Goal: Complete application form

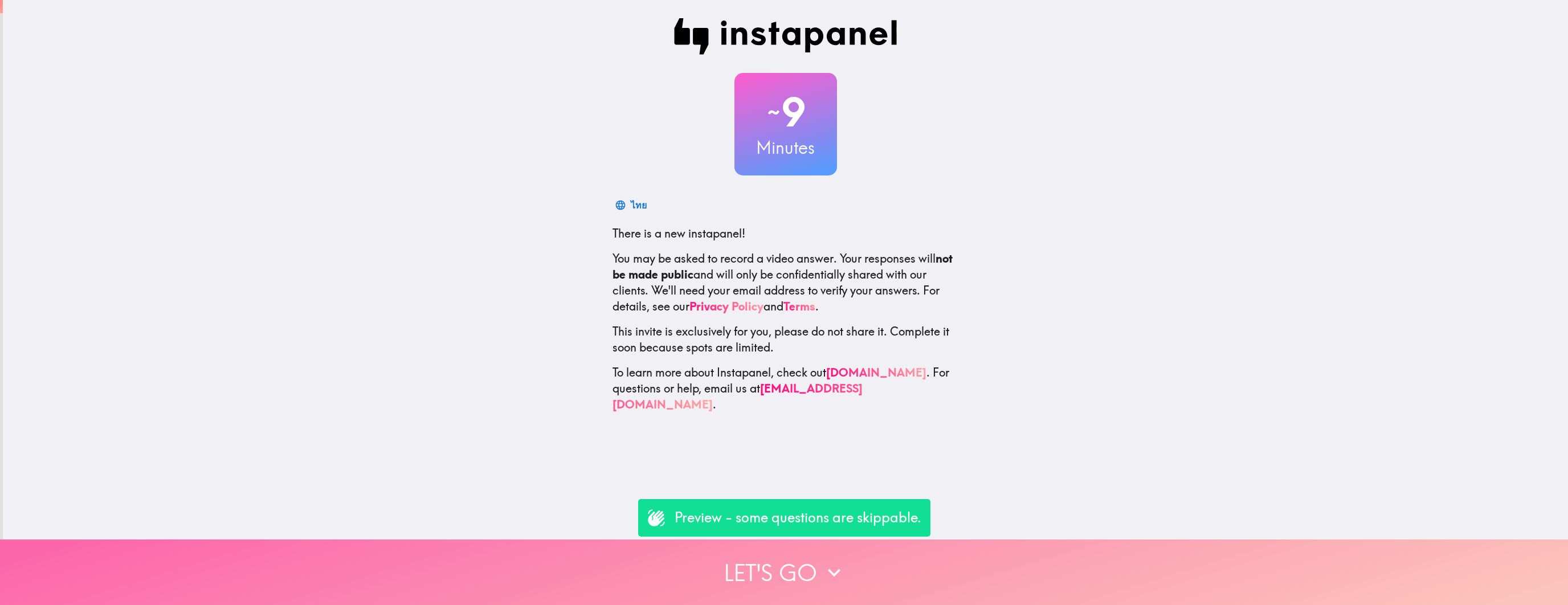
click at [710, 560] on icon "button" at bounding box center [834, 573] width 25 height 25
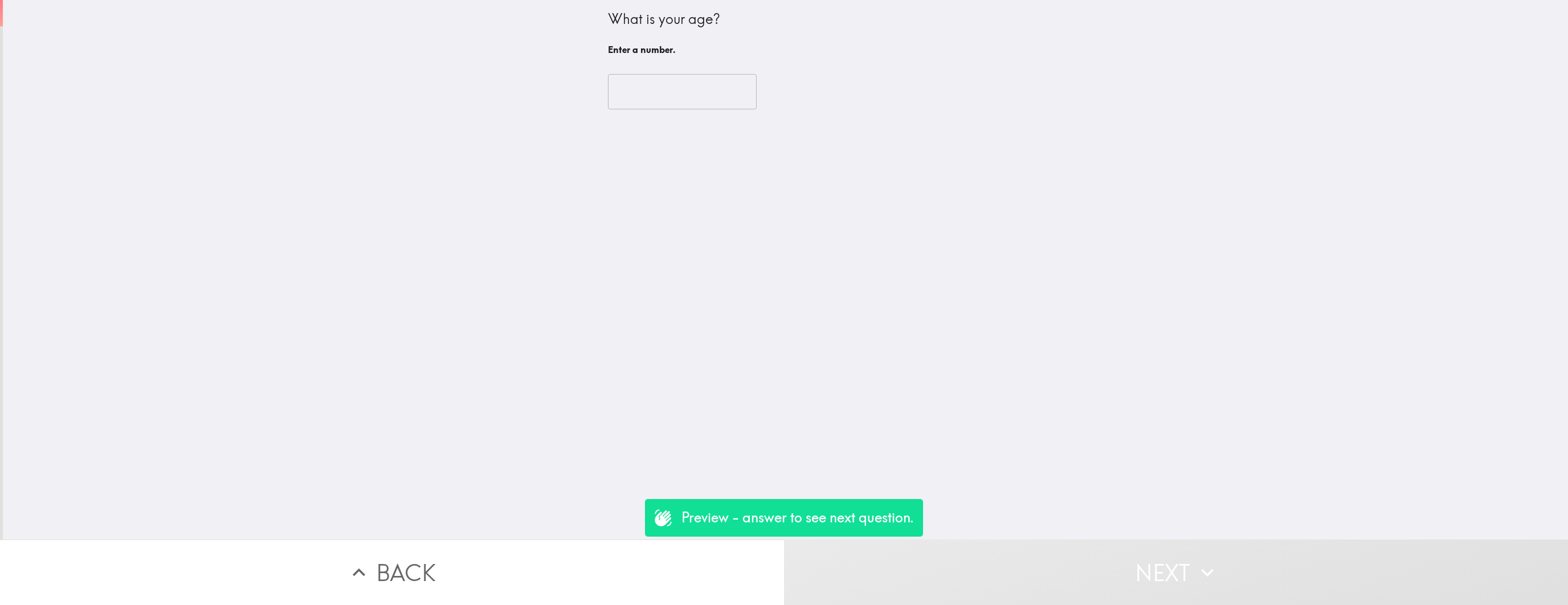
click at [638, 86] on input "number" at bounding box center [682, 92] width 149 height 35
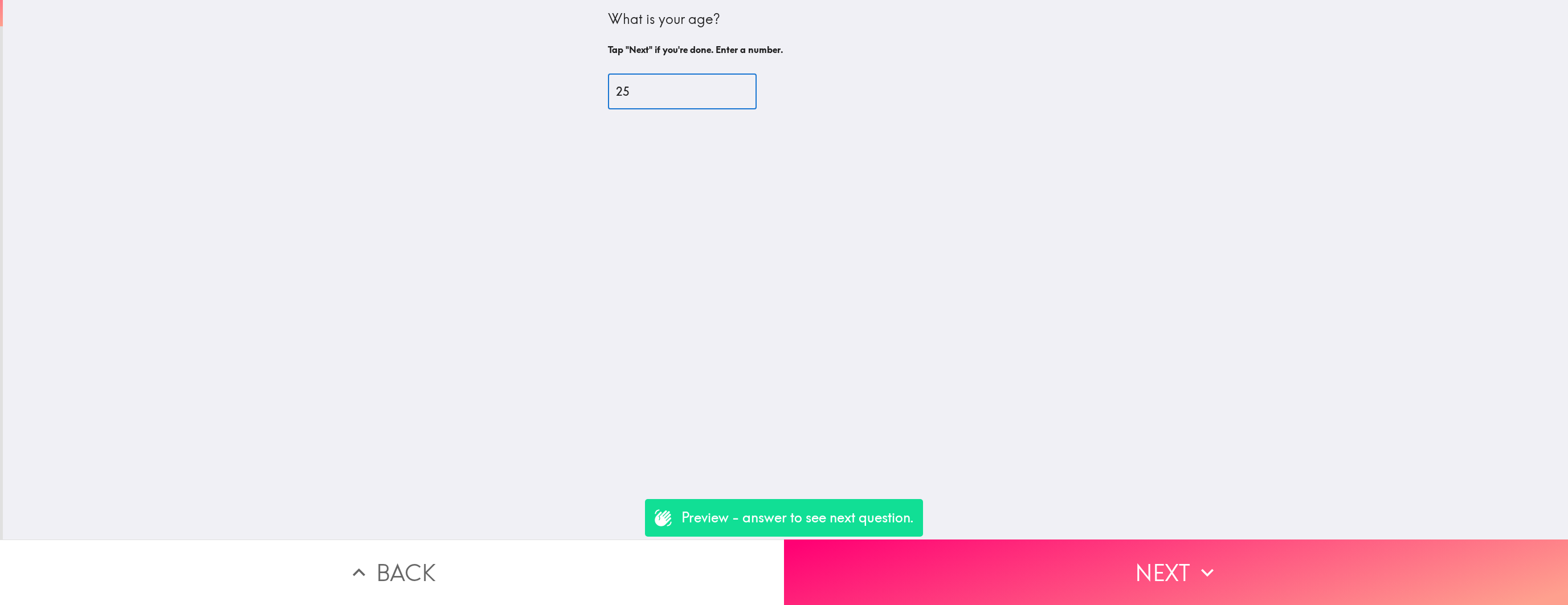
type input "25"
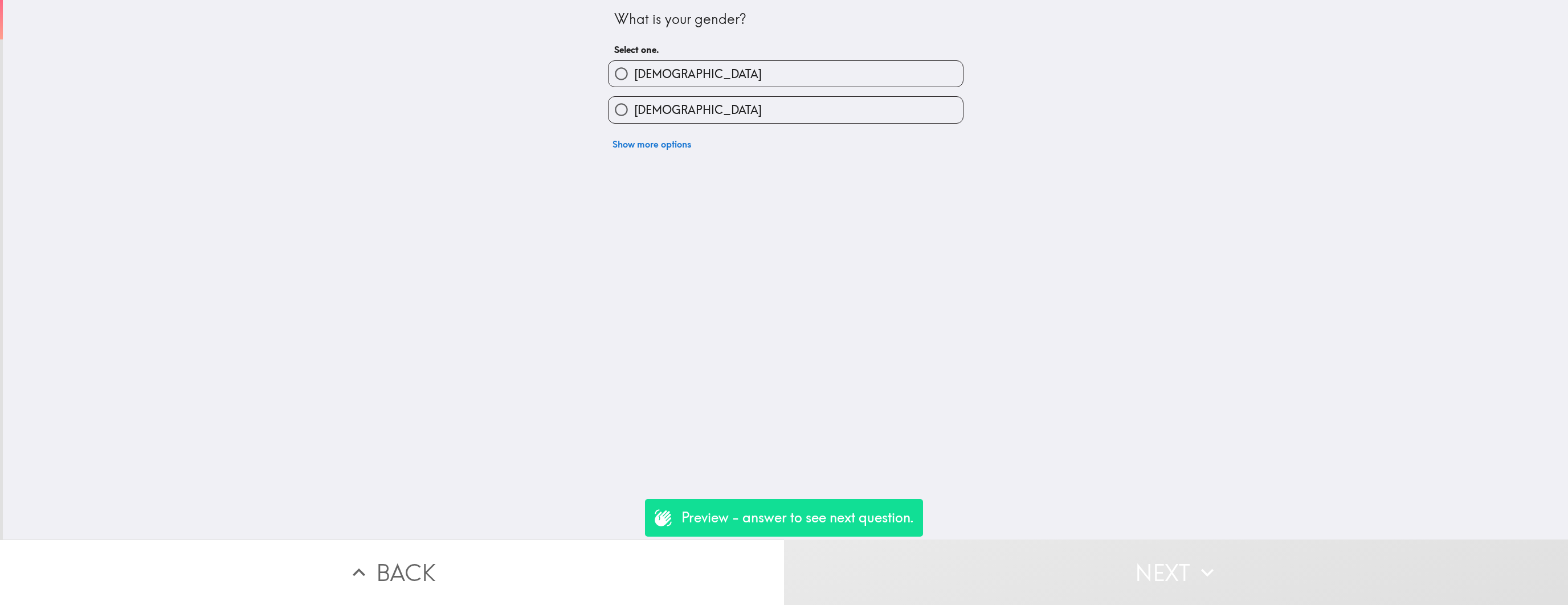
click at [665, 139] on button "Show more options" at bounding box center [652, 144] width 88 height 23
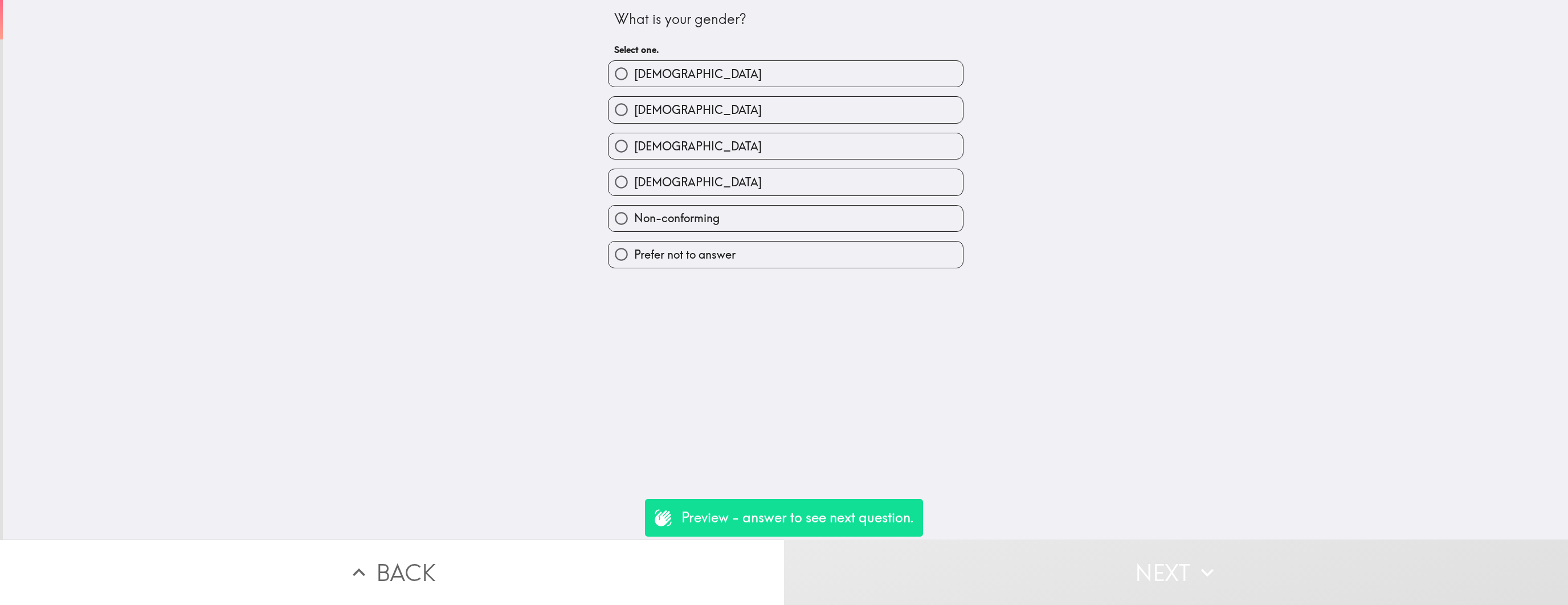
click at [710, 73] on label "[DEMOGRAPHIC_DATA]" at bounding box center [784, 73] width 354 height 26
click at [634, 73] on input "[DEMOGRAPHIC_DATA]" at bounding box center [620, 73] width 26 height 26
radio input "true"
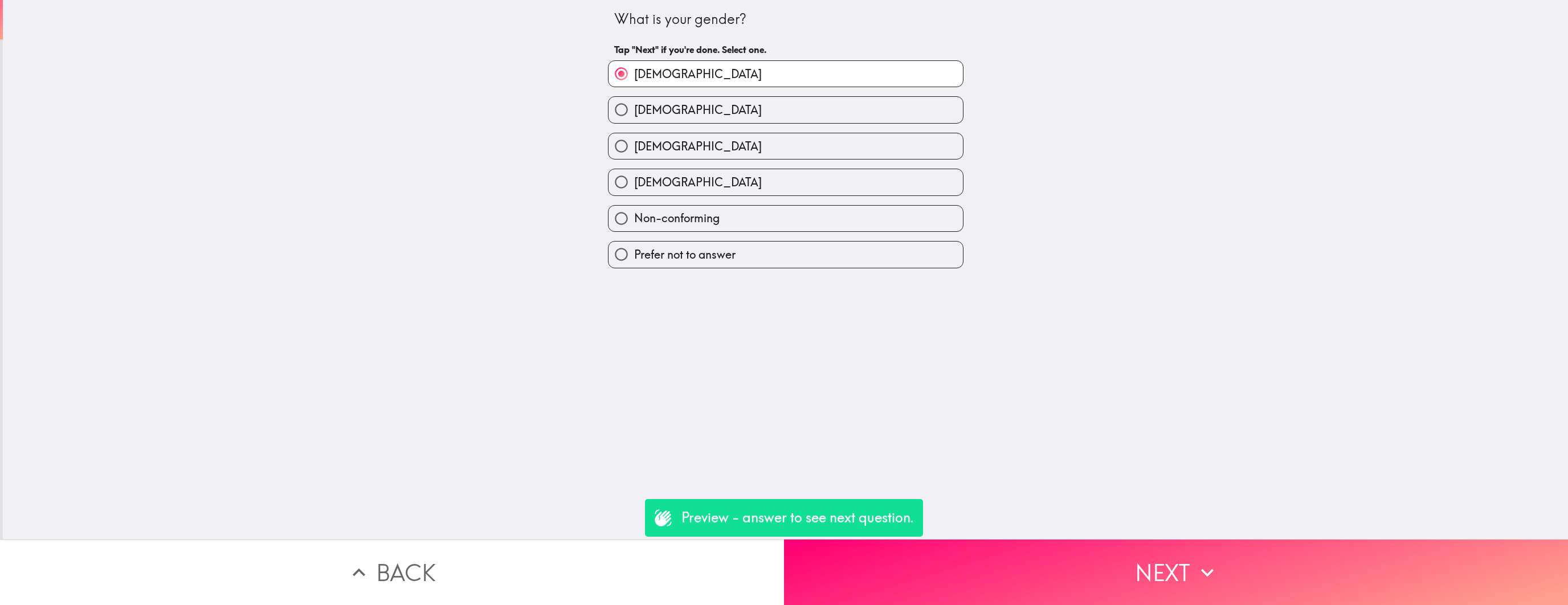
click at [710, 98] on label "[DEMOGRAPHIC_DATA]" at bounding box center [784, 109] width 354 height 26
click at [634, 98] on input "[DEMOGRAPHIC_DATA]" at bounding box center [620, 109] width 26 height 26
radio input "true"
click at [710, 589] on button "Next" at bounding box center [1175, 572] width 784 height 66
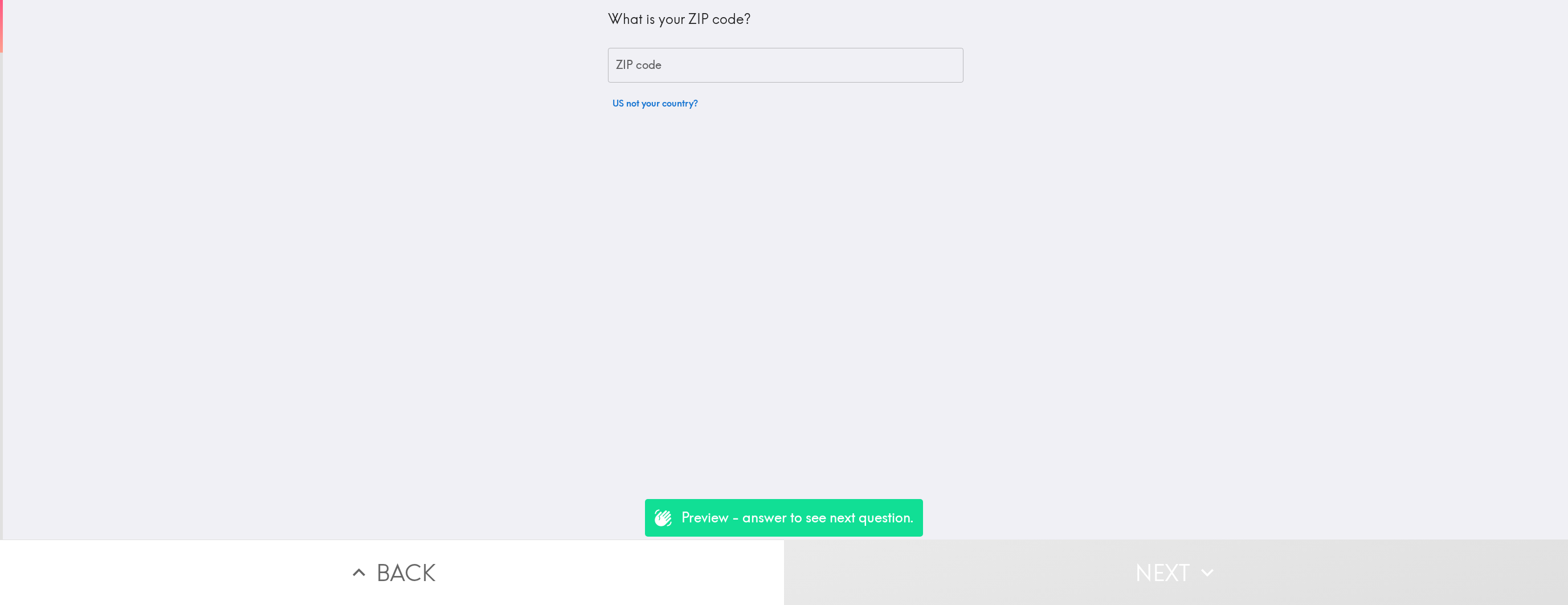
click at [710, 55] on input "ZIP code" at bounding box center [785, 65] width 355 height 35
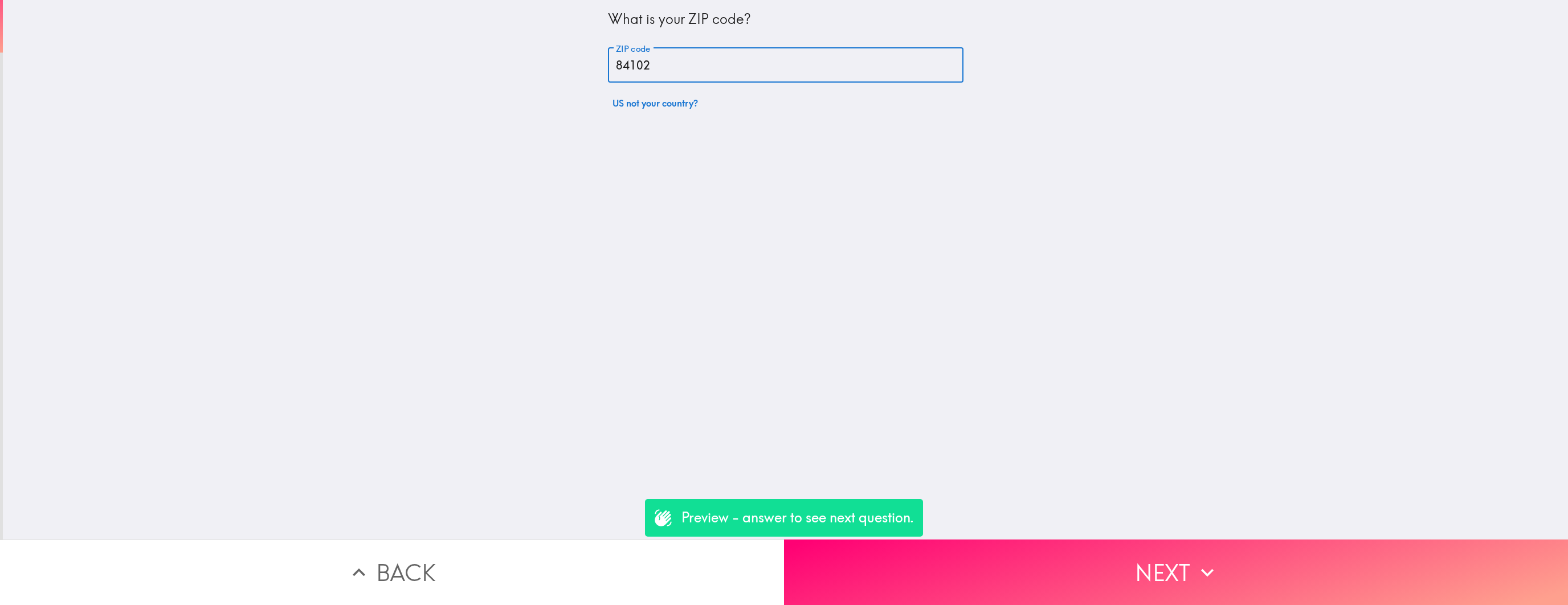
type input "84102"
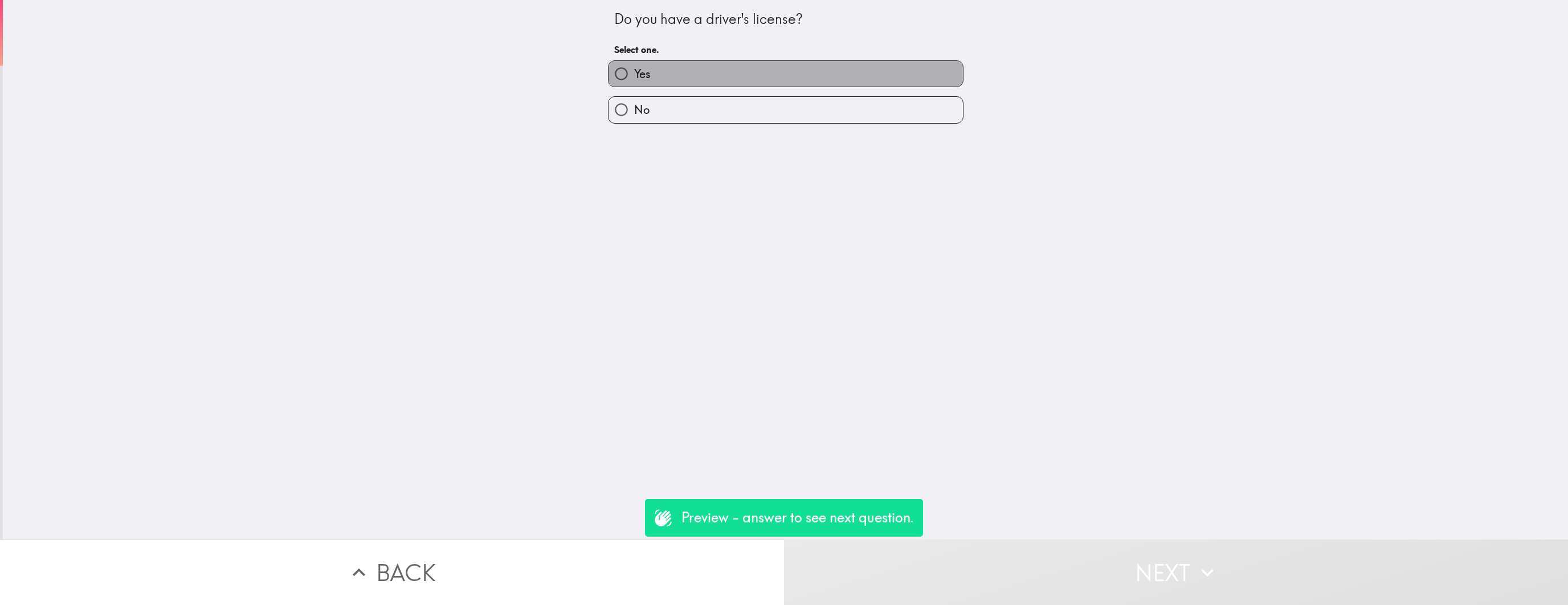
click at [710, 83] on label "Yes" at bounding box center [784, 73] width 354 height 26
click at [634, 83] on input "Yes" at bounding box center [620, 73] width 26 height 26
radio input "true"
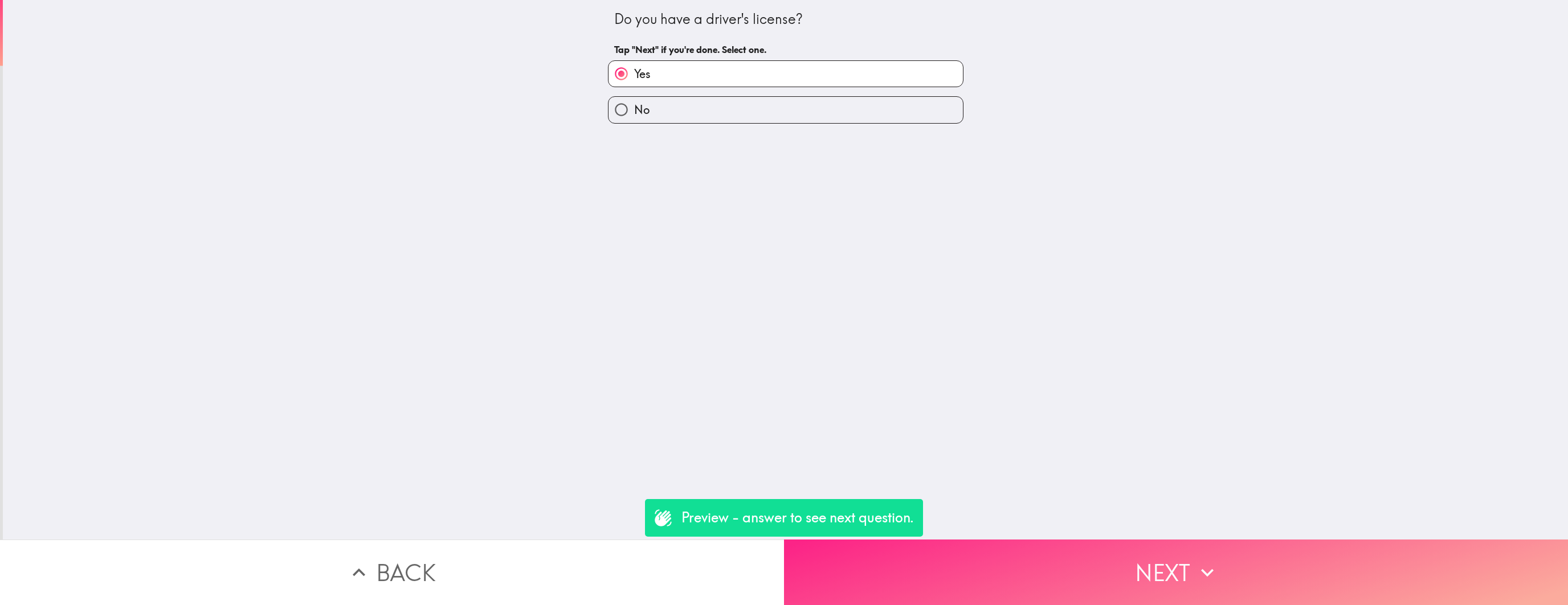
click at [710, 555] on button "Next" at bounding box center [1175, 572] width 784 height 66
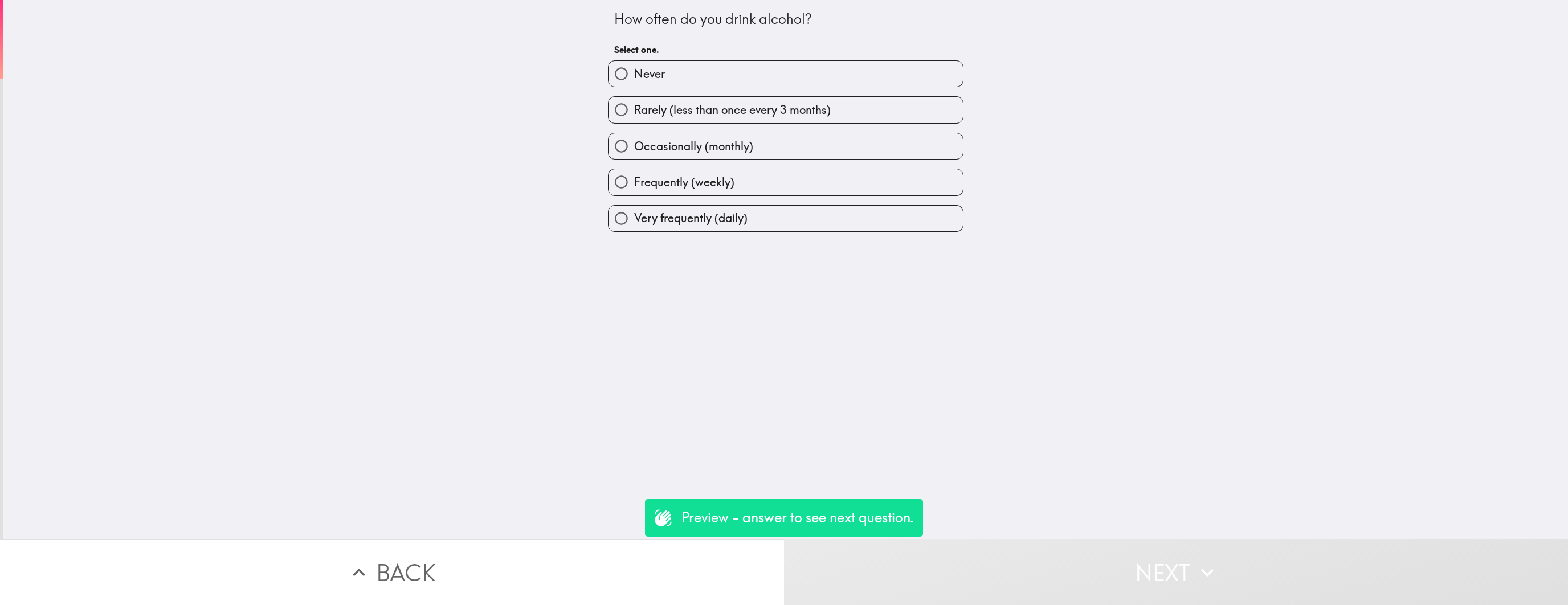
click at [658, 80] on span "Never" at bounding box center [649, 73] width 31 height 16
click at [634, 80] on input "Never" at bounding box center [620, 73] width 26 height 26
radio input "true"
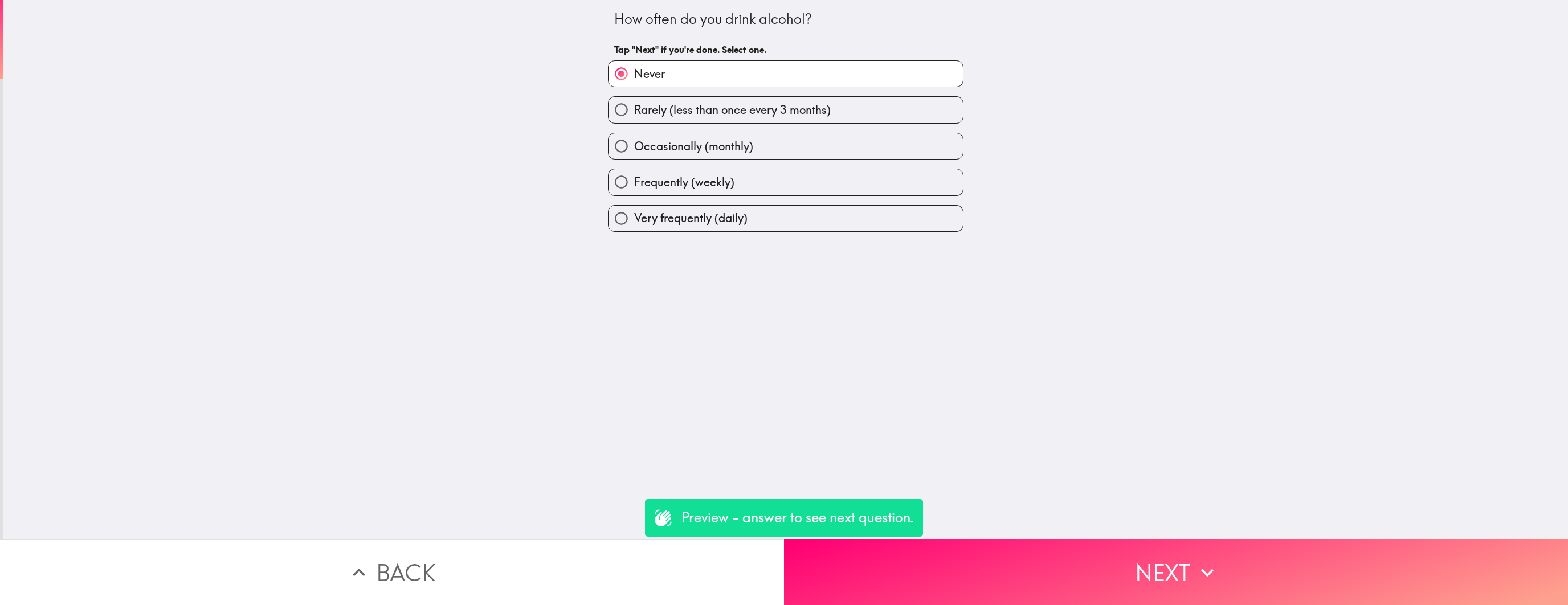
click at [710, 586] on button "Next" at bounding box center [1175, 572] width 784 height 66
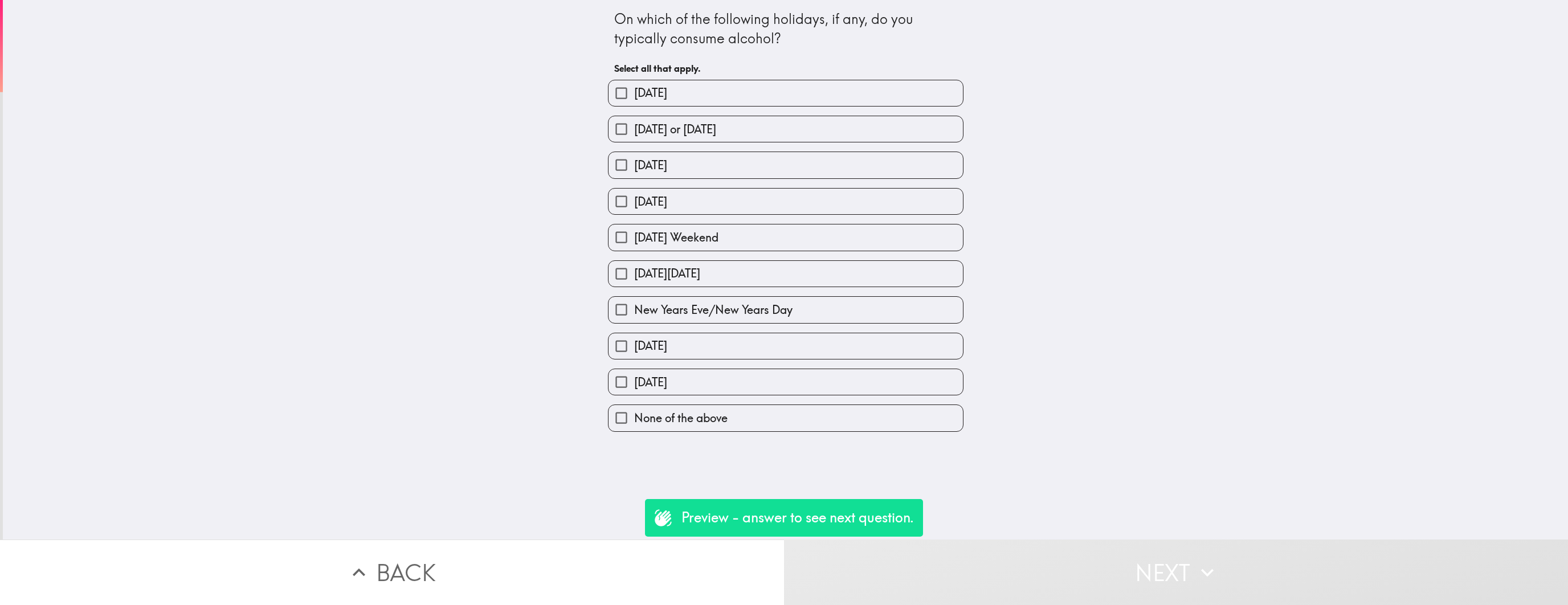
click at [710, 266] on label "[DATE][DATE]" at bounding box center [784, 273] width 354 height 26
click at [634, 266] on input "[DATE][DATE]" at bounding box center [620, 273] width 26 height 26
checkbox input "true"
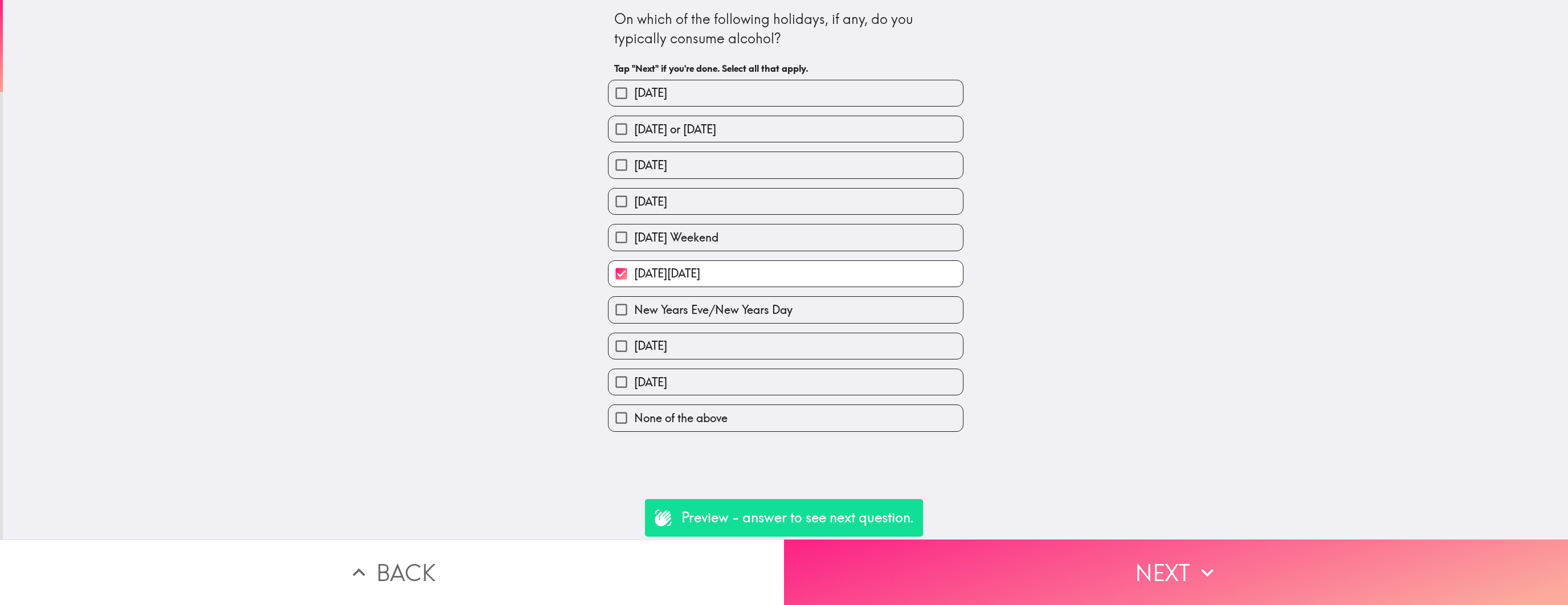
click at [710, 575] on button "Next" at bounding box center [1175, 572] width 784 height 66
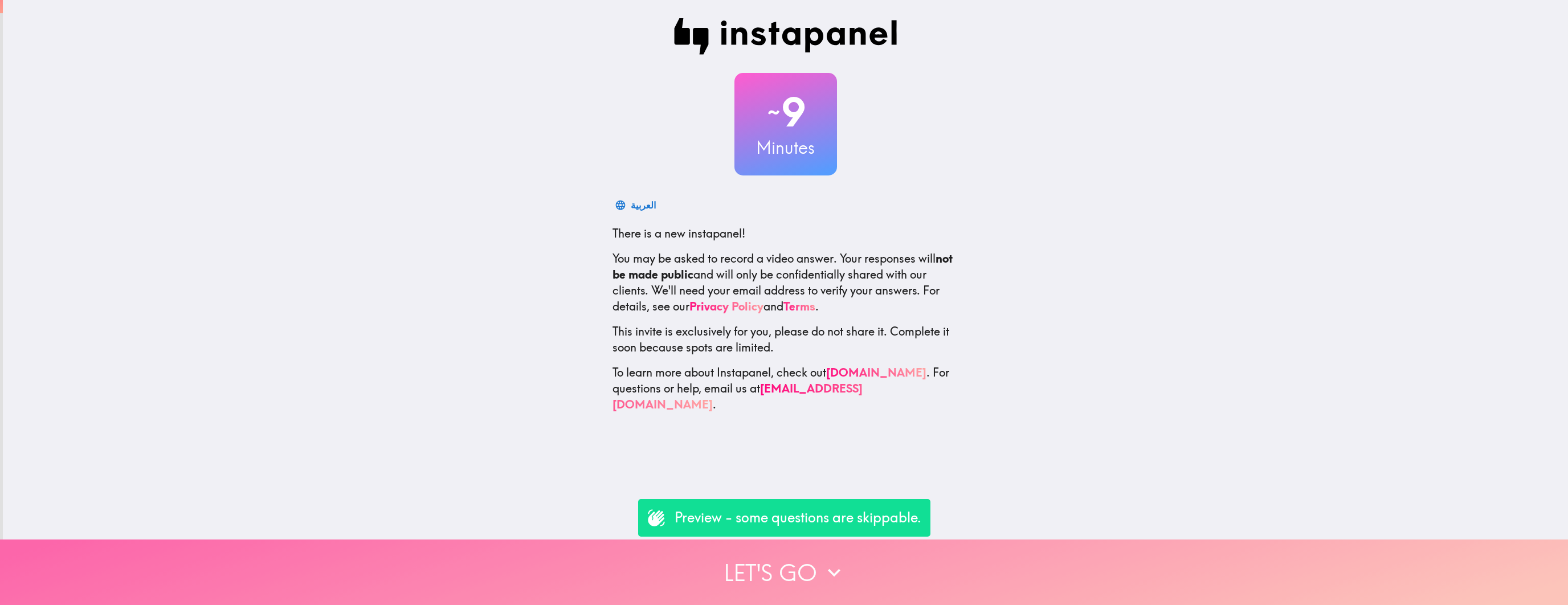
click at [722, 543] on button "Let's go" at bounding box center [784, 572] width 1568 height 66
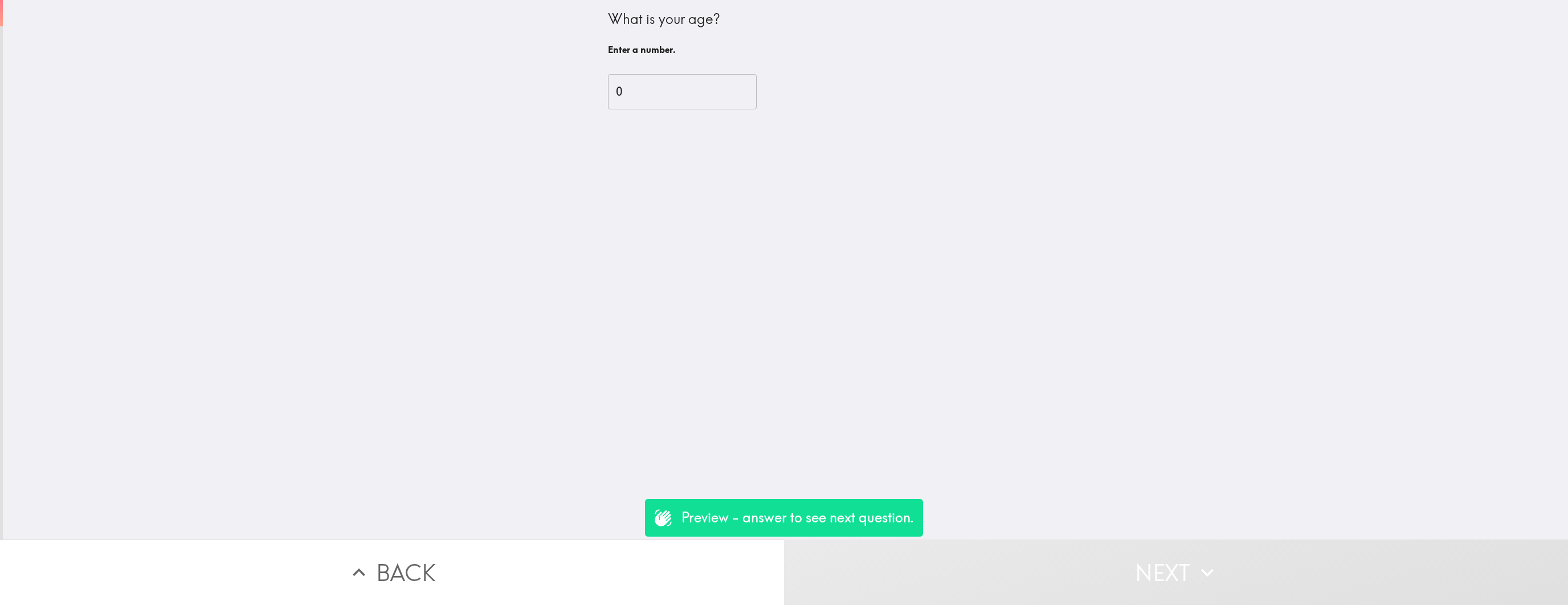
click at [731, 93] on input "0" at bounding box center [682, 92] width 149 height 35
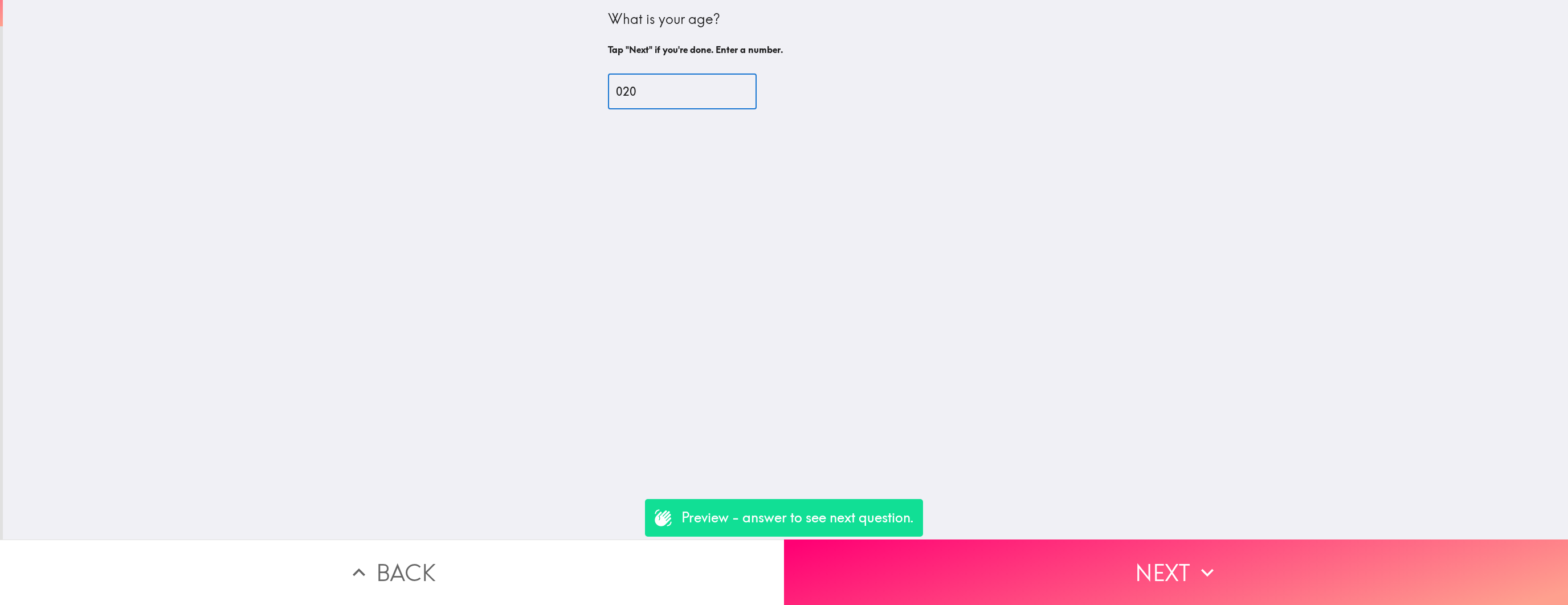
type input "020"
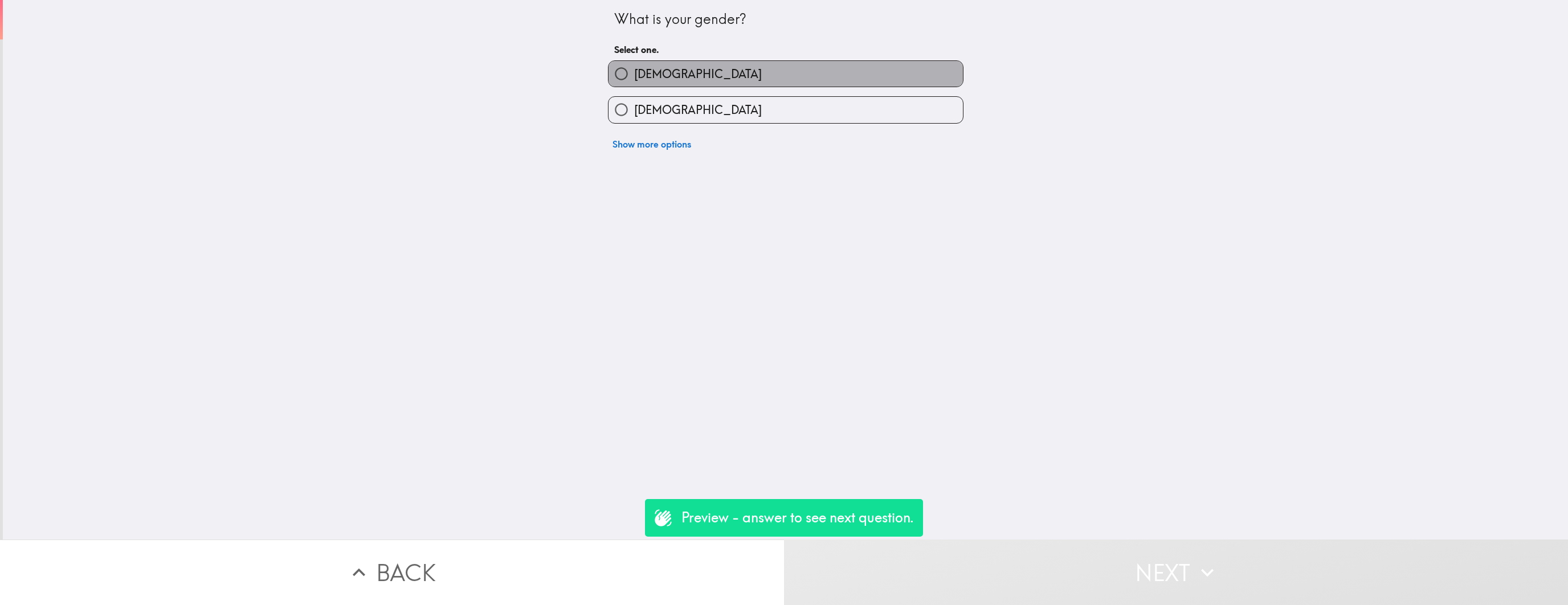
drag, startPoint x: 742, startPoint y: 74, endPoint x: 774, endPoint y: 261, distance: 189.7
click at [742, 74] on label "[DEMOGRAPHIC_DATA]" at bounding box center [784, 73] width 354 height 26
click at [634, 74] on input "[DEMOGRAPHIC_DATA]" at bounding box center [620, 73] width 26 height 26
radio input "true"
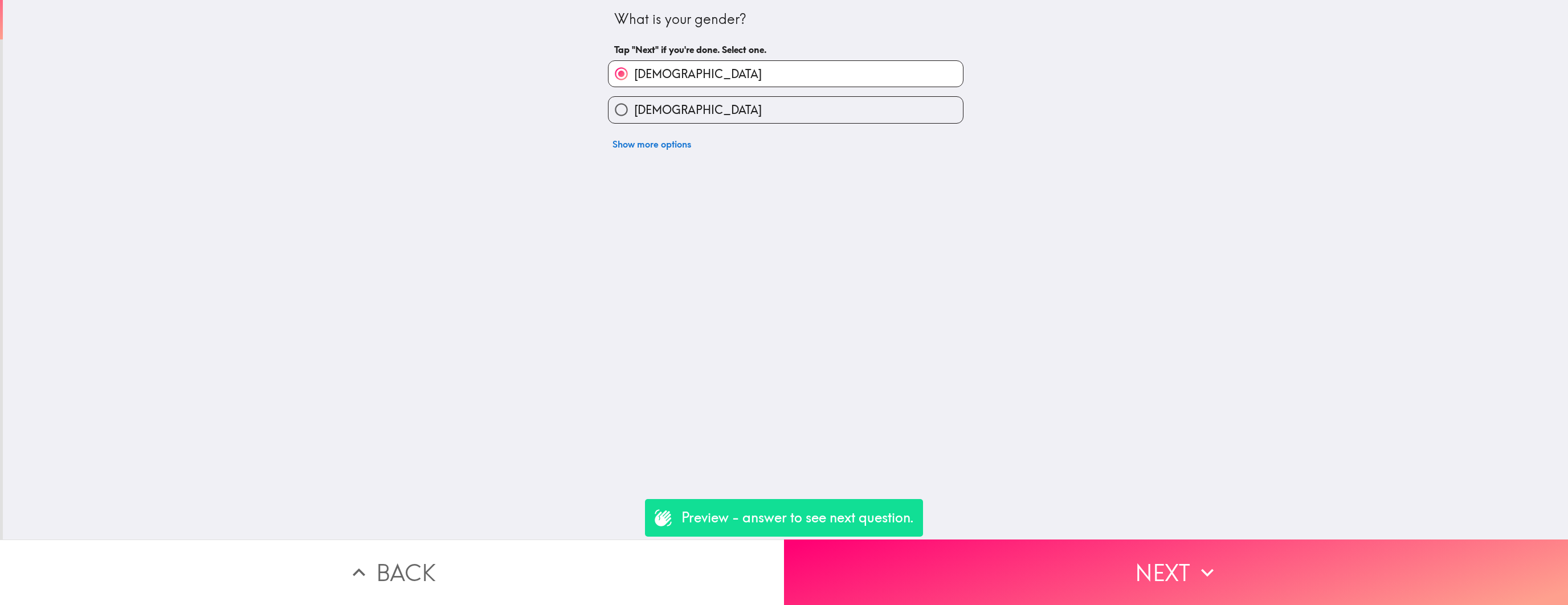
click at [962, 572] on button "Next" at bounding box center [1175, 572] width 784 height 66
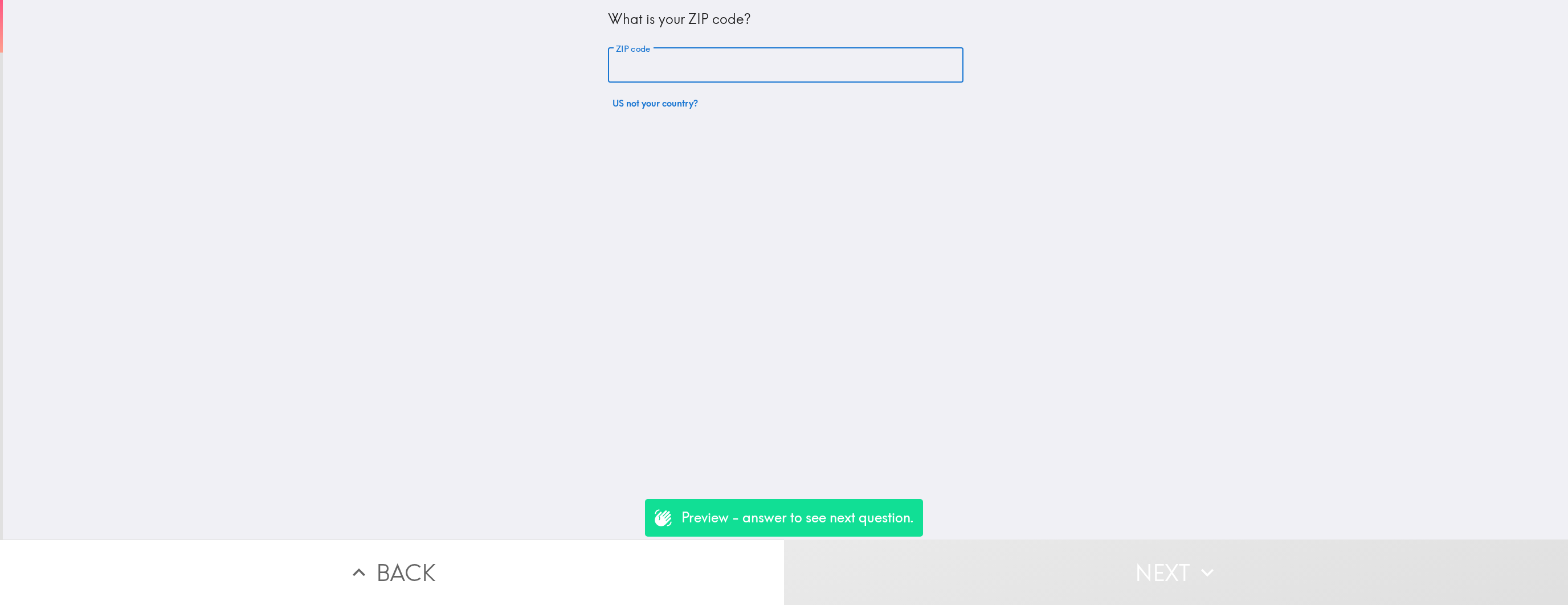
click at [781, 67] on input "ZIP code" at bounding box center [785, 65] width 355 height 35
type input "84105"
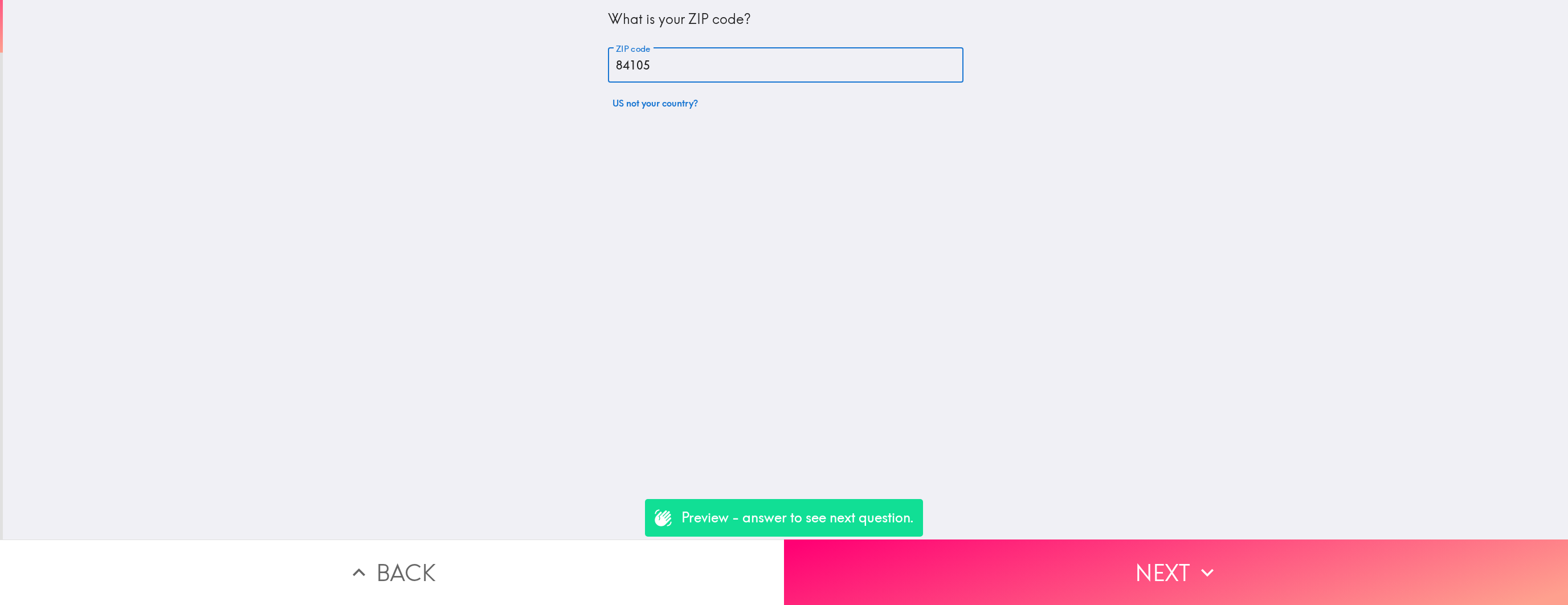
click at [981, 570] on button "Next" at bounding box center [1175, 572] width 784 height 66
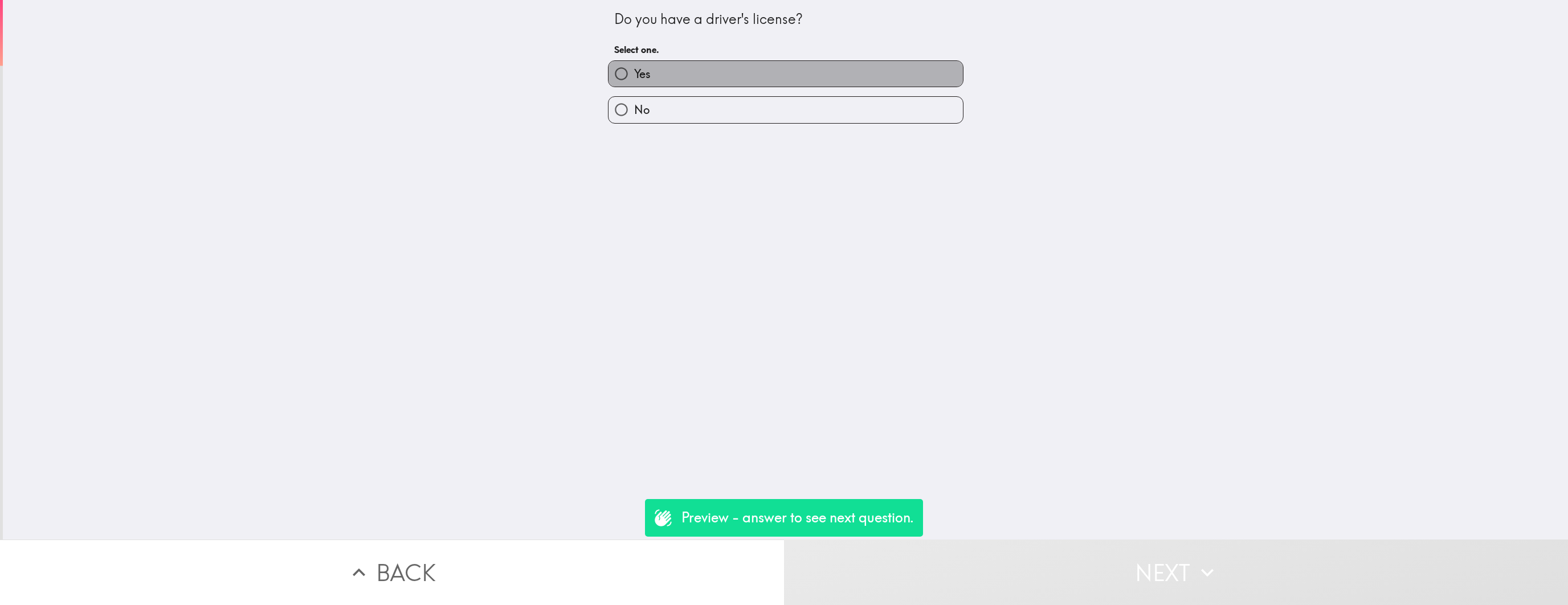
click at [834, 74] on label "Yes" at bounding box center [784, 73] width 354 height 26
click at [634, 74] on input "Yes" at bounding box center [620, 73] width 26 height 26
radio input "true"
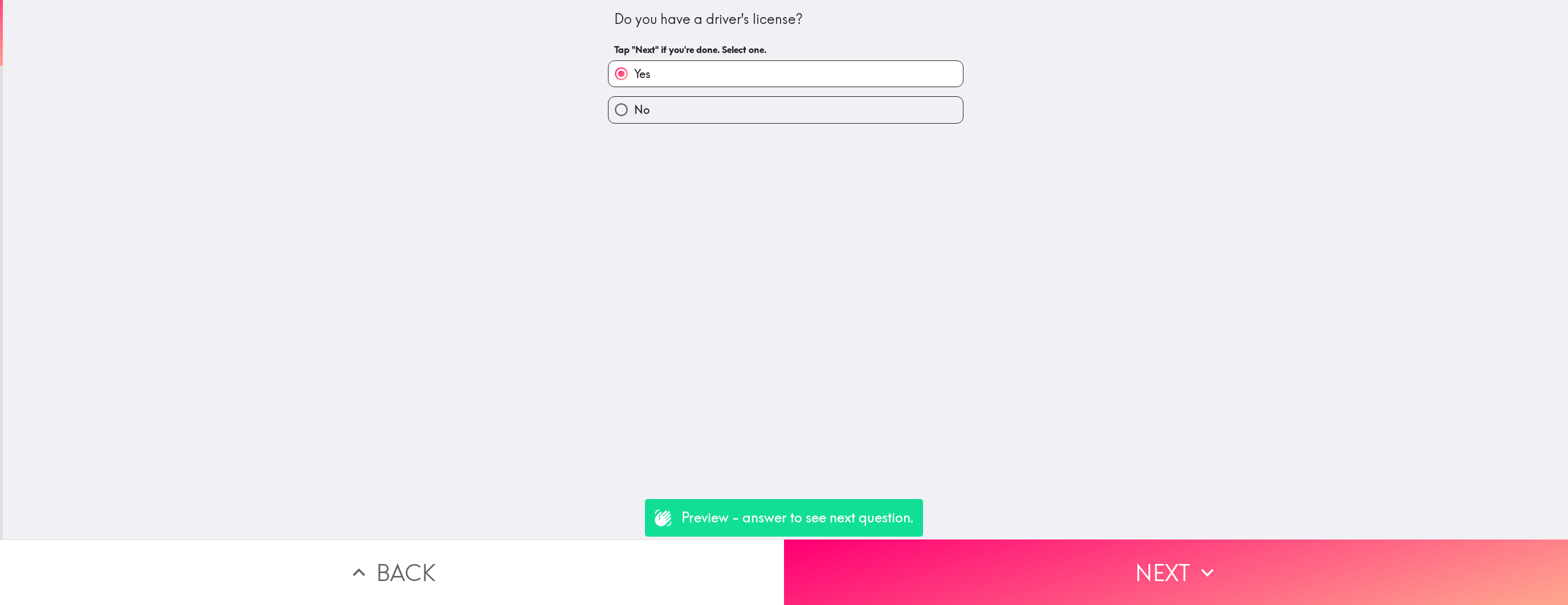
click at [1016, 578] on button "Next" at bounding box center [1175, 572] width 784 height 66
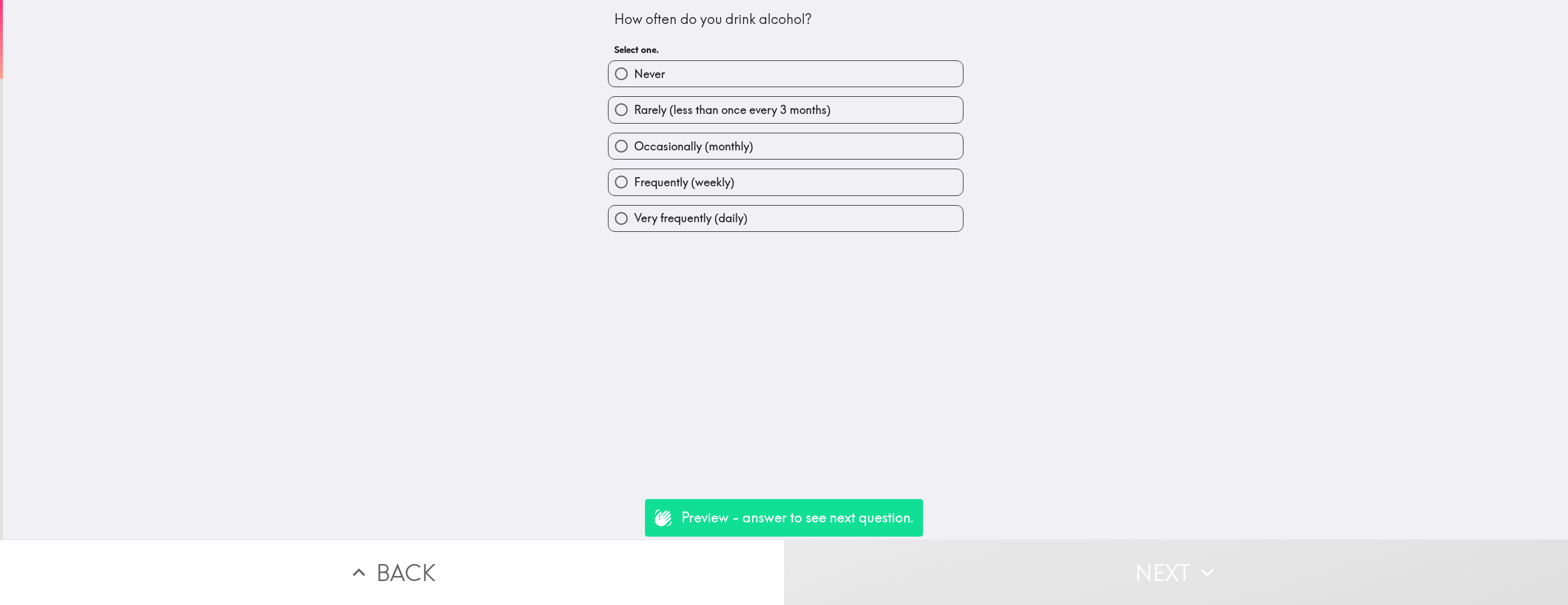
click at [754, 183] on label "Frequently (weekly)" at bounding box center [784, 181] width 354 height 26
click at [634, 183] on input "Frequently (weekly)" at bounding box center [620, 181] width 26 height 26
radio input "true"
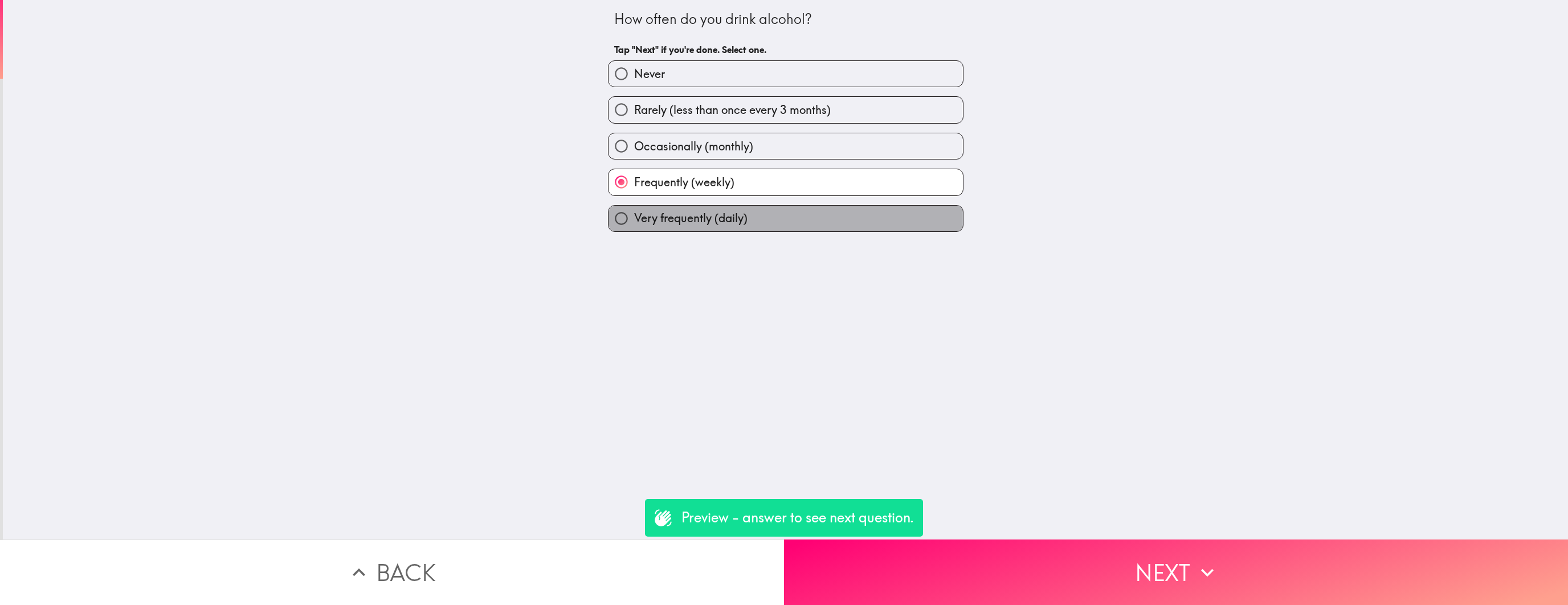
click at [888, 225] on label "Very frequently (daily)" at bounding box center [784, 218] width 354 height 26
click at [634, 225] on input "Very frequently (daily)" at bounding box center [620, 218] width 26 height 26
radio input "true"
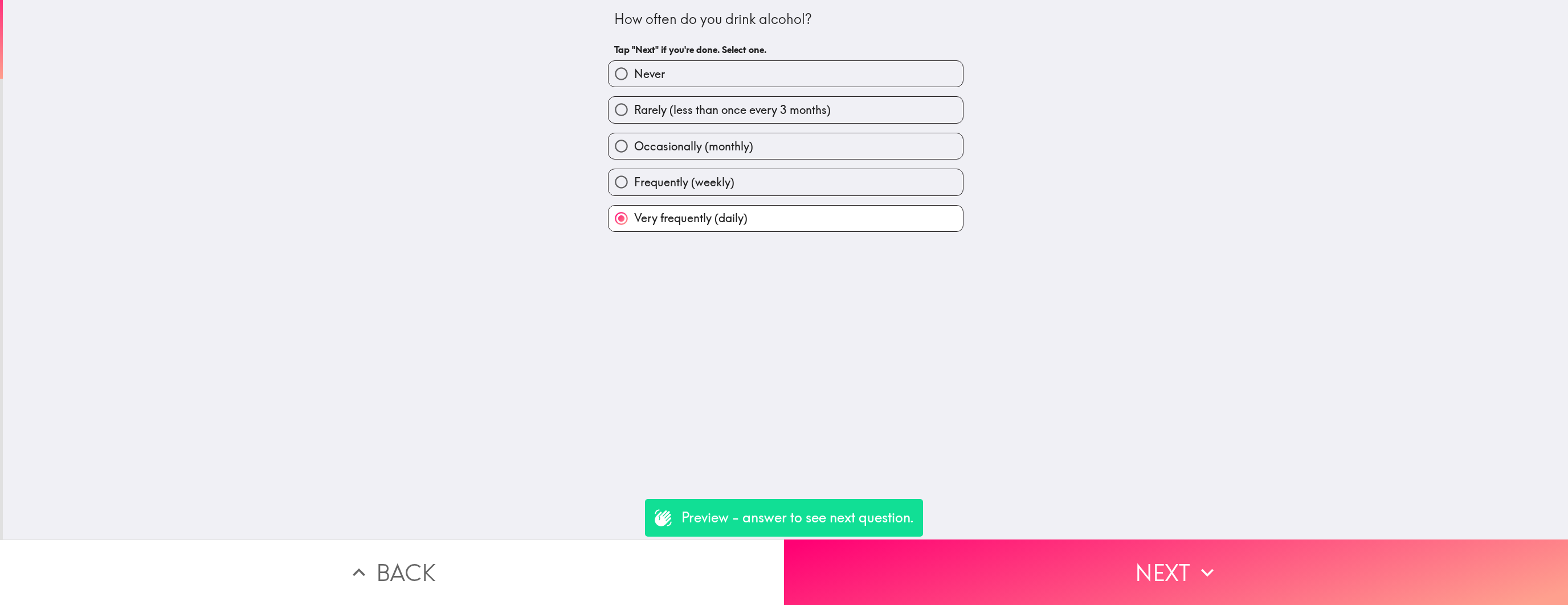
click at [913, 585] on button "Next" at bounding box center [1175, 572] width 784 height 66
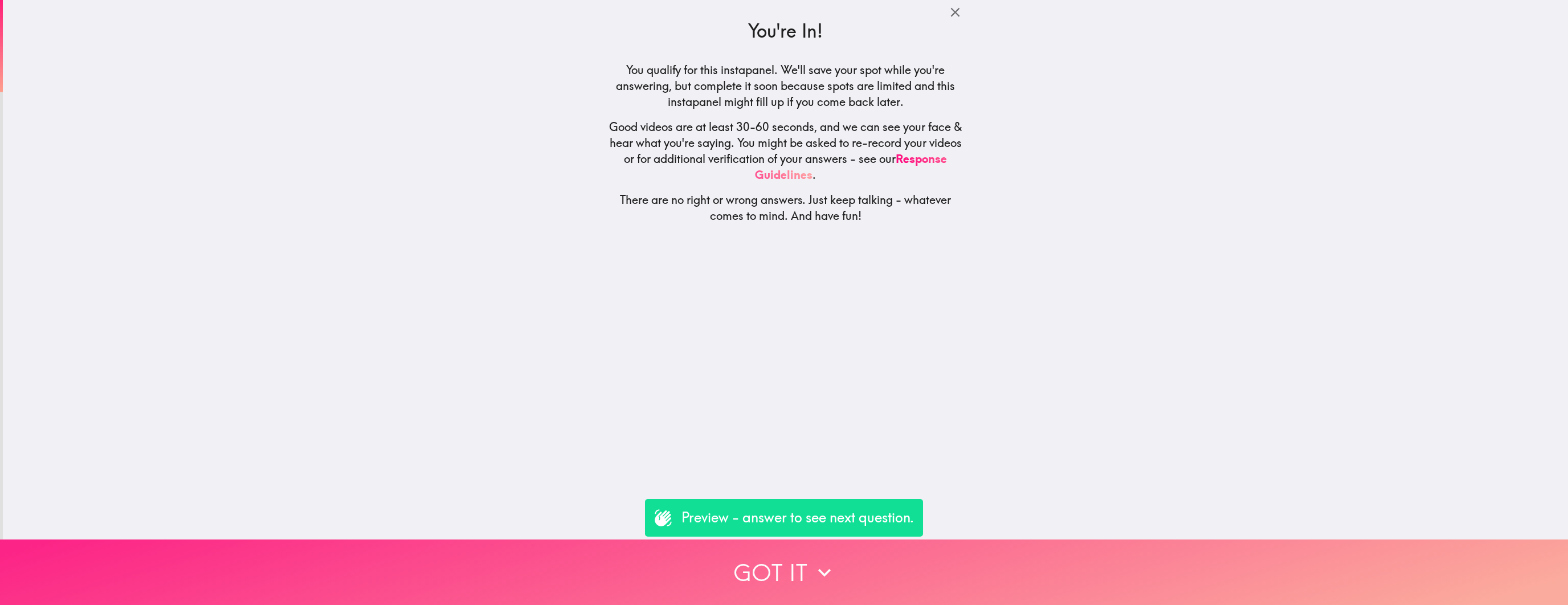
click at [897, 579] on button "Got it" at bounding box center [784, 572] width 1568 height 66
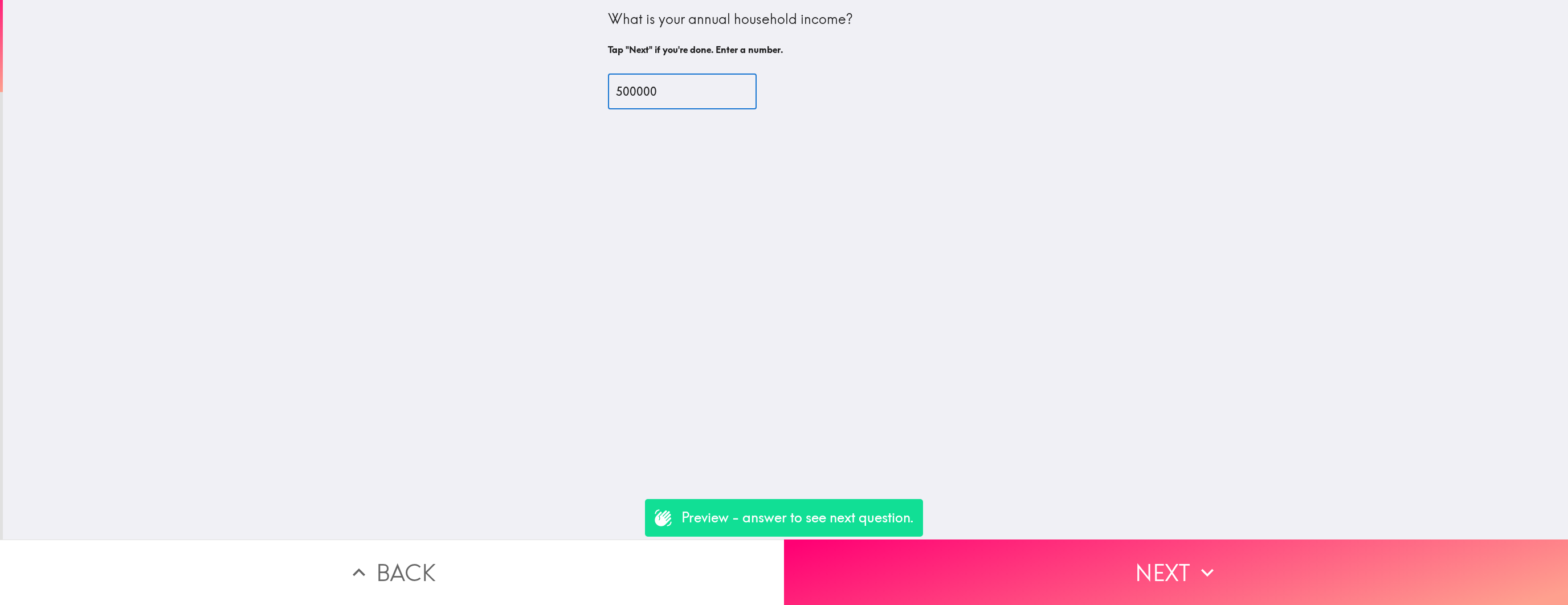
type input "500000"
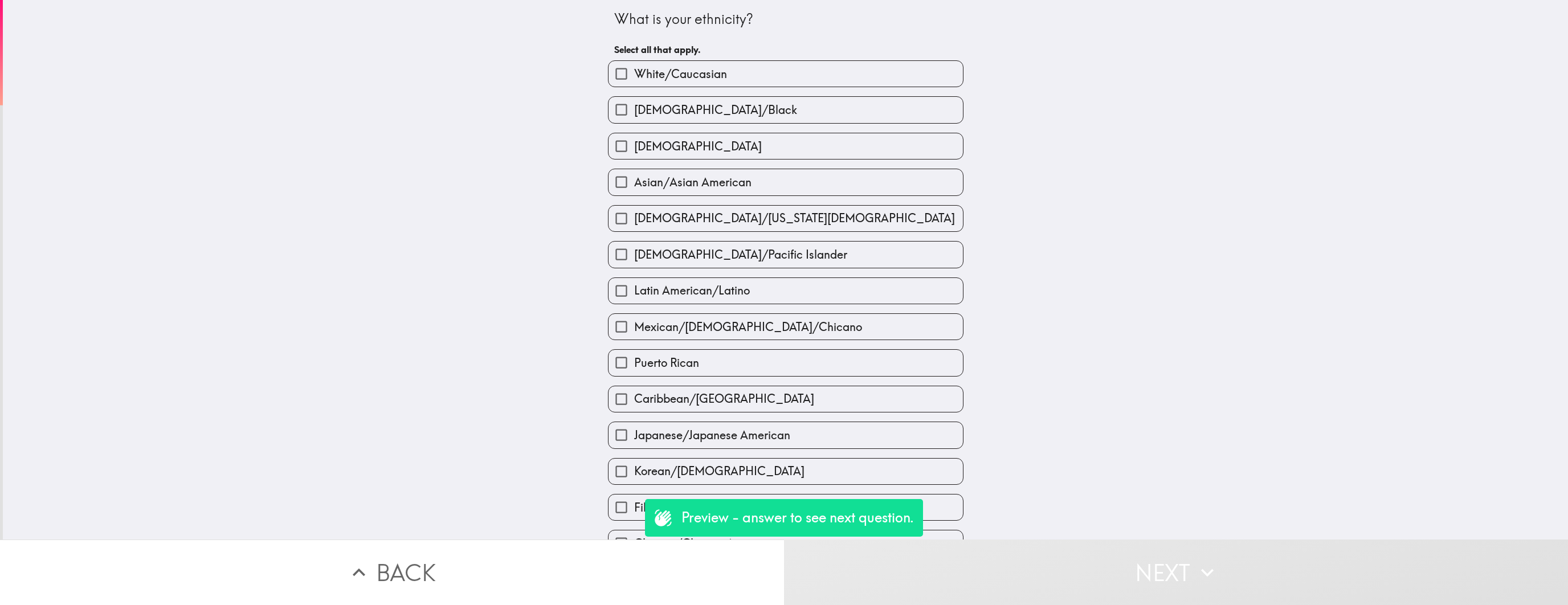
click at [663, 88] on div "[DEMOGRAPHIC_DATA]/Black" at bounding box center [781, 105] width 365 height 36
click at [678, 72] on span "White/Caucasian" at bounding box center [679, 73] width 93 height 16
click at [634, 72] on input "White/Caucasian" at bounding box center [620, 73] width 26 height 26
checkbox input "true"
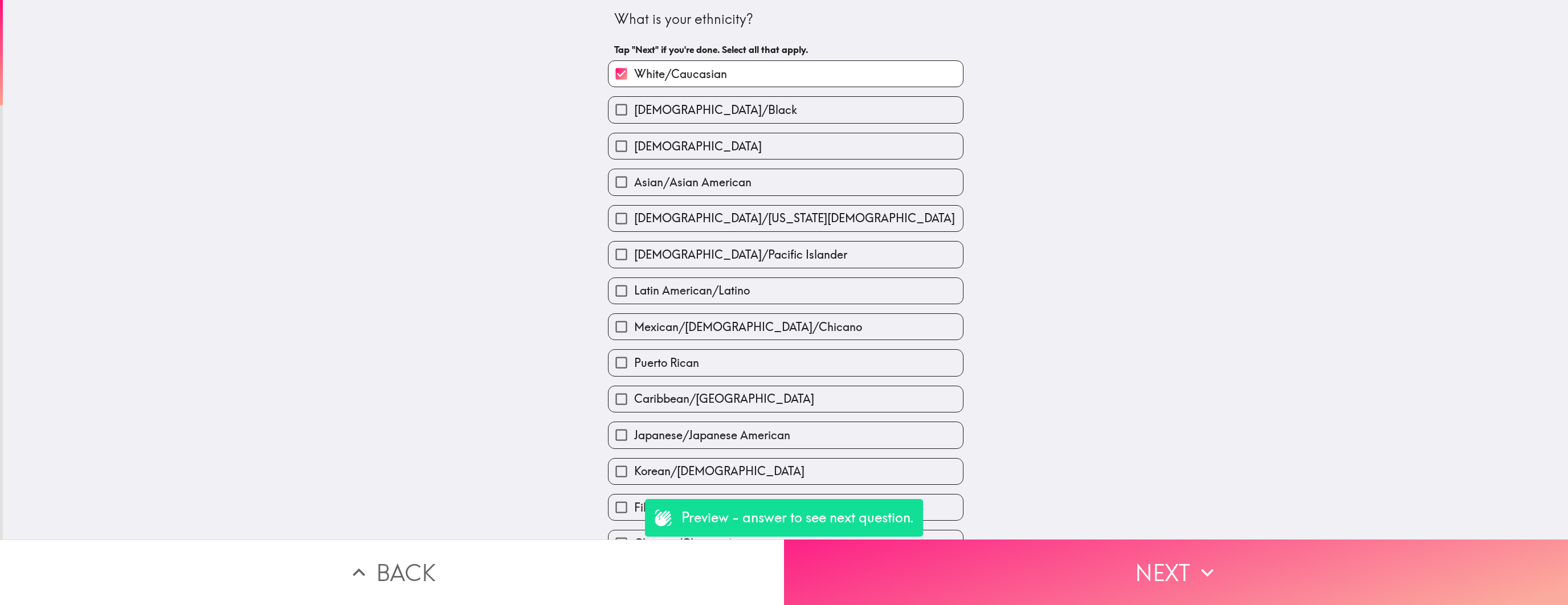
click at [905, 590] on button "Next" at bounding box center [1175, 572] width 784 height 66
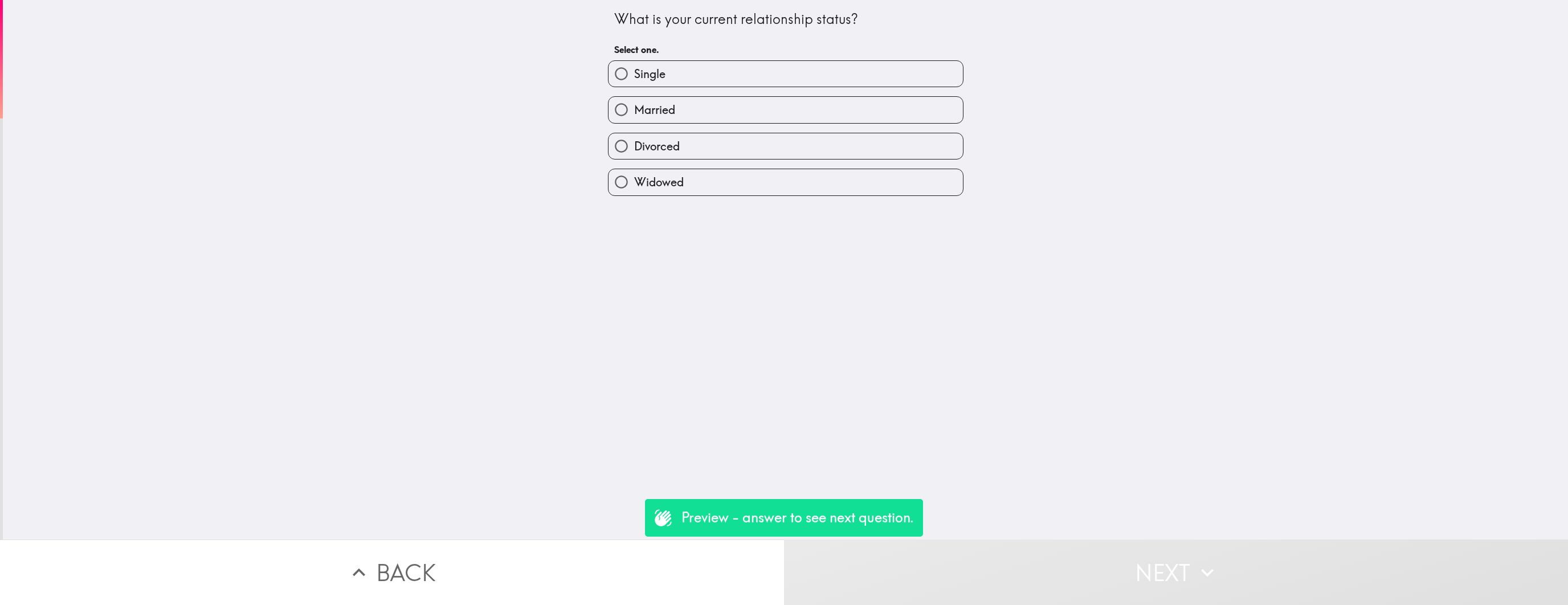
drag, startPoint x: 793, startPoint y: 80, endPoint x: 805, endPoint y: 118, distance: 39.8
click at [793, 80] on label "Single" at bounding box center [784, 73] width 354 height 26
click at [634, 80] on input "Single" at bounding box center [620, 73] width 26 height 26
radio input "true"
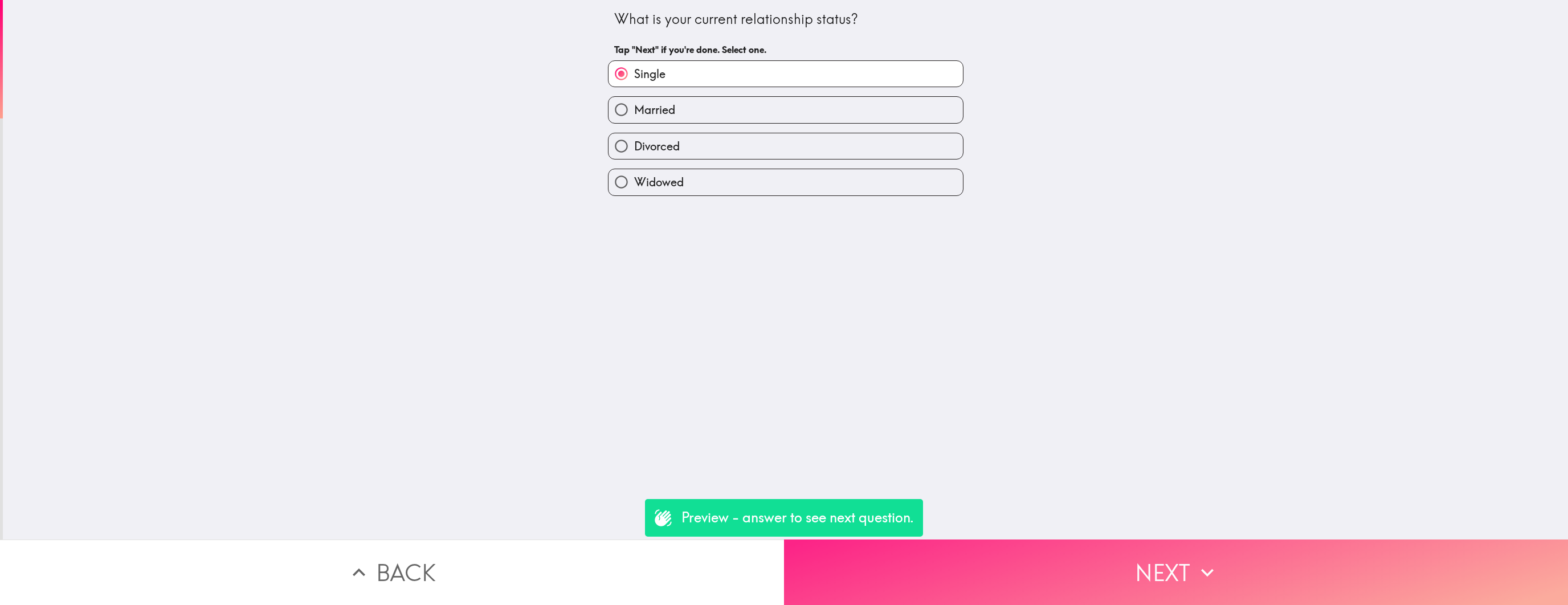
click at [997, 588] on button "Next" at bounding box center [1175, 572] width 784 height 66
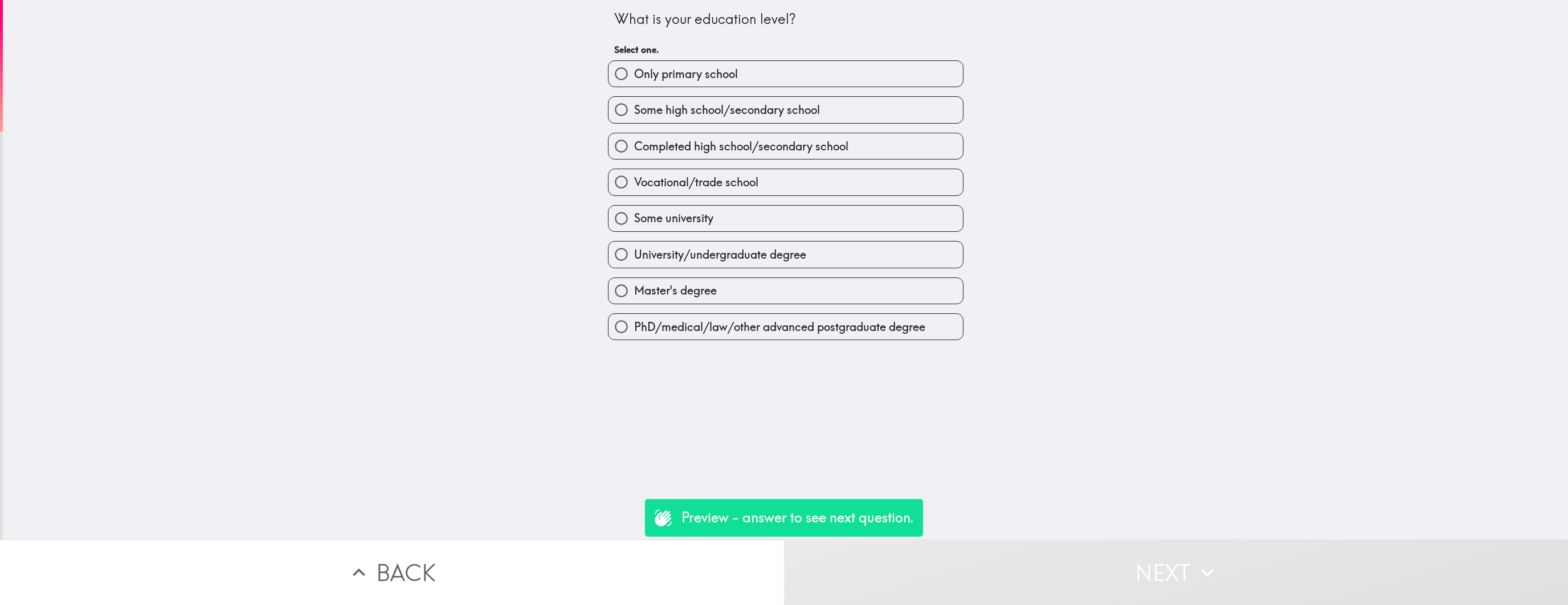
click at [822, 290] on label "Master's degree" at bounding box center [784, 290] width 354 height 26
click at [634, 290] on input "Master's degree" at bounding box center [620, 290] width 26 height 26
radio input "true"
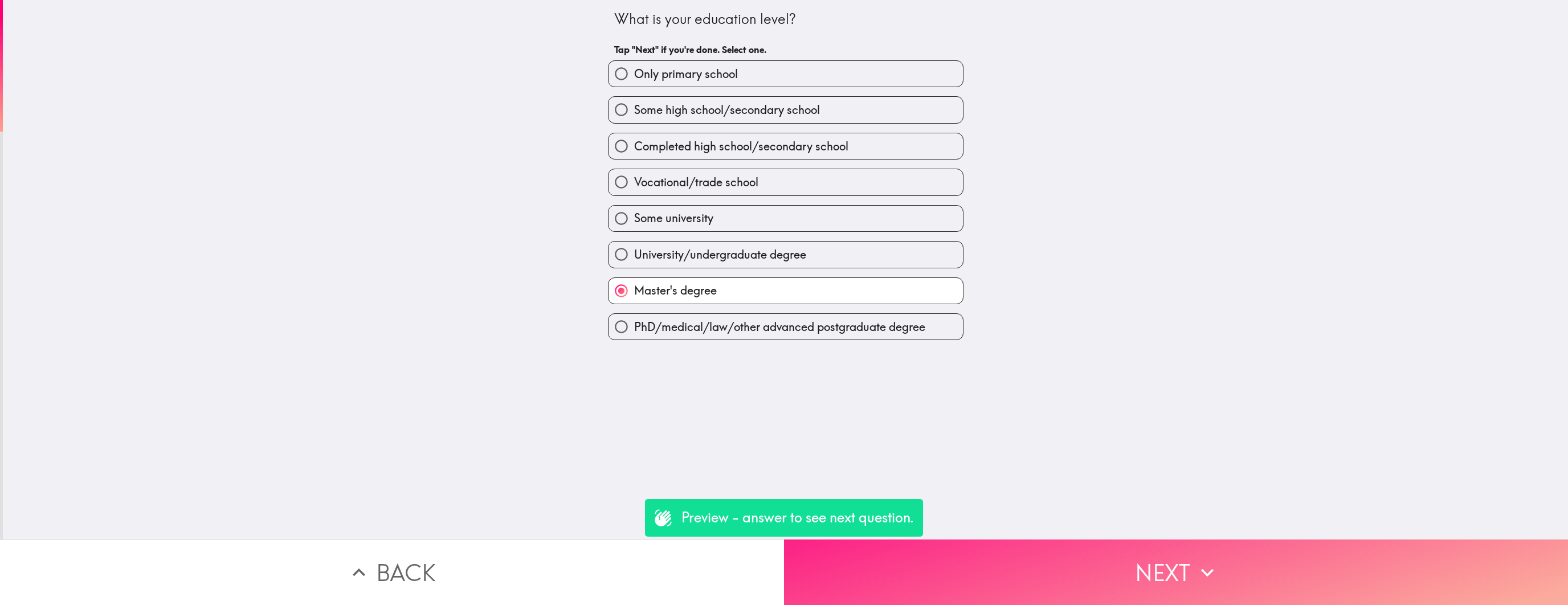
click at [1017, 580] on button "Next" at bounding box center [1175, 572] width 784 height 66
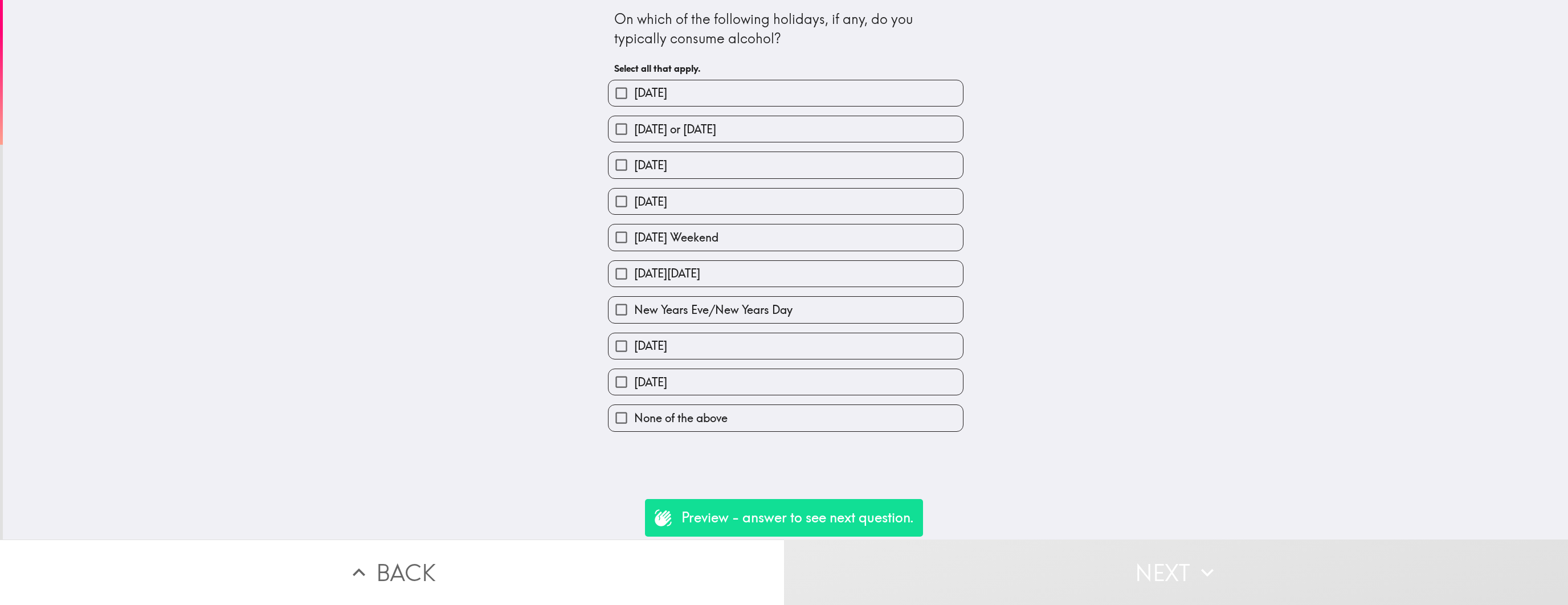
click at [801, 275] on label "[DATE][DATE]" at bounding box center [784, 273] width 354 height 26
click at [634, 275] on input "[DATE][DATE]" at bounding box center [620, 273] width 26 height 26
checkbox input "true"
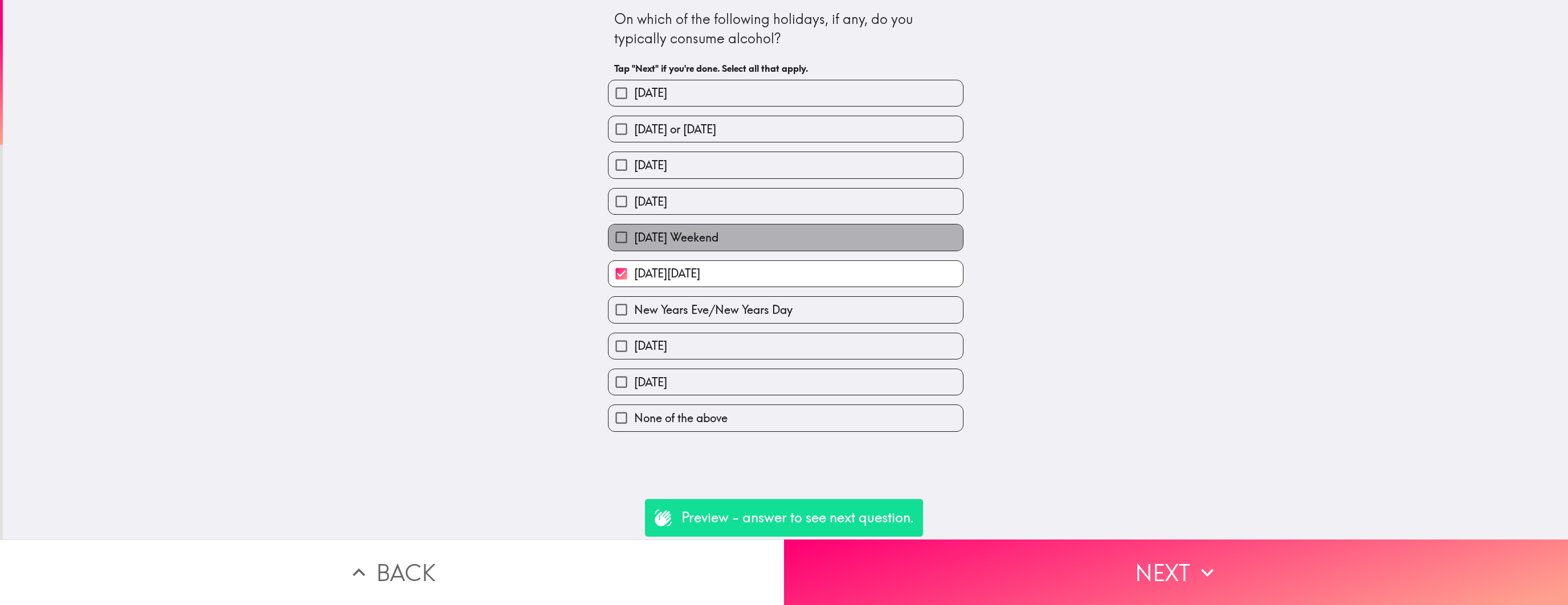
drag, startPoint x: 802, startPoint y: 247, endPoint x: 804, endPoint y: 216, distance: 31.1
click at [802, 247] on label "[DATE] Weekend" at bounding box center [784, 237] width 354 height 26
click at [634, 247] on input "[DATE] Weekend" at bounding box center [620, 237] width 26 height 26
checkbox input "true"
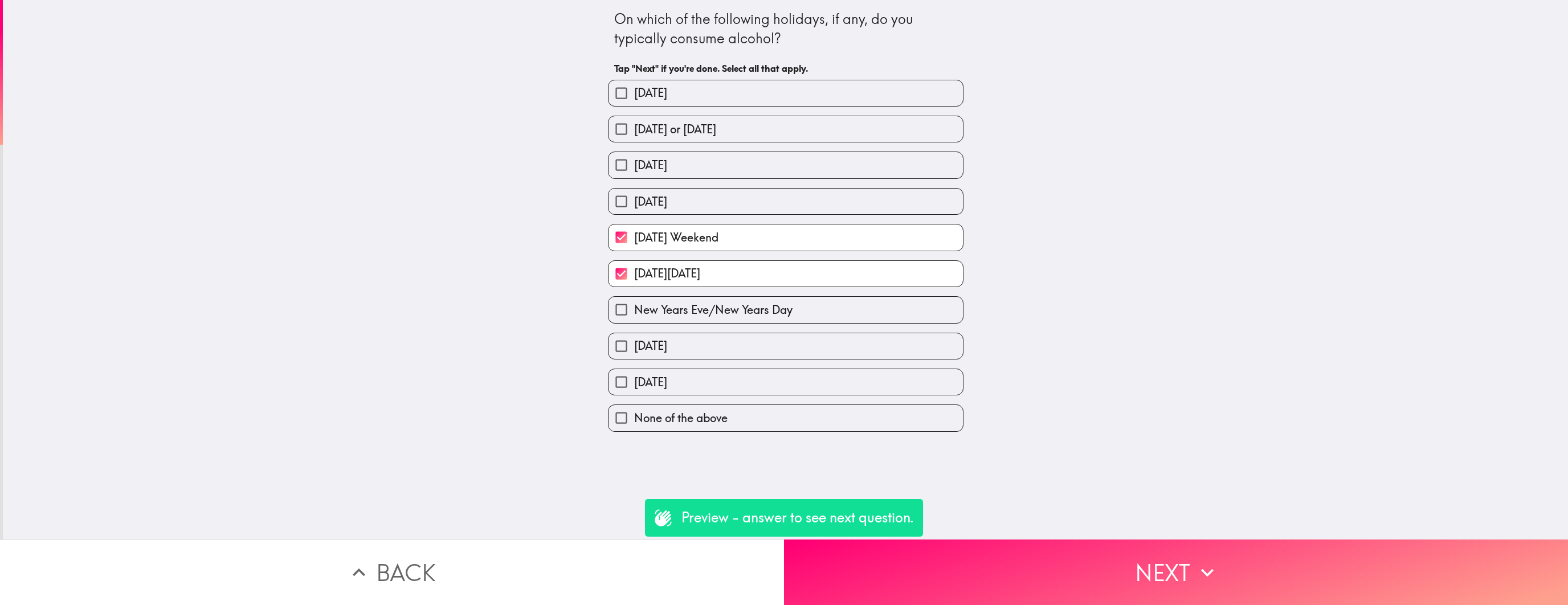
drag, startPoint x: 804, startPoint y: 216, endPoint x: 805, endPoint y: 194, distance: 22.0
click at [804, 215] on div "[DATE] Weekend" at bounding box center [781, 233] width 365 height 36
click at [805, 194] on label "[DATE]" at bounding box center [784, 201] width 354 height 26
click at [634, 194] on input "[DATE]" at bounding box center [620, 201] width 26 height 26
checkbox input "true"
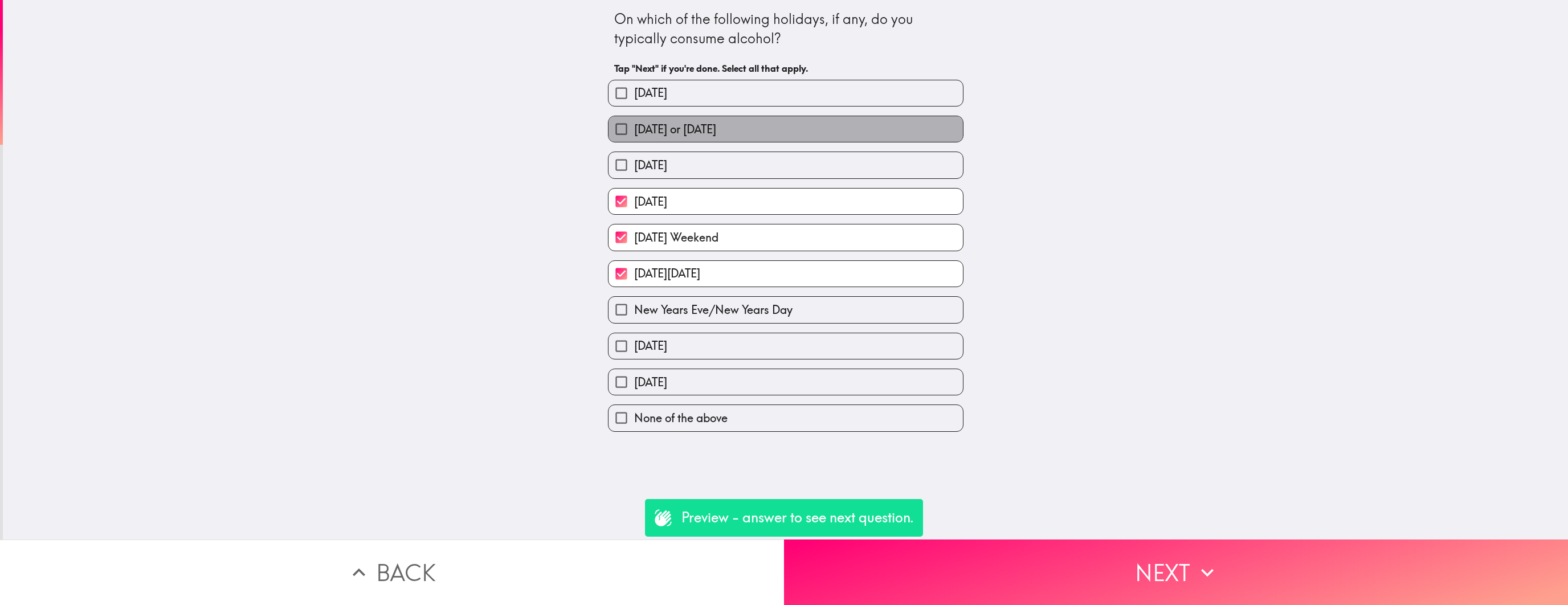
click at [800, 123] on label "[DATE] or [DATE]" at bounding box center [784, 129] width 354 height 26
click at [634, 123] on input "[DATE] or [DATE]" at bounding box center [620, 129] width 26 height 26
checkbox input "true"
drag, startPoint x: 806, startPoint y: 180, endPoint x: 805, endPoint y: 111, distance: 69.0
click at [806, 179] on div "[DATE]" at bounding box center [781, 197] width 365 height 36
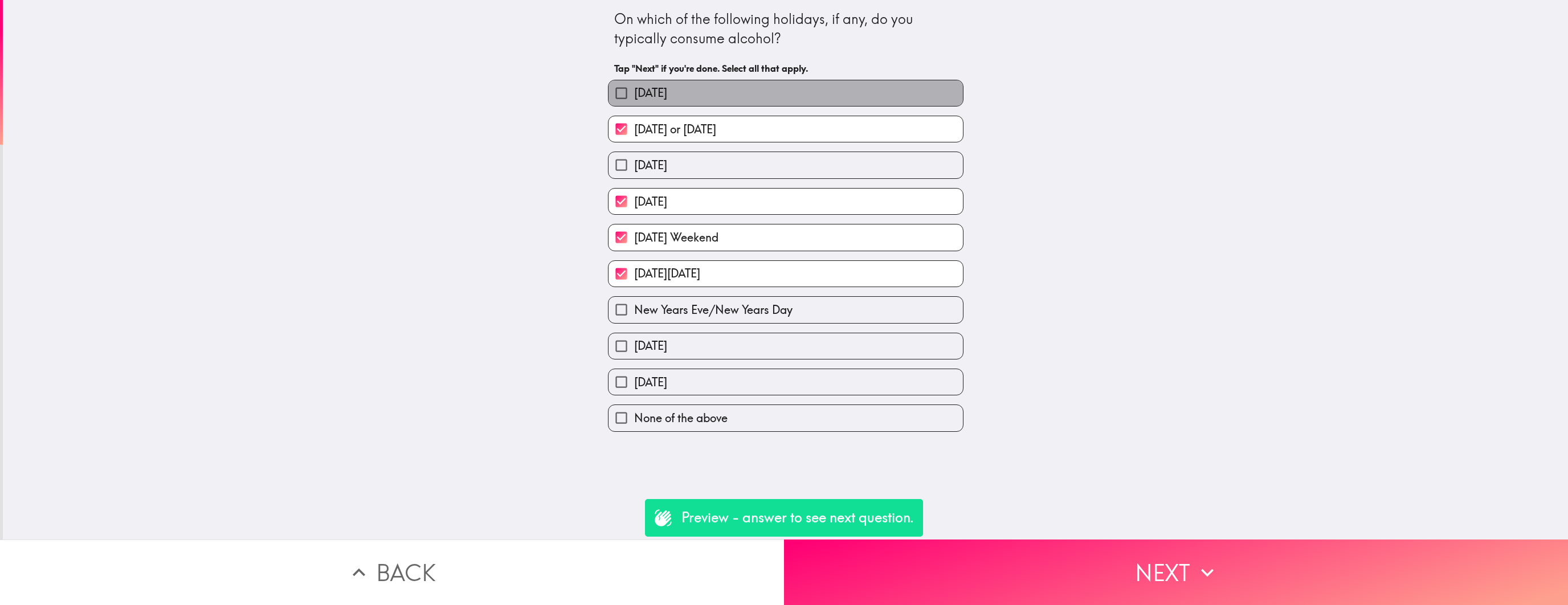
drag, startPoint x: 802, startPoint y: 82, endPoint x: 801, endPoint y: 124, distance: 42.0
click at [802, 82] on label "[DATE]" at bounding box center [784, 93] width 354 height 26
click at [634, 82] on input "[DATE]" at bounding box center [620, 93] width 26 height 26
checkbox input "true"
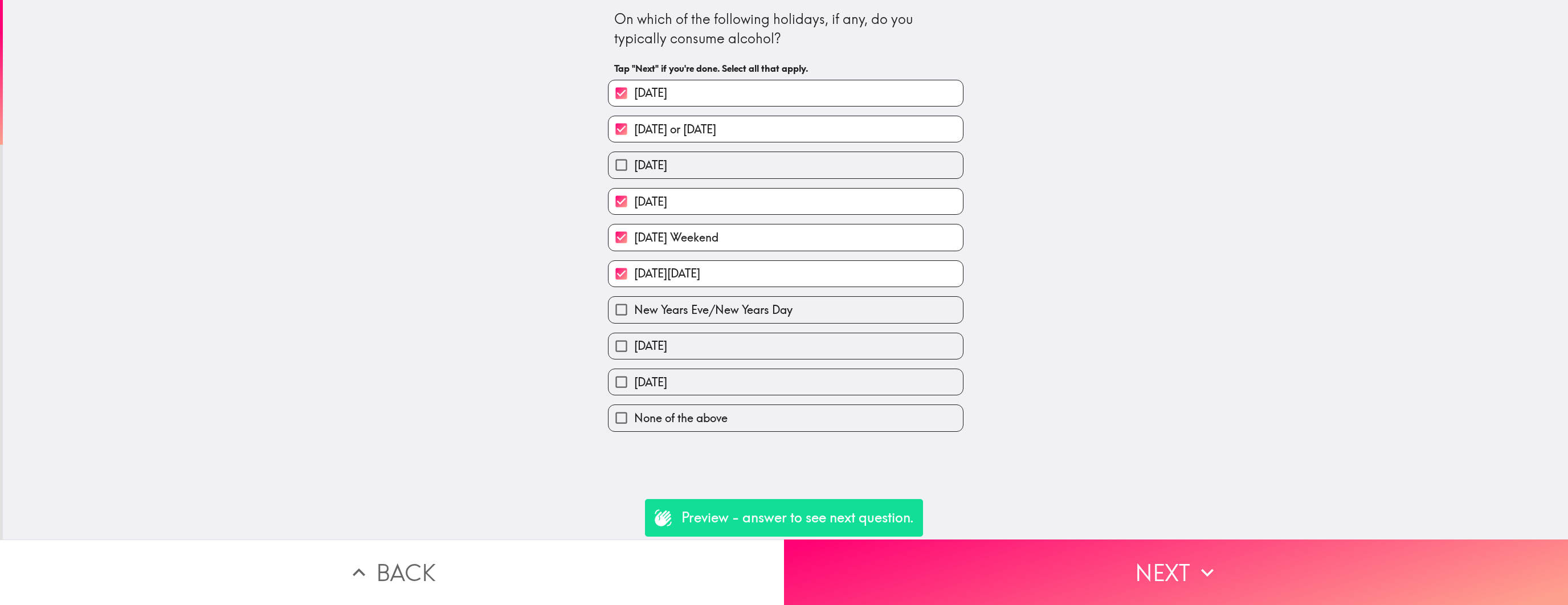
click at [803, 163] on label "[DATE]" at bounding box center [784, 164] width 354 height 26
click at [634, 163] on input "[DATE]" at bounding box center [620, 164] width 26 height 26
checkbox input "true"
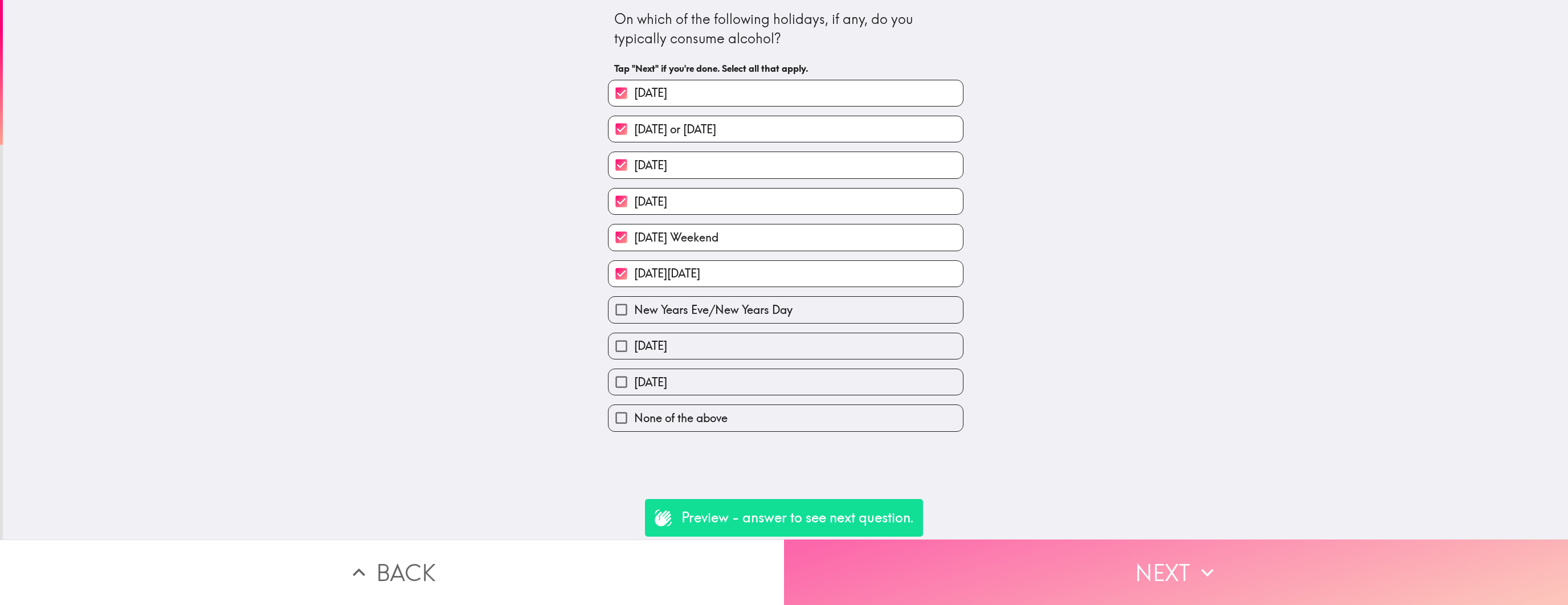
click at [1185, 573] on button "Next" at bounding box center [1175, 572] width 784 height 66
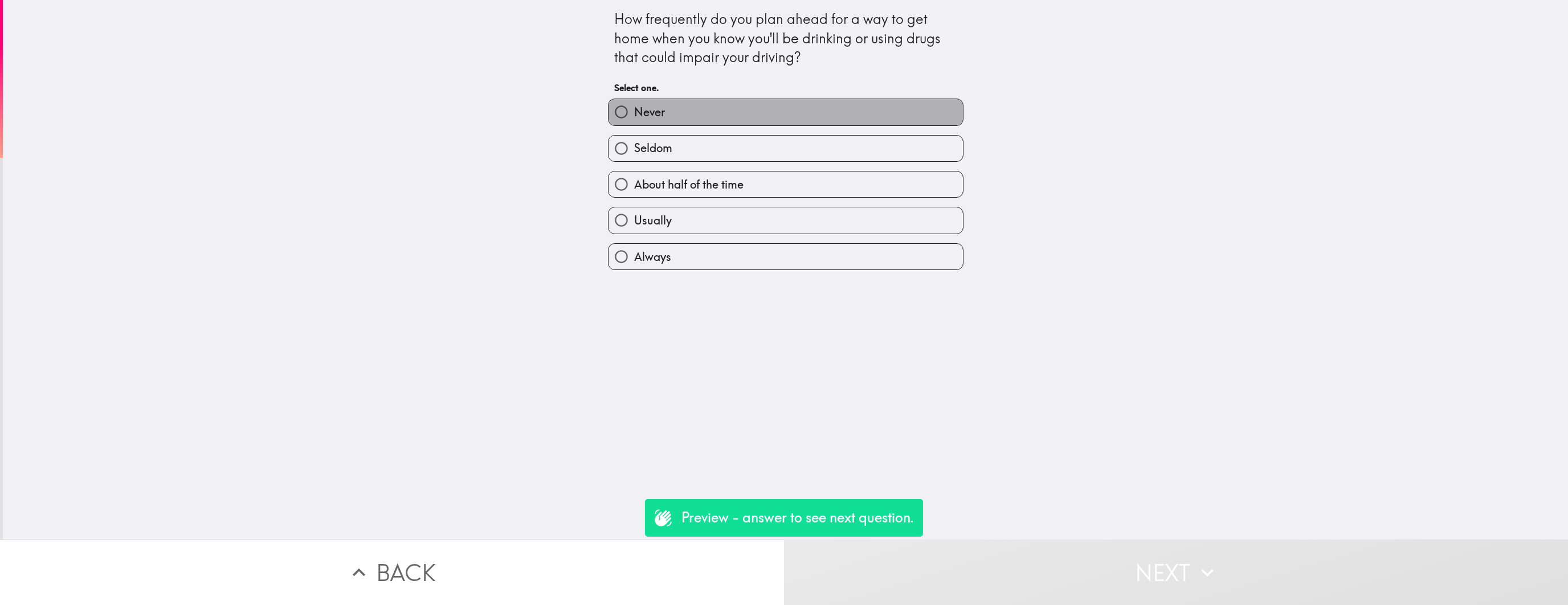
drag, startPoint x: 855, startPoint y: 115, endPoint x: 854, endPoint y: 207, distance: 92.0
click at [855, 115] on label "Never" at bounding box center [784, 112] width 354 height 26
click at [634, 115] on input "Never" at bounding box center [620, 112] width 26 height 26
radio input "true"
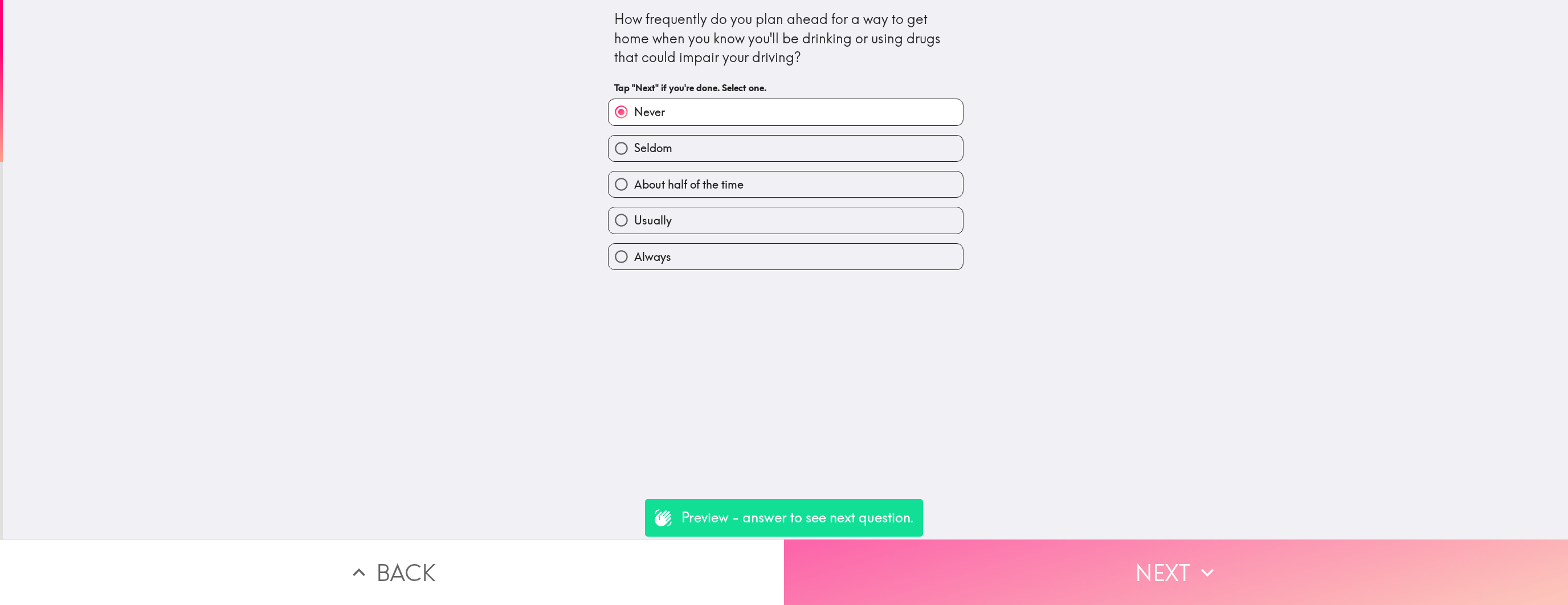
click at [921, 562] on button "Next" at bounding box center [1175, 572] width 784 height 66
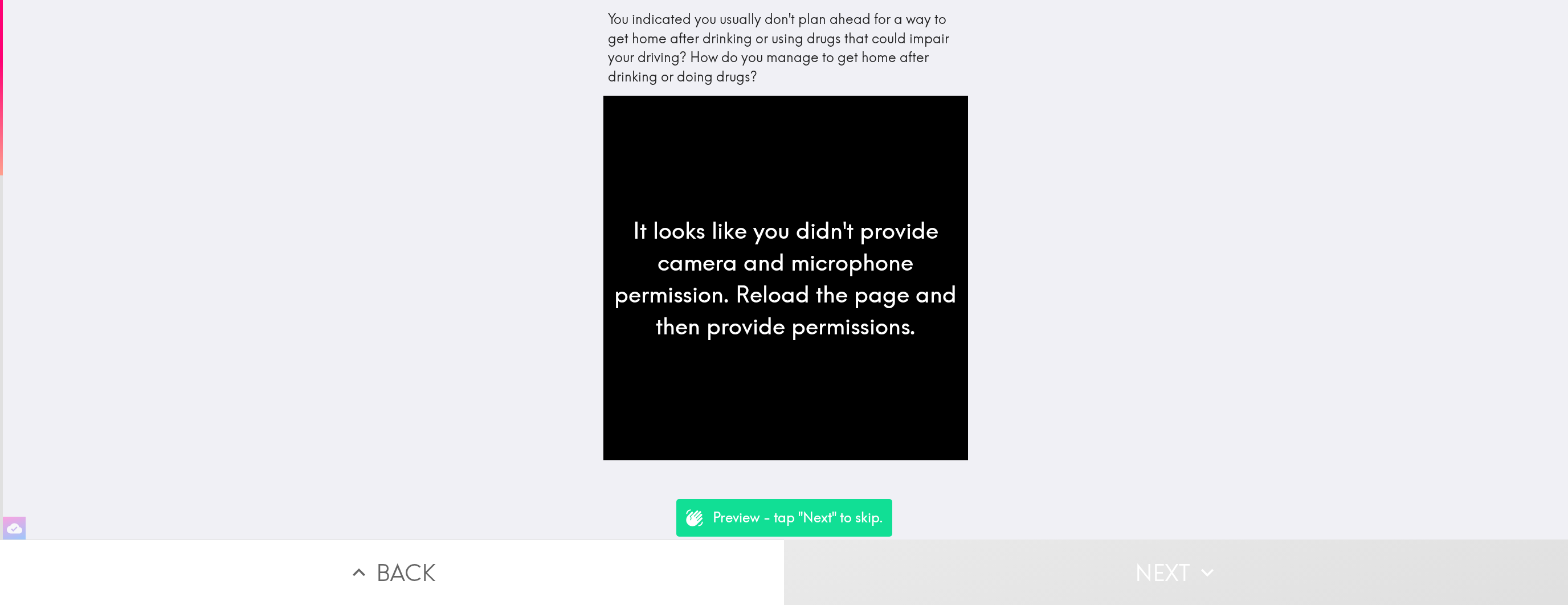
click at [573, 566] on button "Back" at bounding box center [391, 572] width 784 height 66
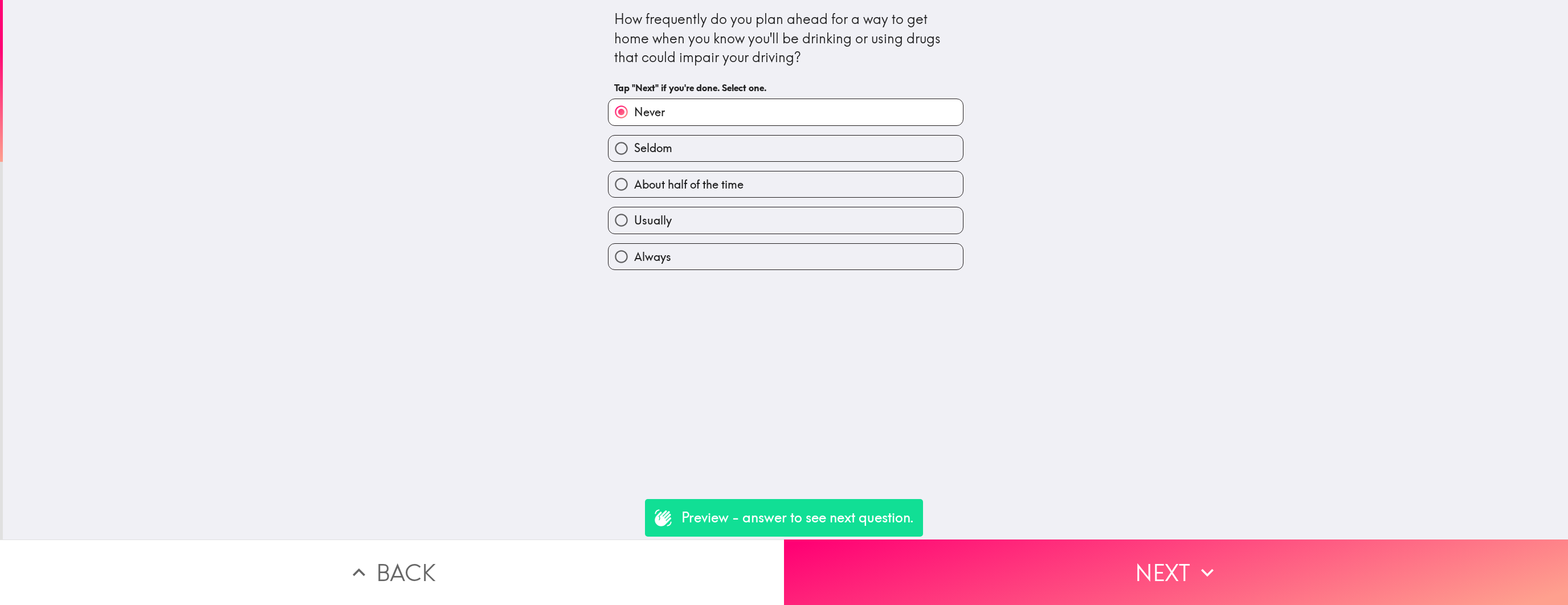
drag, startPoint x: 697, startPoint y: 233, endPoint x: 698, endPoint y: 251, distance: 18.0
click at [697, 234] on div "Always" at bounding box center [781, 252] width 365 height 36
click at [698, 251] on label "Always" at bounding box center [784, 256] width 354 height 26
click at [634, 251] on input "Always" at bounding box center [620, 256] width 26 height 26
radio input "true"
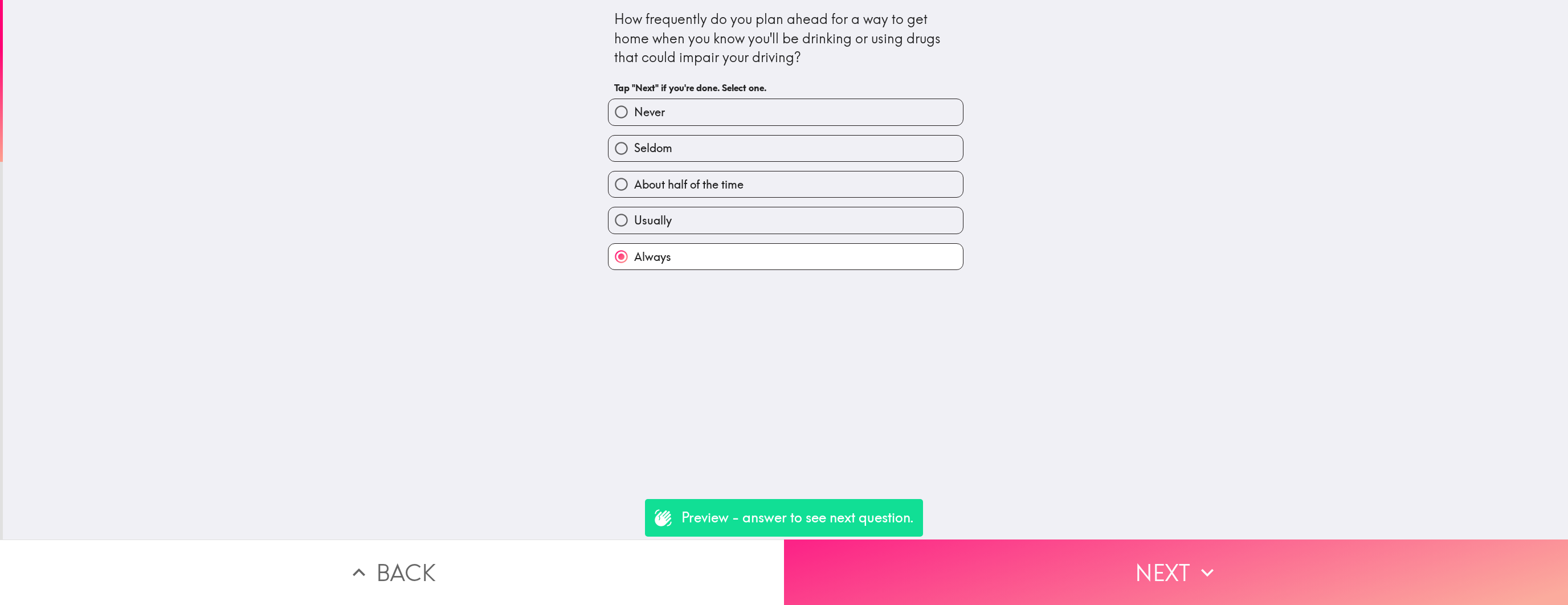
click at [955, 565] on button "Next" at bounding box center [1175, 572] width 784 height 66
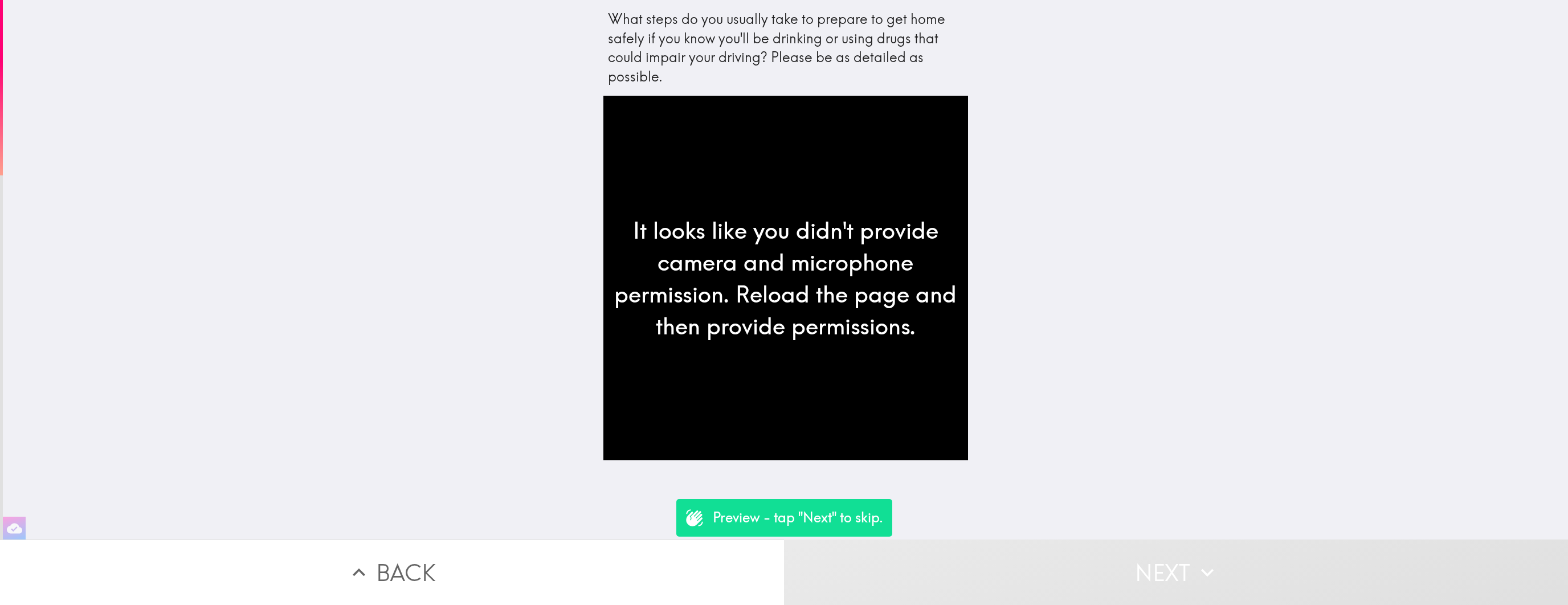
click at [1096, 553] on button "Next" at bounding box center [1175, 572] width 784 height 66
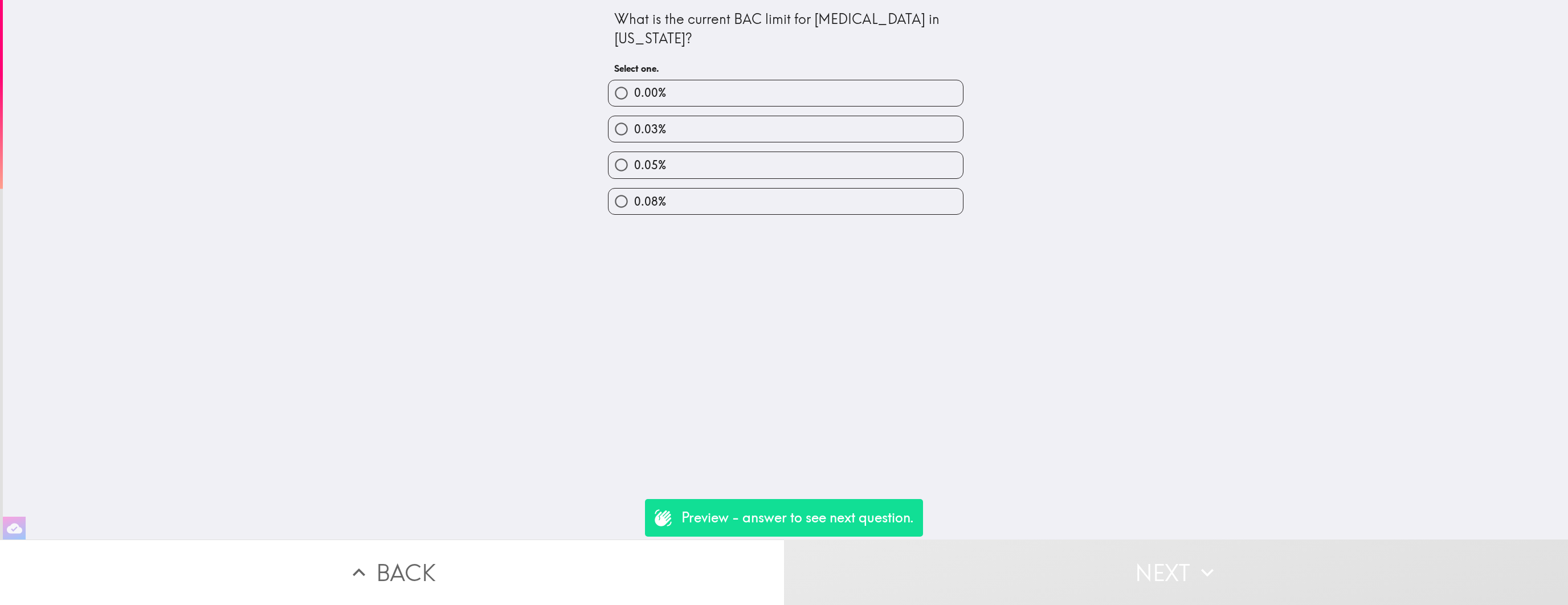
click at [672, 206] on label "0.08%" at bounding box center [784, 201] width 354 height 26
click at [634, 206] on input "0.08%" at bounding box center [620, 201] width 26 height 26
radio input "true"
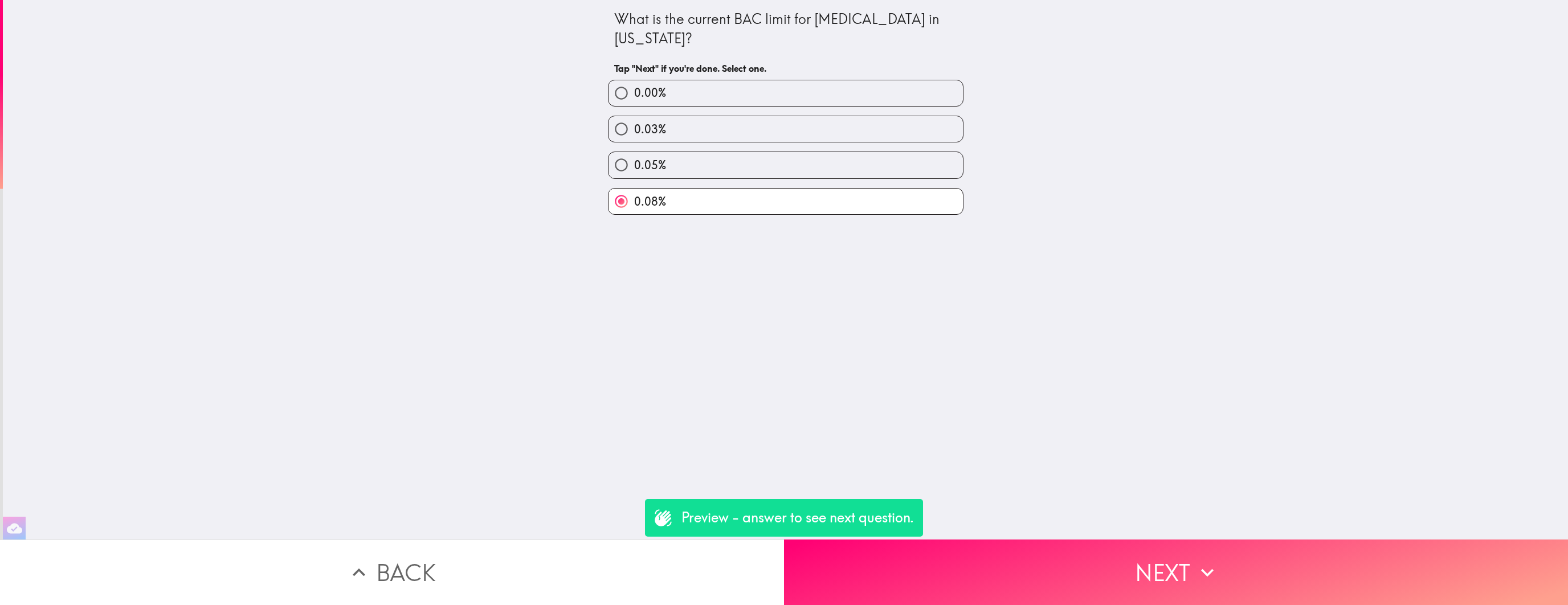
click at [672, 178] on div "0.08%" at bounding box center [781, 197] width 365 height 36
click at [681, 158] on label "0.05%" at bounding box center [784, 164] width 354 height 26
click at [634, 158] on input "0.05%" at bounding box center [620, 164] width 26 height 26
radio input "true"
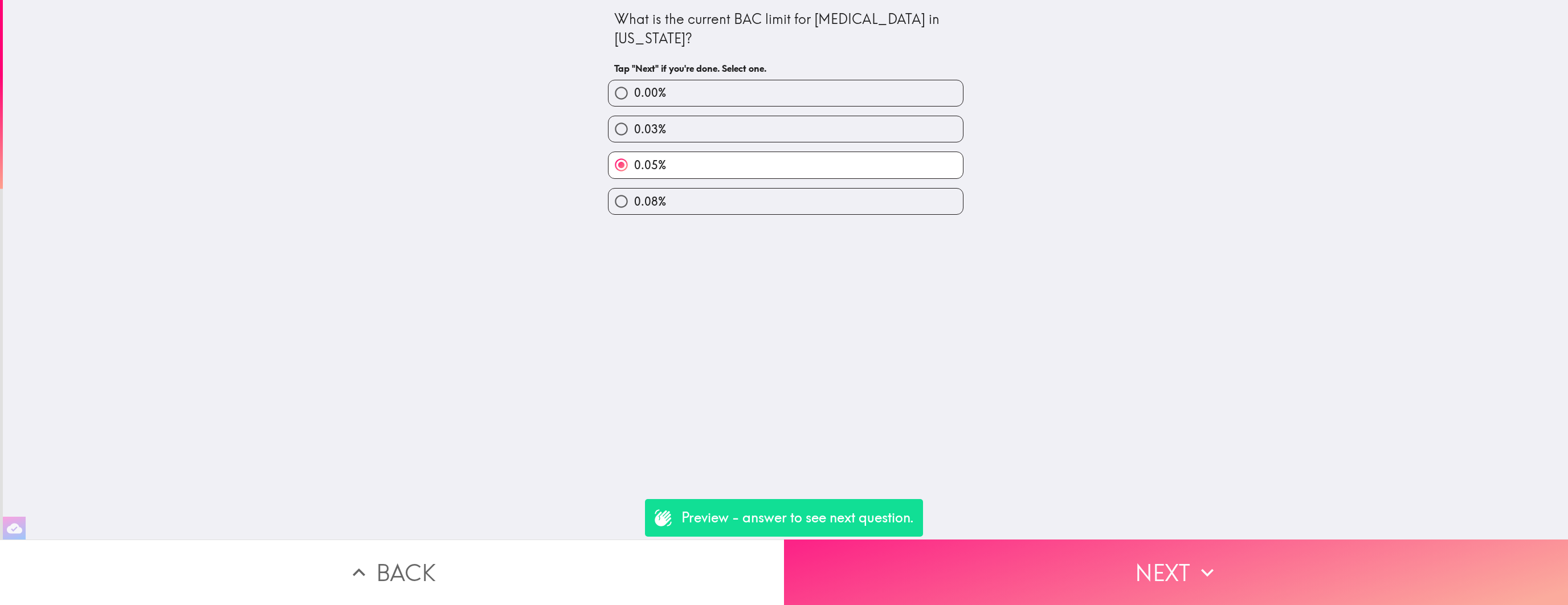
click at [1031, 582] on button "Next" at bounding box center [1175, 572] width 784 height 66
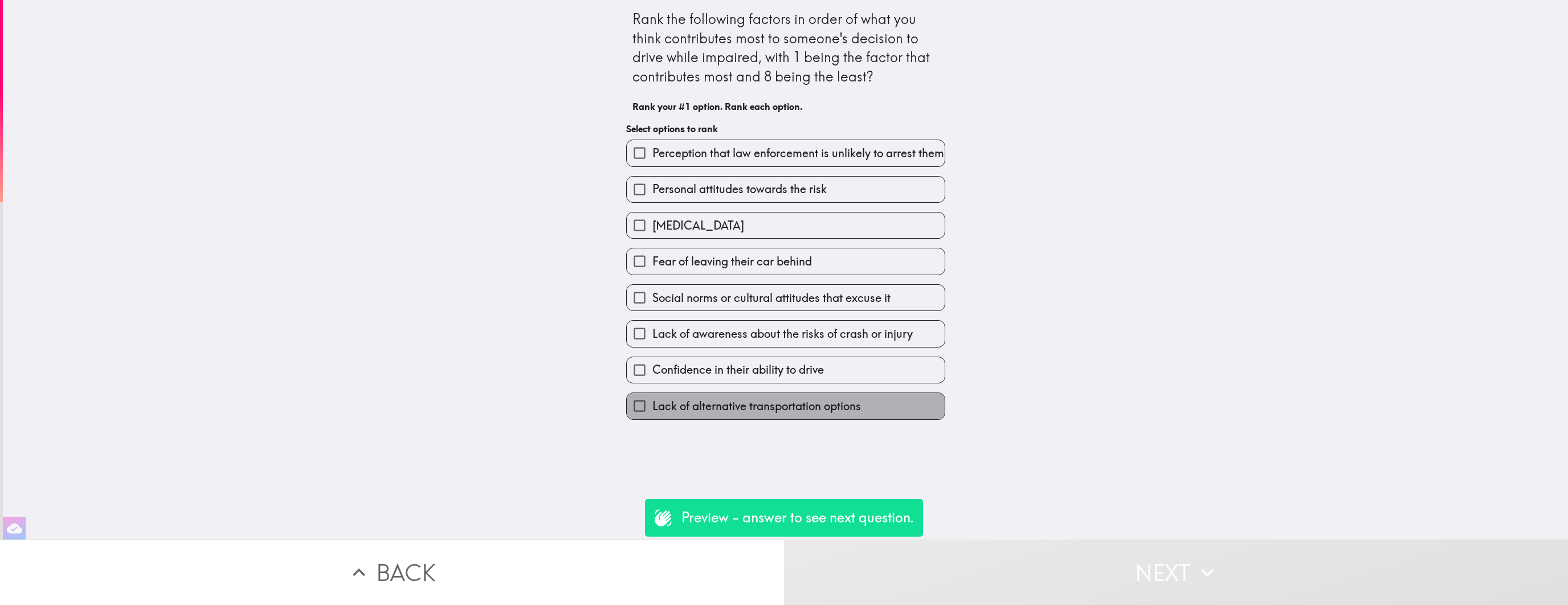
click at [765, 414] on span "Lack of alternative transportation options" at bounding box center [756, 406] width 208 height 16
click at [652, 415] on input "Lack of alternative transportation options" at bounding box center [639, 406] width 26 height 26
click at [765, 378] on span "Confidence in their ability to drive" at bounding box center [738, 369] width 172 height 16
click at [652, 383] on input "Confidence in their ability to drive" at bounding box center [639, 369] width 26 height 26
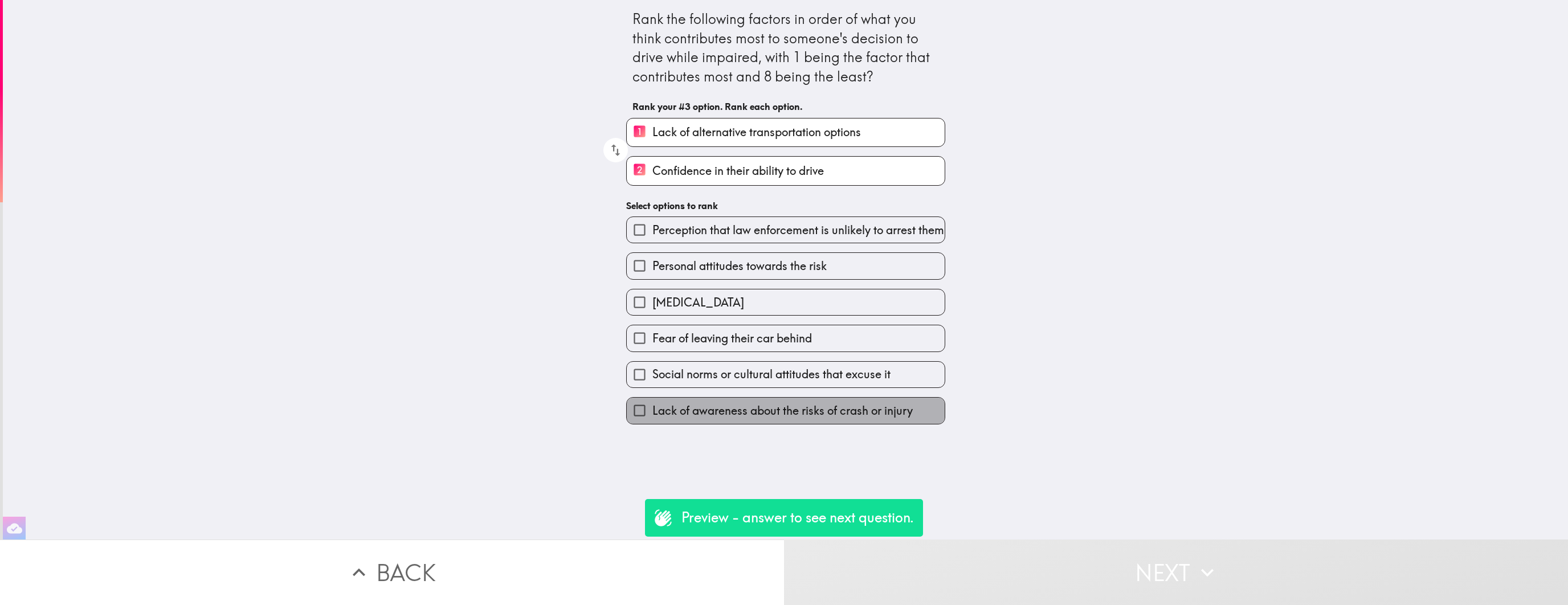
click at [765, 415] on span "Lack of awareness about the risks of crash or injury" at bounding box center [782, 410] width 261 height 16
click at [652, 415] on input "Lack of awareness about the risks of crash or injury" at bounding box center [639, 410] width 26 height 26
click at [765, 383] on span "Social norms or cultural attitudes that excuse it" at bounding box center [771, 374] width 239 height 16
click at [652, 387] on input "Social norms or cultural attitudes that excuse it" at bounding box center [639, 374] width 26 height 26
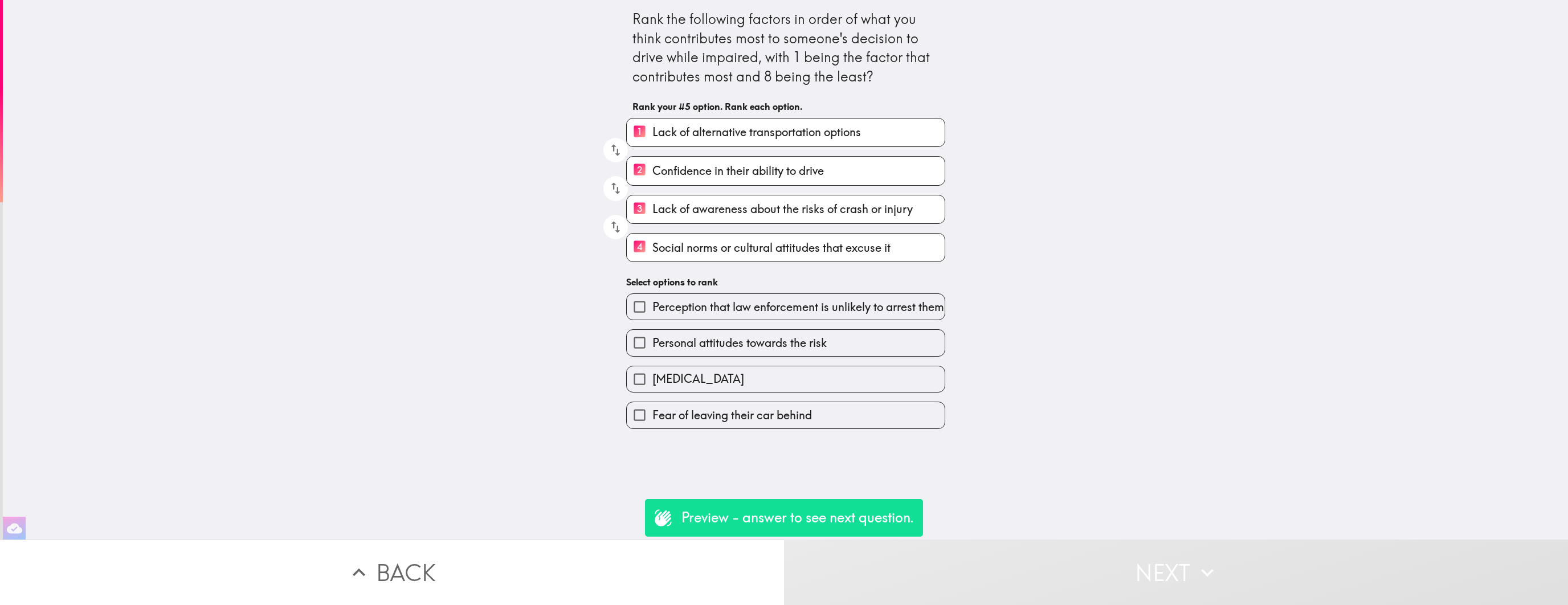
click at [765, 415] on span "Fear of leaving their car behind" at bounding box center [731, 415] width 159 height 16
click at [652, 415] on input "Fear of leaving their car behind" at bounding box center [639, 414] width 26 height 26
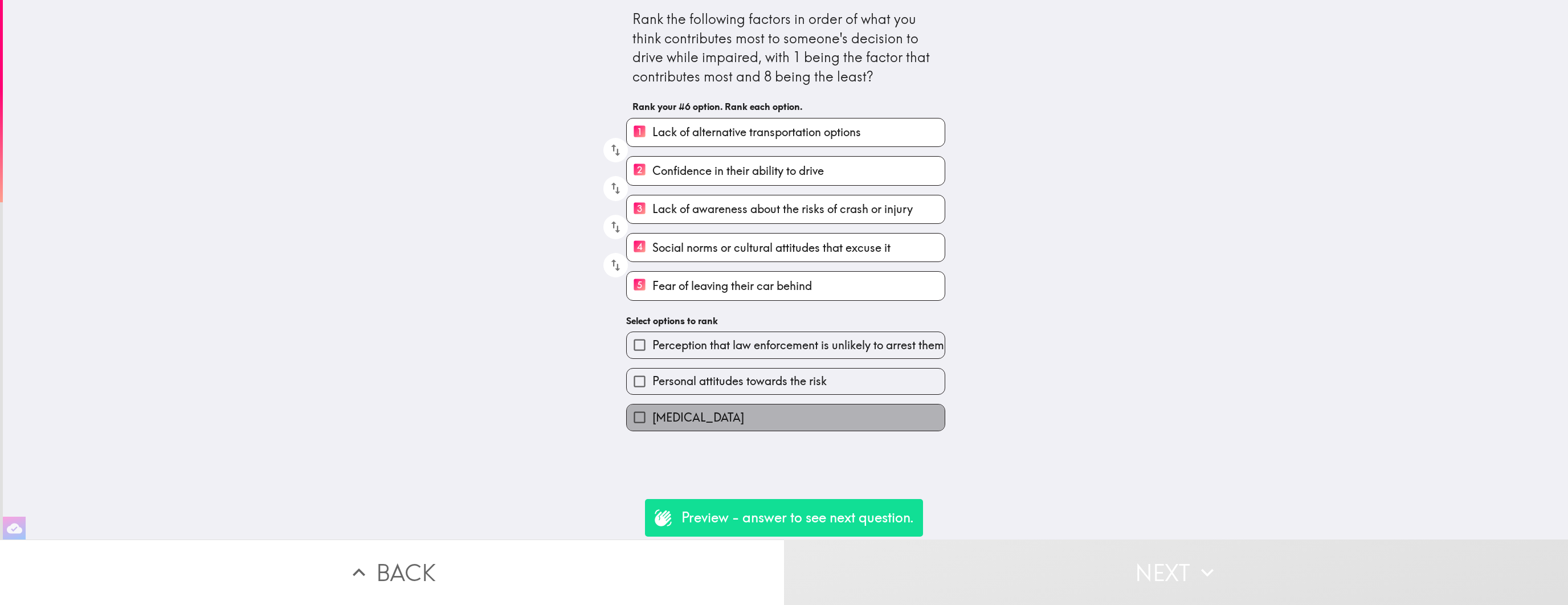
click at [765, 415] on label "[MEDICAL_DATA]" at bounding box center [785, 417] width 318 height 26
click at [652, 415] on input "[MEDICAL_DATA]" at bounding box center [639, 417] width 26 height 26
click at [765, 394] on label "Personal attitudes towards the risk" at bounding box center [785, 381] width 318 height 26
click at [652, 394] on input "Personal attitudes towards the risk" at bounding box center [639, 381] width 26 height 26
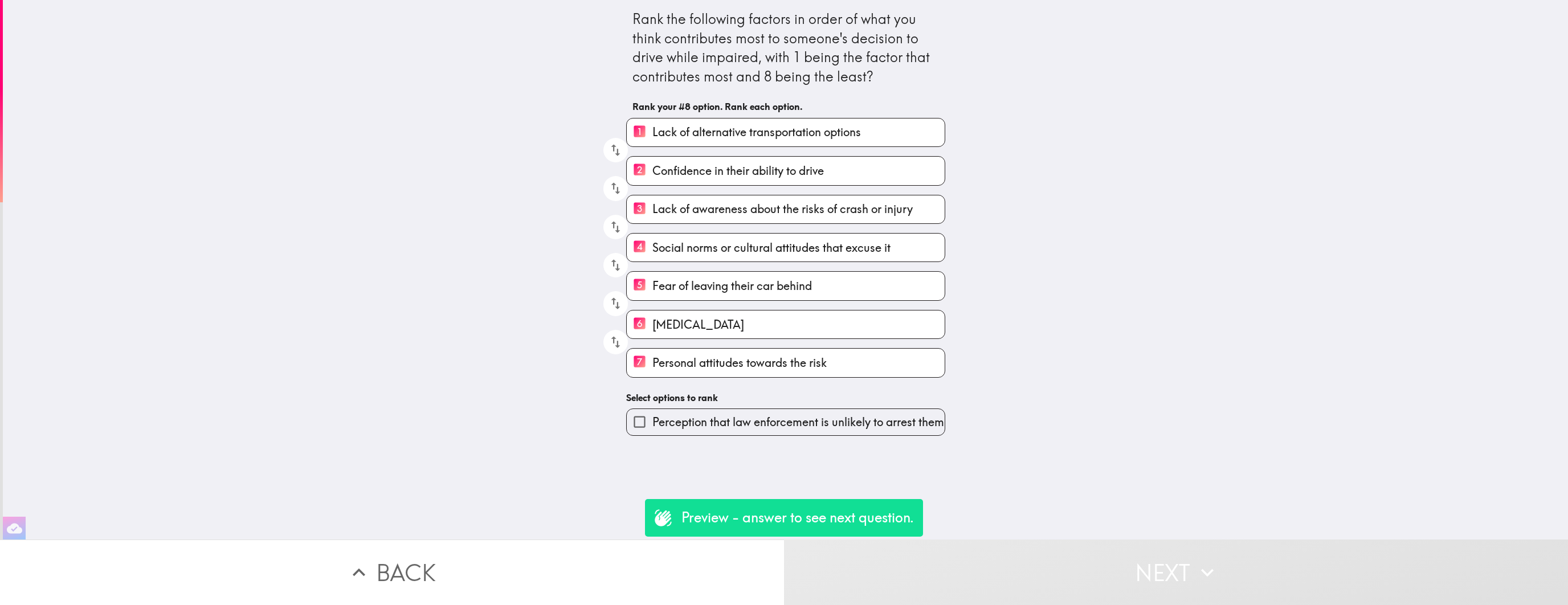
click at [765, 415] on span "Perception that law enforcement is unlikely to arrest them" at bounding box center [798, 422] width 292 height 16
click at [652, 415] on input "Perception that law enforcement is unlikely to arrest them" at bounding box center [639, 422] width 26 height 26
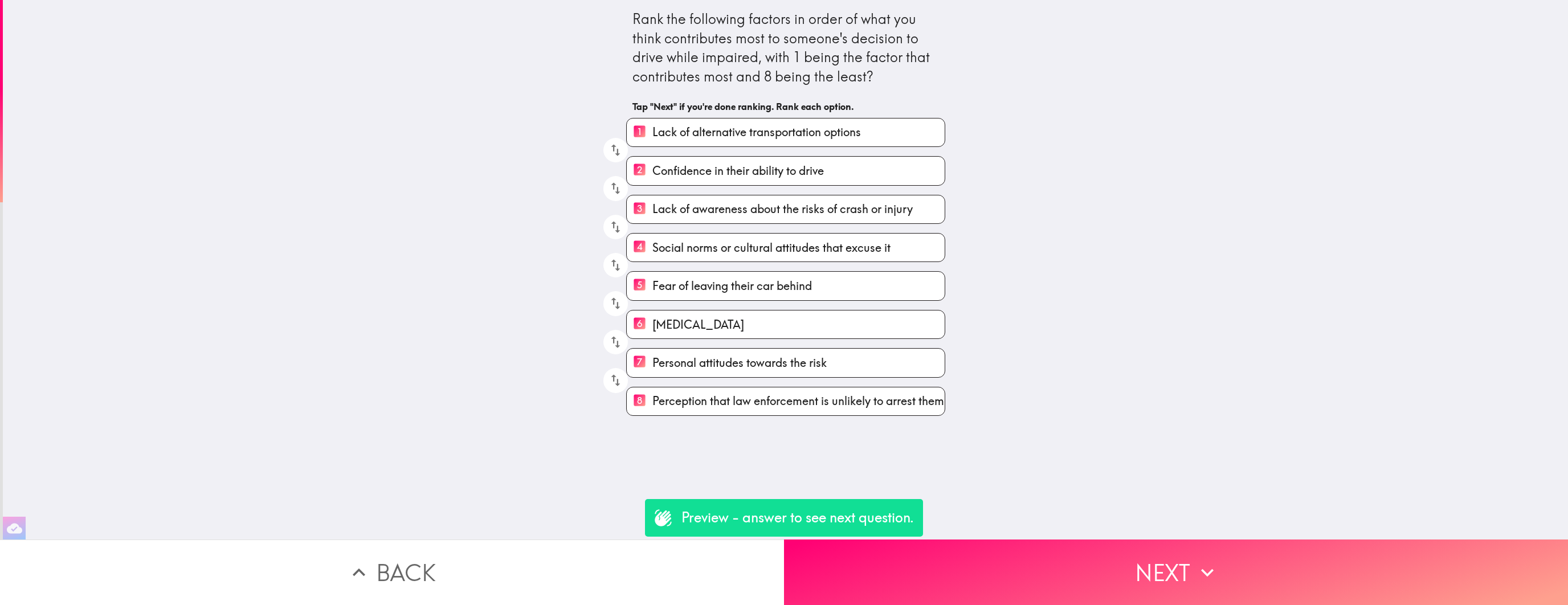
drag, startPoint x: 614, startPoint y: 148, endPoint x: 617, endPoint y: 239, distance: 91.0
click at [616, 240] on div "Rank the following factors in order of what you think contributes most to someo…" at bounding box center [785, 208] width 365 height 416
drag, startPoint x: 617, startPoint y: 189, endPoint x: 615, endPoint y: 139, distance: 50.0
click at [617, 139] on div "1 Lack of alternative transportation options 2 Confidence in their ability to d…" at bounding box center [781, 262] width 328 height 307
click at [621, 159] on button "button" at bounding box center [616, 150] width 25 height 25
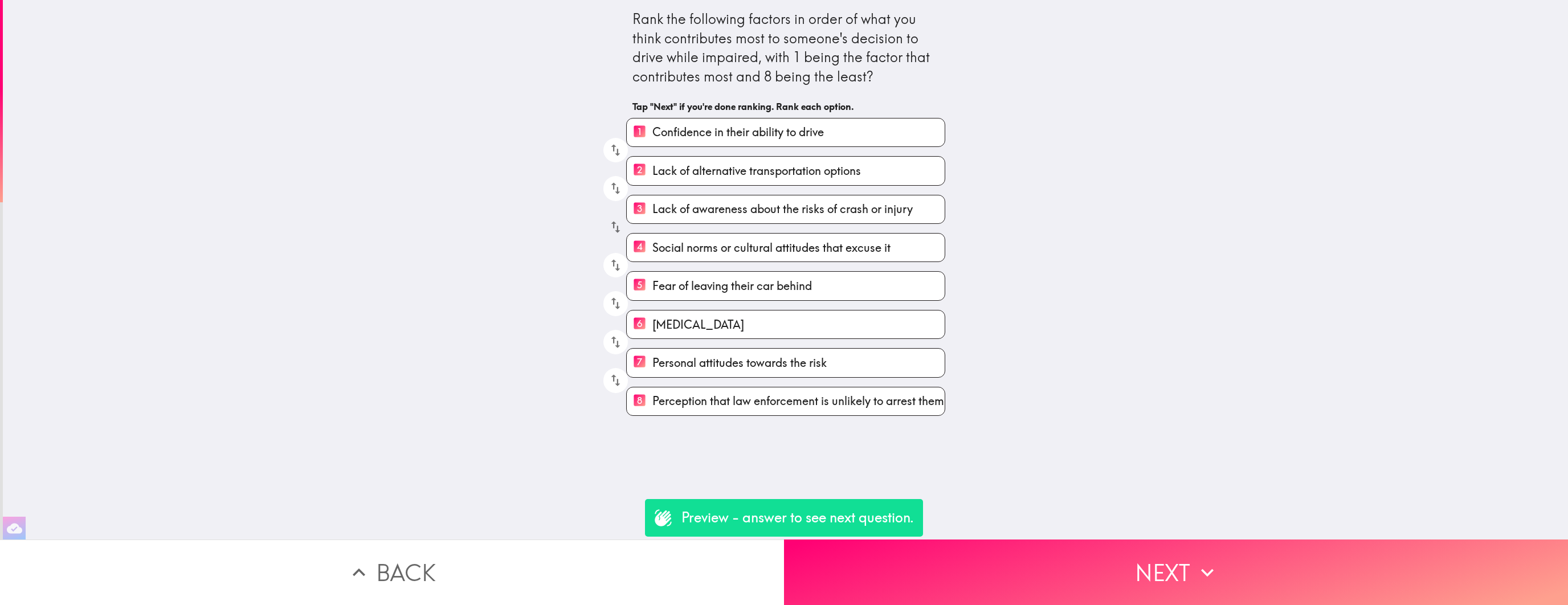
click at [617, 198] on button "button" at bounding box center [616, 188] width 25 height 25
drag, startPoint x: 615, startPoint y: 229, endPoint x: 615, endPoint y: 245, distance: 16.0
click at [615, 229] on icon "button" at bounding box center [616, 227] width 15 height 15
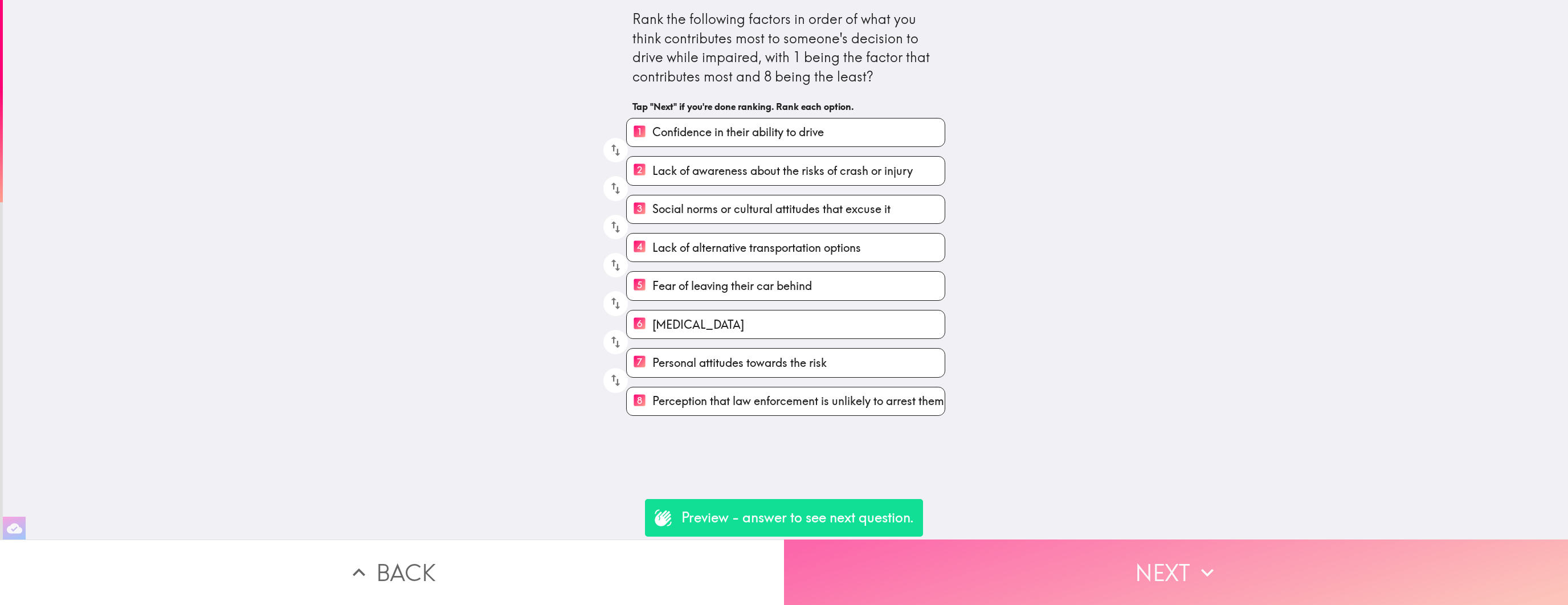
click at [1144, 575] on button "Next" at bounding box center [1175, 572] width 784 height 66
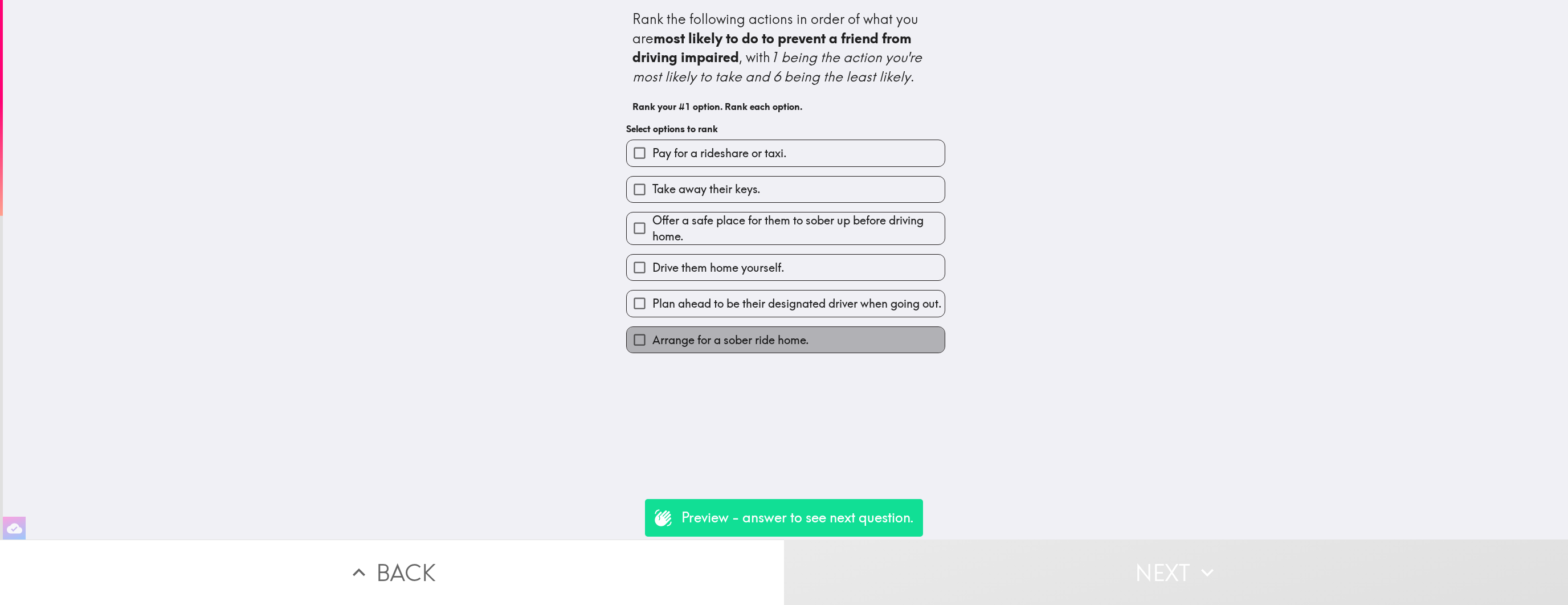
click at [766, 348] on span "Arrange for a sober ride home." at bounding box center [730, 340] width 157 height 16
click at [652, 348] on input "Arrange for a sober ride home." at bounding box center [639, 340] width 26 height 26
click at [766, 312] on span "Plan ahead to be their designated driver when going out." at bounding box center [796, 303] width 289 height 16
click at [652, 316] on input "Plan ahead to be their designated driver when going out." at bounding box center [639, 302] width 26 height 26
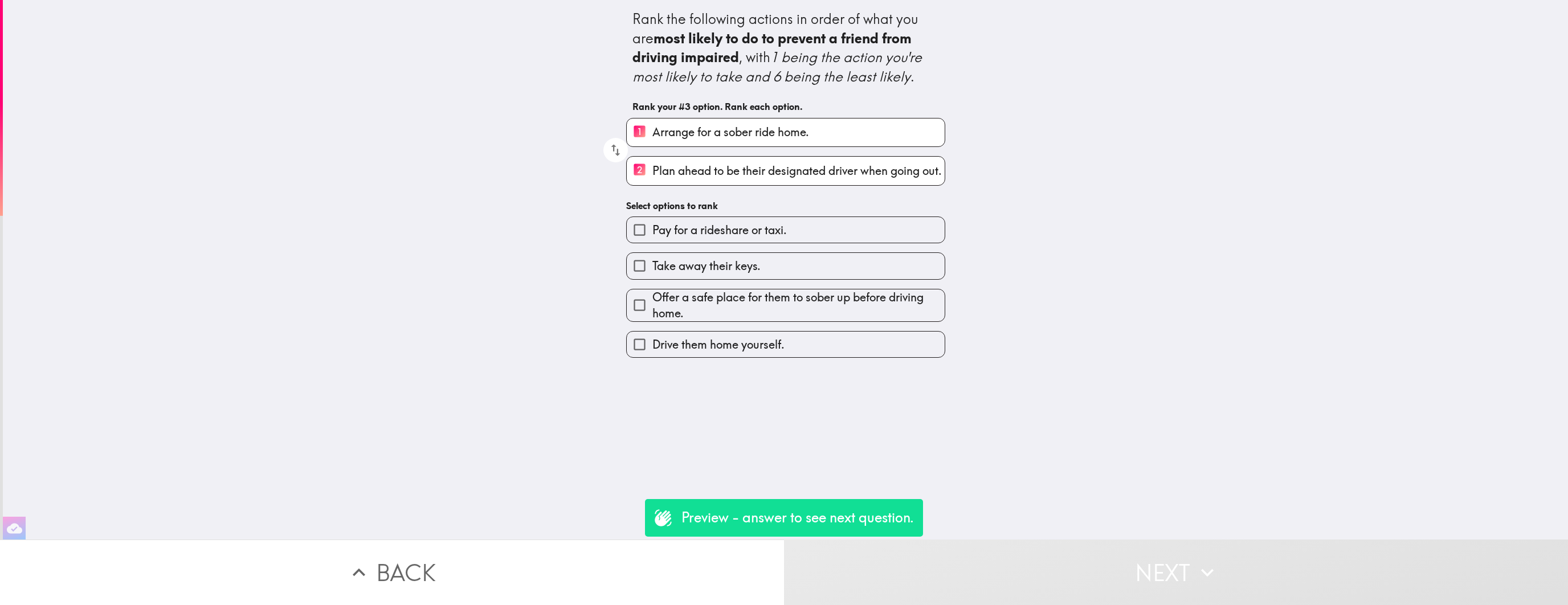
click at [766, 348] on span "Drive them home yourself." at bounding box center [718, 344] width 132 height 16
click at [652, 348] on input "Drive them home yourself." at bounding box center [639, 344] width 26 height 26
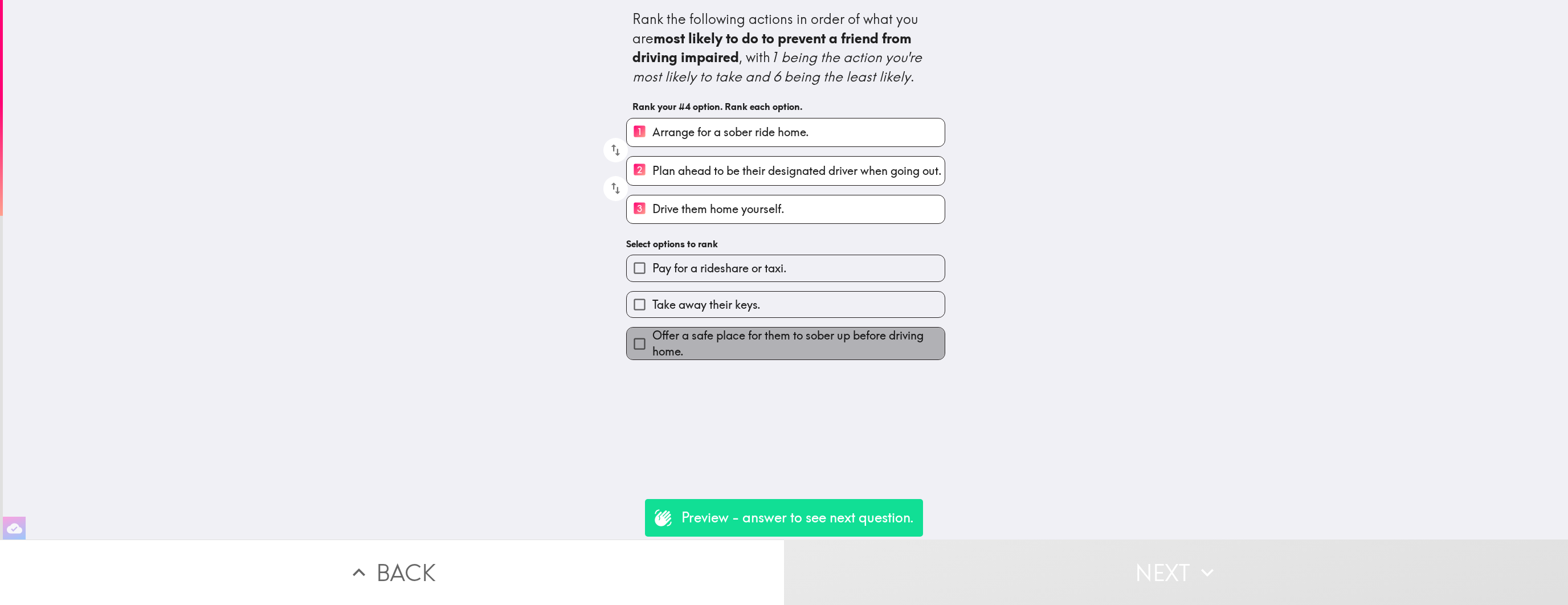
click at [766, 348] on span "Offer a safe place for them to sober up before driving home." at bounding box center [798, 343] width 292 height 31
click at [652, 348] on input "Offer a safe place for them to sober up before driving home." at bounding box center [639, 344] width 26 height 26
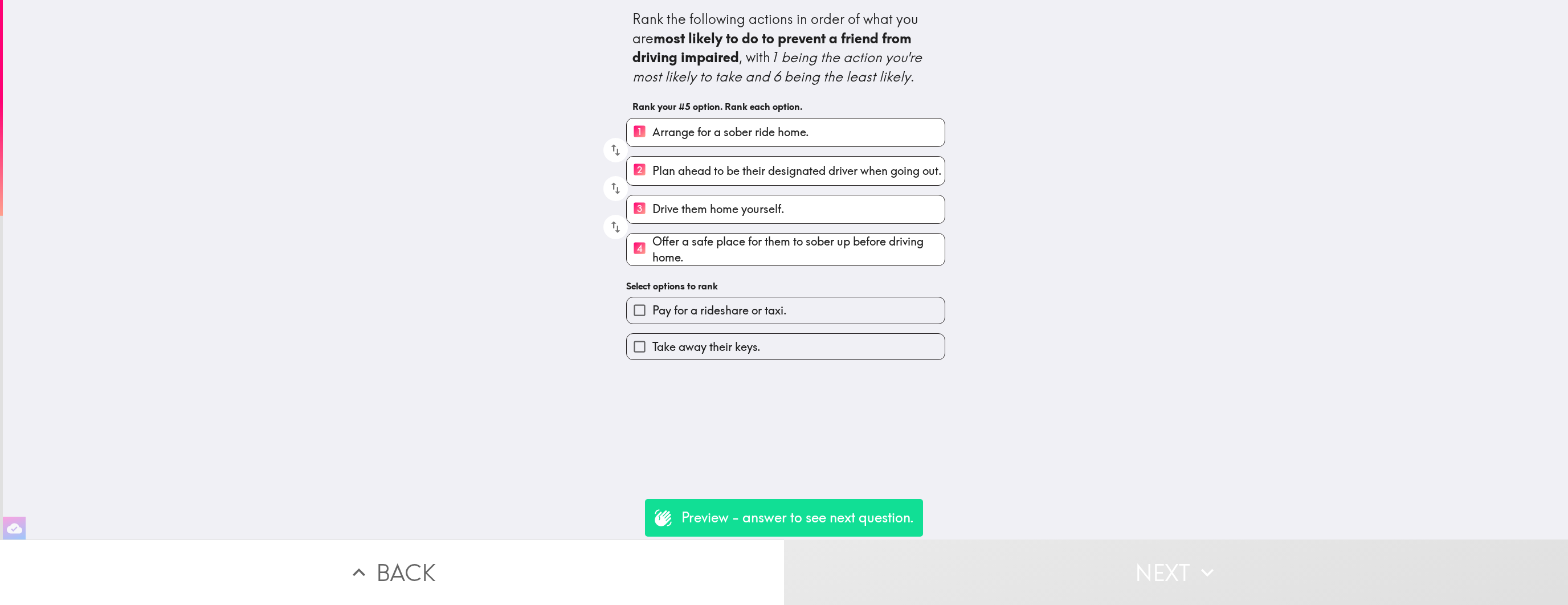
click at [766, 348] on label "Take away their keys." at bounding box center [785, 346] width 318 height 26
click at [652, 348] on input "Take away their keys." at bounding box center [639, 346] width 26 height 26
click at [766, 348] on span "Pay for a rideshare or taxi." at bounding box center [719, 349] width 135 height 16
click at [652, 348] on input "Pay for a rideshare or taxi." at bounding box center [639, 348] width 26 height 26
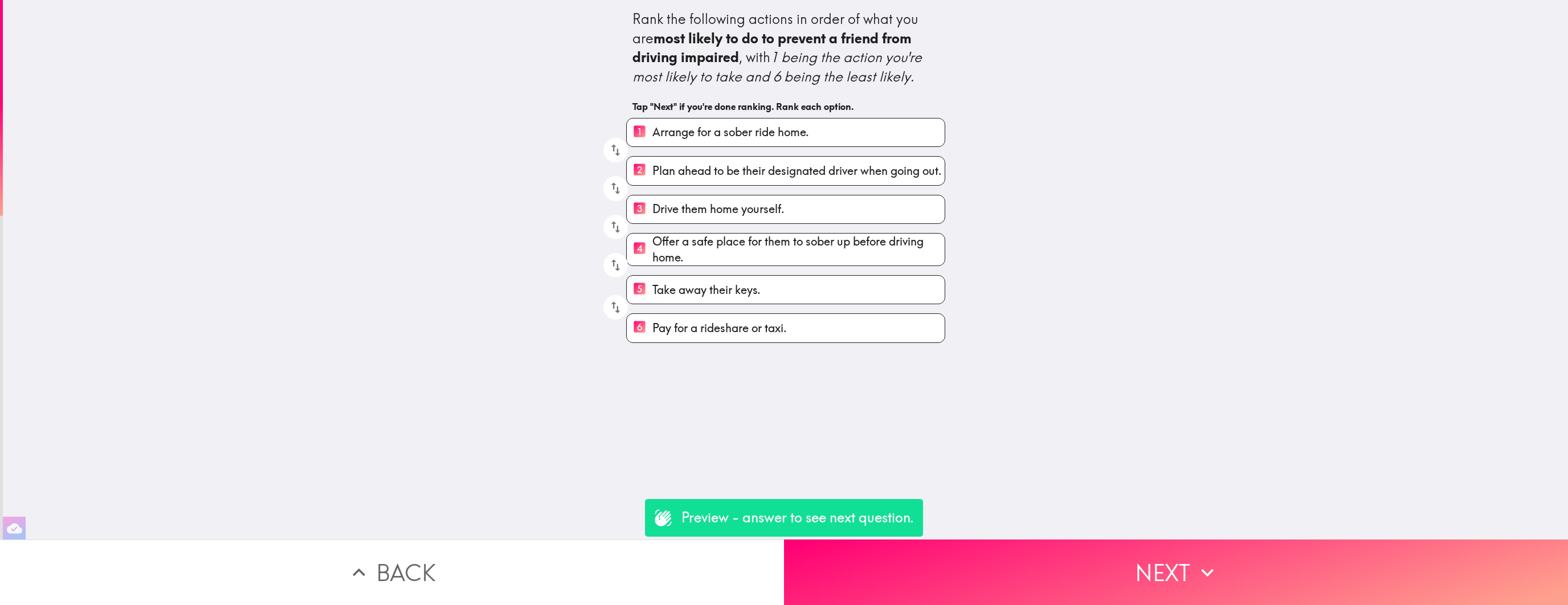
click at [766, 348] on div "Rank the following actions in order of what you are most likely to do to preven…" at bounding box center [785, 269] width 1565 height 539
click at [572, 554] on button "Back" at bounding box center [391, 572] width 784 height 66
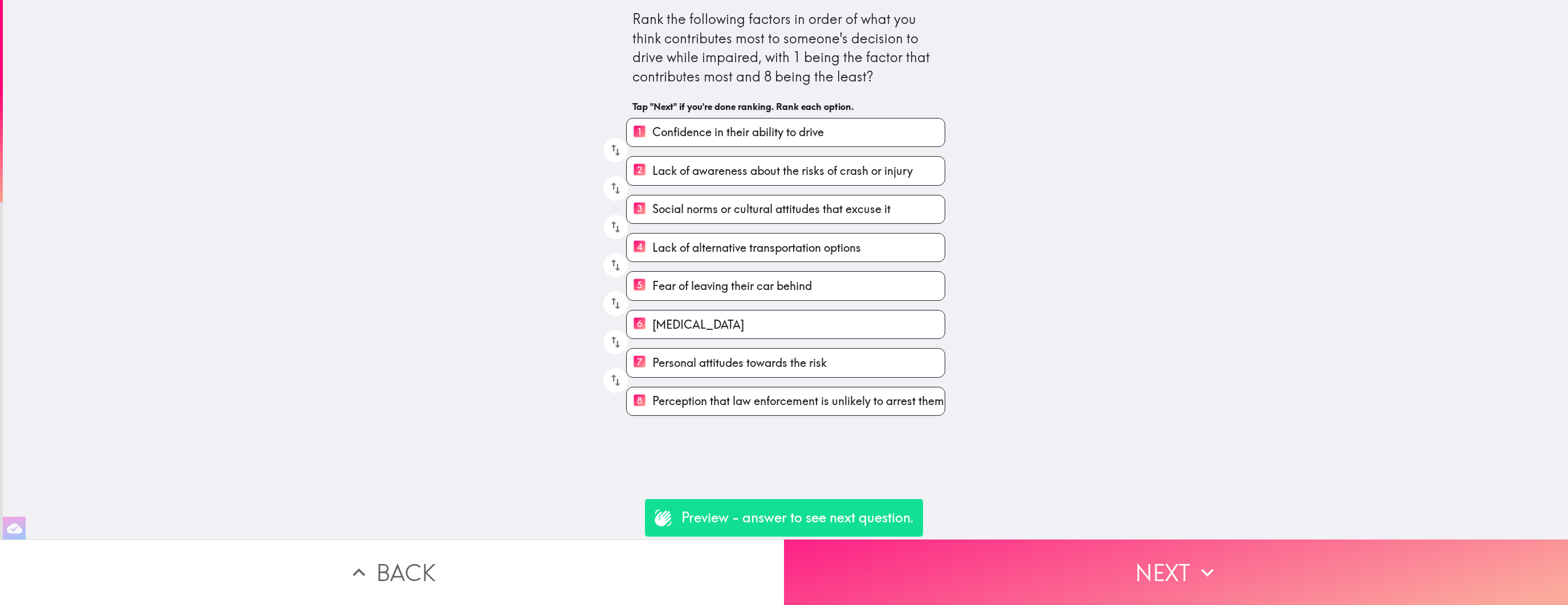
click at [1187, 565] on button "Next" at bounding box center [1175, 572] width 784 height 66
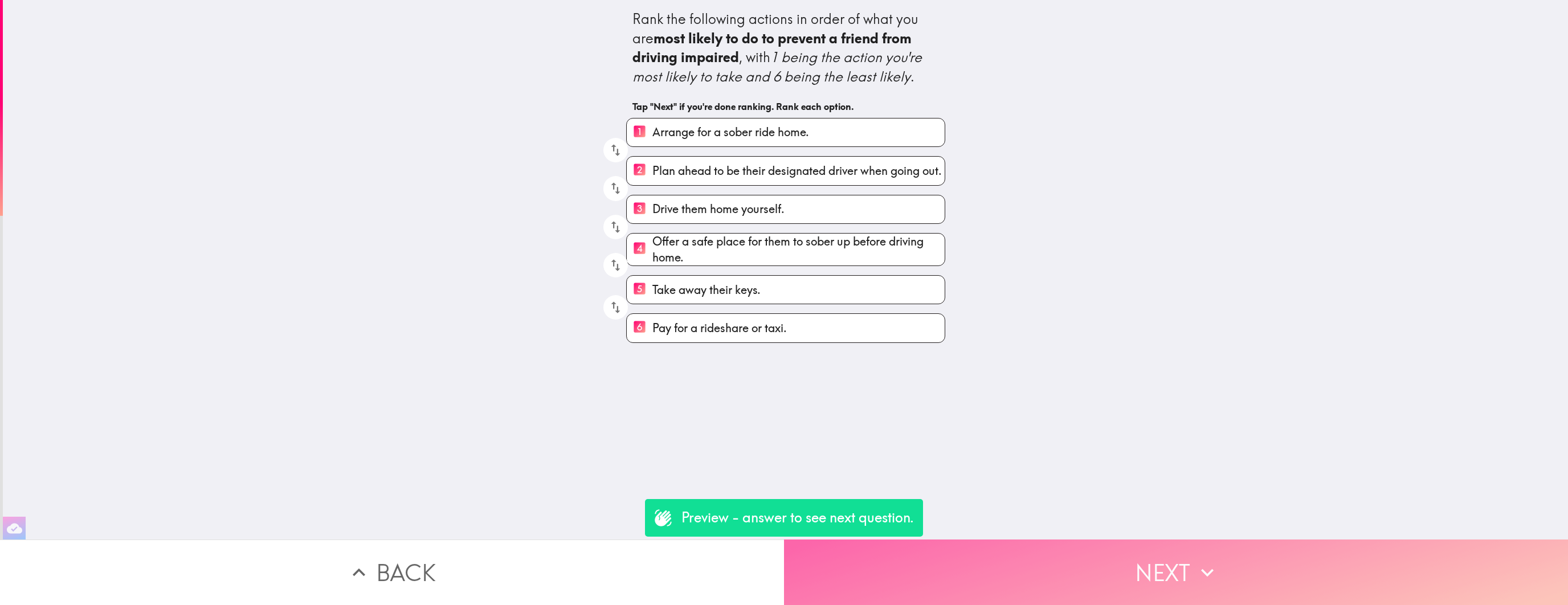
click at [895, 566] on button "Next" at bounding box center [1175, 572] width 784 height 66
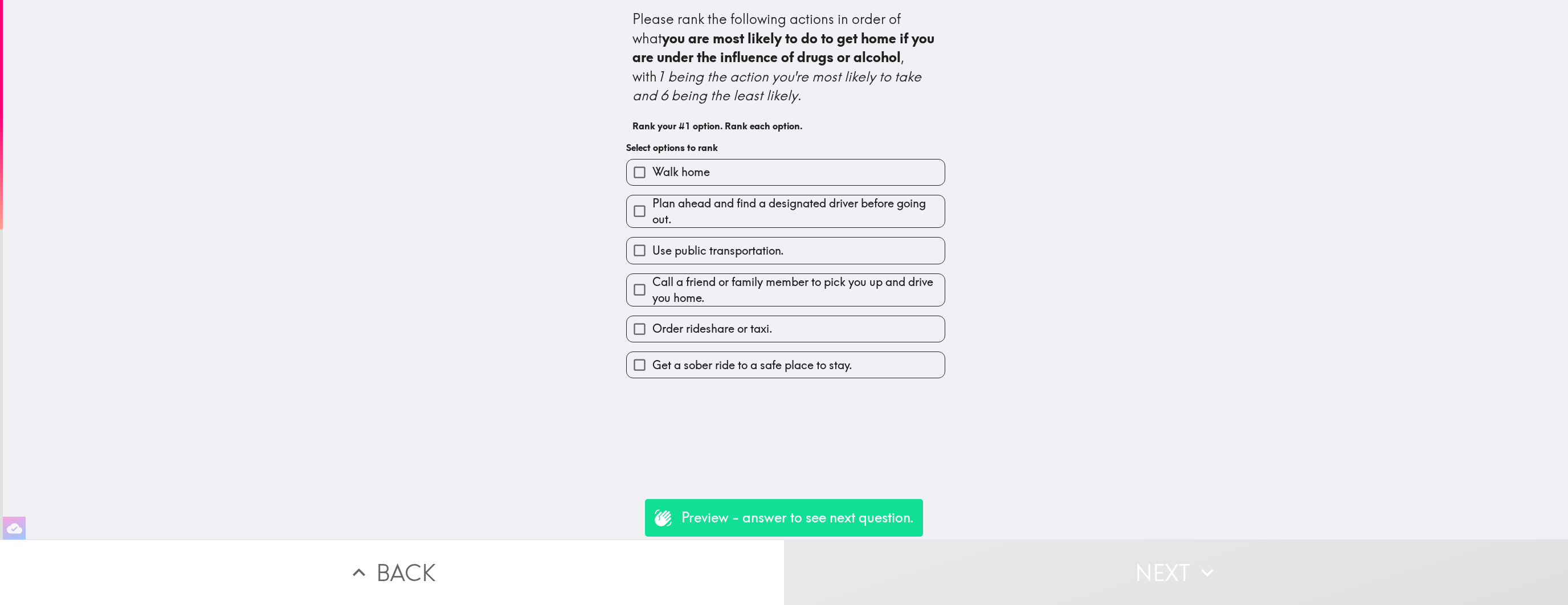
click at [1169, 157] on div "Please rank the following actions in order of what you are most likely to do to…" at bounding box center [785, 269] width 1565 height 539
click at [990, 568] on button "Next" at bounding box center [1175, 572] width 784 height 66
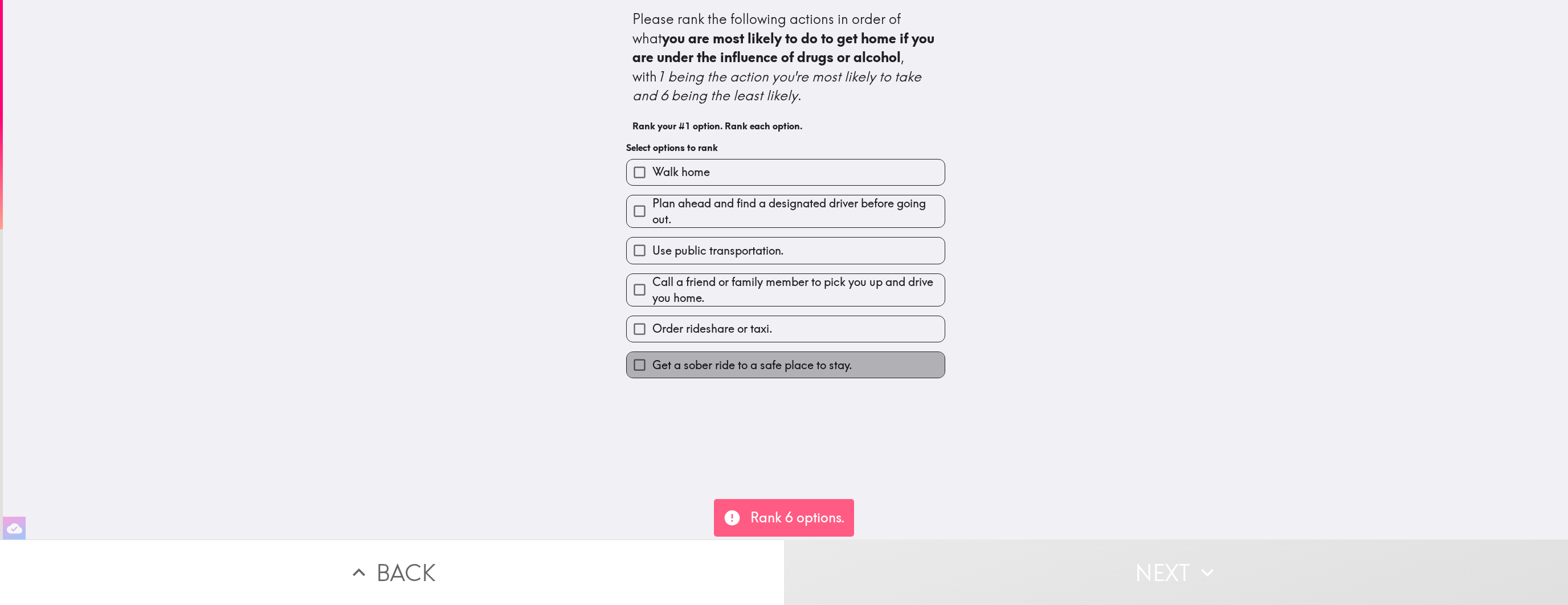
drag, startPoint x: 863, startPoint y: 352, endPoint x: 860, endPoint y: 321, distance: 31.1
click at [863, 352] on label "Get a sober ride to a safe place to stay." at bounding box center [785, 365] width 318 height 26
click at [652, 352] on input "Get a sober ride to a safe place to stay." at bounding box center [639, 365] width 26 height 26
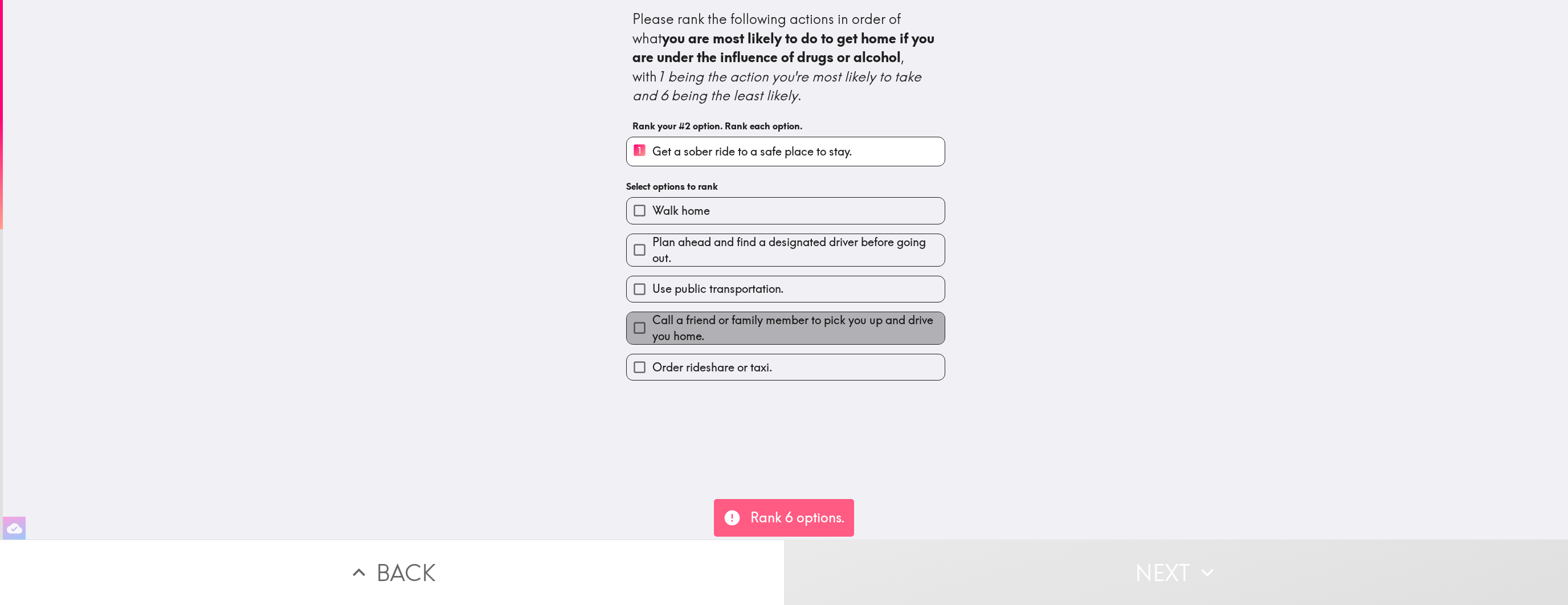
click at [860, 319] on span "Call a friend or family member to pick you up and drive you home." at bounding box center [798, 327] width 292 height 31
click at [652, 319] on input "Call a friend or family member to pick you up and drive you home." at bounding box center [639, 327] width 26 height 26
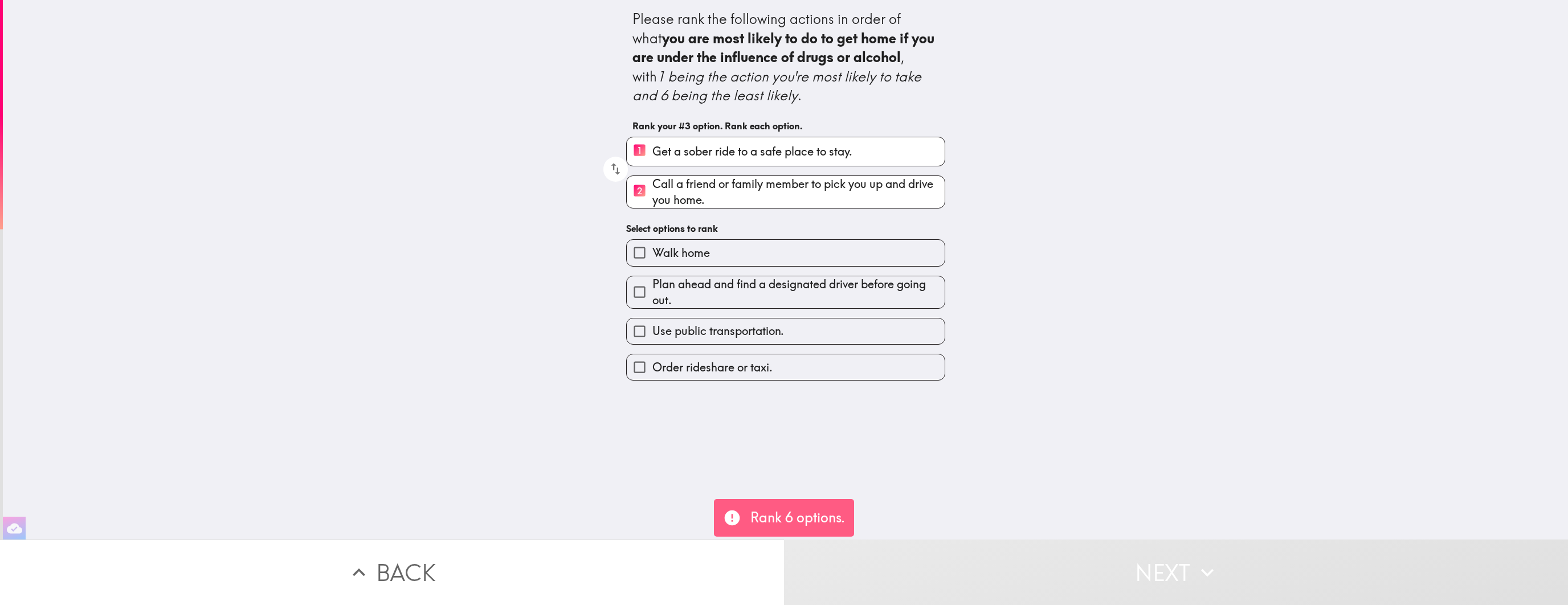
click at [850, 360] on label "Order rideshare or taxi." at bounding box center [785, 366] width 318 height 26
click at [652, 360] on input "Order rideshare or taxi." at bounding box center [639, 366] width 26 height 26
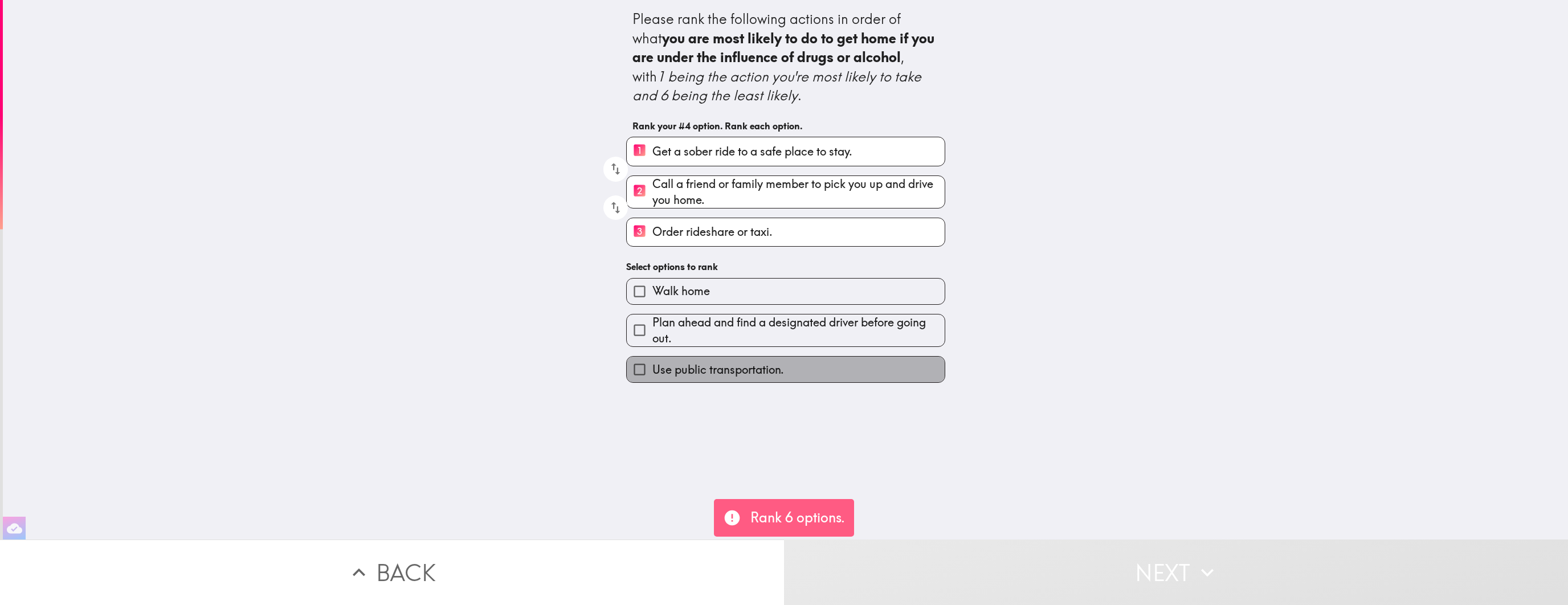
click at [850, 360] on label "Use public transportation." at bounding box center [785, 369] width 318 height 26
click at [652, 360] on input "Use public transportation." at bounding box center [639, 369] width 26 height 26
click at [850, 346] on span "Plan ahead and find a designated driver before going out." at bounding box center [798, 329] width 292 height 31
click at [652, 343] on input "Plan ahead and find a designated driver before going out." at bounding box center [639, 329] width 26 height 26
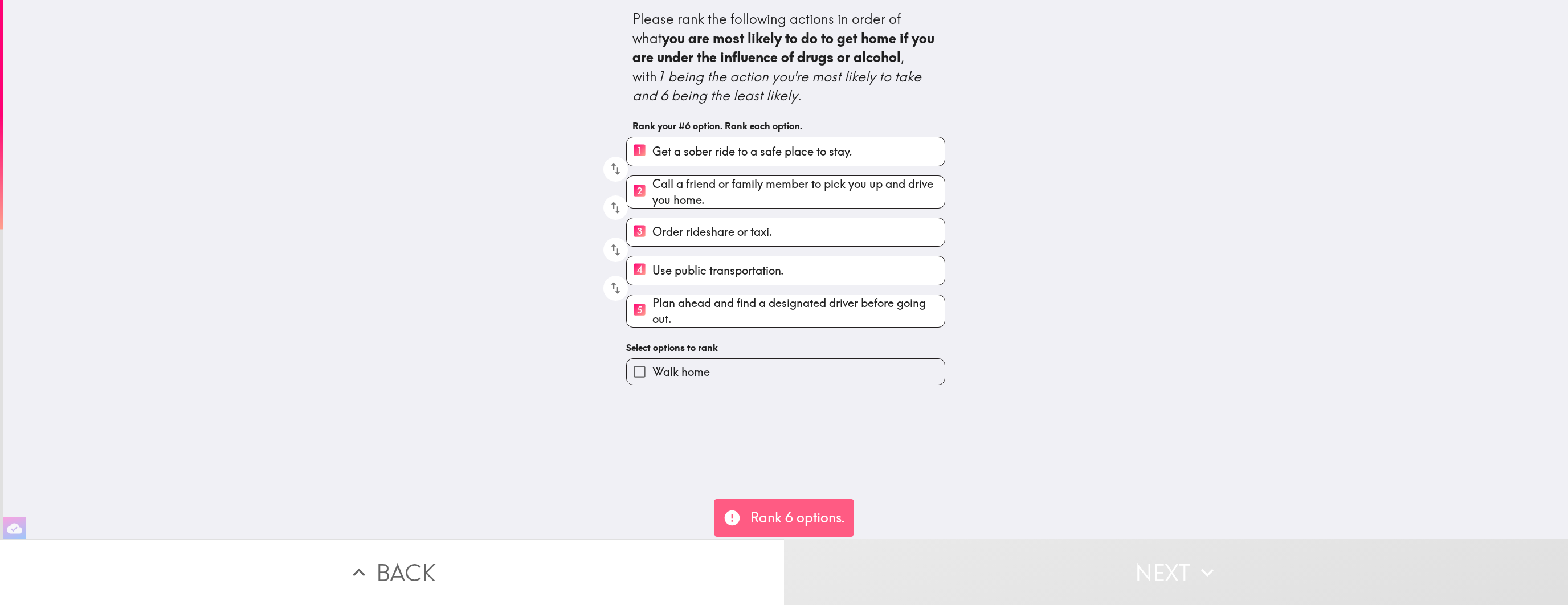
click at [850, 360] on label "Walk home" at bounding box center [785, 371] width 318 height 26
click at [652, 360] on input "Walk home" at bounding box center [639, 371] width 26 height 26
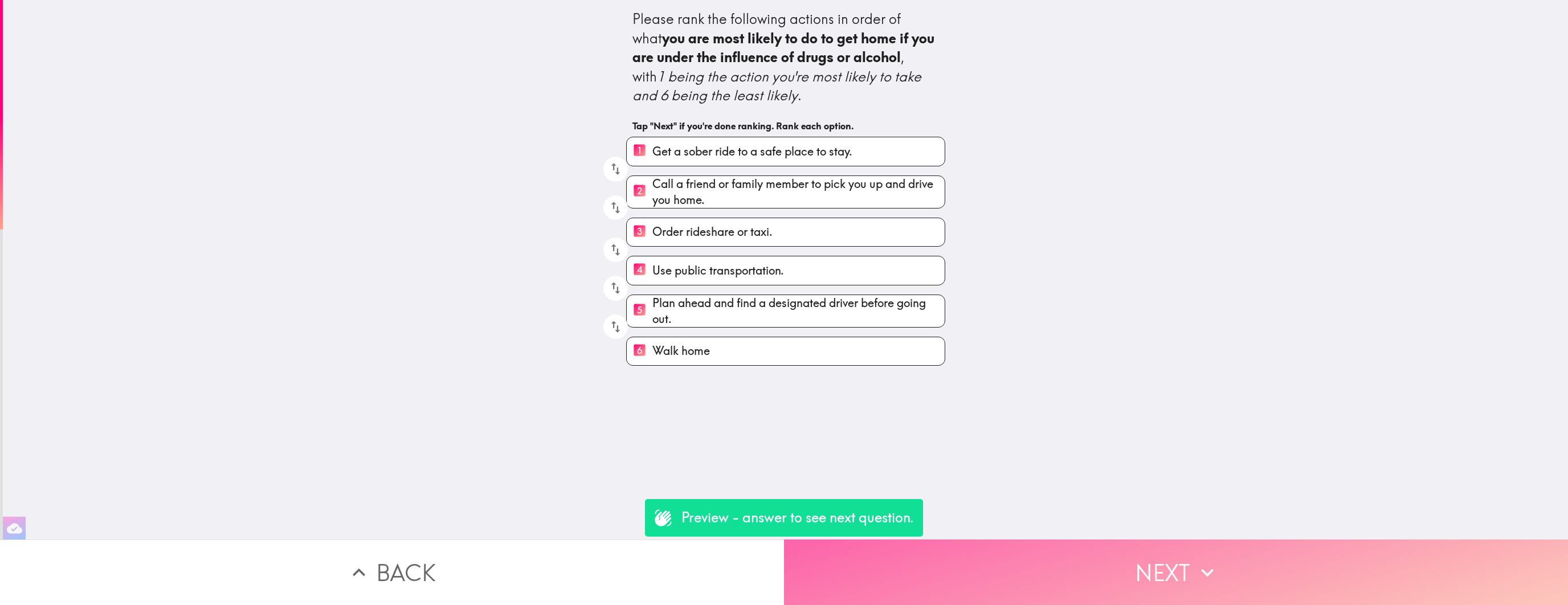
click at [1035, 562] on button "Next" at bounding box center [1175, 572] width 784 height 66
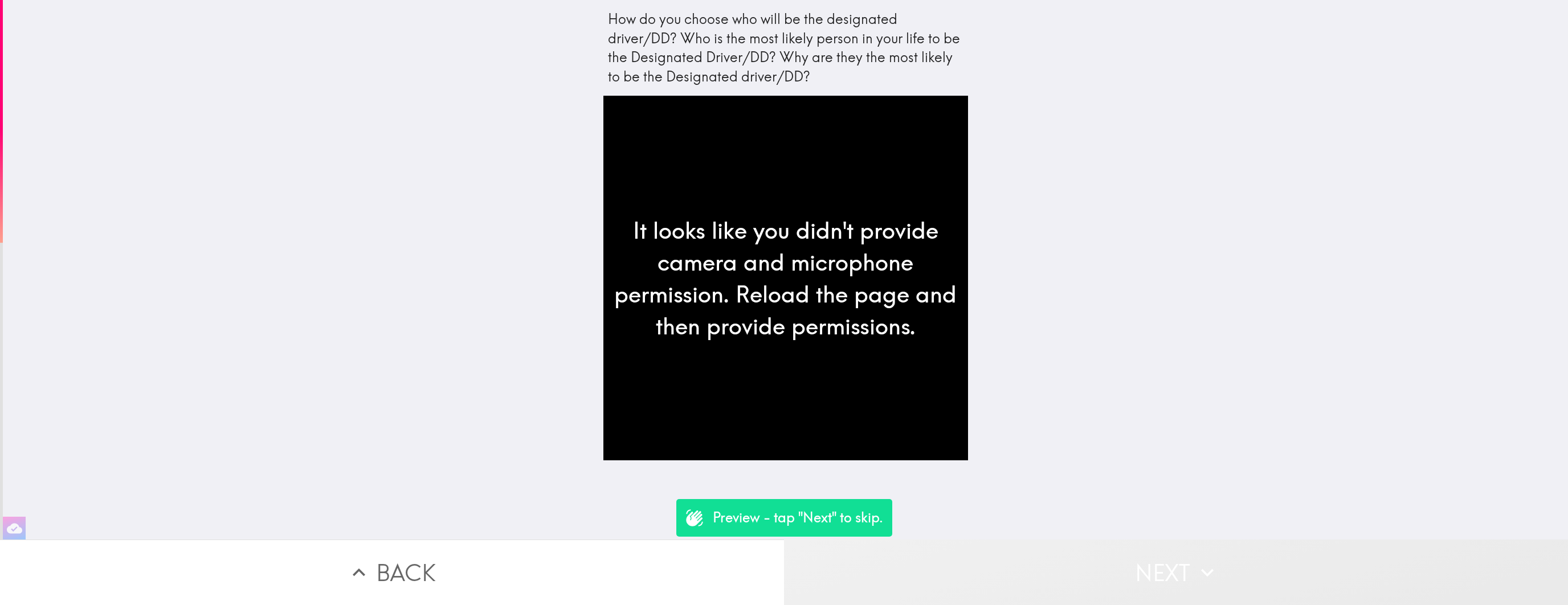
click at [1163, 566] on button "Next" at bounding box center [1175, 572] width 784 height 66
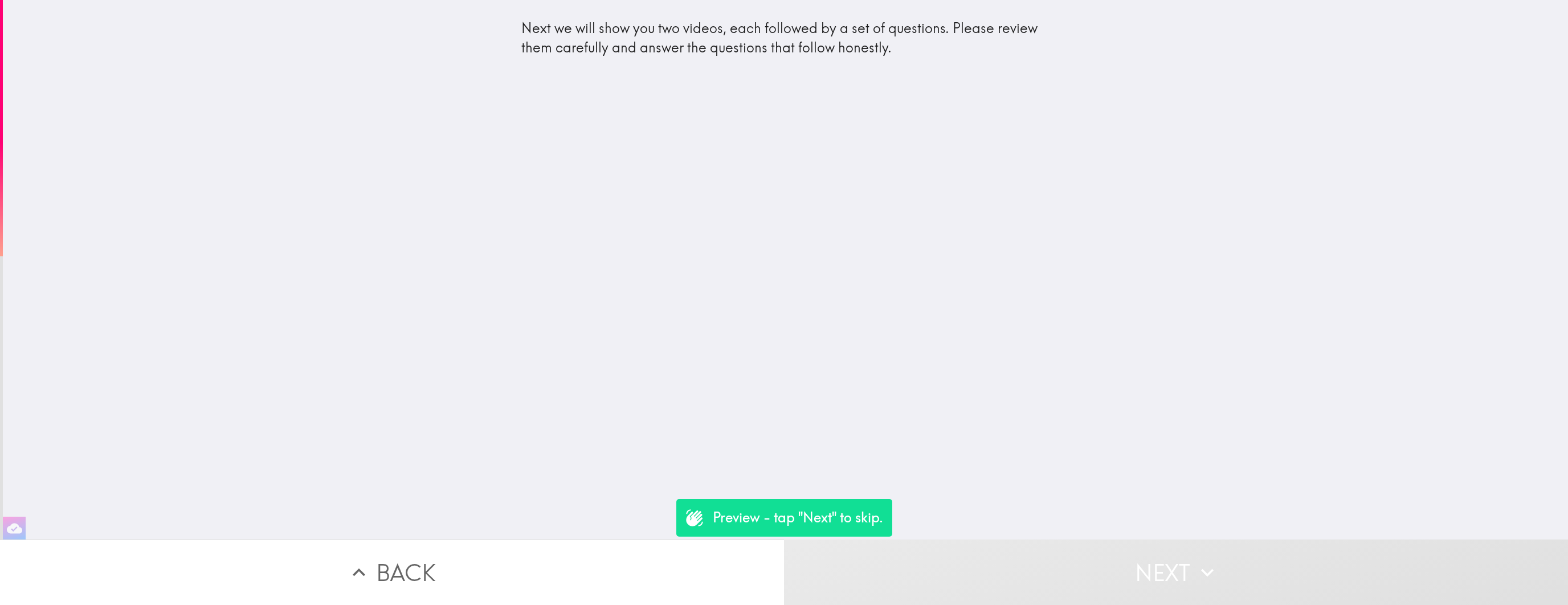
click at [721, 587] on button "Back" at bounding box center [391, 572] width 784 height 66
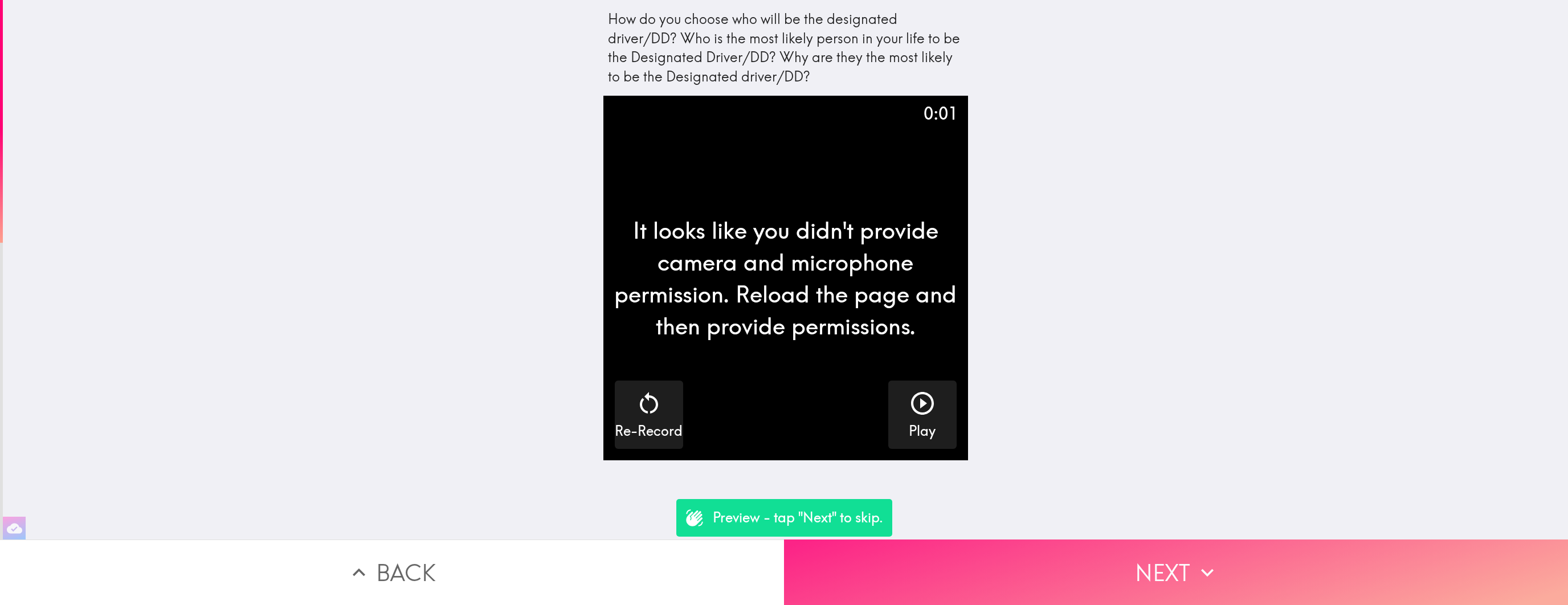
click at [922, 565] on button "Next" at bounding box center [1175, 572] width 784 height 66
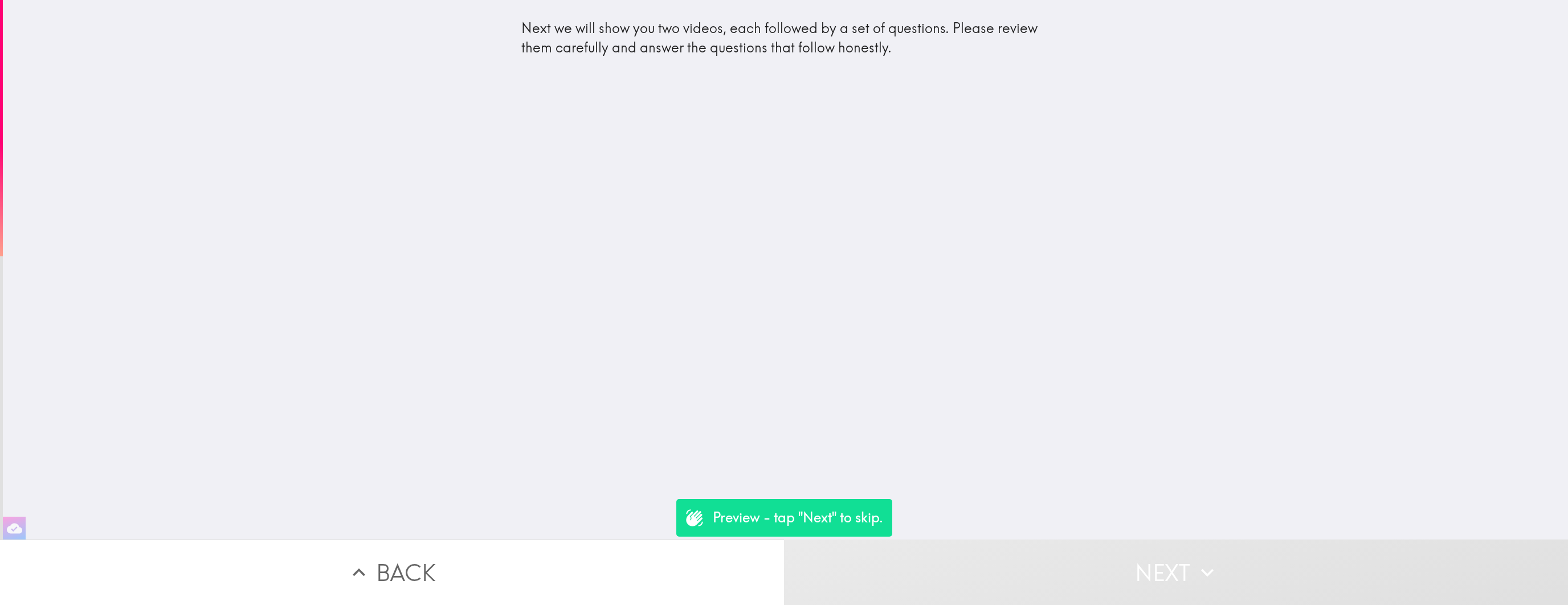
click at [958, 570] on button "Next" at bounding box center [1175, 572] width 784 height 66
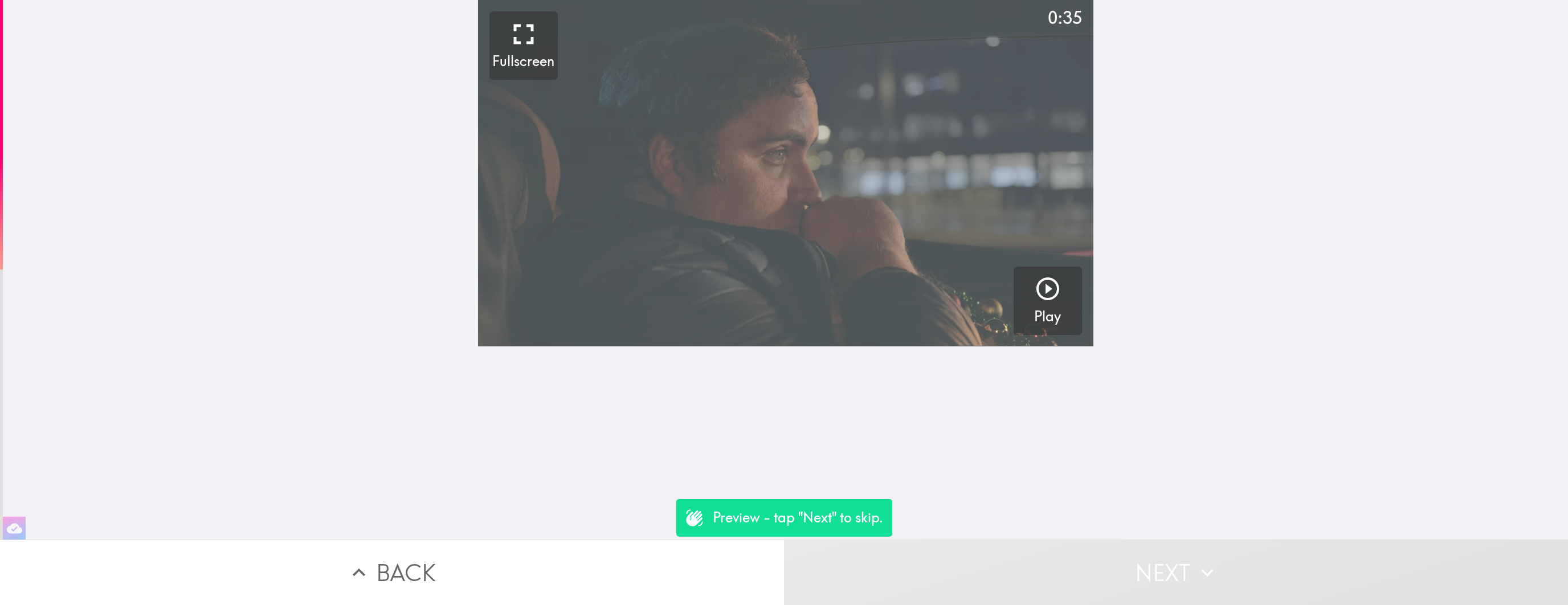
click at [789, 211] on video "button" at bounding box center [785, 173] width 616 height 346
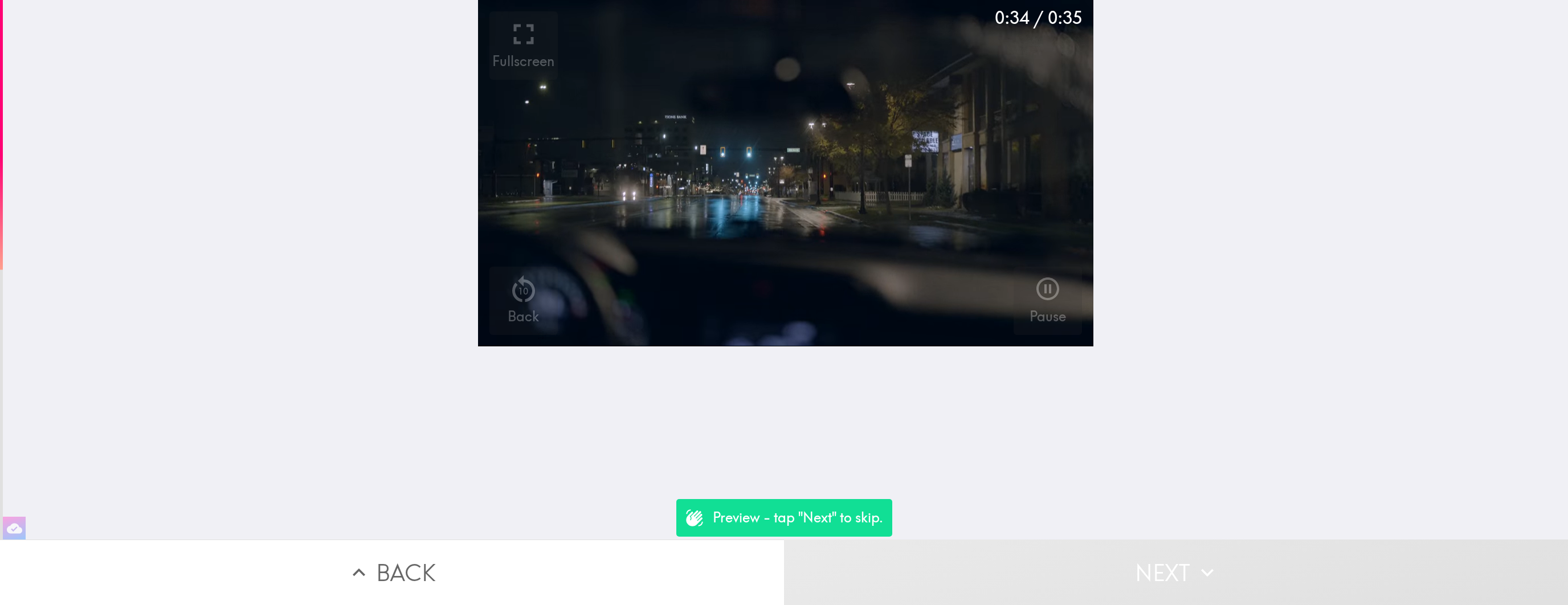
click at [1020, 556] on button "Next" at bounding box center [1175, 572] width 784 height 66
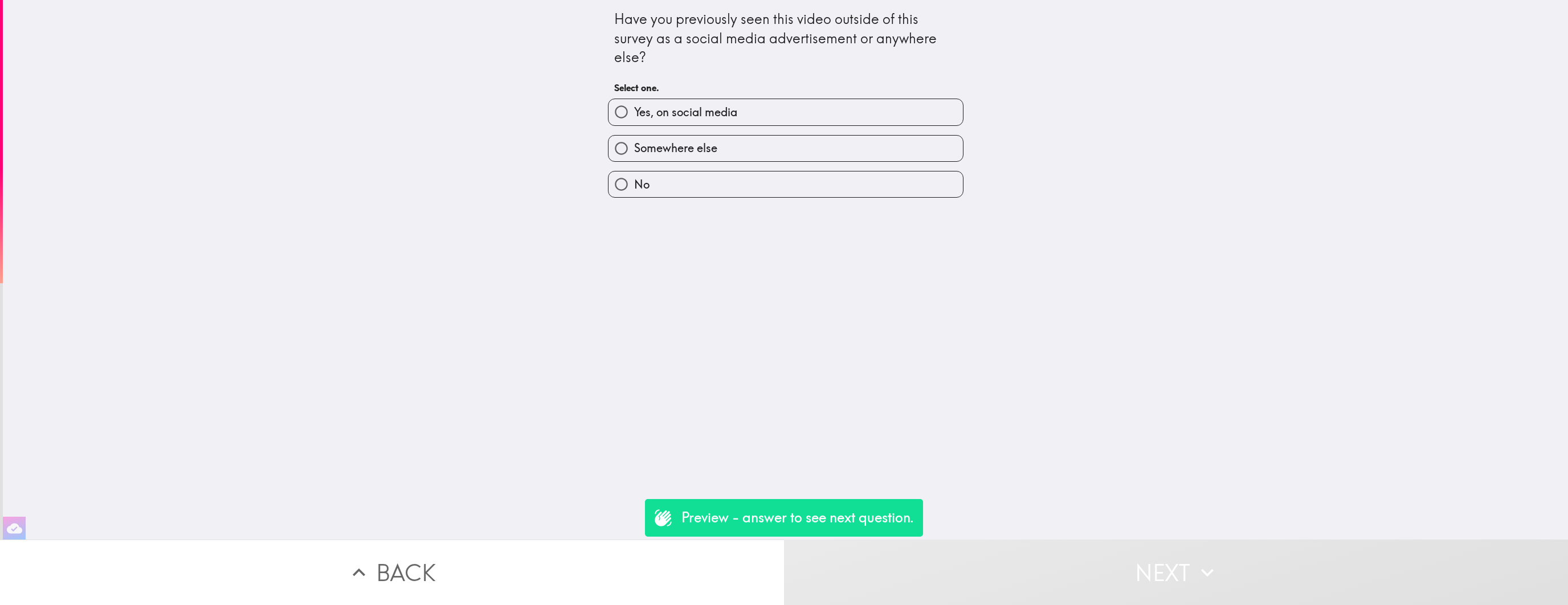
click at [831, 111] on label "Yes, on social media" at bounding box center [784, 112] width 354 height 26
click at [634, 111] on input "Yes, on social media" at bounding box center [620, 112] width 26 height 26
radio input "true"
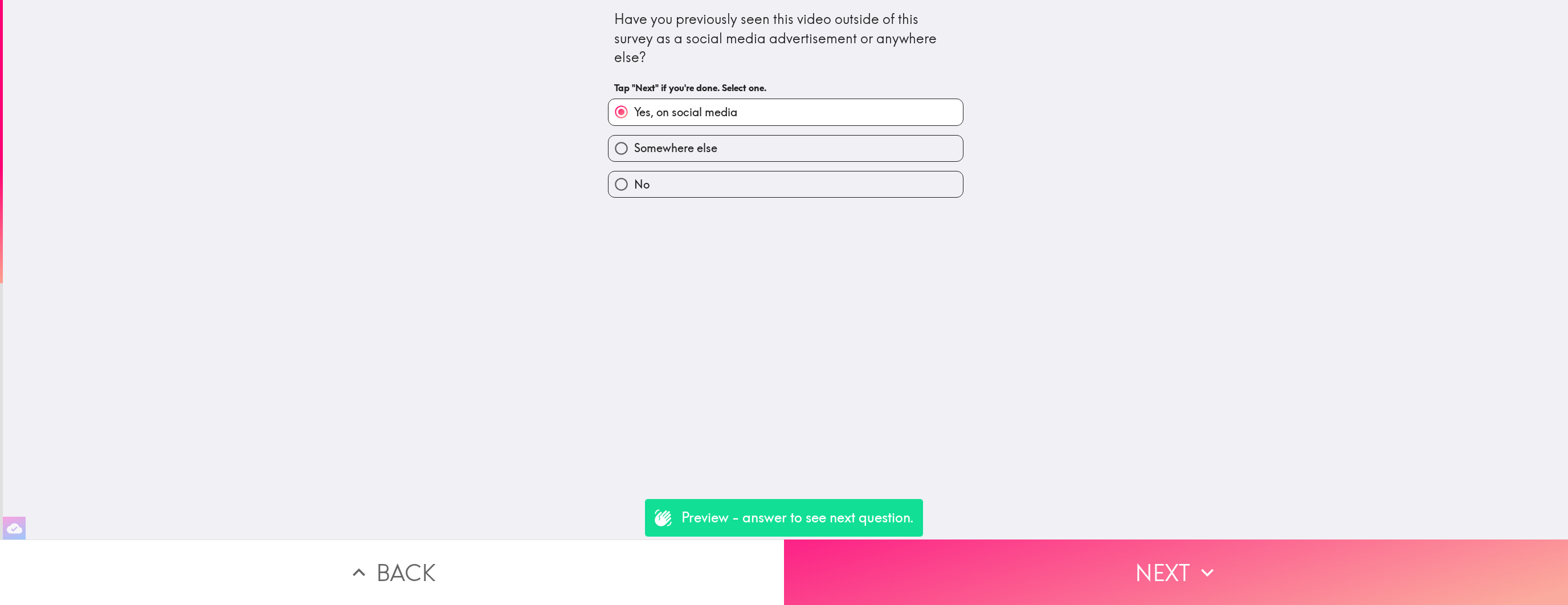
click at [993, 584] on button "Next" at bounding box center [1175, 572] width 784 height 66
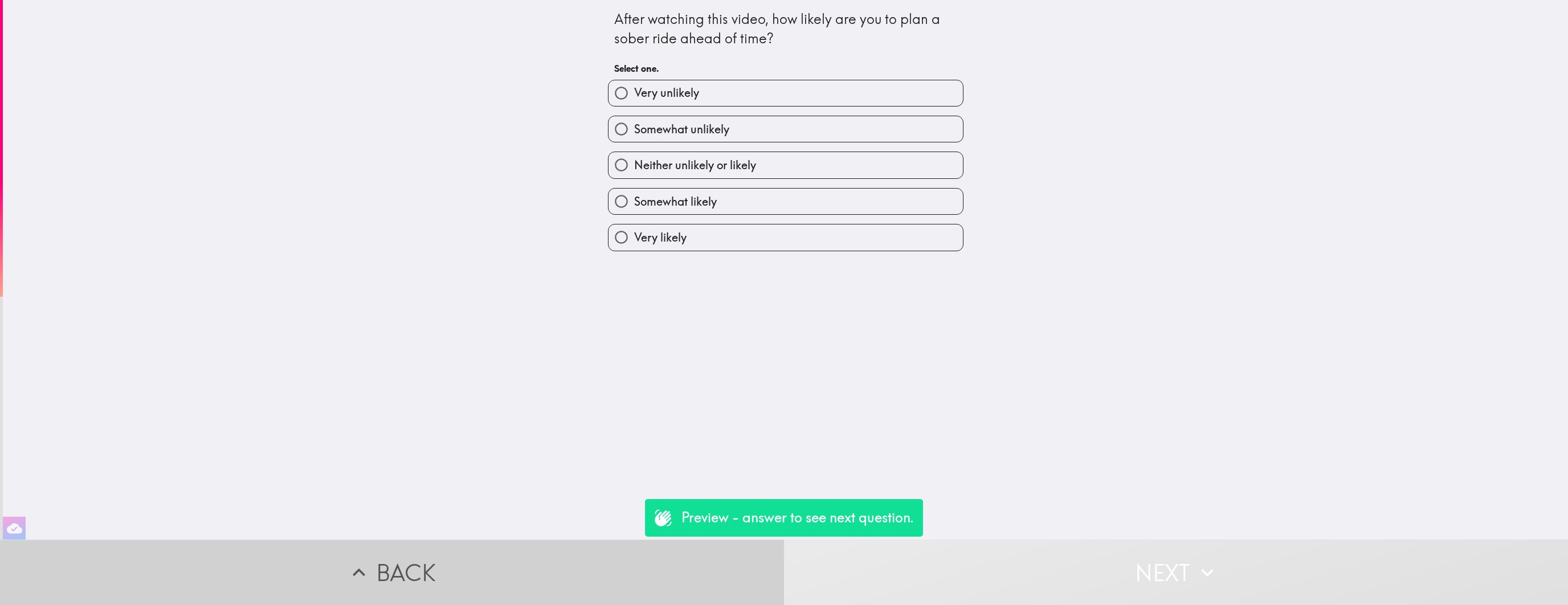
click at [506, 584] on button "Back" at bounding box center [391, 572] width 784 height 66
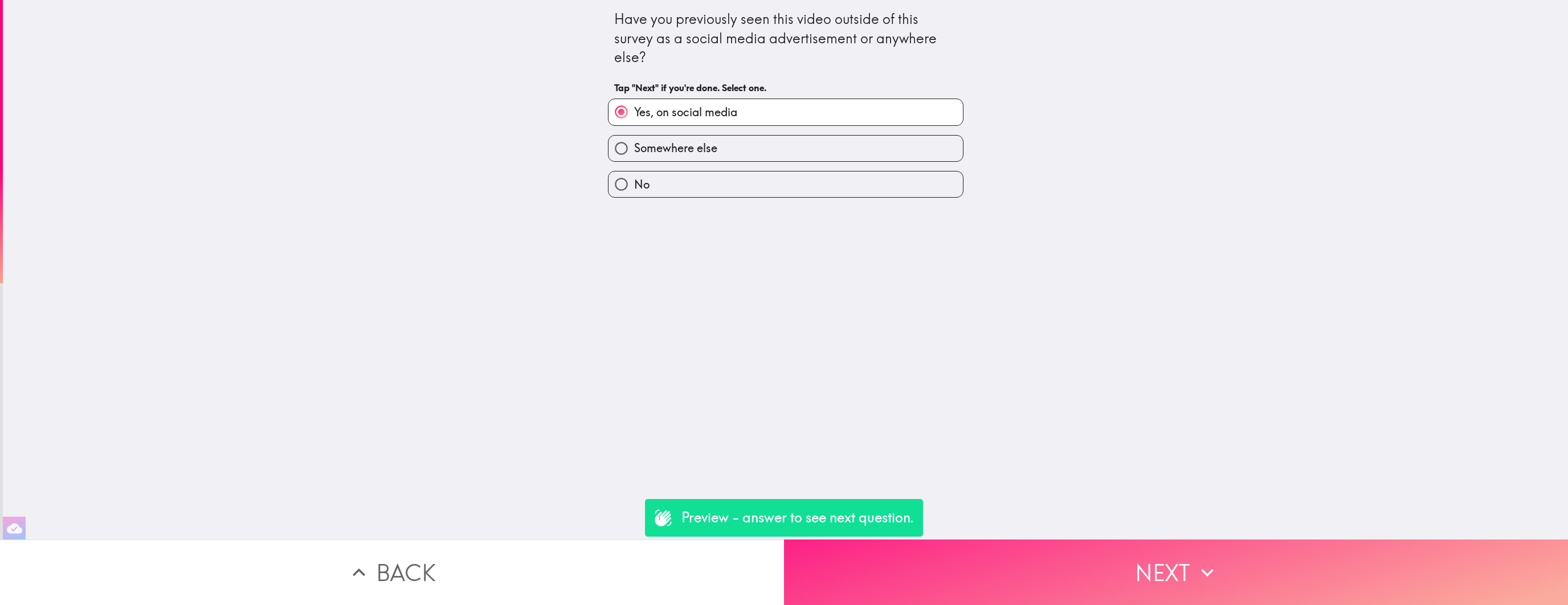
click at [1158, 559] on button "Next" at bounding box center [1175, 572] width 784 height 66
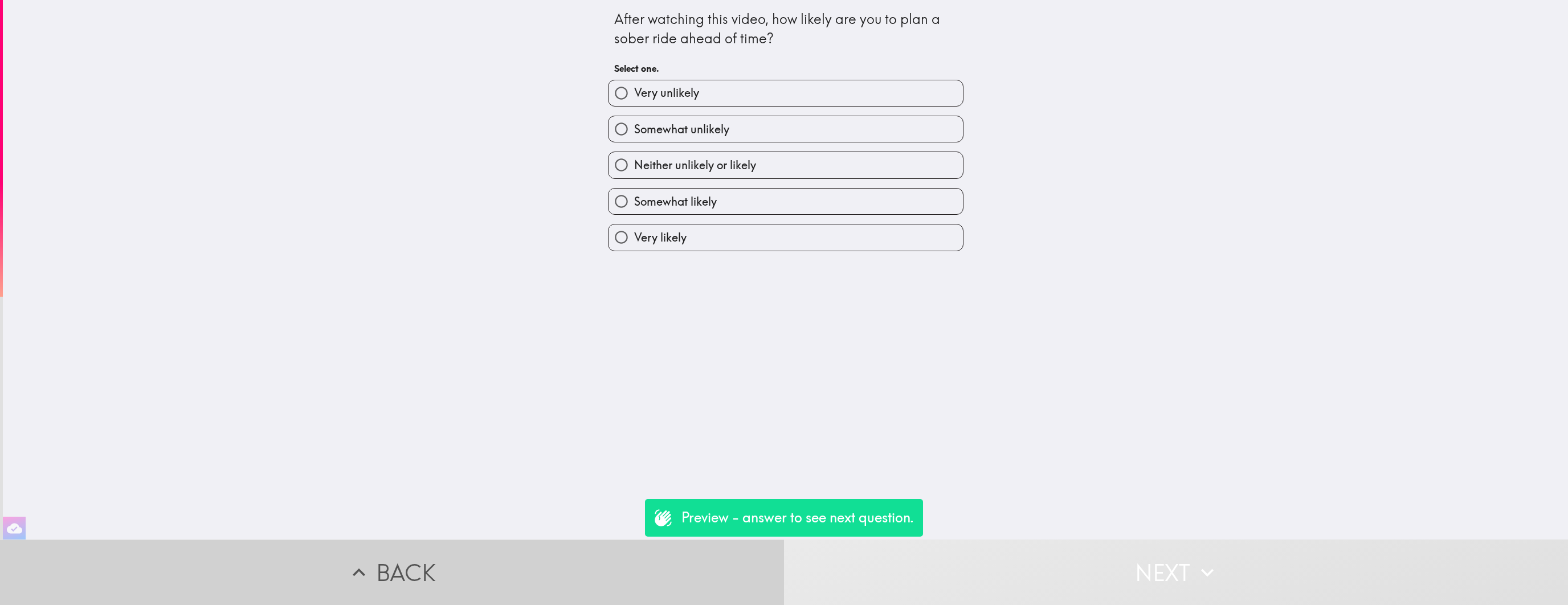
drag, startPoint x: 605, startPoint y: 583, endPoint x: 795, endPoint y: 142, distance: 480.2
click at [605, 582] on button "Back" at bounding box center [391, 572] width 784 height 66
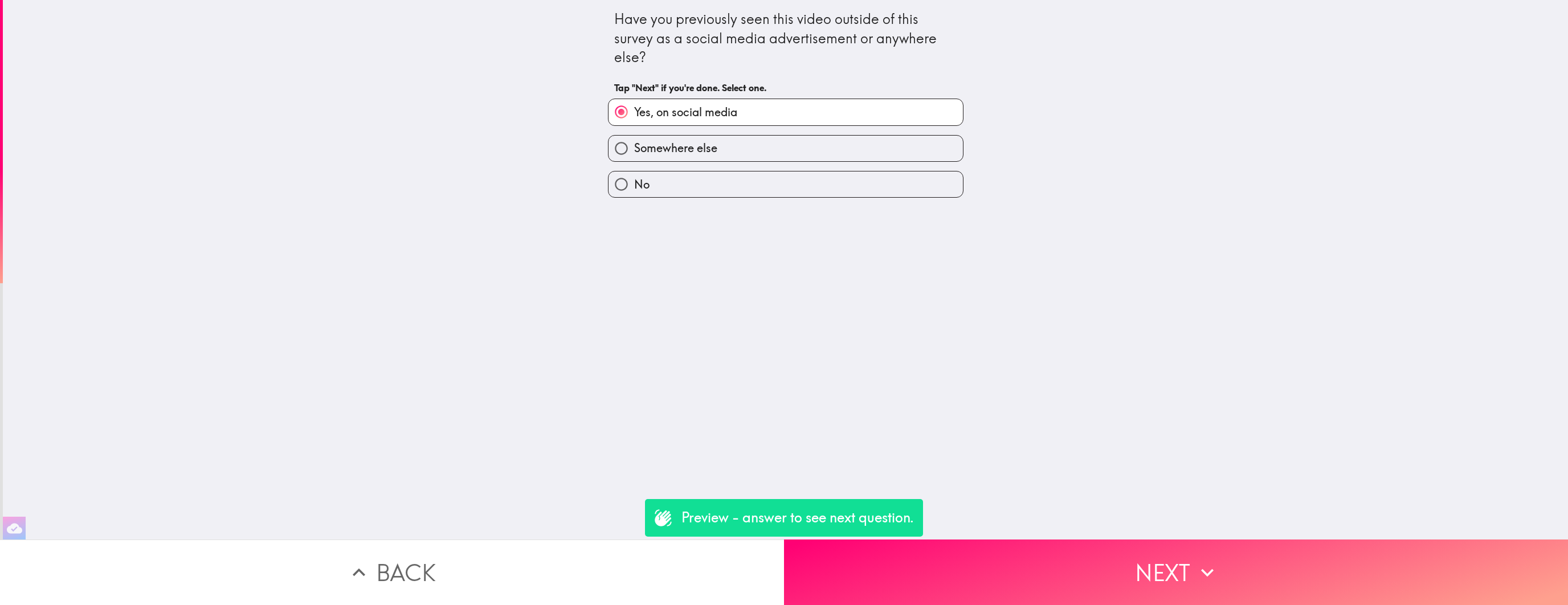
click at [742, 137] on label "Somewhere else" at bounding box center [784, 148] width 354 height 26
click at [634, 137] on input "Somewhere else" at bounding box center [620, 148] width 26 height 26
radio input "true"
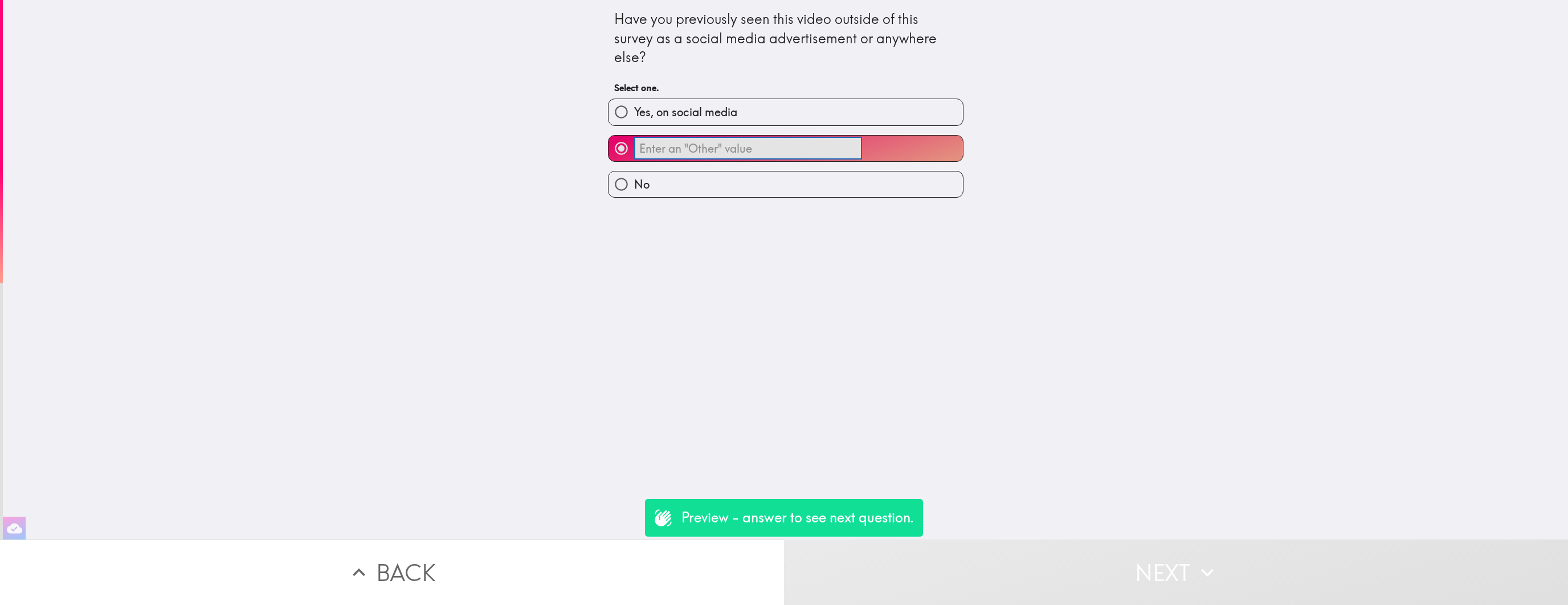
click at [734, 148] on input "​" at bounding box center [747, 148] width 228 height 22
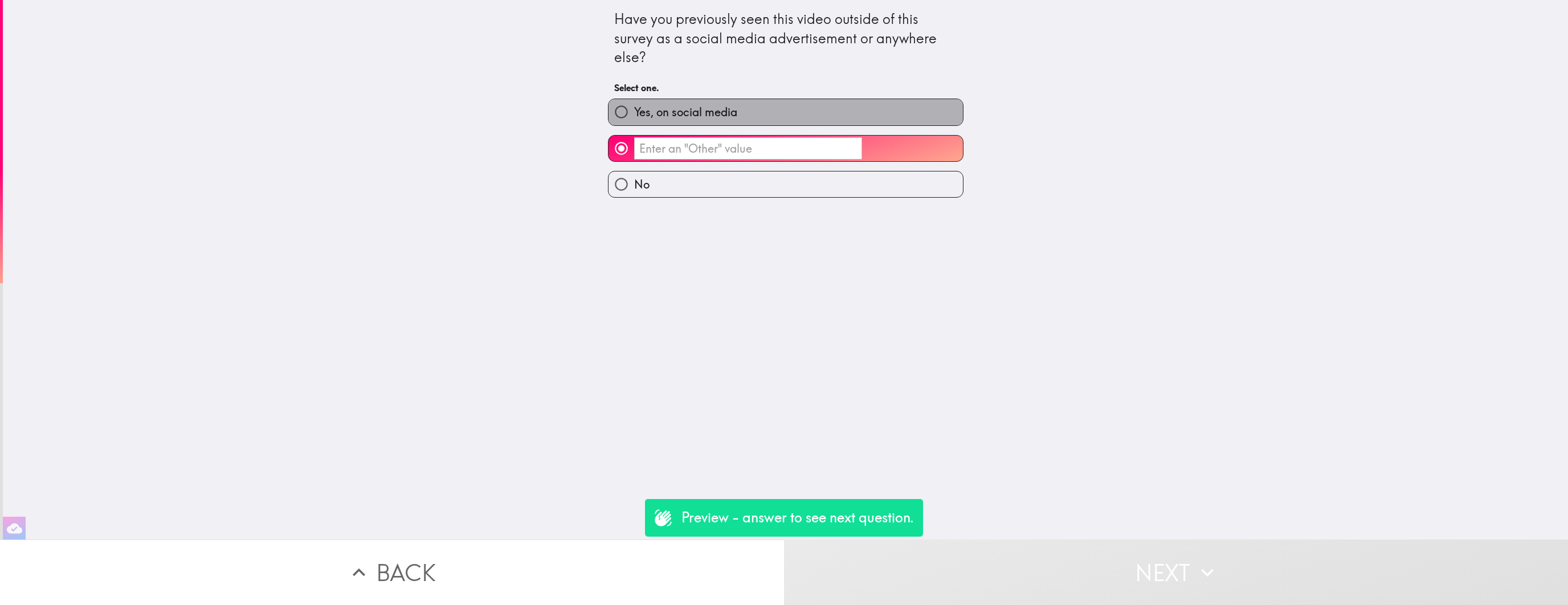
click at [734, 113] on span "Yes, on social media" at bounding box center [685, 112] width 103 height 16
click at [634, 113] on input "Yes, on social media" at bounding box center [620, 112] width 26 height 26
radio input "true"
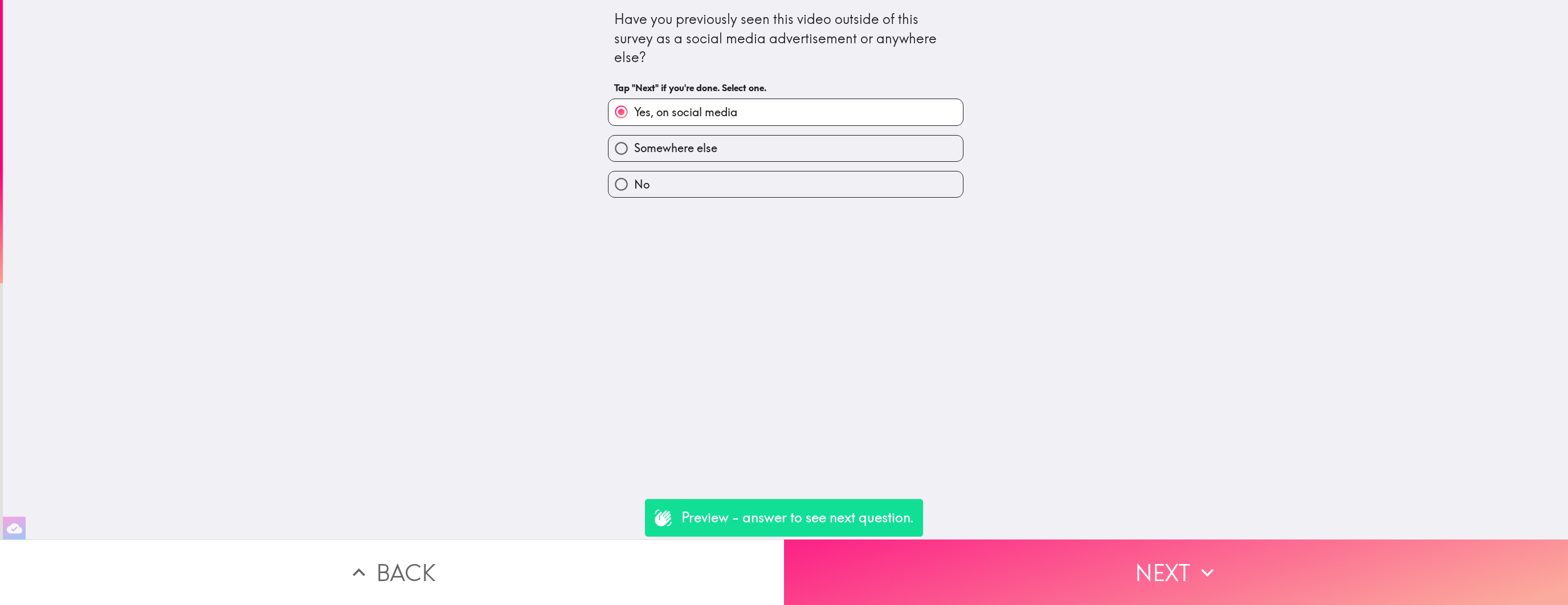
click at [1109, 555] on button "Next" at bounding box center [1175, 572] width 784 height 66
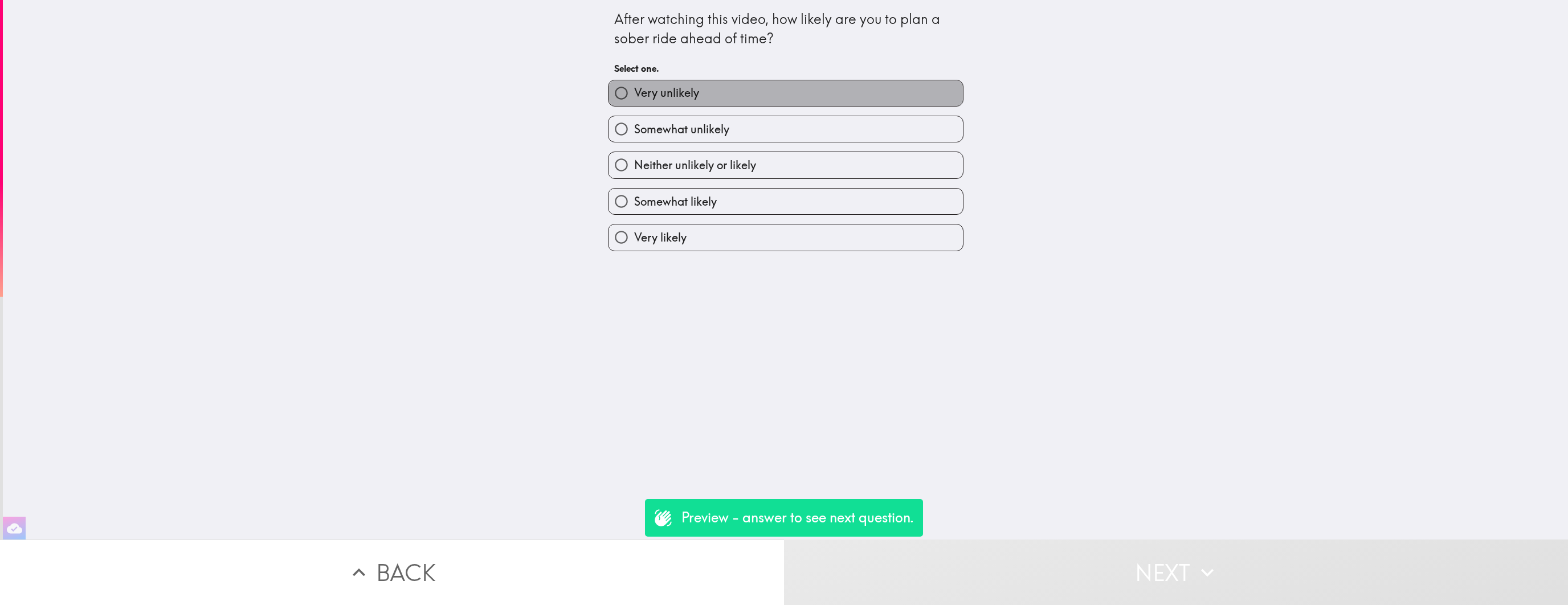
click at [742, 84] on label "Very unlikely" at bounding box center [784, 93] width 354 height 26
click at [634, 84] on input "Very unlikely" at bounding box center [620, 93] width 26 height 26
radio input "true"
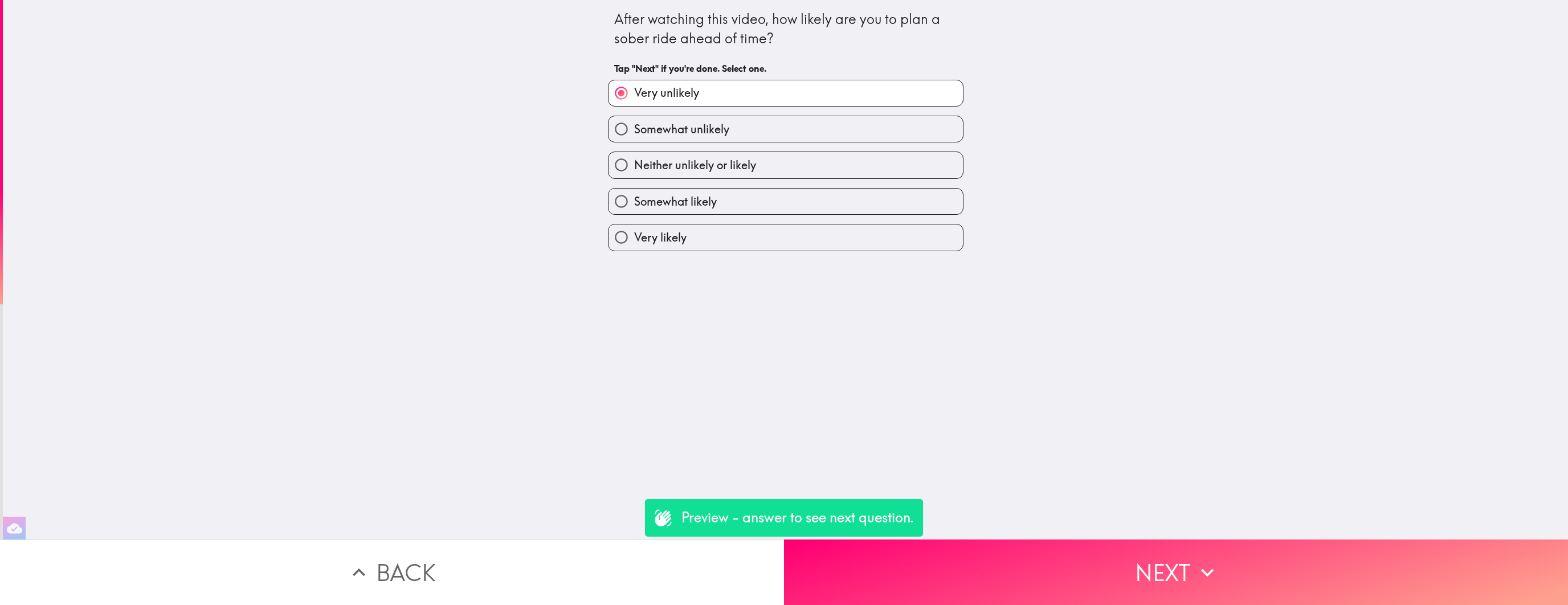
click at [742, 252] on div "After watching this video, how likely are you to plan a sober ride ahead of tim…" at bounding box center [785, 269] width 1565 height 539
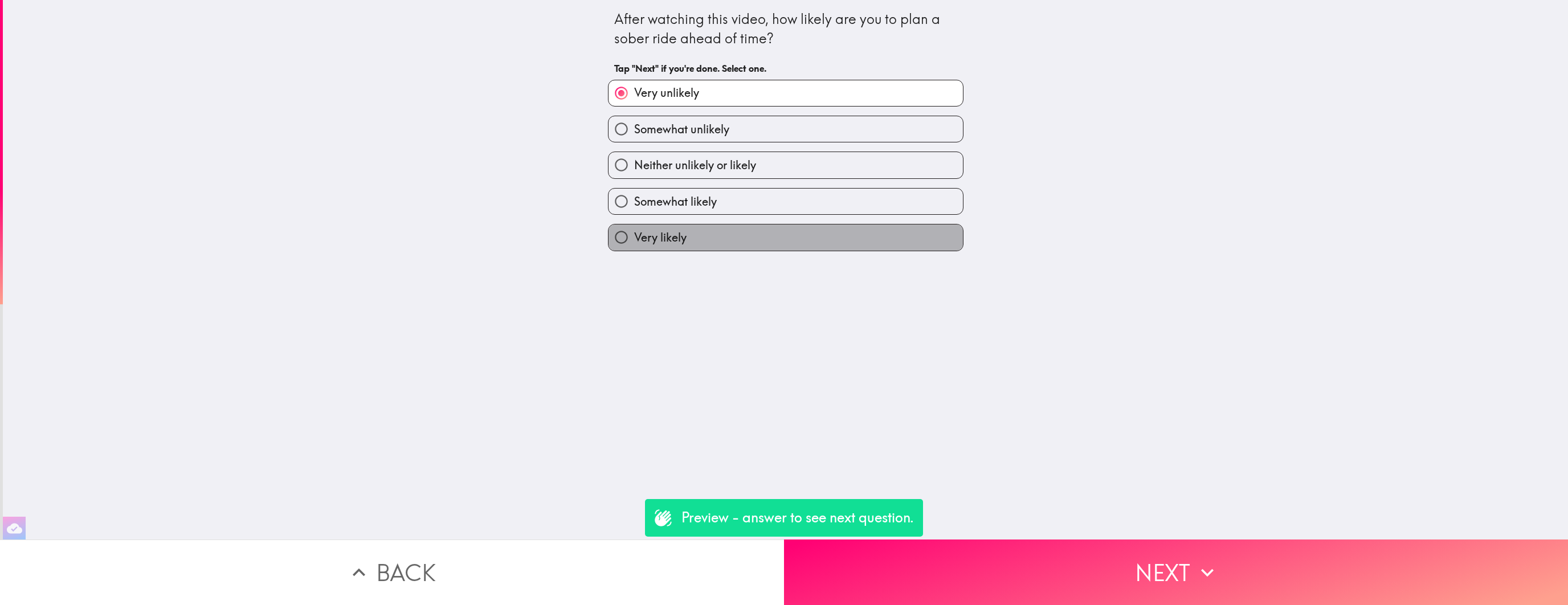
click at [742, 242] on label "Very likely" at bounding box center [784, 237] width 354 height 26
click at [634, 242] on input "Very likely" at bounding box center [620, 237] width 26 height 26
radio input "true"
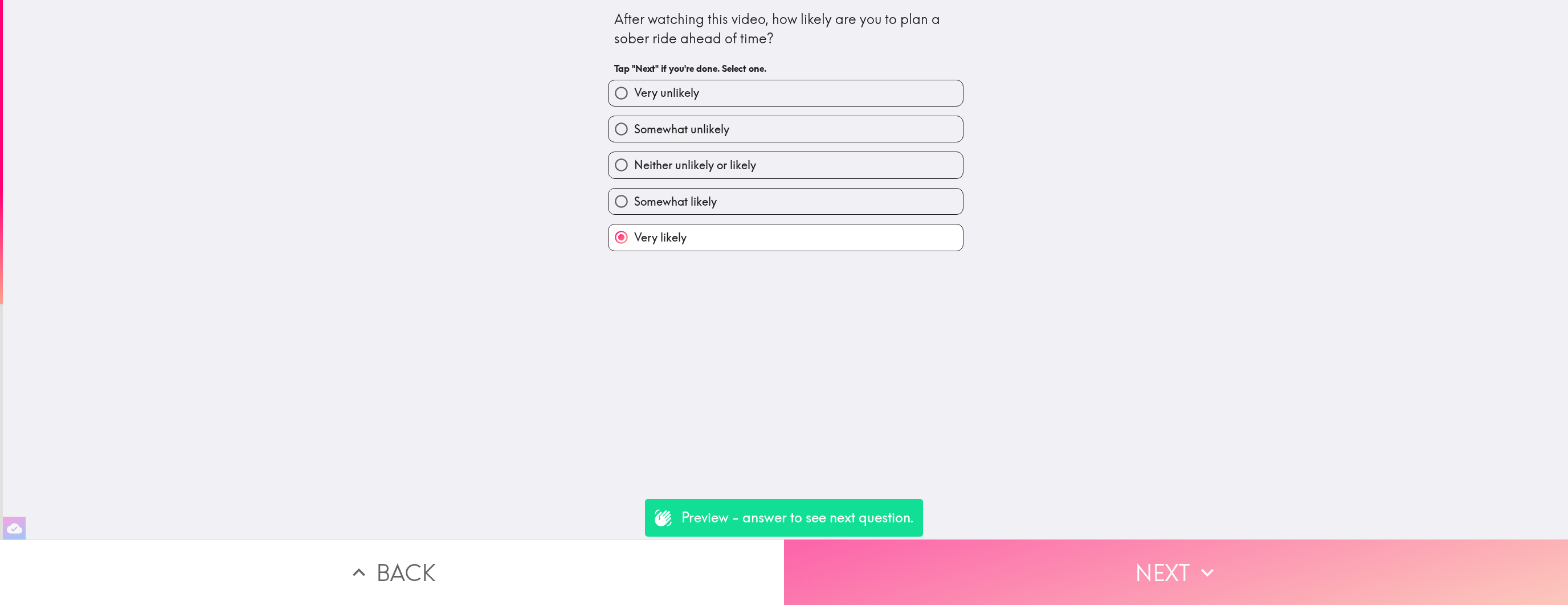
click at [1014, 589] on button "Next" at bounding box center [1175, 572] width 784 height 66
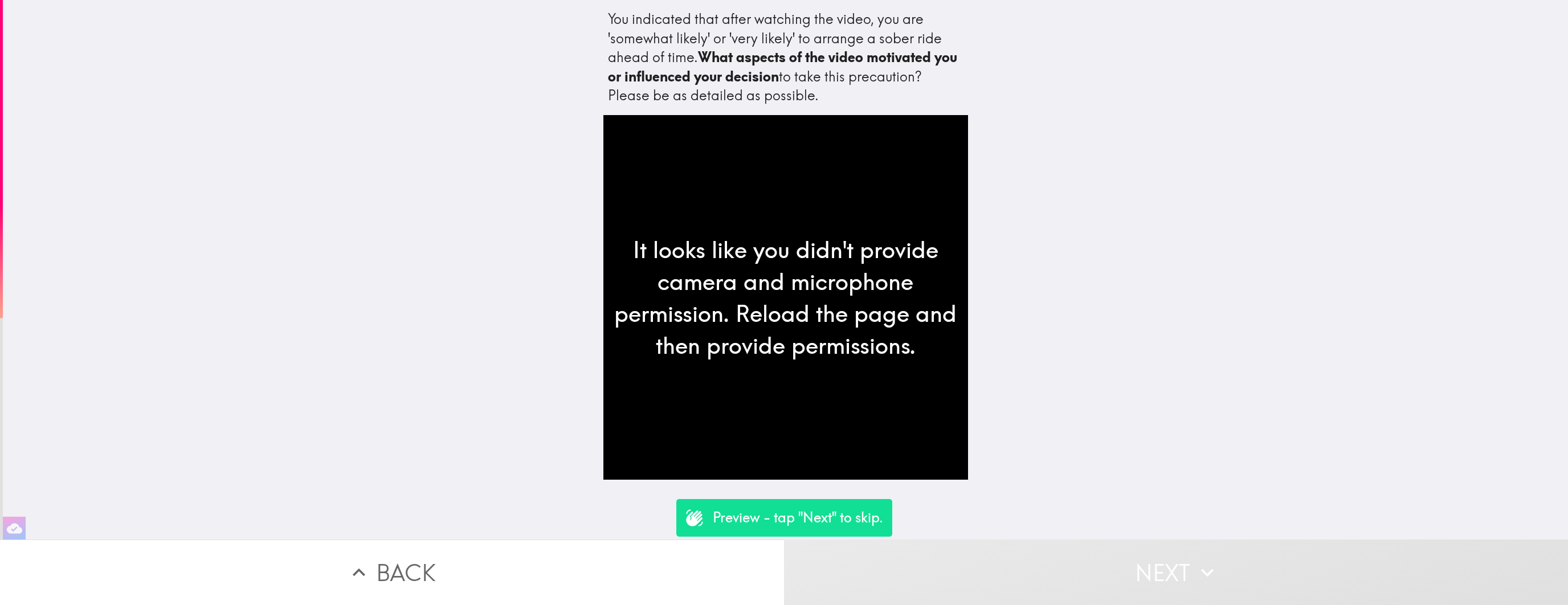
click at [584, 573] on button "Back" at bounding box center [391, 572] width 784 height 66
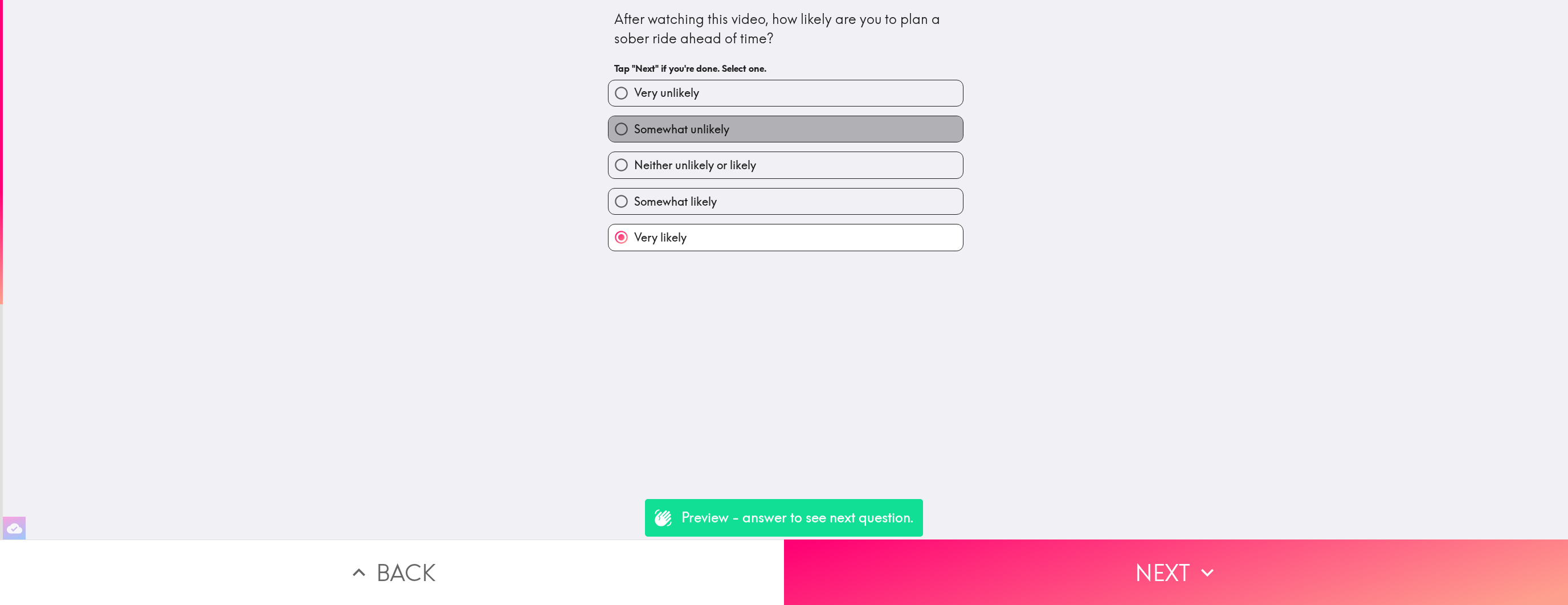
drag, startPoint x: 709, startPoint y: 116, endPoint x: 714, endPoint y: 125, distance: 10.3
click at [709, 116] on label "Somewhat unlikely" at bounding box center [784, 129] width 354 height 26
click at [634, 116] on input "Somewhat unlikely" at bounding box center [620, 129] width 26 height 26
radio input "true"
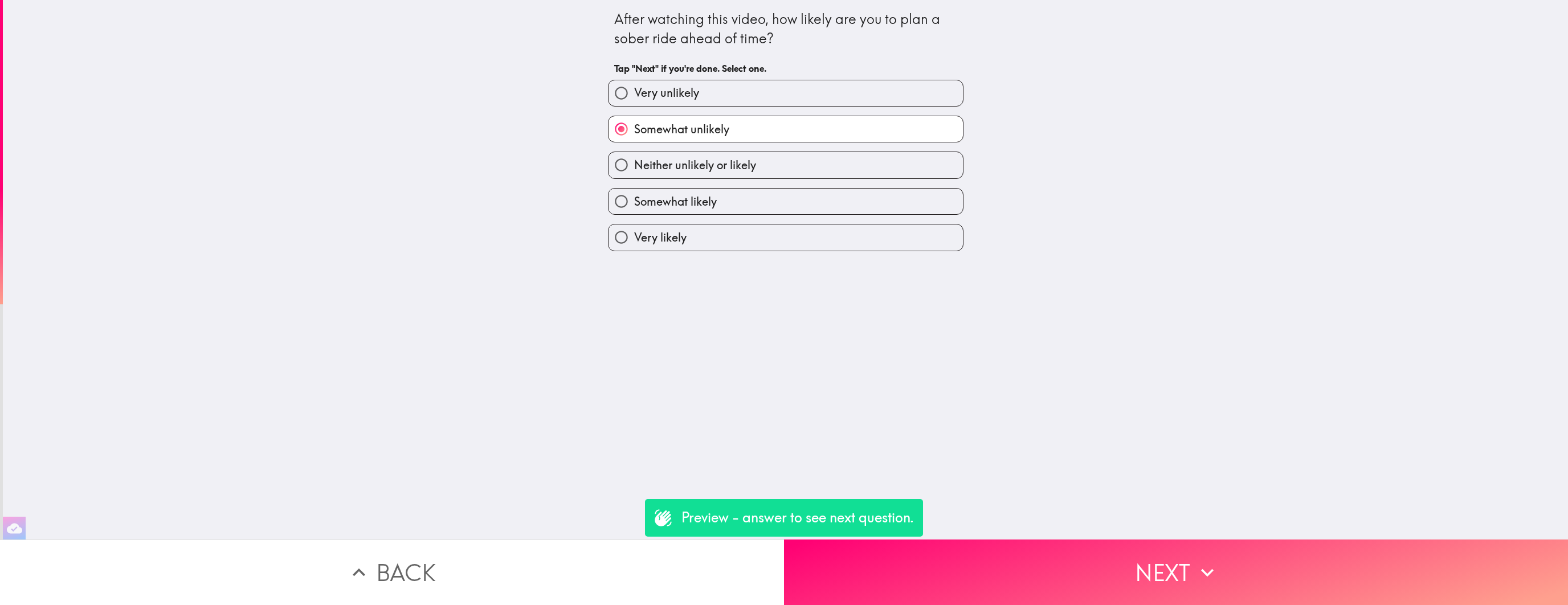
click at [914, 531] on div "Preview - answer to see next question." at bounding box center [784, 517] width 278 height 37
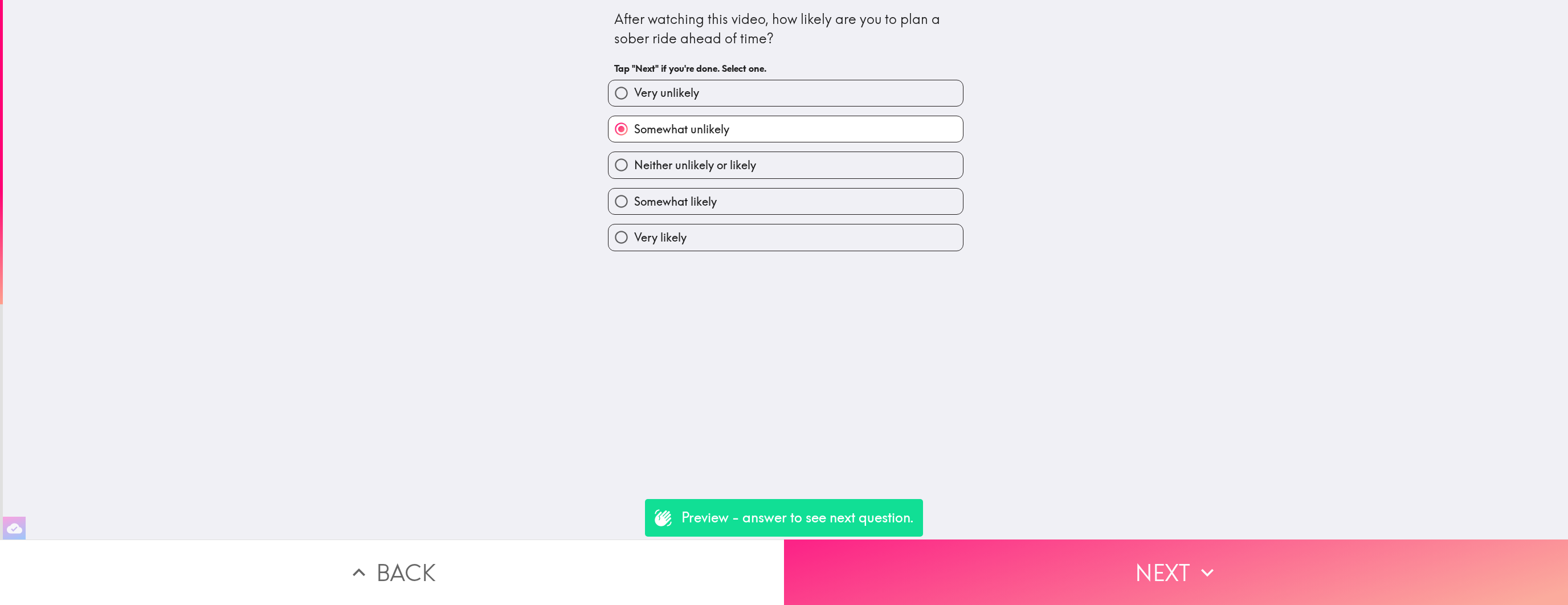
click at [924, 564] on button "Next" at bounding box center [1175, 572] width 784 height 66
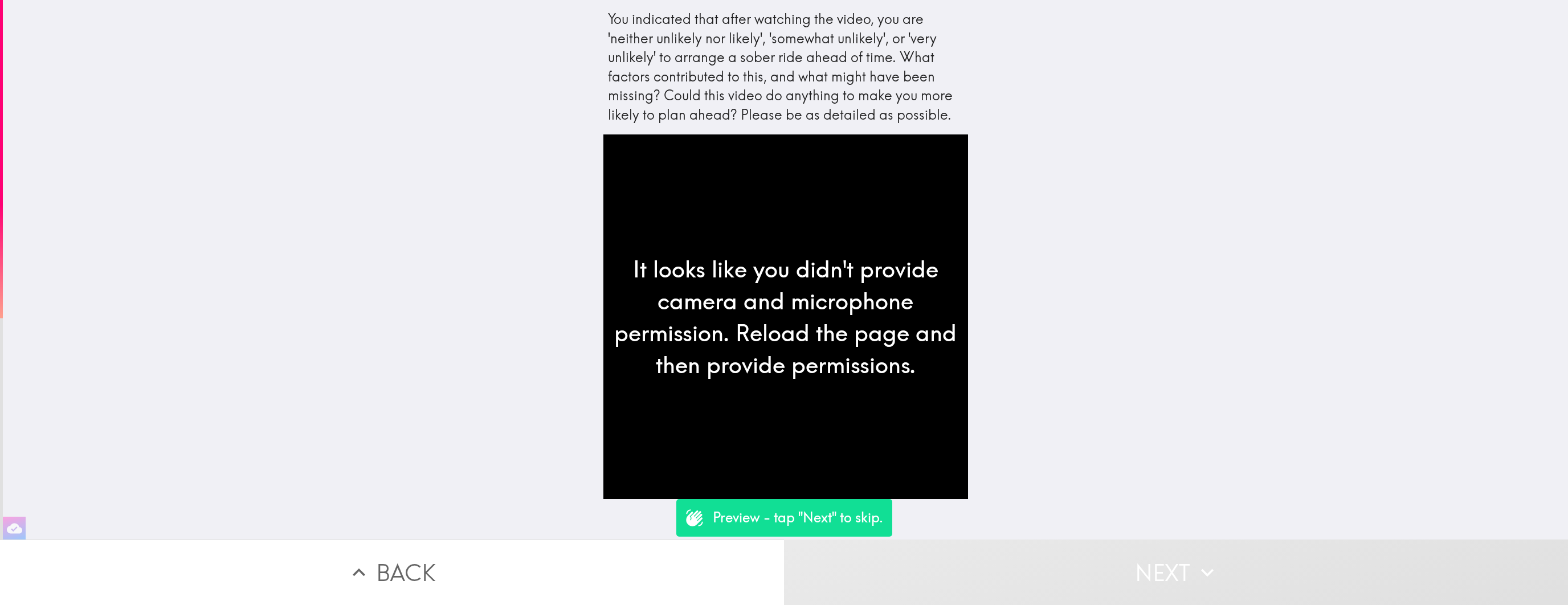
click at [953, 565] on button "Next" at bounding box center [1175, 572] width 784 height 66
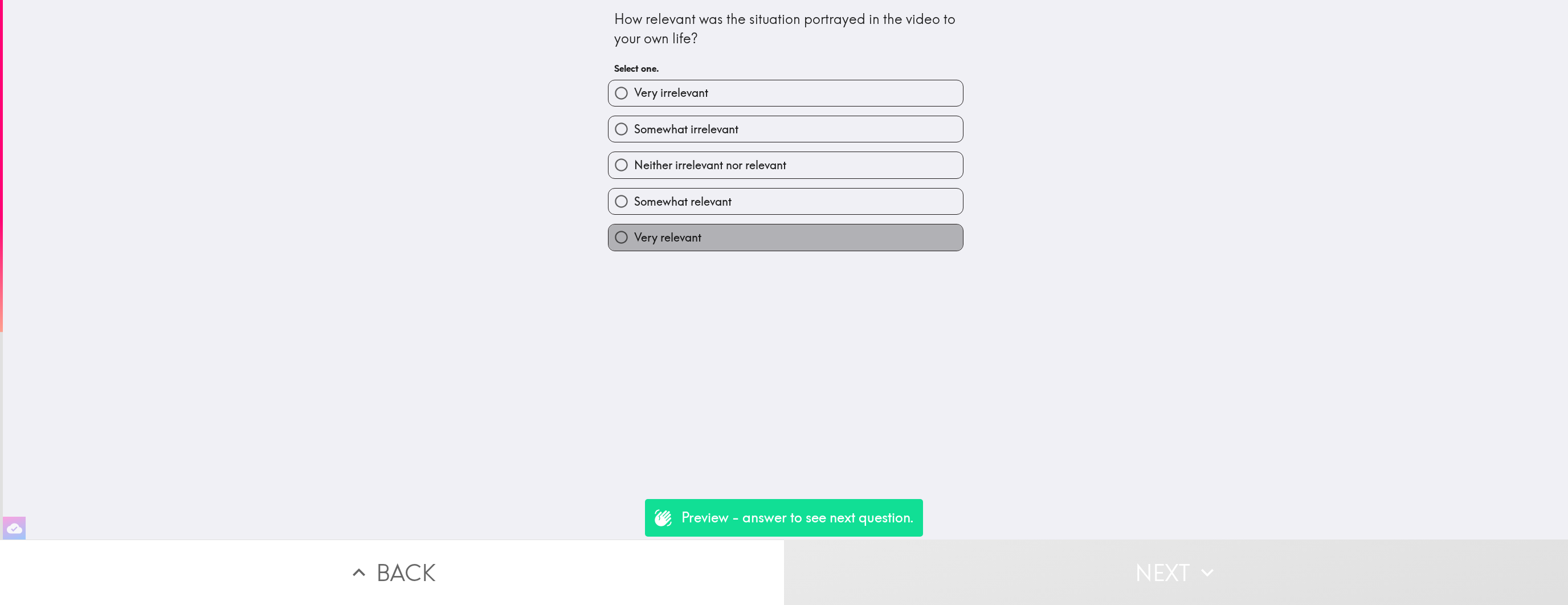
drag, startPoint x: 747, startPoint y: 232, endPoint x: 828, endPoint y: 487, distance: 267.6
click at [747, 232] on label "Very relevant" at bounding box center [784, 237] width 354 height 26
click at [634, 232] on input "Very relevant" at bounding box center [620, 237] width 26 height 26
radio input "true"
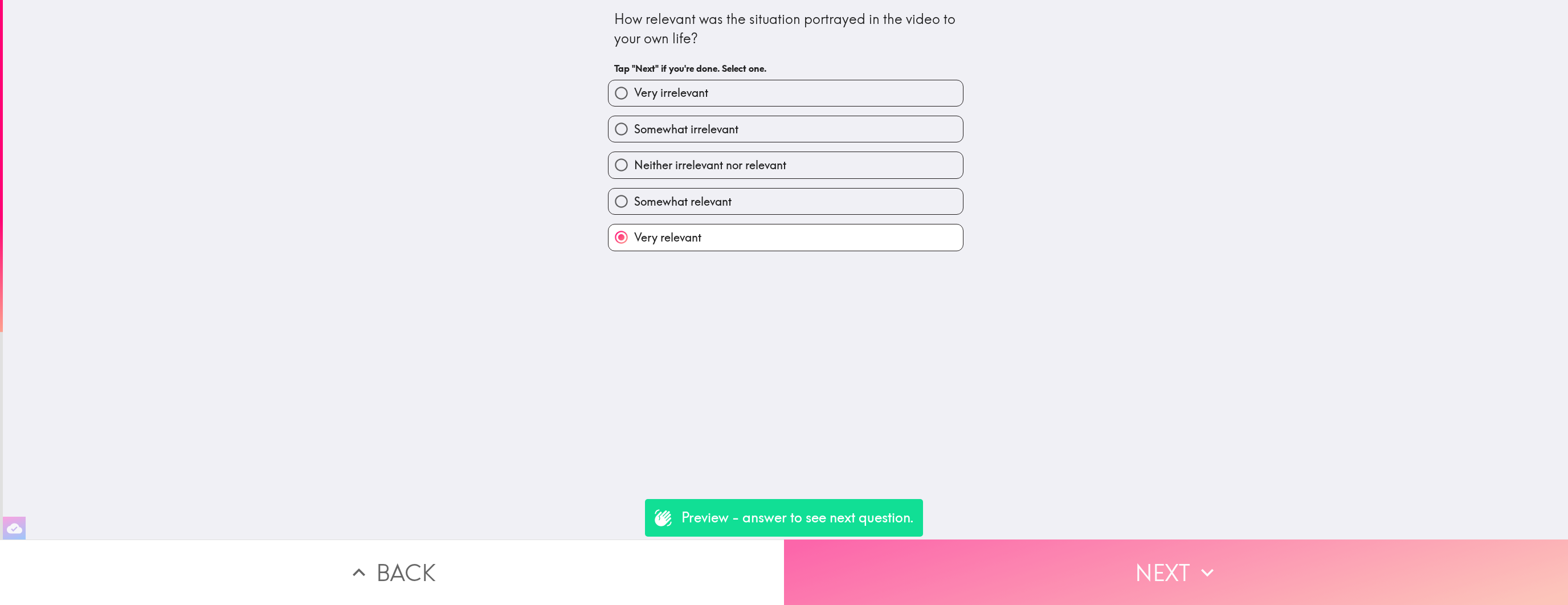
click at [916, 556] on button "Next" at bounding box center [1175, 572] width 784 height 66
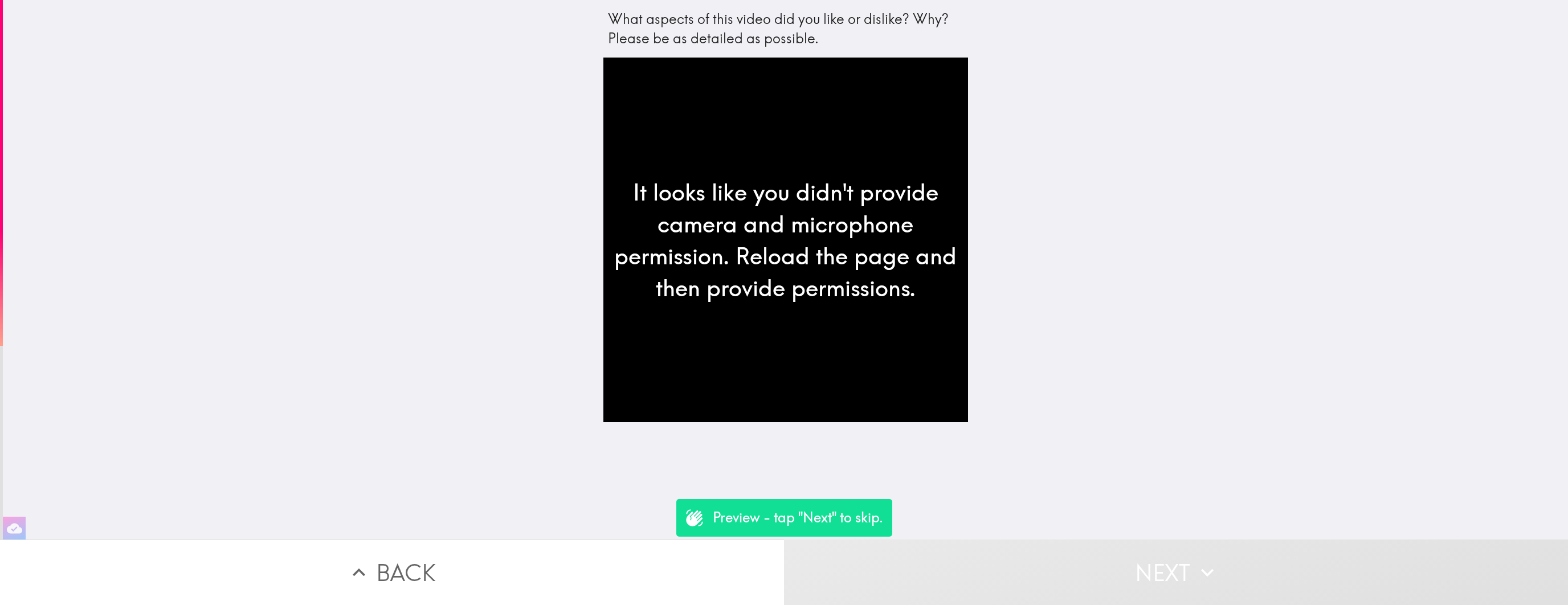
click at [1136, 428] on div "What aspects of this video did you like or dislike? Why? Please be as detailed …" at bounding box center [785, 269] width 1565 height 539
click at [906, 579] on button "Next" at bounding box center [1175, 572] width 784 height 66
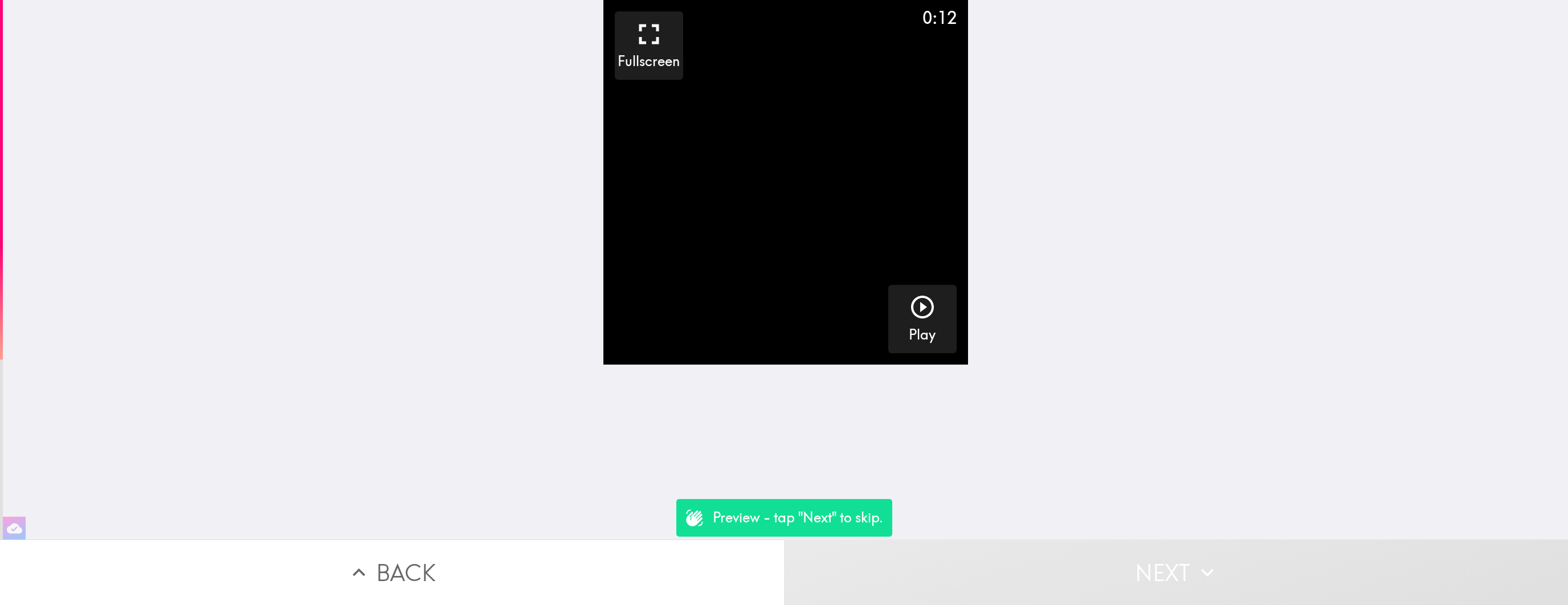
click at [741, 156] on video "button" at bounding box center [785, 182] width 365 height 365
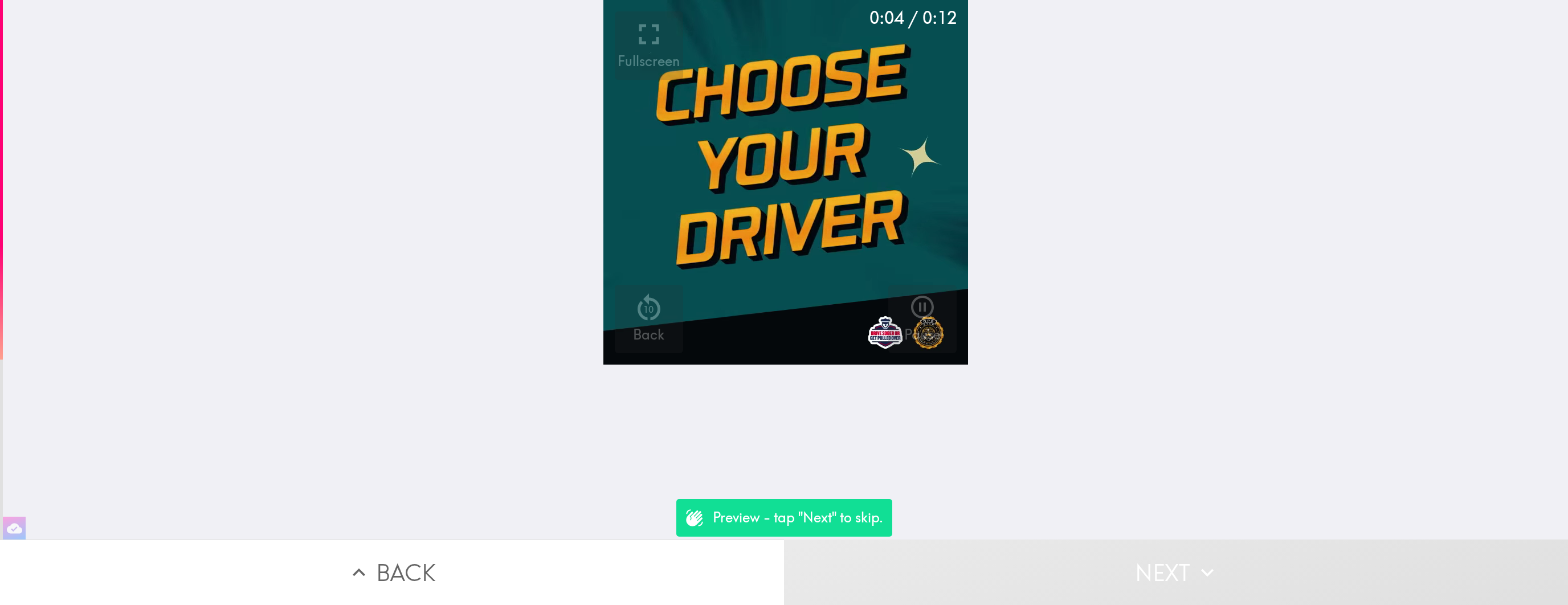
click at [1031, 560] on button "Next" at bounding box center [1175, 572] width 784 height 66
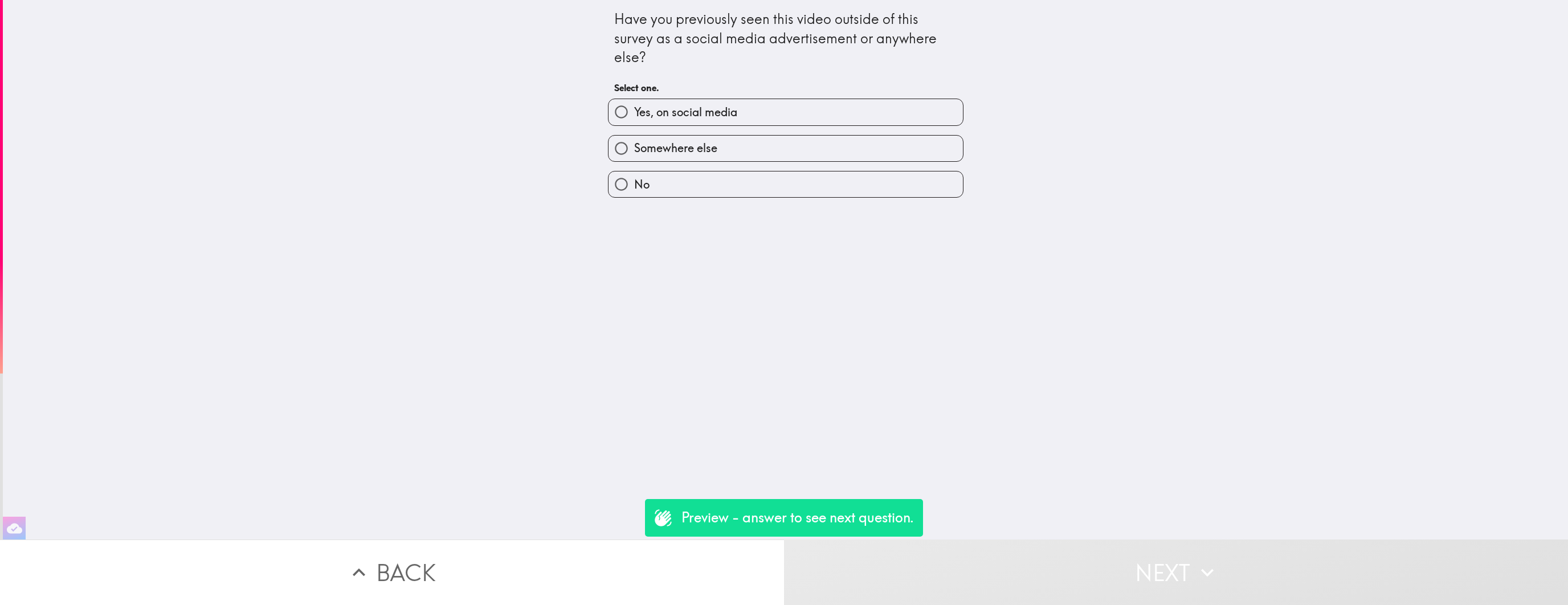
drag, startPoint x: 796, startPoint y: 121, endPoint x: 796, endPoint y: 135, distance: 14.0
click at [796, 121] on label "Yes, on social media" at bounding box center [784, 112] width 354 height 26
click at [634, 121] on input "Yes, on social media" at bounding box center [620, 112] width 26 height 26
radio input "true"
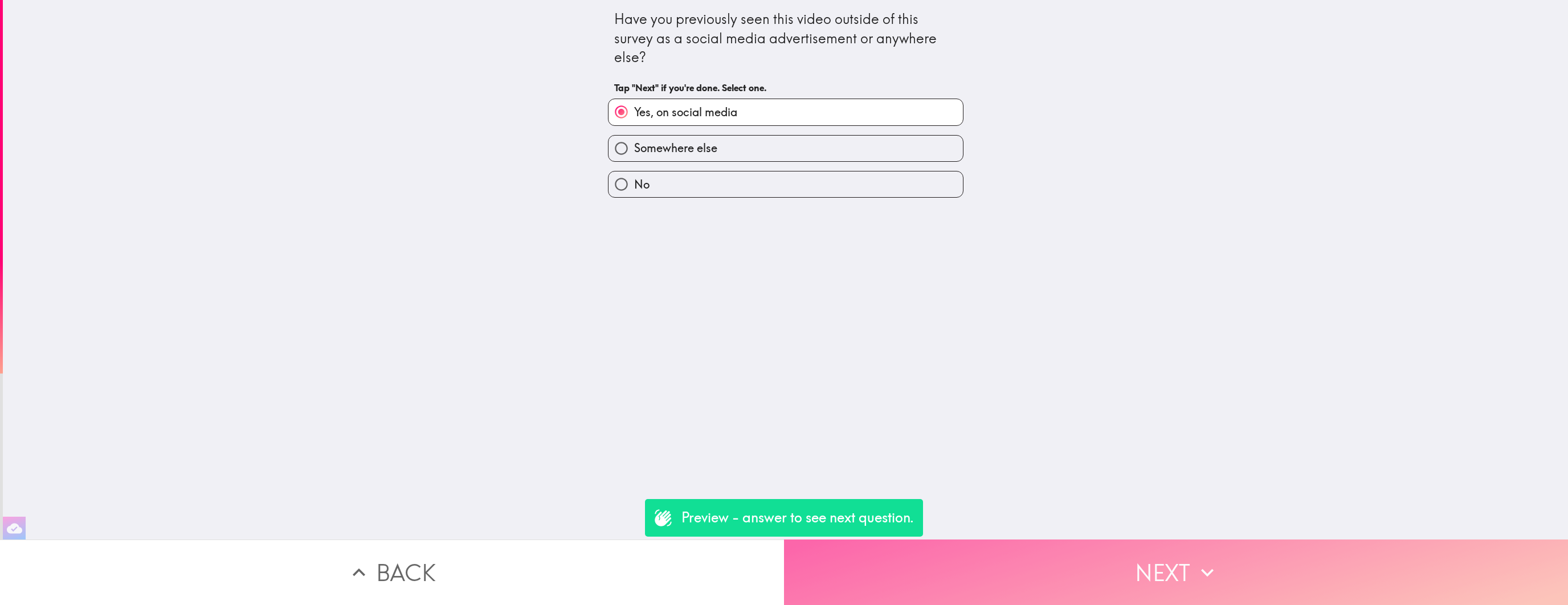
click at [932, 579] on button "Next" at bounding box center [1175, 572] width 784 height 66
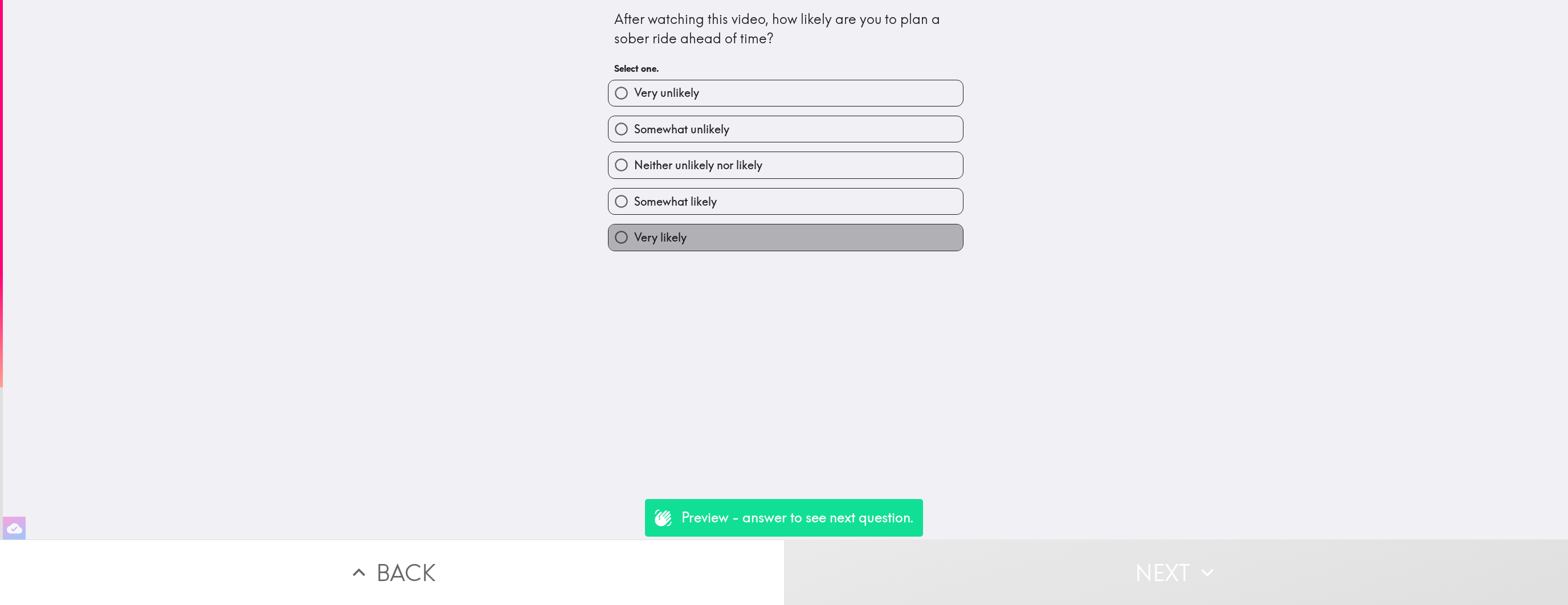
click at [752, 248] on label "Very likely" at bounding box center [784, 237] width 354 height 26
click at [634, 248] on input "Very likely" at bounding box center [620, 237] width 26 height 26
radio input "true"
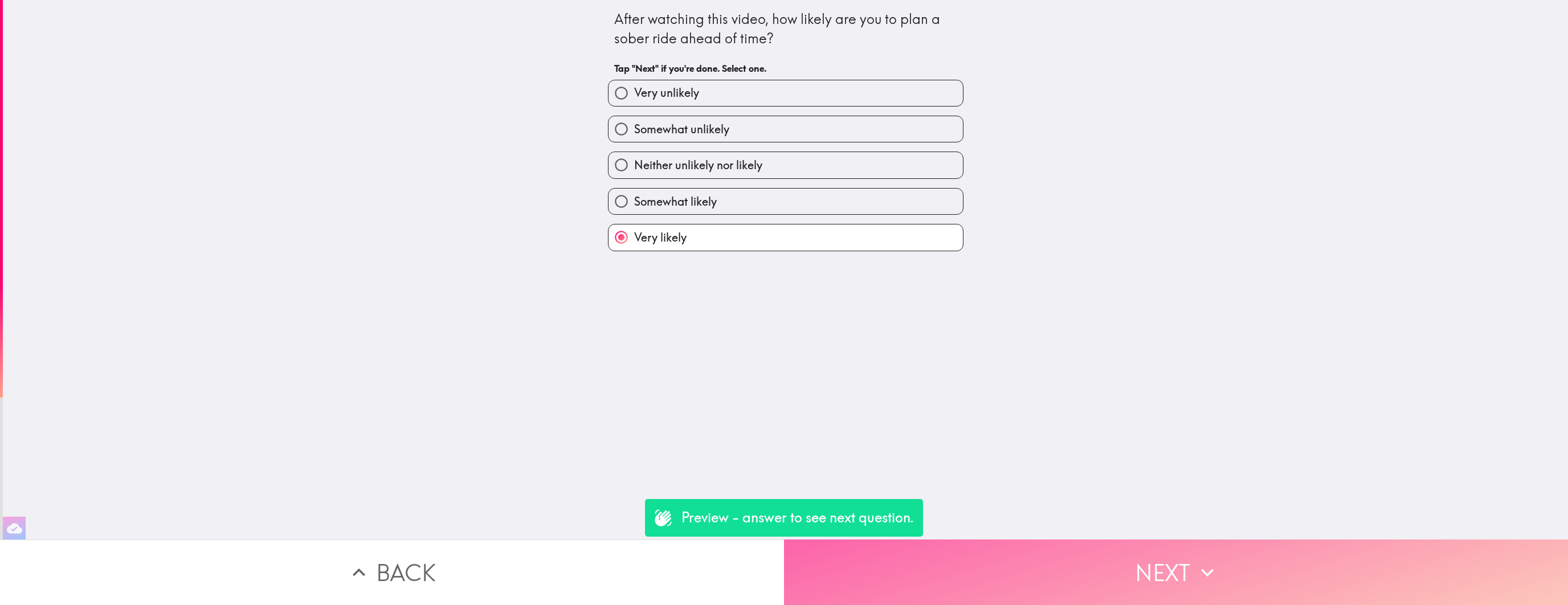
click at [989, 587] on button "Next" at bounding box center [1175, 572] width 784 height 66
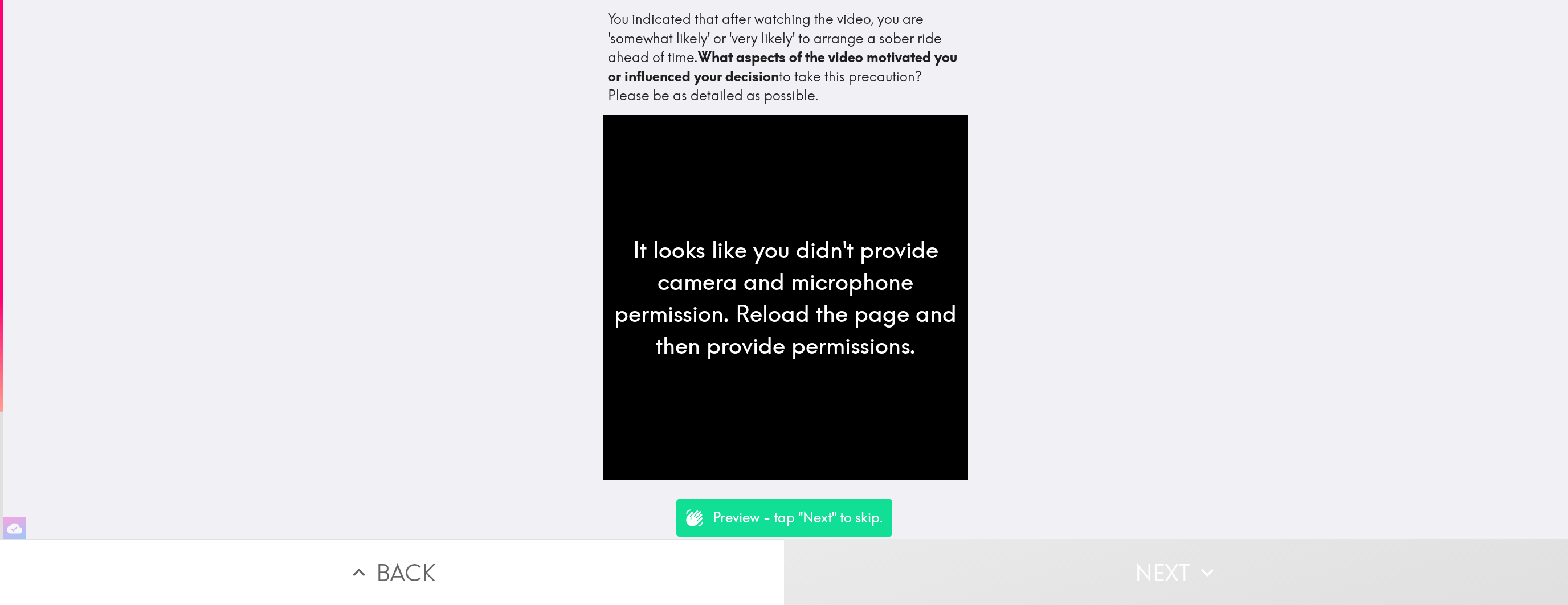
click at [624, 584] on button "Back" at bounding box center [391, 572] width 784 height 66
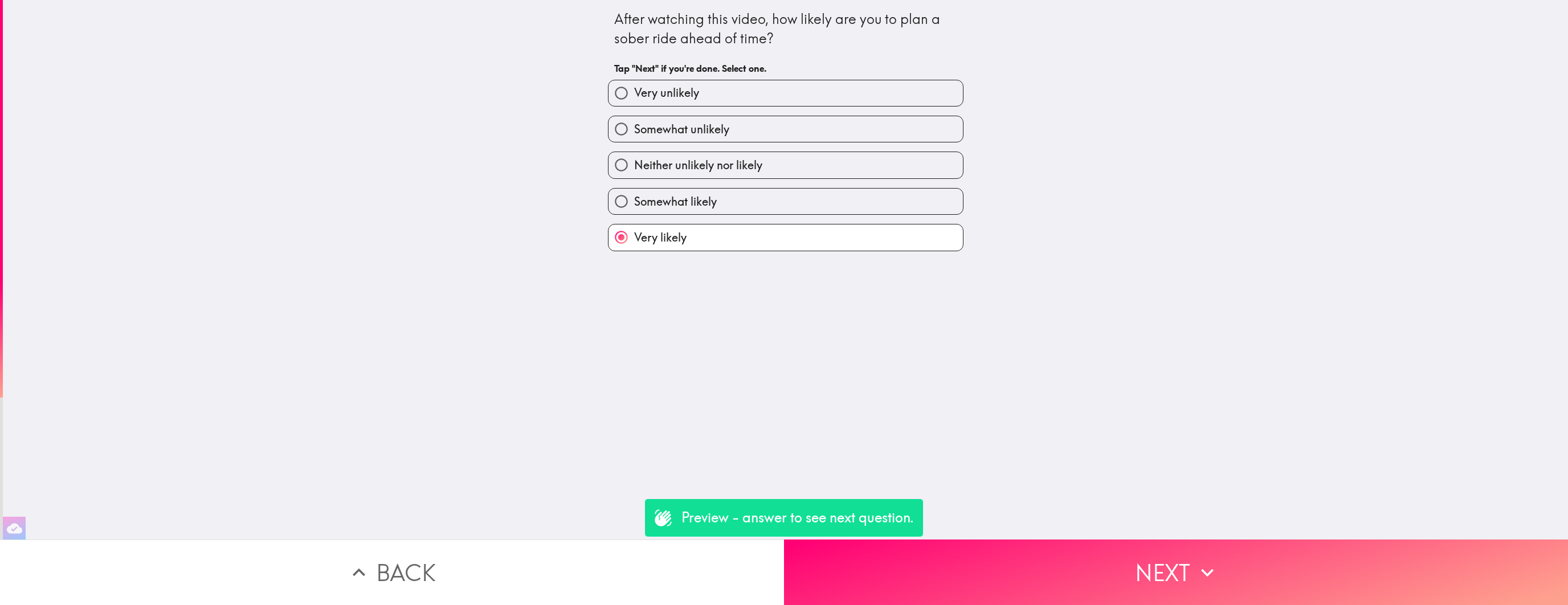
click at [699, 88] on label "Very unlikely" at bounding box center [784, 93] width 354 height 26
click at [634, 88] on input "Very unlikely" at bounding box center [620, 93] width 26 height 26
radio input "true"
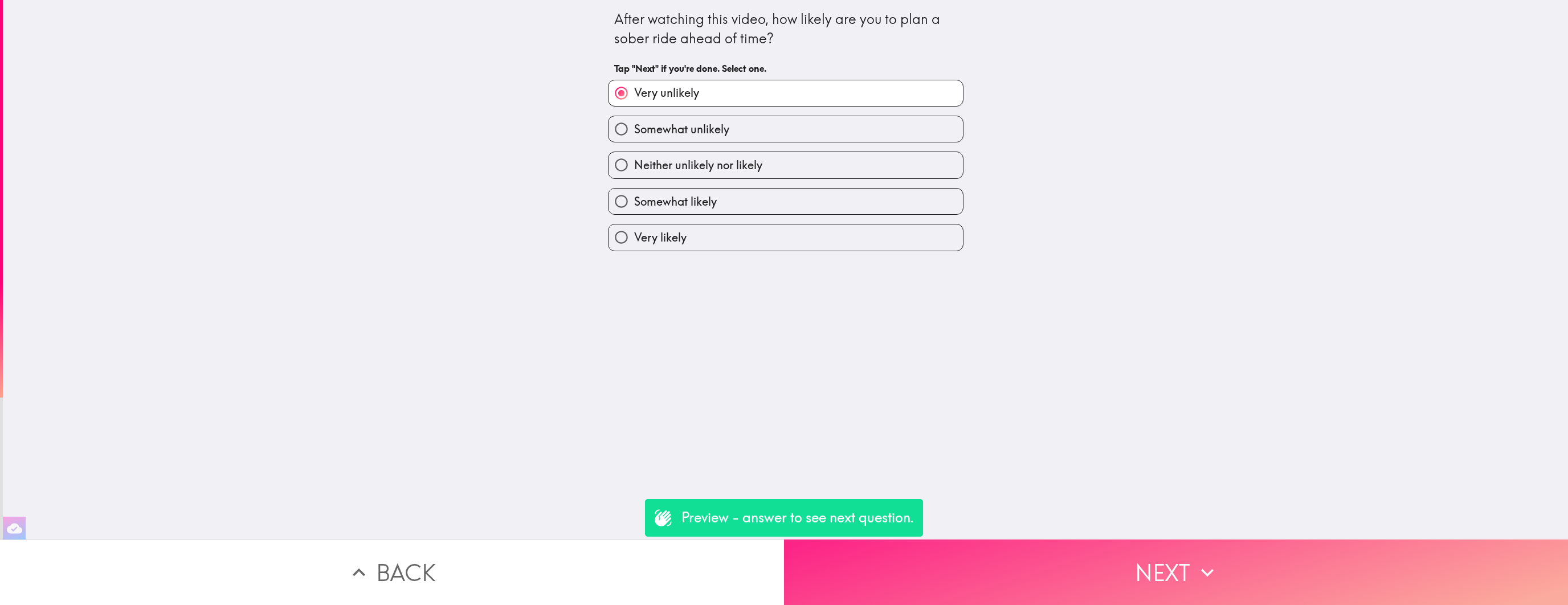
click at [935, 572] on button "Next" at bounding box center [1175, 572] width 784 height 66
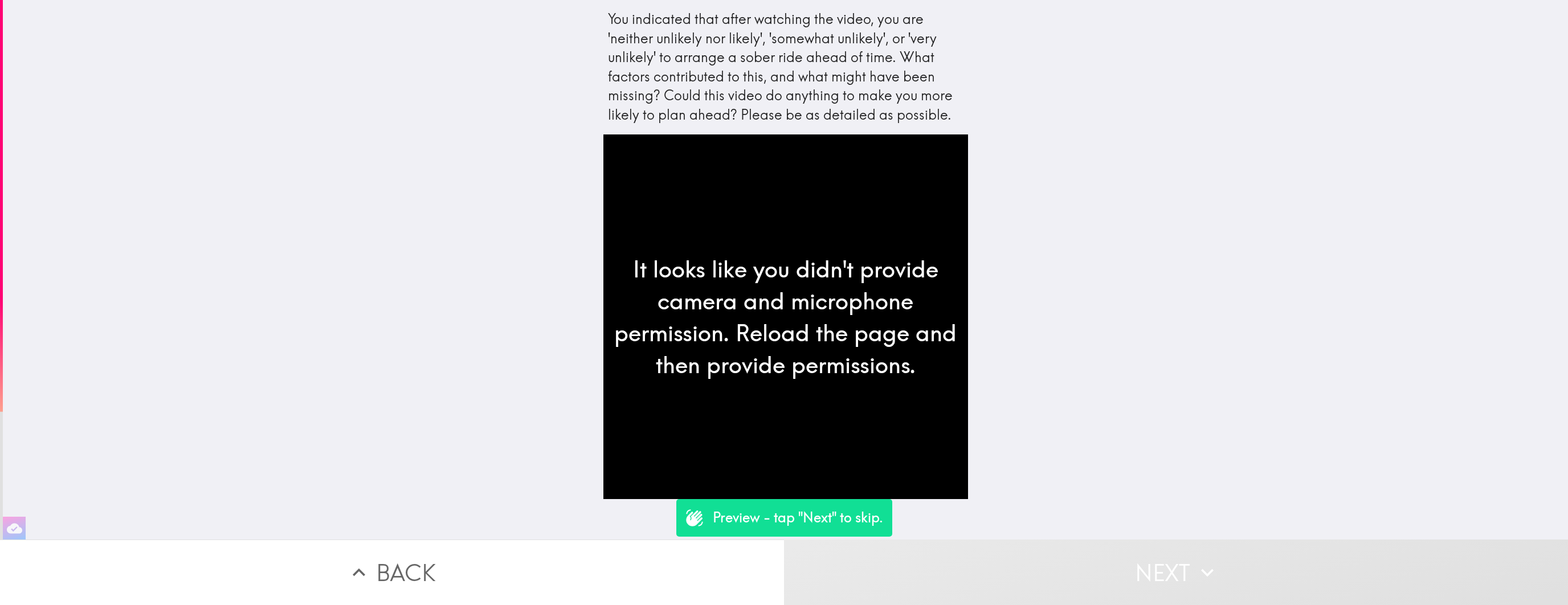
click at [621, 566] on button "Back" at bounding box center [391, 572] width 784 height 66
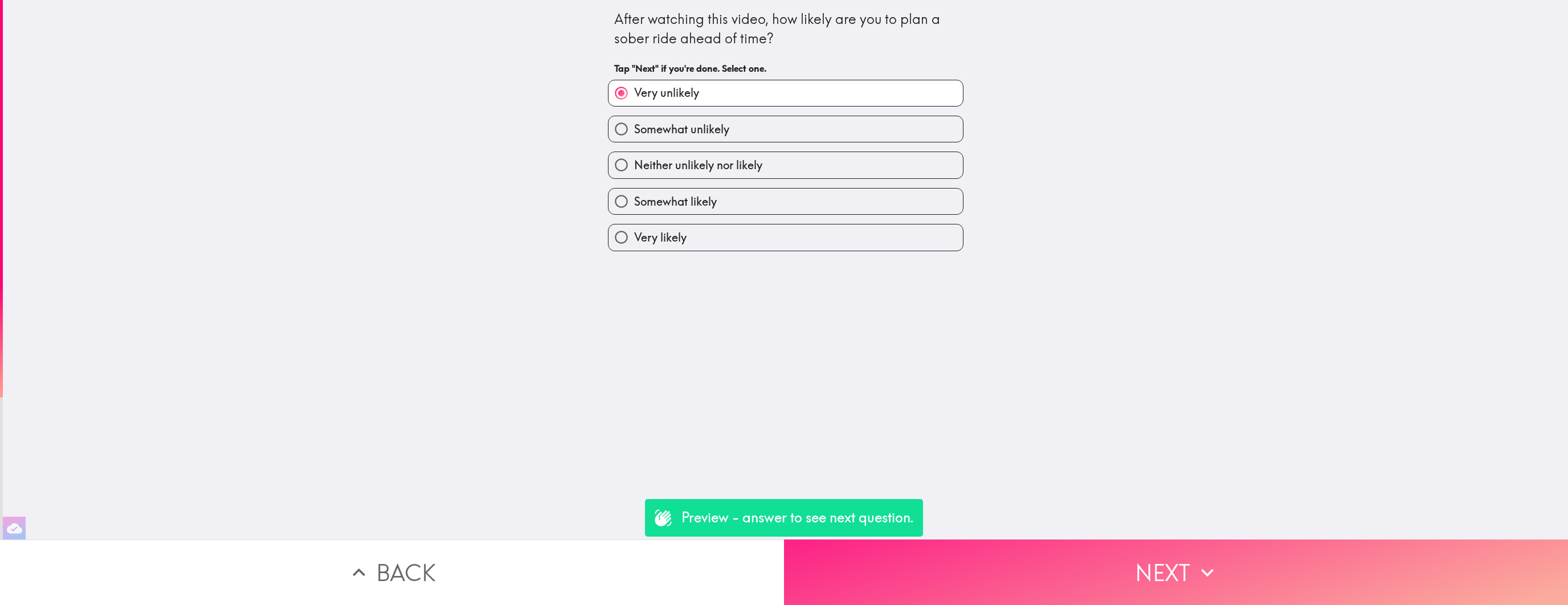
click at [883, 557] on button "Next" at bounding box center [1175, 572] width 784 height 66
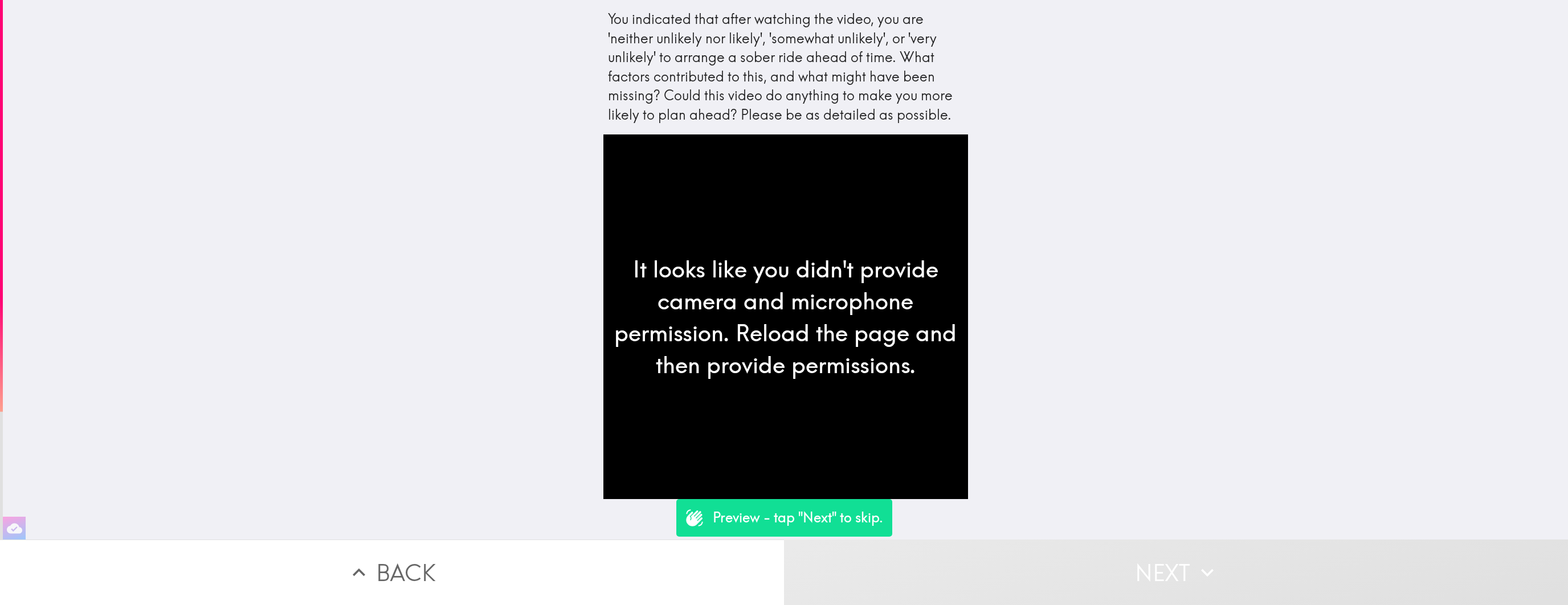
click at [887, 556] on button "Next" at bounding box center [1175, 572] width 784 height 66
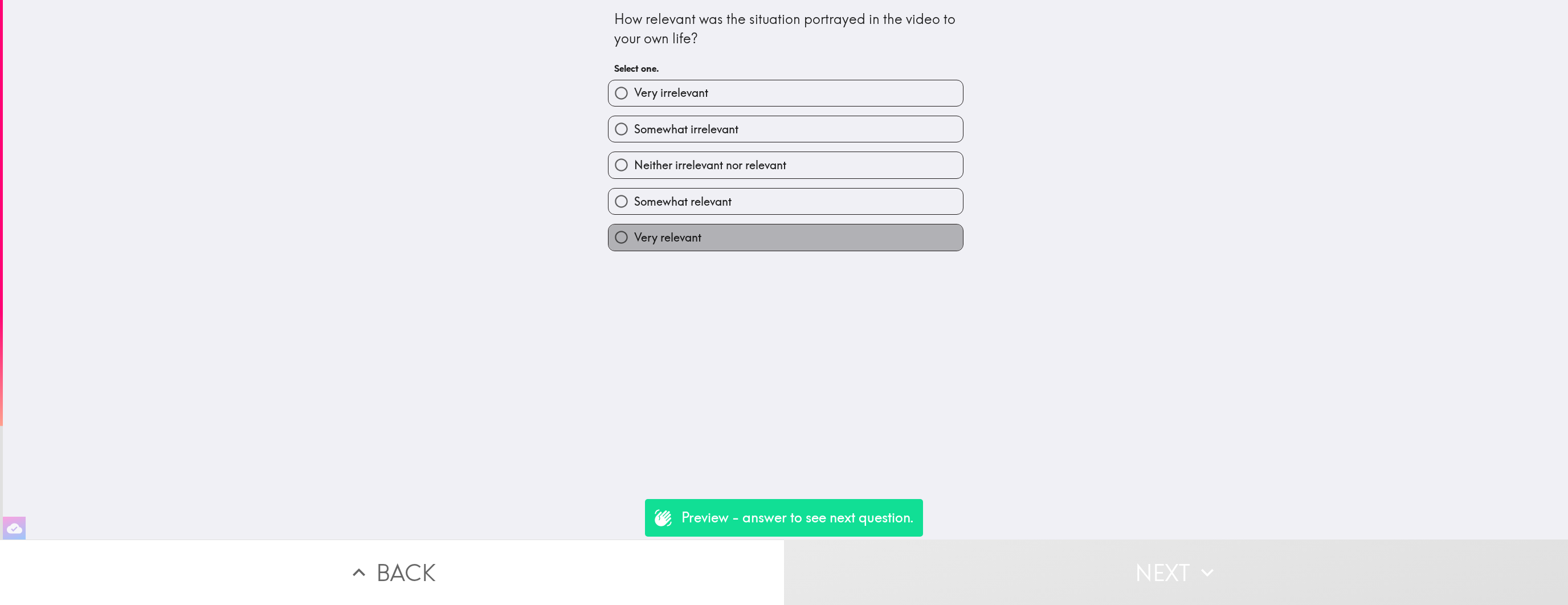
drag, startPoint x: 791, startPoint y: 234, endPoint x: 865, endPoint y: 471, distance: 248.3
click at [791, 234] on label "Very relevant" at bounding box center [784, 237] width 354 height 26
click at [634, 234] on input "Very relevant" at bounding box center [620, 237] width 26 height 26
radio input "true"
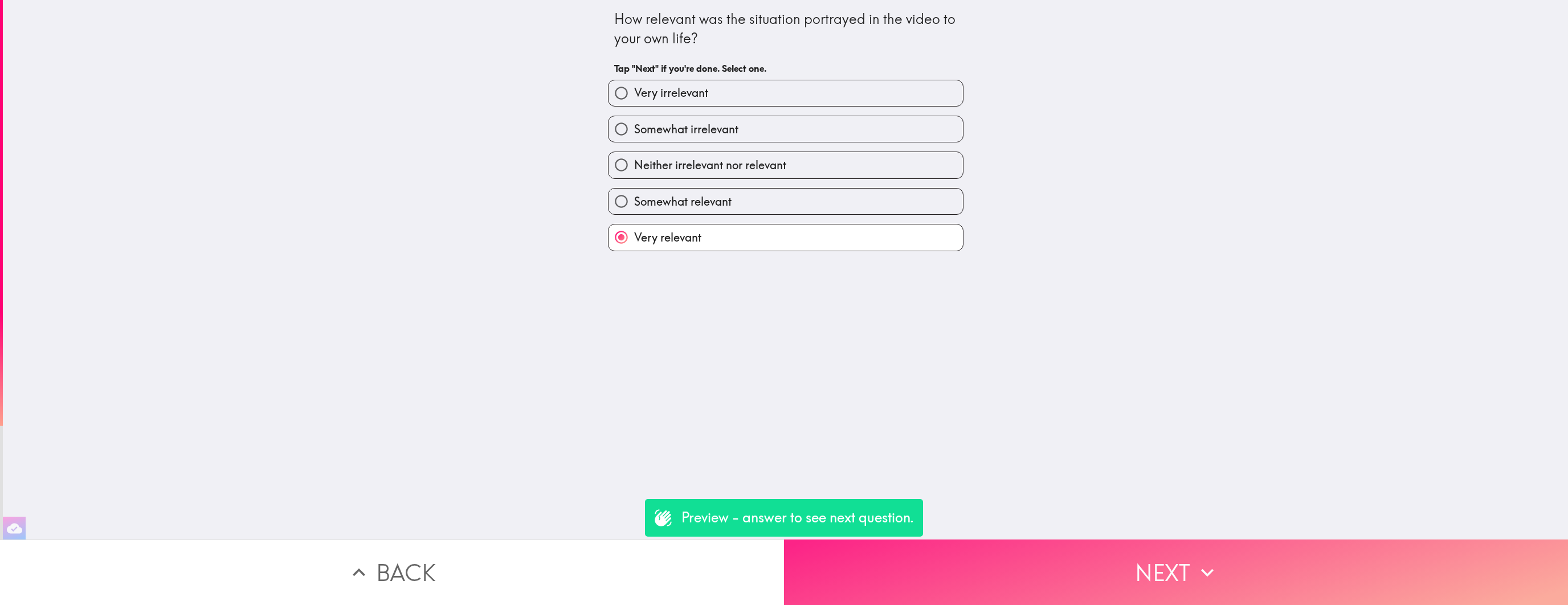
click at [940, 581] on button "Next" at bounding box center [1175, 572] width 784 height 66
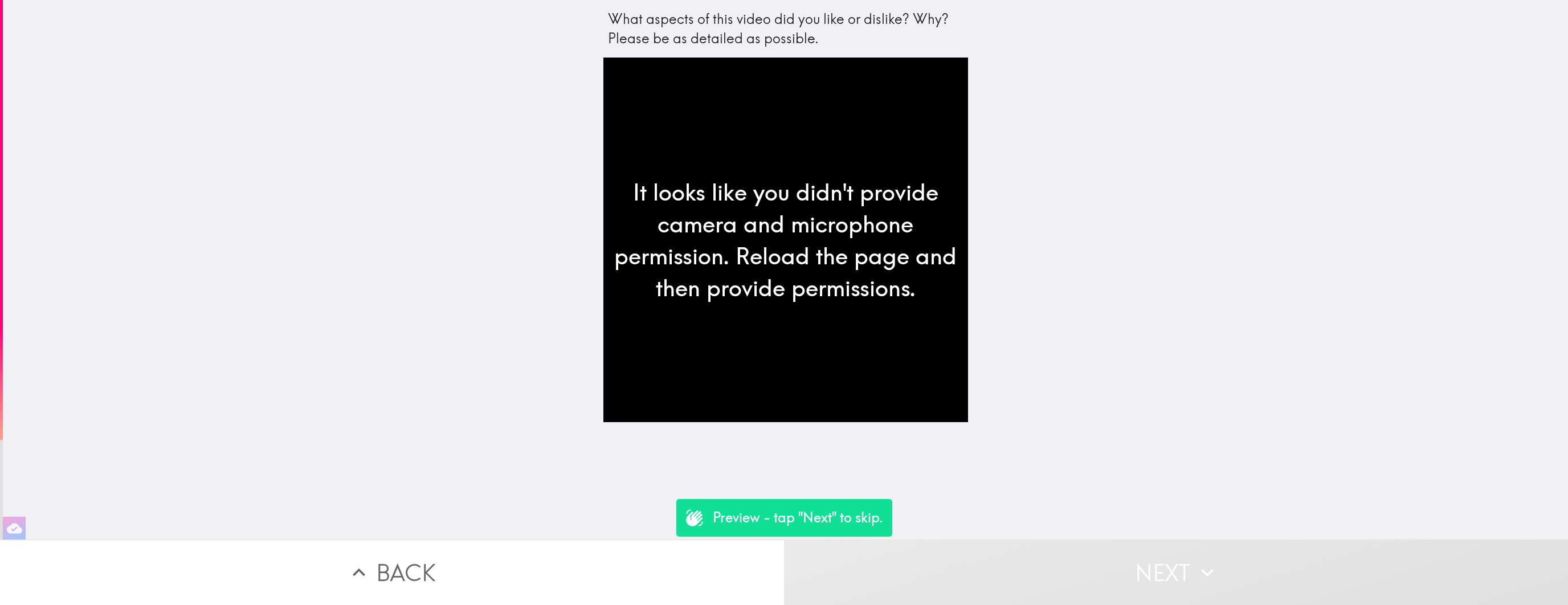
click at [985, 582] on button "Next" at bounding box center [1175, 572] width 784 height 66
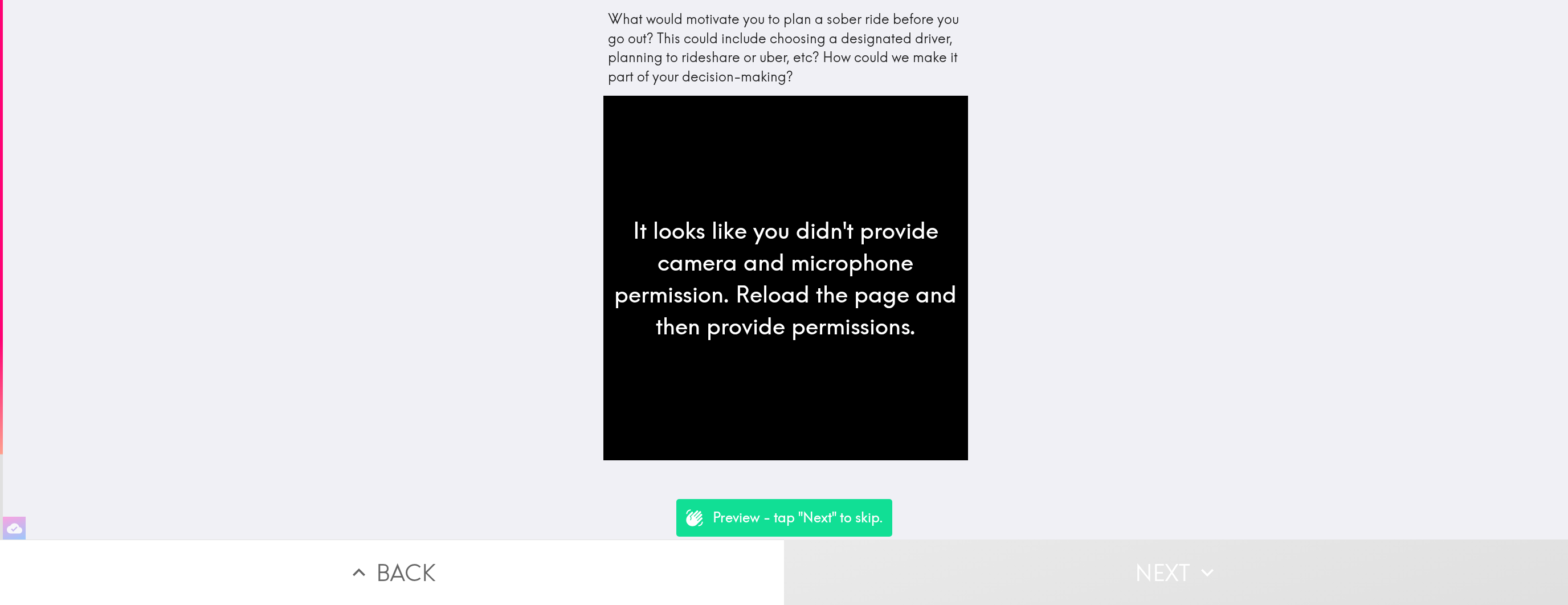
click at [1024, 575] on button "Next" at bounding box center [1175, 572] width 784 height 66
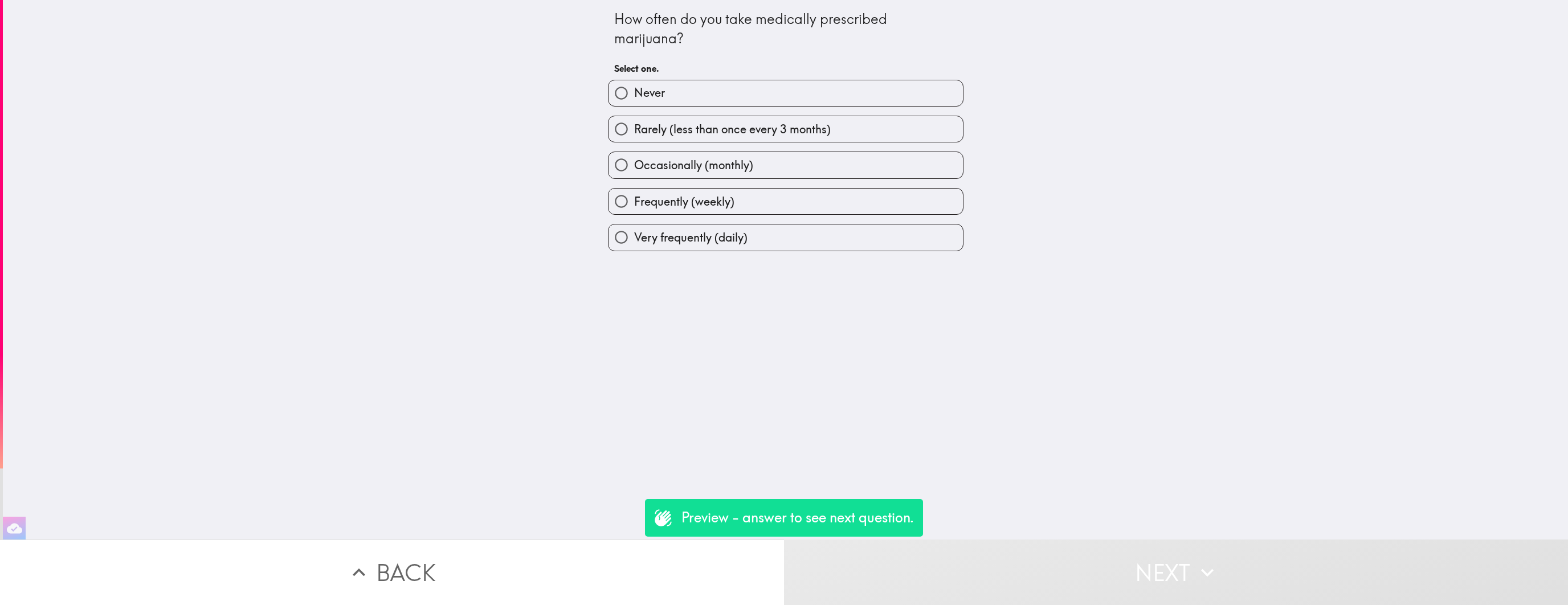
click at [837, 233] on label "Very frequently (daily)" at bounding box center [784, 237] width 354 height 26
click at [634, 233] on input "Very frequently (daily)" at bounding box center [620, 237] width 26 height 26
radio input "true"
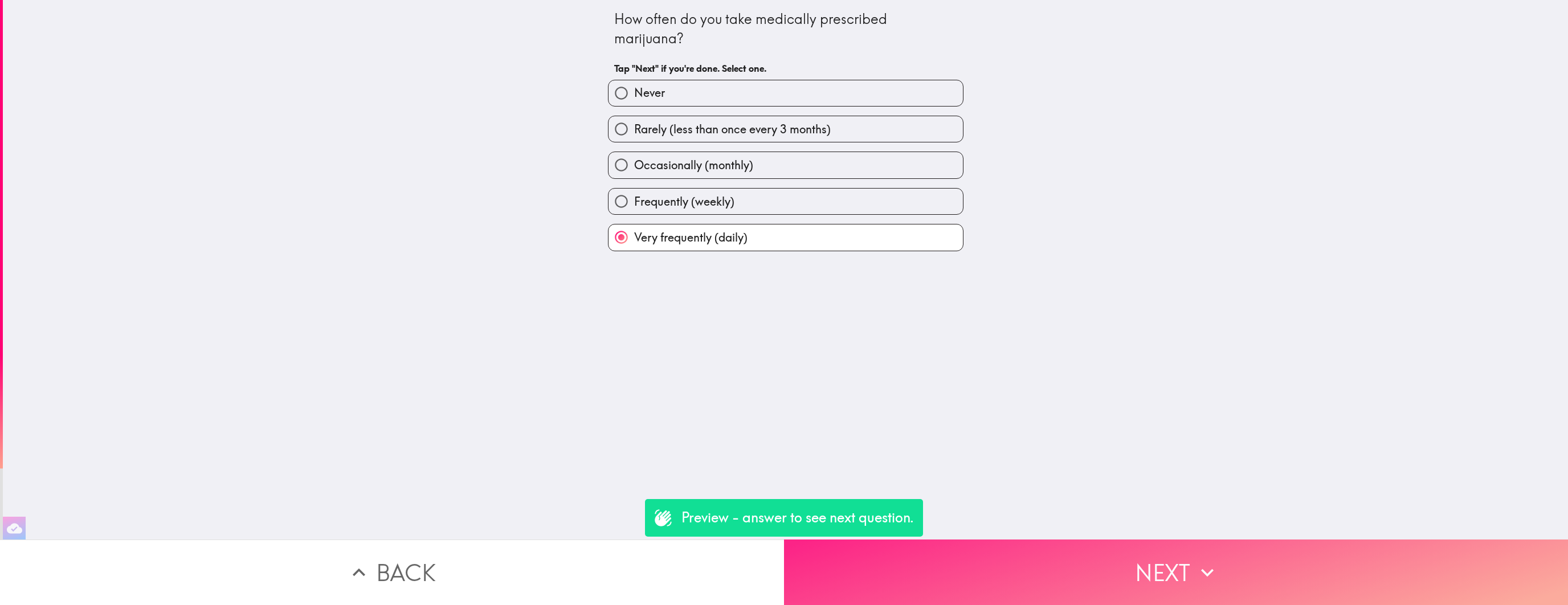
click at [953, 574] on button "Next" at bounding box center [1175, 572] width 784 height 66
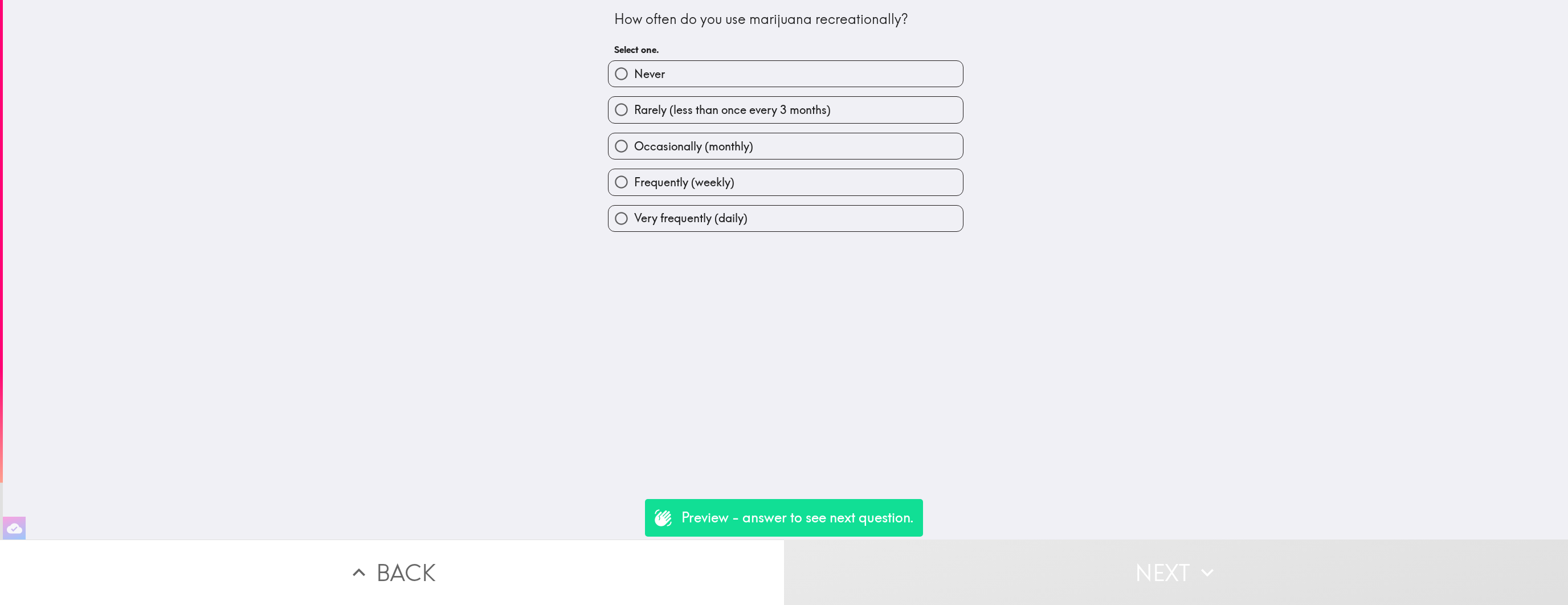
click at [572, 570] on button "Back" at bounding box center [391, 572] width 784 height 66
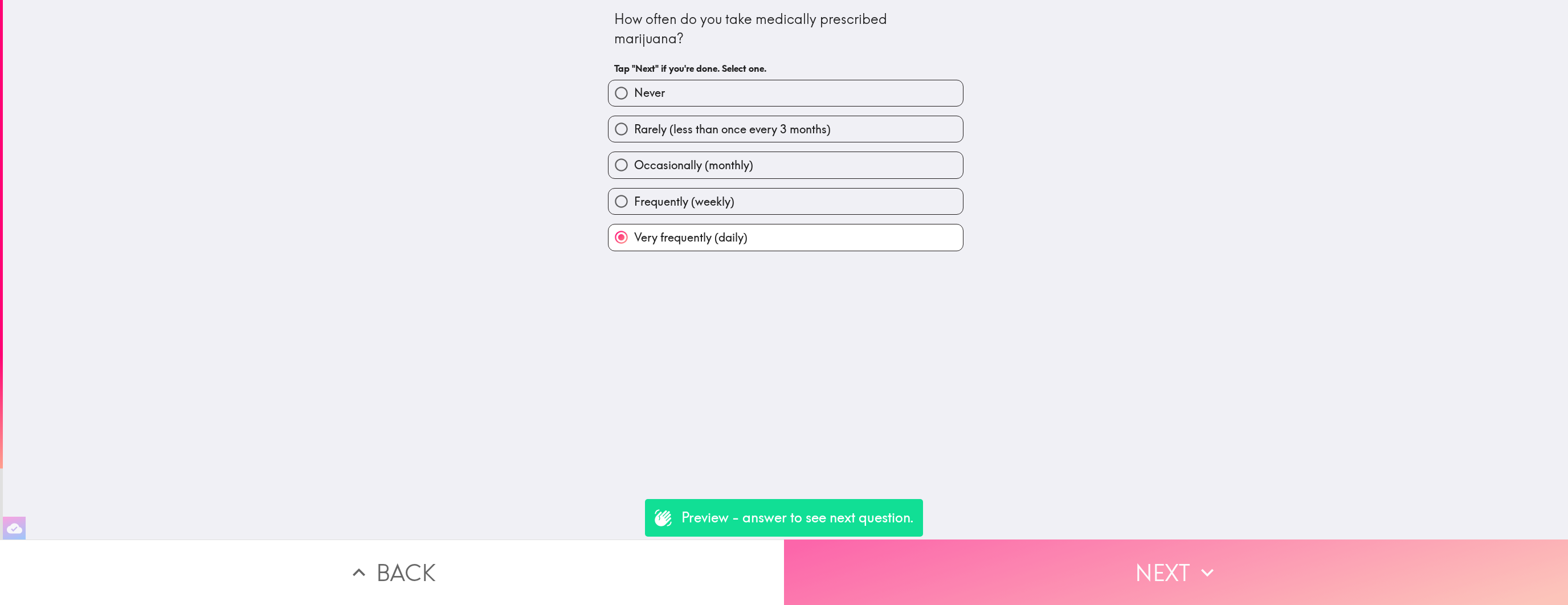
click at [1073, 551] on button "Next" at bounding box center [1175, 572] width 784 height 66
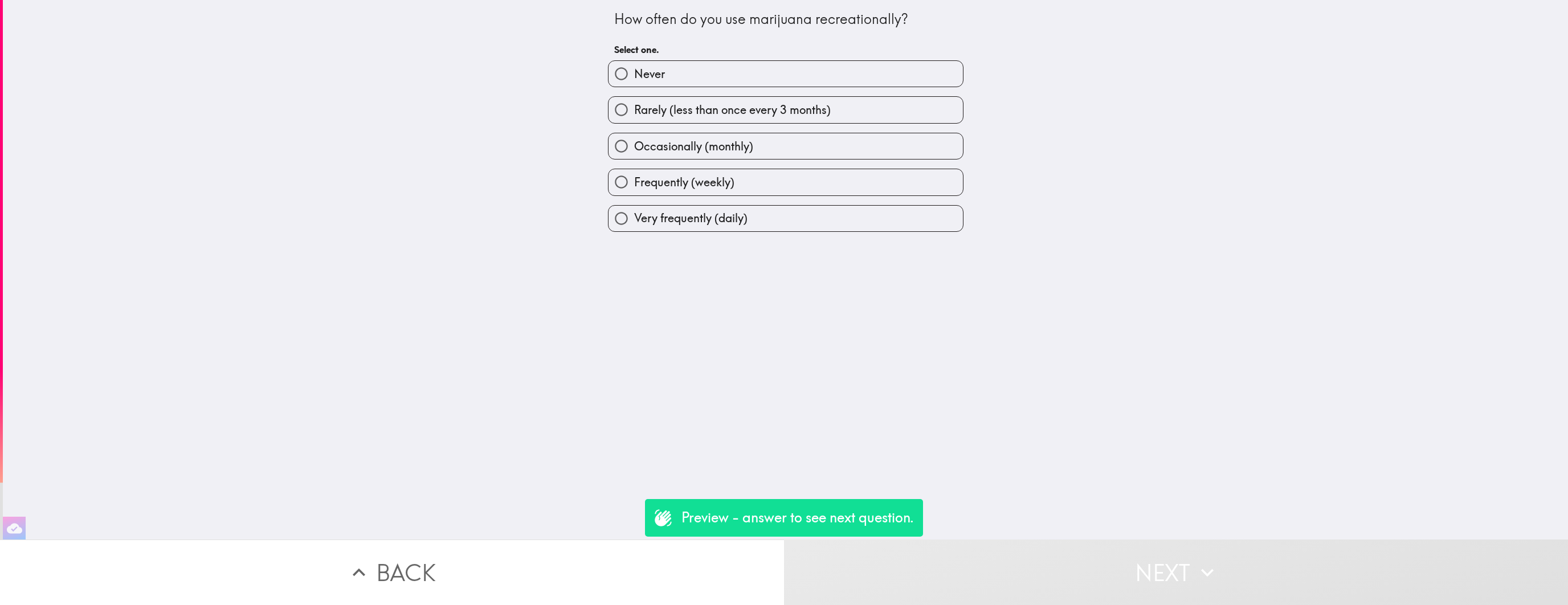
click at [825, 219] on label "Very frequently (daily)" at bounding box center [784, 218] width 354 height 26
click at [634, 219] on input "Very frequently (daily)" at bounding box center [620, 218] width 26 height 26
radio input "true"
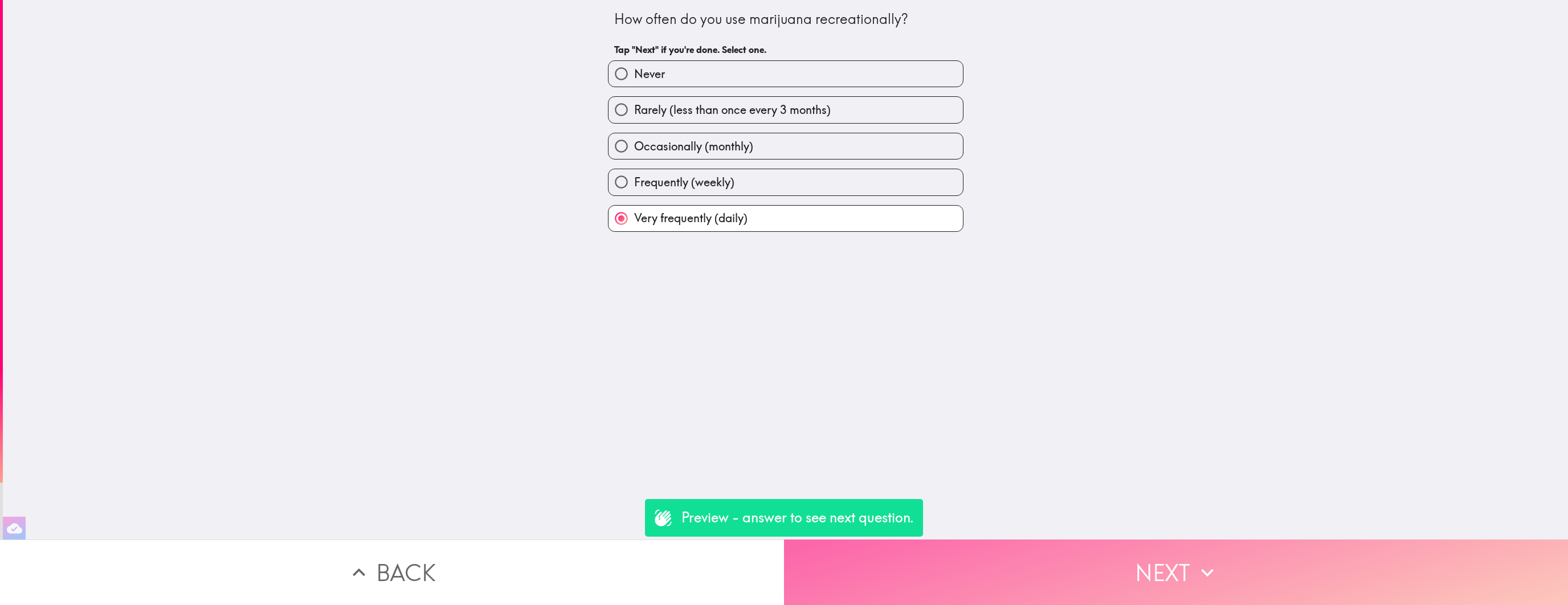
click at [978, 587] on button "Next" at bounding box center [1175, 572] width 784 height 66
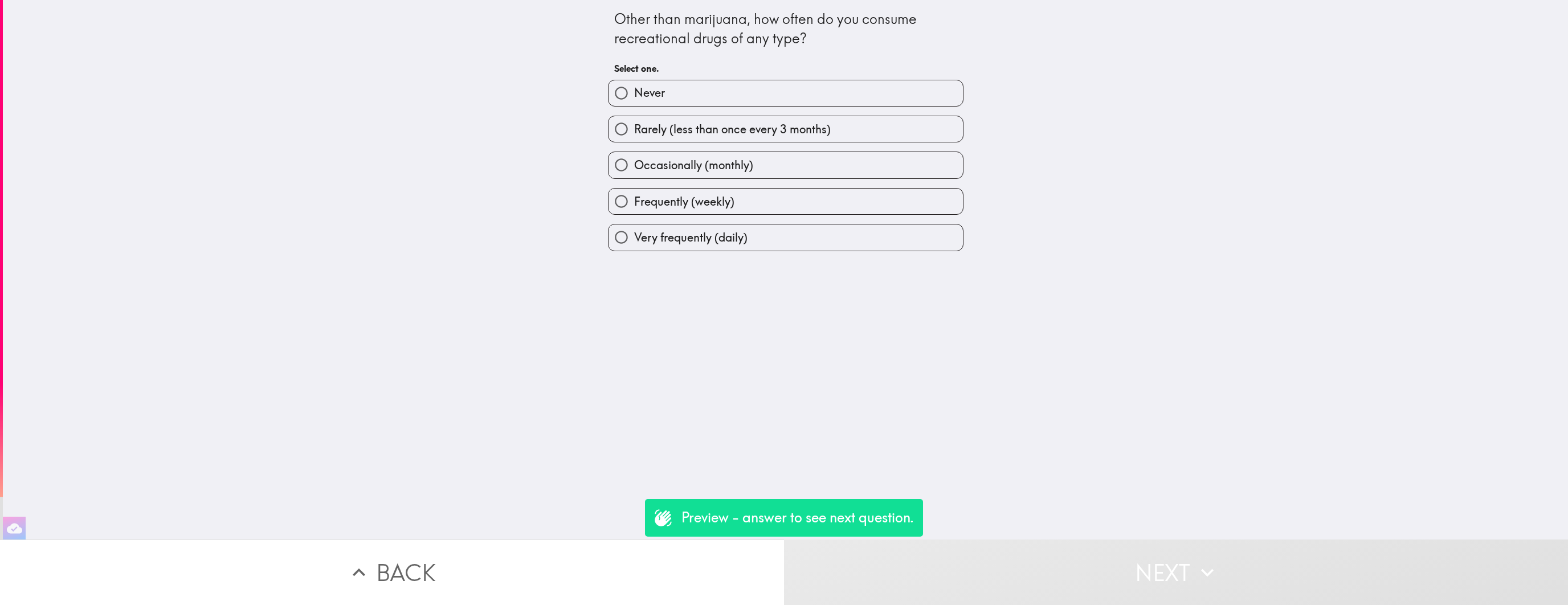
click at [743, 239] on span "Very frequently (daily)" at bounding box center [690, 238] width 114 height 16
click at [634, 239] on input "Very frequently (daily)" at bounding box center [620, 237] width 26 height 26
radio input "true"
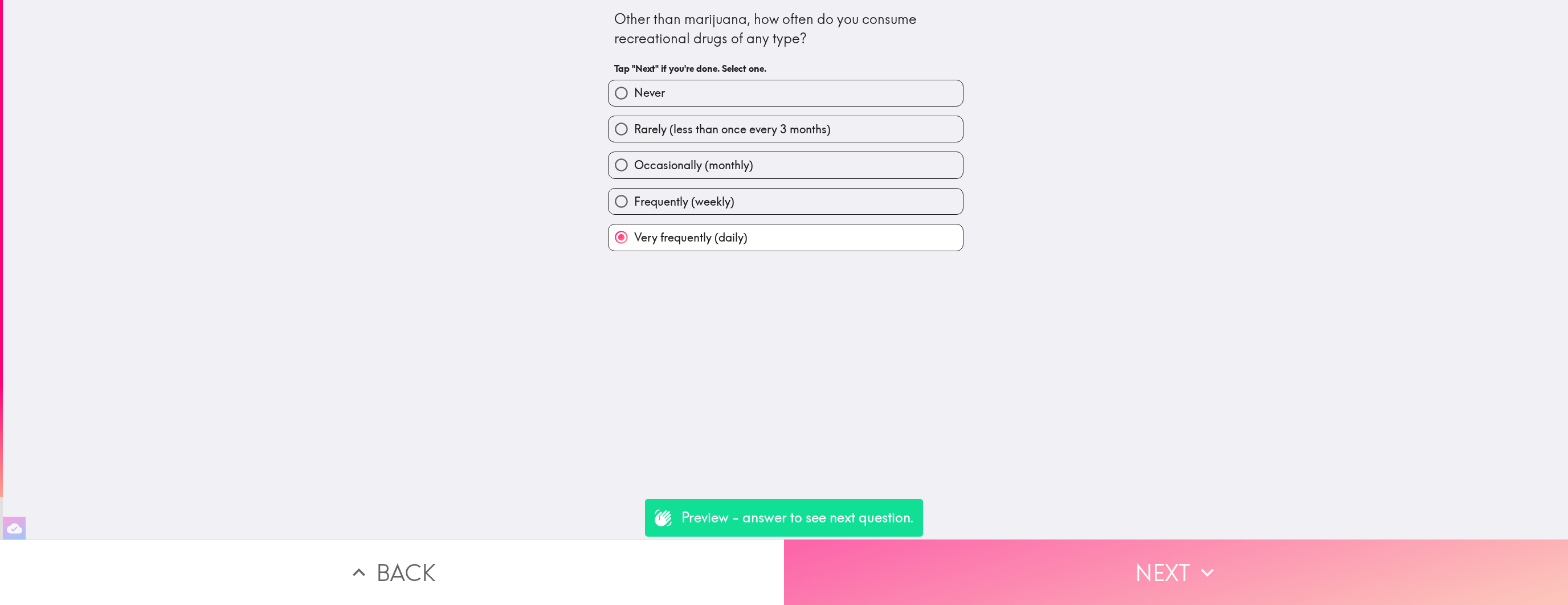
click at [1098, 547] on button "Next" at bounding box center [1175, 572] width 784 height 66
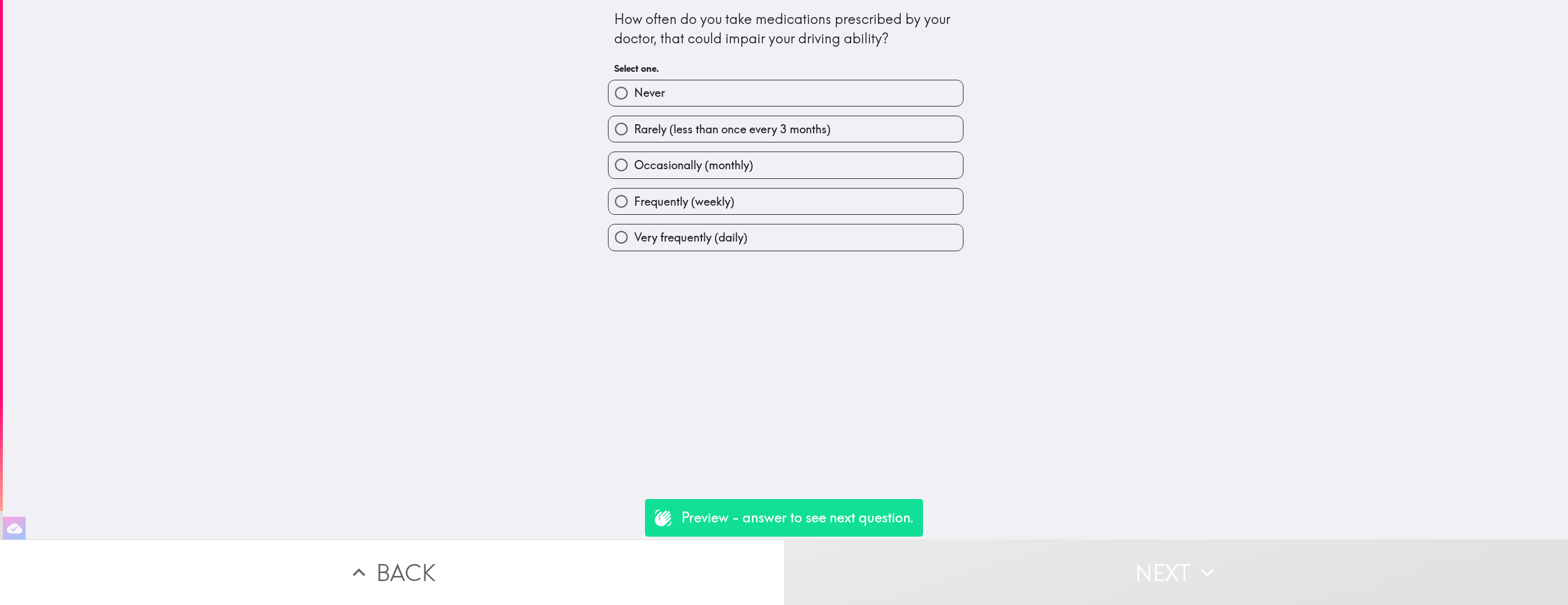
click at [805, 244] on label "Very frequently (daily)" at bounding box center [784, 237] width 354 height 26
click at [634, 244] on input "Very frequently (daily)" at bounding box center [620, 237] width 26 height 26
radio input "true"
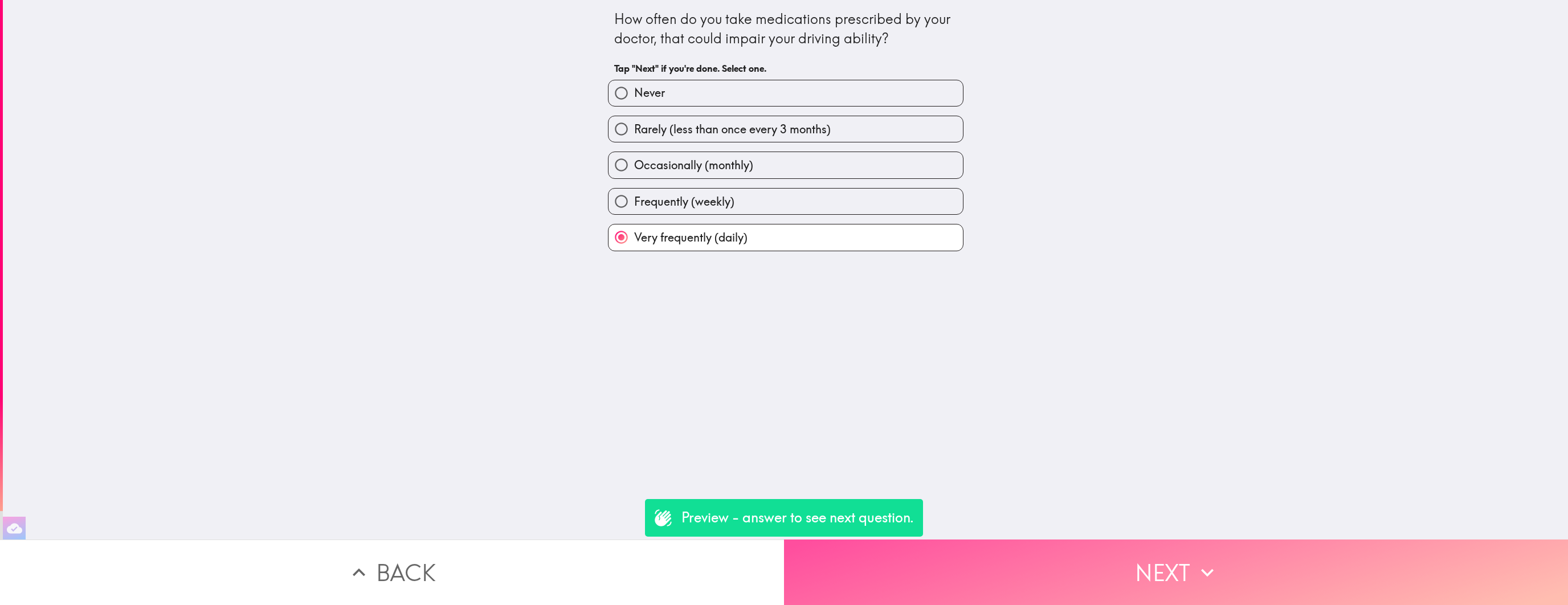
click at [1014, 574] on button "Next" at bounding box center [1175, 572] width 784 height 66
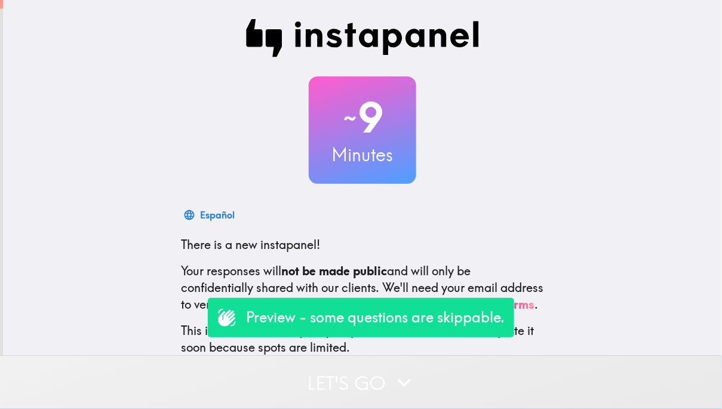
click at [358, 402] on button "Let's go" at bounding box center [361, 382] width 722 height 53
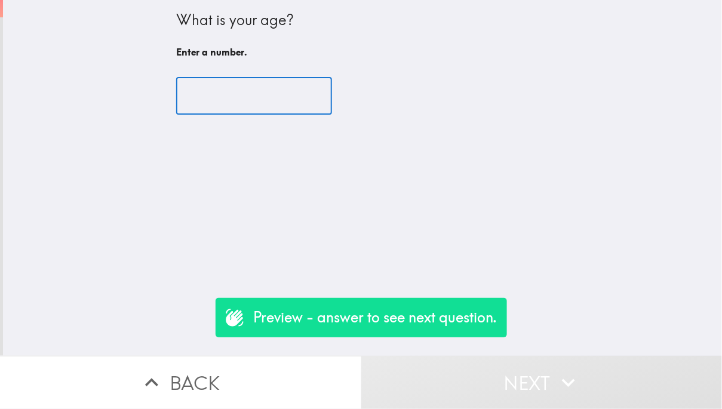
click at [277, 97] on input "number" at bounding box center [254, 96] width 156 height 37
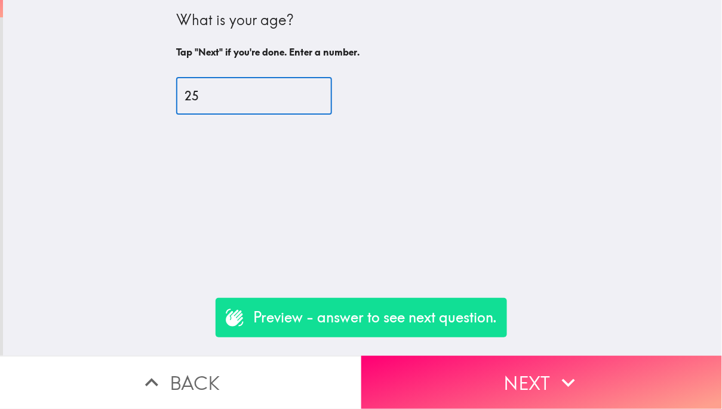
type input "25"
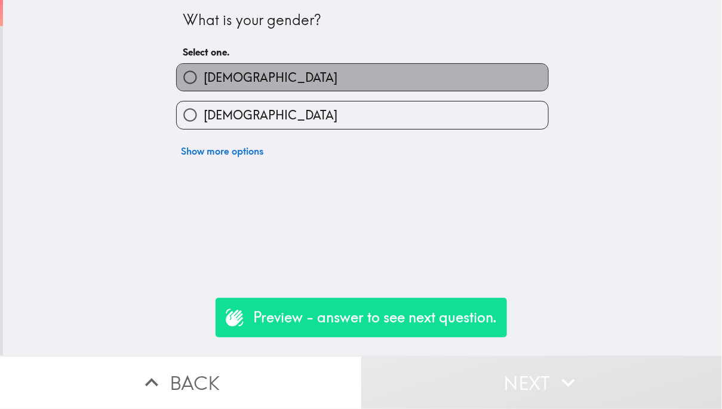
click at [285, 79] on label "[DEMOGRAPHIC_DATA]" at bounding box center [362, 77] width 371 height 27
click at [204, 79] on input "[DEMOGRAPHIC_DATA]" at bounding box center [190, 77] width 27 height 27
radio input "true"
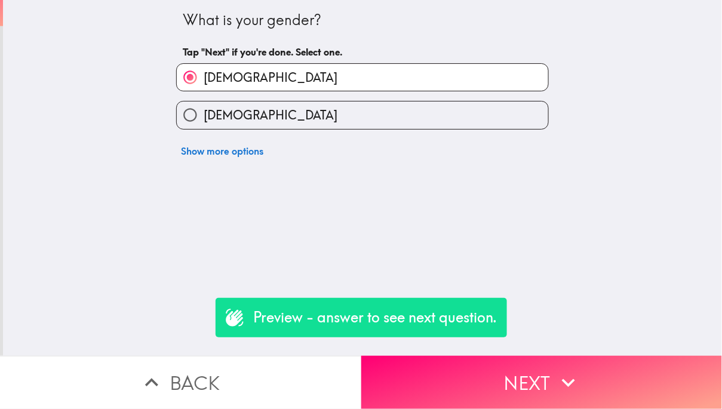
click at [245, 155] on button "Show more options" at bounding box center [222, 151] width 92 height 24
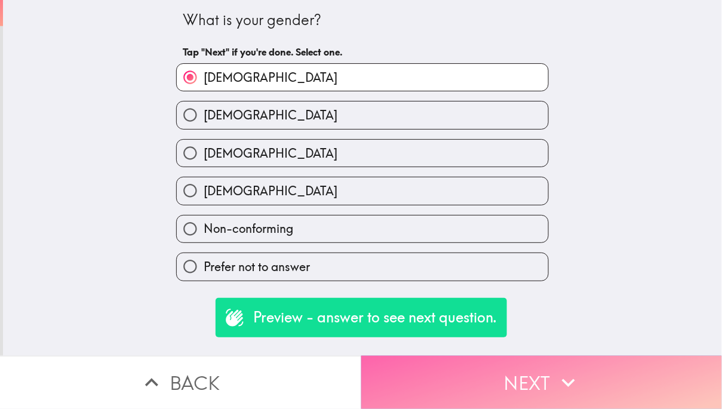
click at [473, 372] on button "Next" at bounding box center [541, 382] width 361 height 53
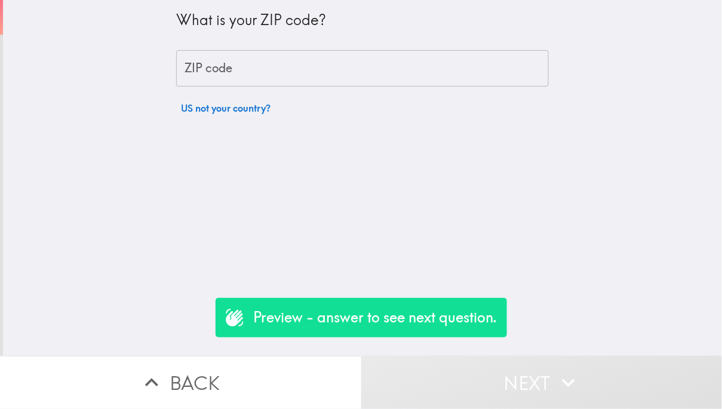
click at [371, 75] on input "ZIP code" at bounding box center [362, 68] width 372 height 37
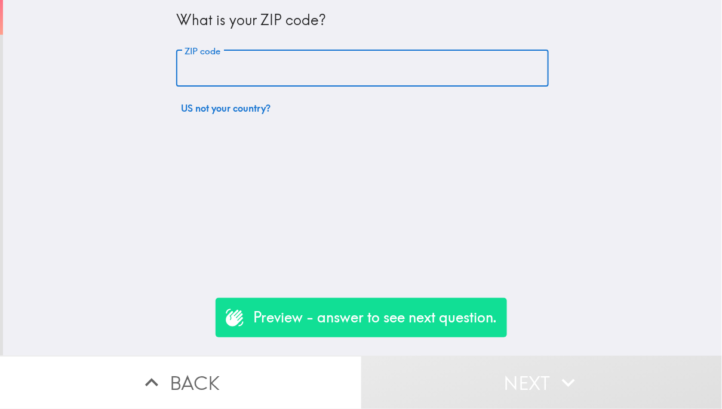
type input "84105"
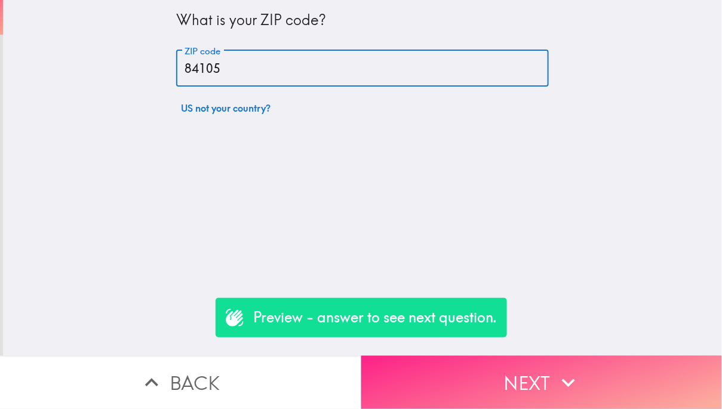
click at [532, 369] on button "Next" at bounding box center [541, 382] width 361 height 53
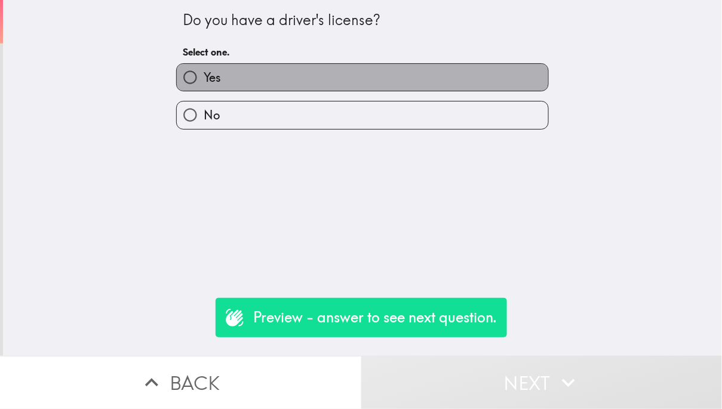
click at [410, 82] on label "Yes" at bounding box center [362, 77] width 371 height 27
click at [204, 82] on input "Yes" at bounding box center [190, 77] width 27 height 27
radio input "true"
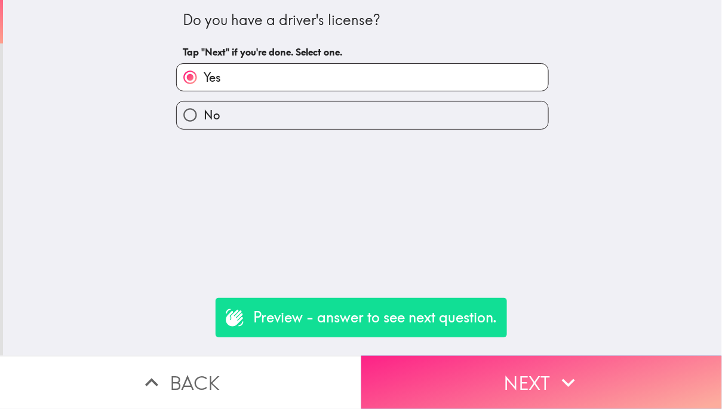
click at [506, 379] on button "Next" at bounding box center [541, 382] width 361 height 53
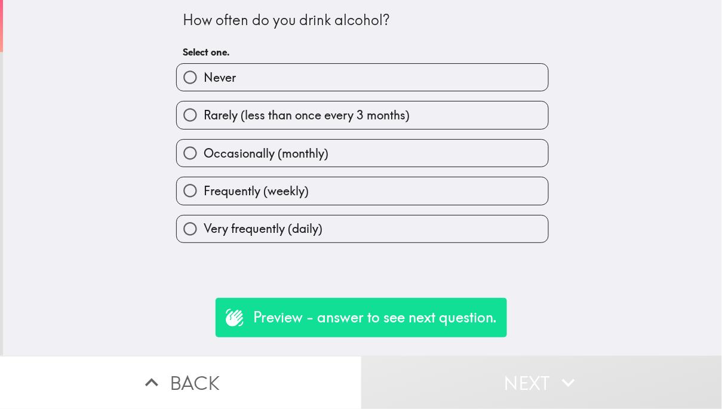
click at [371, 76] on label "Never" at bounding box center [362, 77] width 371 height 27
click at [204, 76] on input "Never" at bounding box center [190, 77] width 27 height 27
radio input "true"
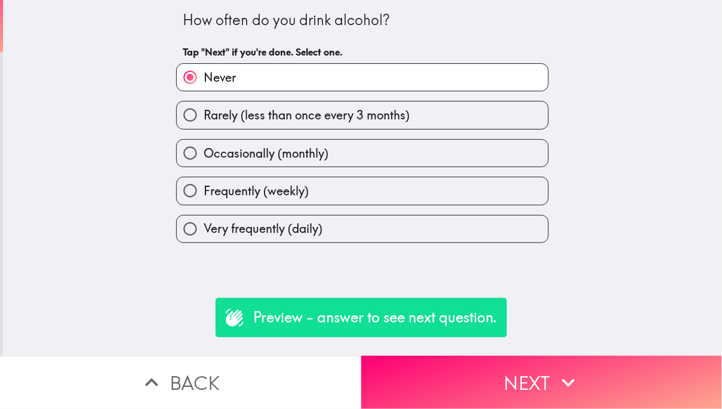
click at [357, 183] on label "Frequently (weekly)" at bounding box center [362, 190] width 371 height 27
click at [204, 183] on input "Frequently (weekly)" at bounding box center [190, 190] width 27 height 27
radio input "true"
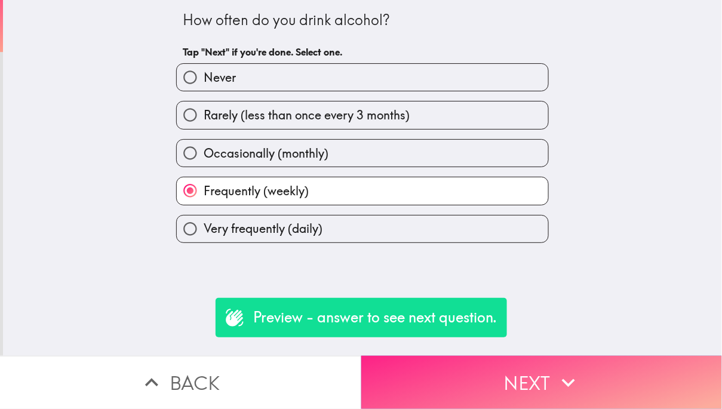
click at [486, 381] on button "Next" at bounding box center [541, 382] width 361 height 53
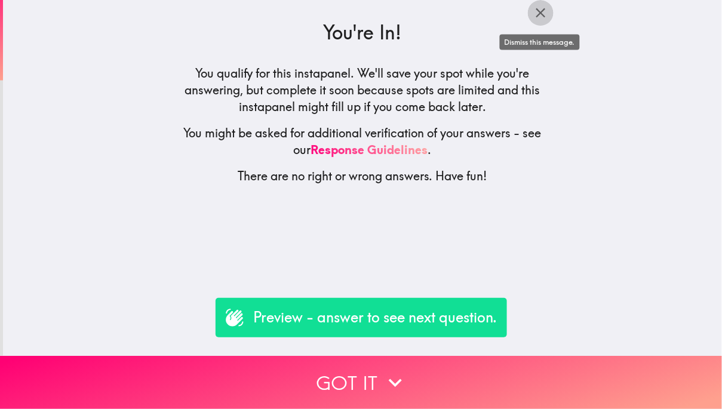
click at [538, 8] on icon "button" at bounding box center [540, 13] width 16 height 16
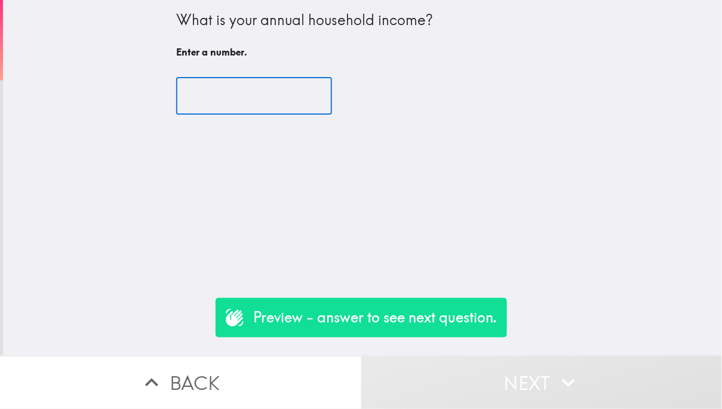
click at [263, 105] on input "number" at bounding box center [254, 96] width 156 height 37
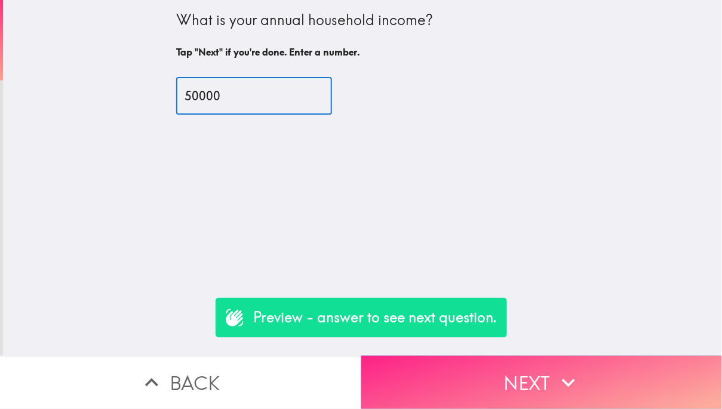
type input "50000"
click at [494, 378] on button "Next" at bounding box center [541, 382] width 361 height 53
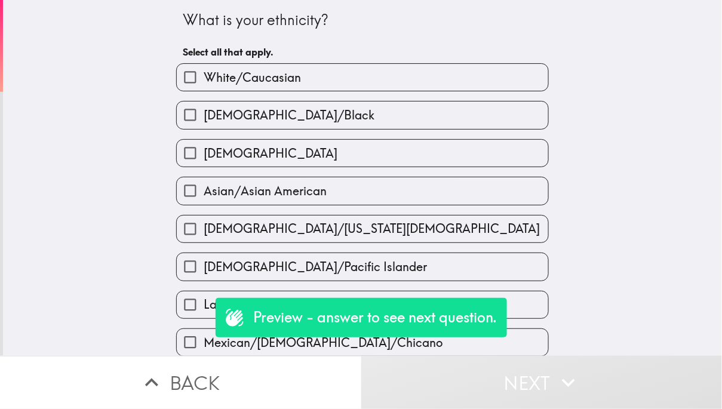
click at [316, 173] on div "Asian/Asian American" at bounding box center [358, 186] width 382 height 38
click at [313, 162] on label "[DEMOGRAPHIC_DATA]" at bounding box center [362, 153] width 371 height 27
click at [204, 162] on input "[DEMOGRAPHIC_DATA]" at bounding box center [190, 153] width 27 height 27
checkbox input "true"
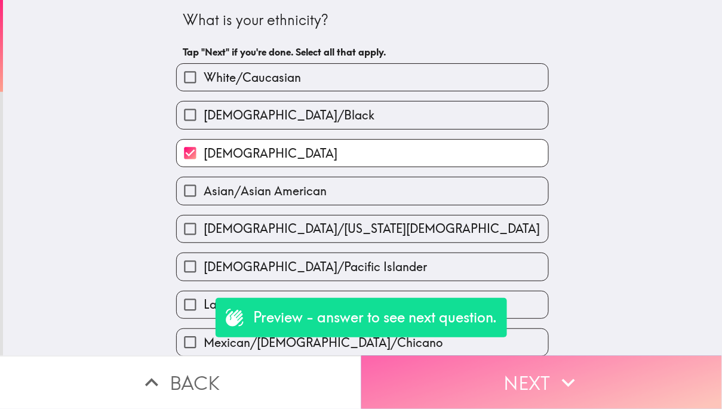
click at [489, 376] on button "Next" at bounding box center [541, 382] width 361 height 53
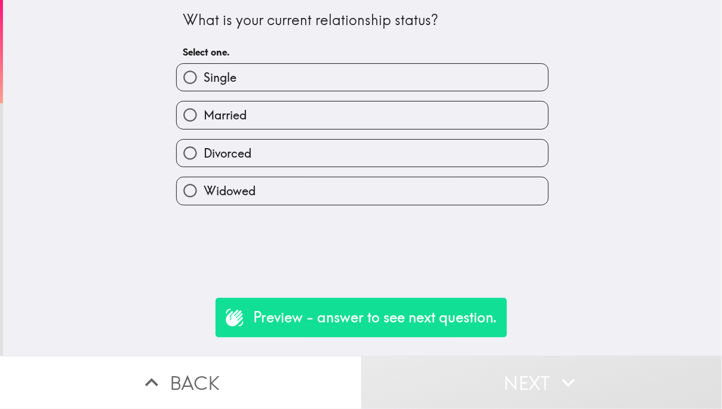
click at [303, 63] on div "Single" at bounding box center [362, 77] width 372 height 28
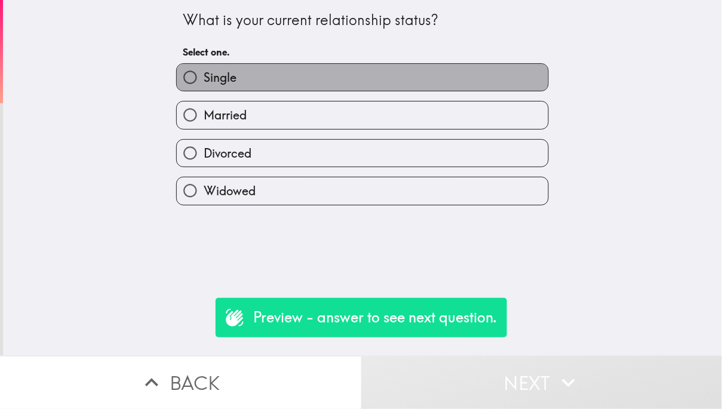
click at [309, 77] on label "Single" at bounding box center [362, 77] width 371 height 27
click at [204, 77] on input "Single" at bounding box center [190, 77] width 27 height 27
radio input "true"
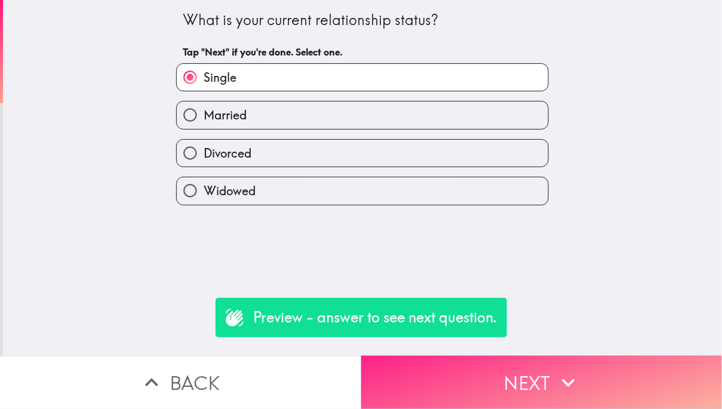
click at [433, 383] on button "Next" at bounding box center [541, 382] width 361 height 53
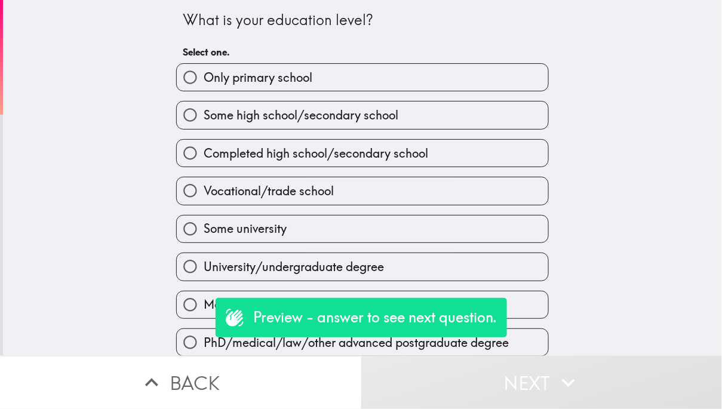
click at [330, 120] on span "Some high school/secondary school" at bounding box center [301, 115] width 195 height 17
click at [204, 120] on input "Some high school/secondary school" at bounding box center [190, 114] width 27 height 27
radio input "true"
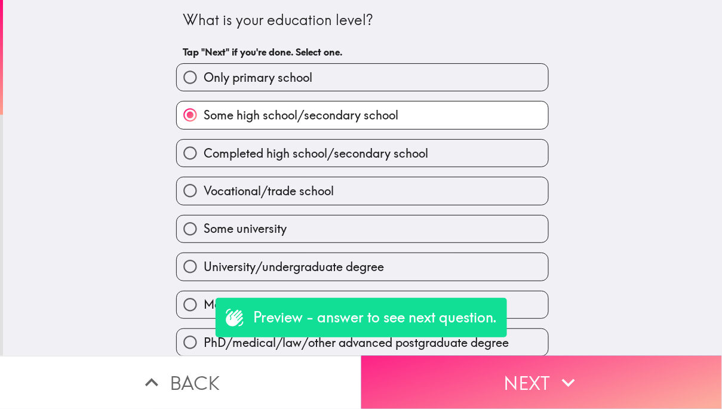
click at [433, 371] on button "Next" at bounding box center [541, 382] width 361 height 53
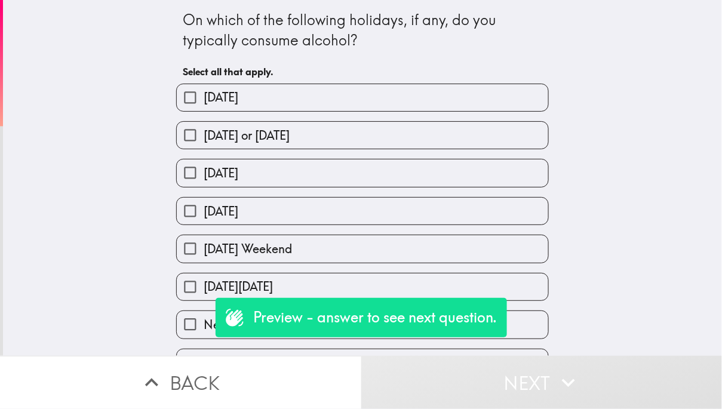
click at [393, 194] on div "[DATE]" at bounding box center [358, 206] width 382 height 38
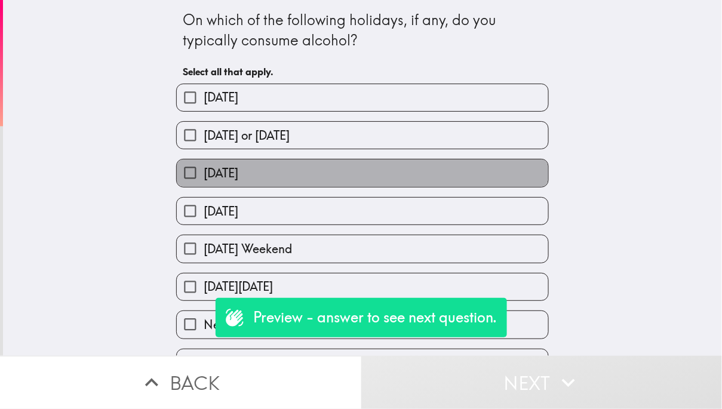
click at [392, 177] on label "[DATE]" at bounding box center [362, 172] width 371 height 27
click at [204, 177] on input "[DATE]" at bounding box center [190, 172] width 27 height 27
checkbox input "true"
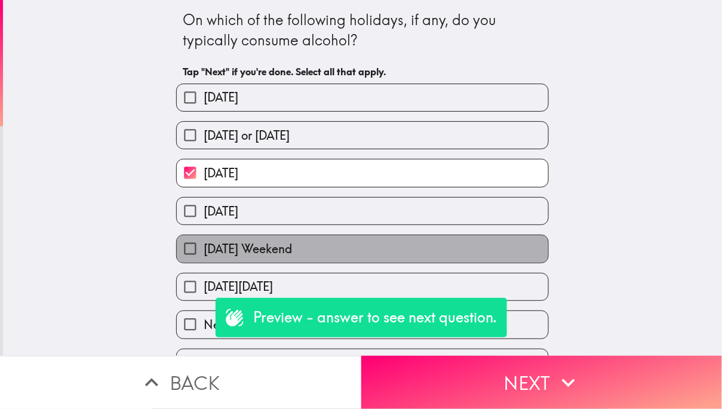
click at [392, 238] on label "[DATE] Weekend" at bounding box center [362, 248] width 371 height 27
click at [204, 238] on input "[DATE] Weekend" at bounding box center [190, 248] width 27 height 27
checkbox input "true"
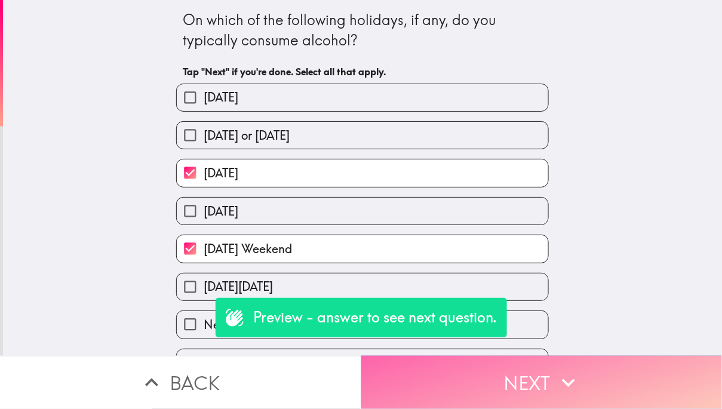
click at [492, 377] on button "Next" at bounding box center [541, 382] width 361 height 53
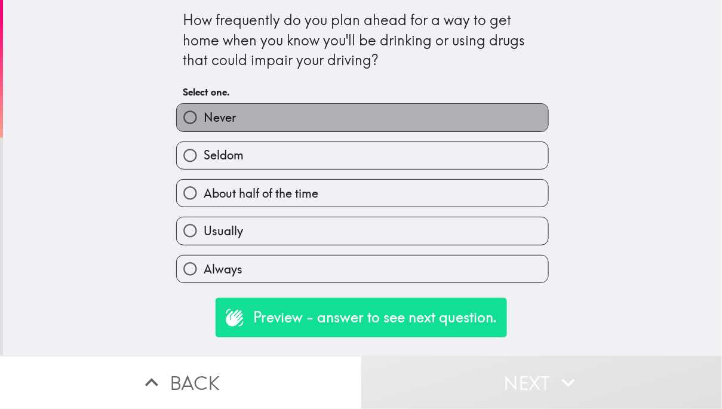
click at [359, 117] on label "Never" at bounding box center [362, 117] width 371 height 27
click at [204, 117] on input "Never" at bounding box center [190, 117] width 27 height 27
radio input "true"
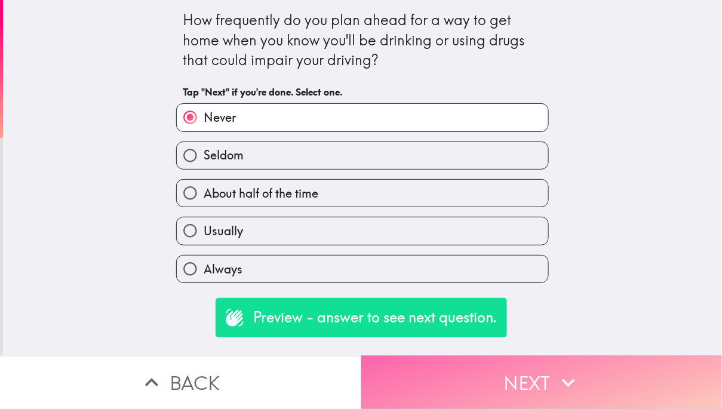
click at [433, 360] on button "Next" at bounding box center [541, 382] width 361 height 53
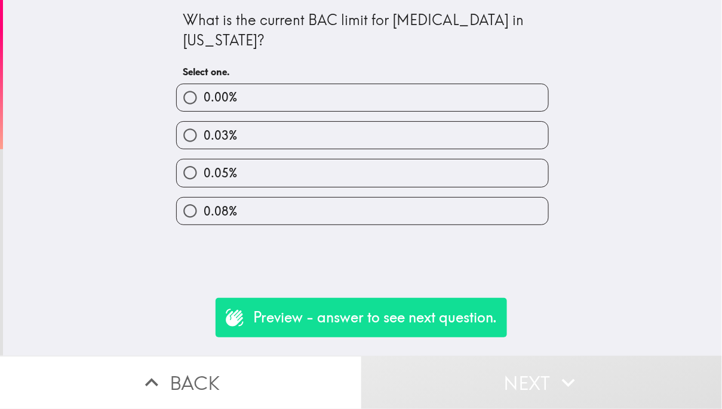
click at [370, 190] on div "0.08%" at bounding box center [358, 206] width 382 height 38
click at [372, 178] on label "0.05%" at bounding box center [362, 172] width 371 height 27
click at [204, 178] on input "0.05%" at bounding box center [190, 172] width 27 height 27
radio input "true"
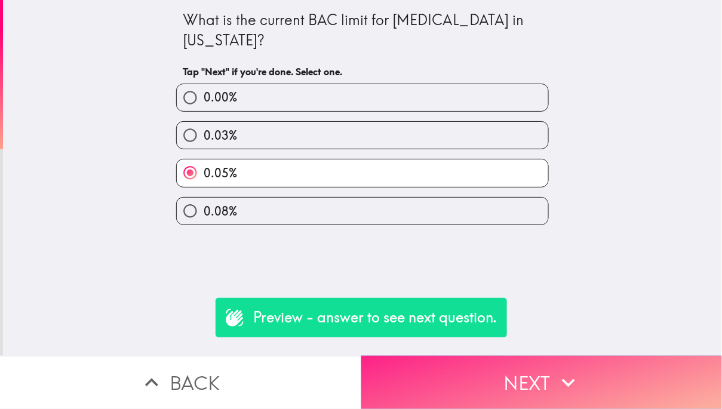
click at [441, 386] on button "Next" at bounding box center [541, 382] width 361 height 53
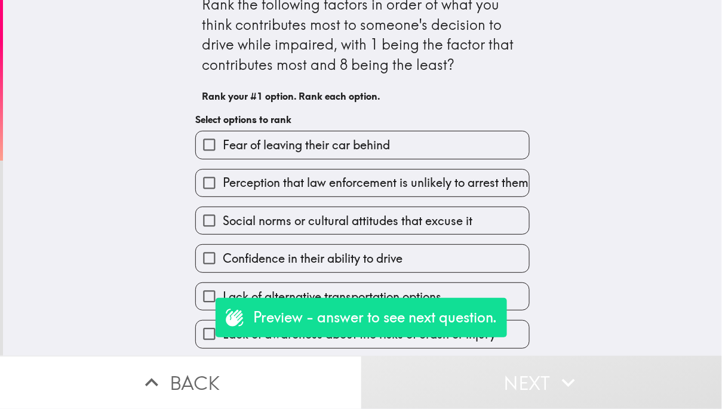
scroll to position [91, 0]
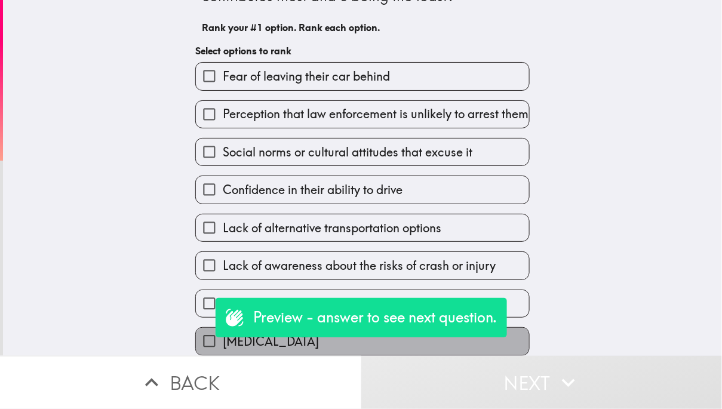
click at [441, 346] on label "[MEDICAL_DATA]" at bounding box center [362, 341] width 333 height 27
click at [223, 346] on input "[MEDICAL_DATA]" at bounding box center [209, 341] width 27 height 27
click at [441, 317] on label "Personal attitudes towards the risk" at bounding box center [362, 303] width 333 height 27
click at [223, 317] on input "Personal attitudes towards the risk" at bounding box center [209, 303] width 27 height 27
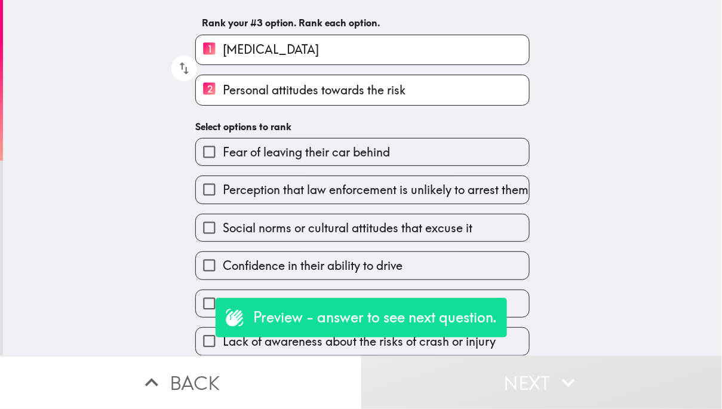
click at [441, 346] on span "Lack of awareness about the risks of crash or injury" at bounding box center [359, 341] width 273 height 17
click at [223, 346] on input "Lack of awareness about the risks of crash or injury" at bounding box center [209, 341] width 27 height 27
click at [441, 312] on span "Lack of alternative transportation options" at bounding box center [332, 303] width 218 height 17
click at [223, 317] on input "Lack of alternative transportation options" at bounding box center [209, 303] width 27 height 27
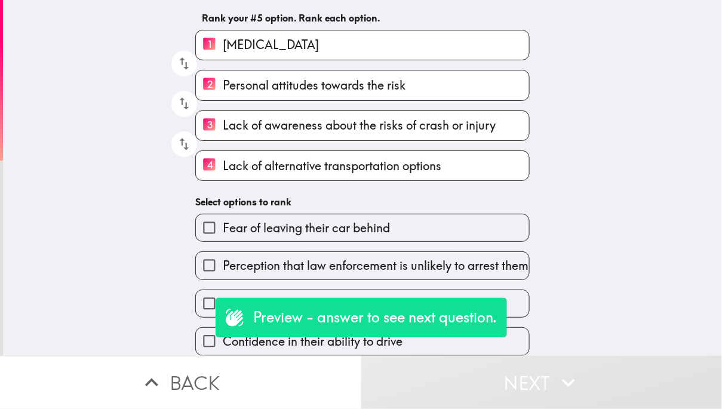
click at [441, 346] on label "Confidence in their ability to drive" at bounding box center [362, 341] width 333 height 27
click at [223, 346] on input "Confidence in their ability to drive" at bounding box center [209, 341] width 27 height 27
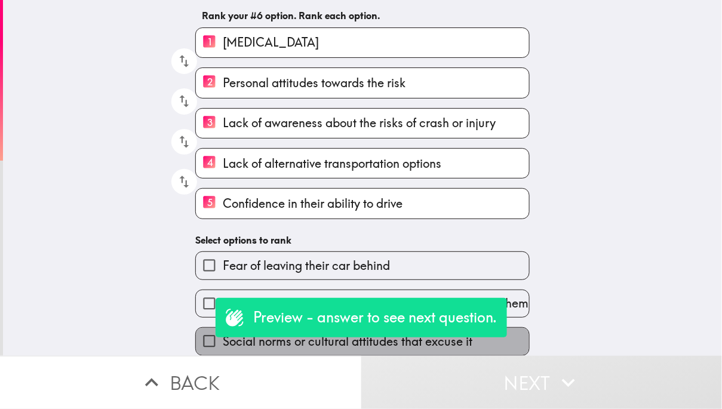
click at [441, 346] on span "Social norms or cultural attitudes that excuse it" at bounding box center [348, 341] width 250 height 17
click at [223, 346] on input "Social norms or cultural attitudes that excuse it" at bounding box center [209, 341] width 27 height 27
click at [441, 312] on span "Perception that law enforcement is unlikely to arrest them" at bounding box center [376, 303] width 306 height 17
click at [223, 317] on input "Perception that law enforcement is unlikely to arrest them" at bounding box center [209, 303] width 27 height 27
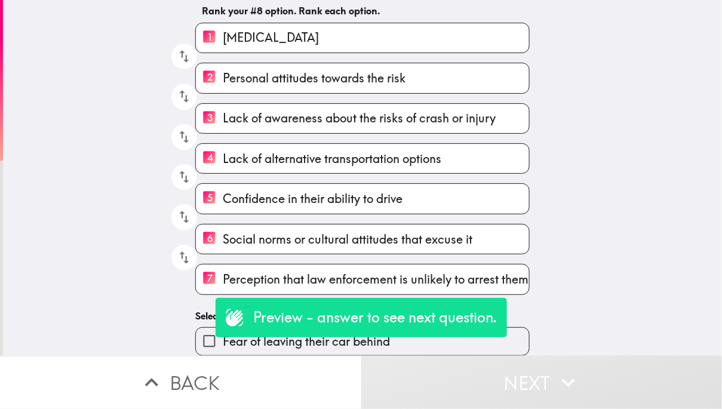
click at [441, 346] on label "Fear of leaving their car behind" at bounding box center [362, 341] width 333 height 27
click at [223, 346] on input "Fear of leaving their car behind" at bounding box center [209, 341] width 27 height 27
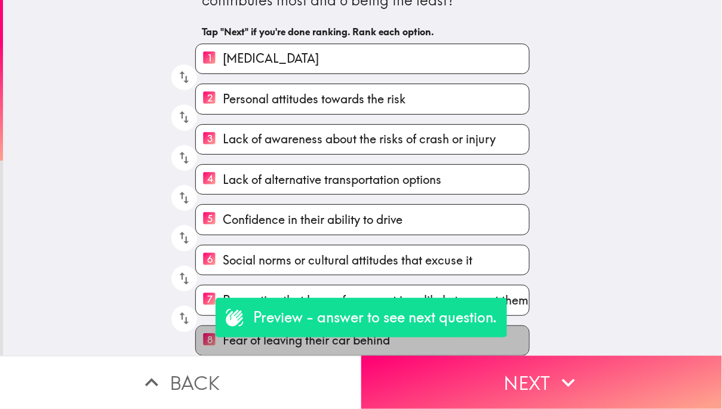
click at [441, 346] on label "8 Fear of leaving their car behind" at bounding box center [362, 340] width 333 height 29
click at [223, 346] on input "8 Fear of leaving their car behind" at bounding box center [209, 340] width 27 height 29
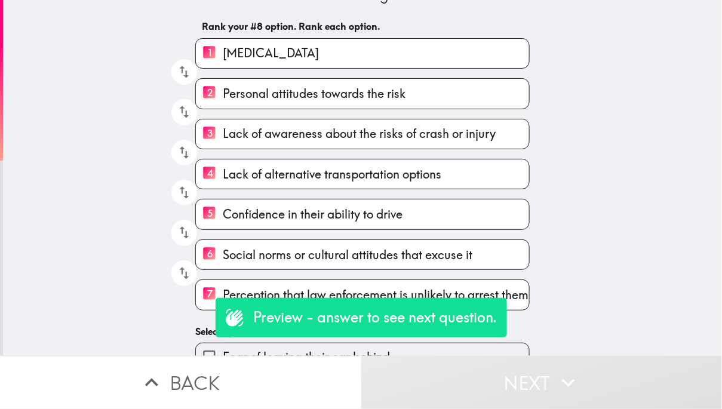
click at [434, 353] on label "Fear of leaving their car behind" at bounding box center [362, 356] width 333 height 27
click at [223, 353] on input "Fear of leaving their car behind" at bounding box center [209, 356] width 27 height 27
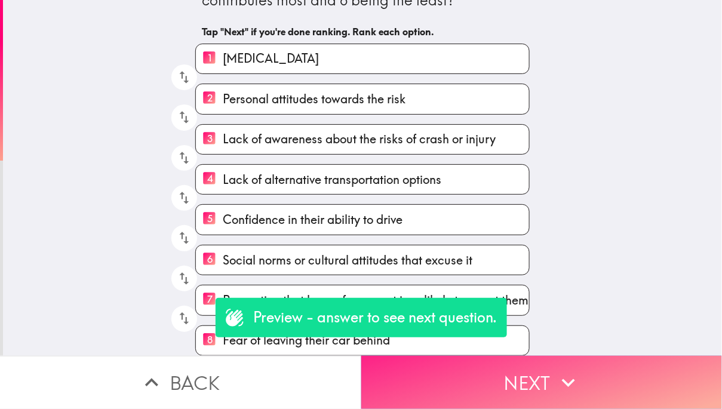
click at [452, 393] on button "Next" at bounding box center [541, 382] width 361 height 53
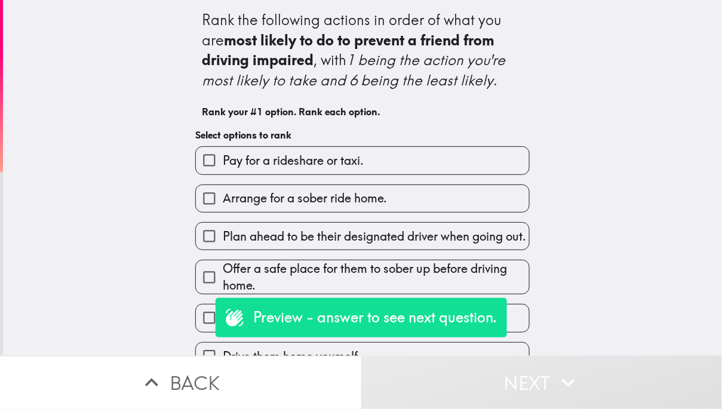
scroll to position [21, 0]
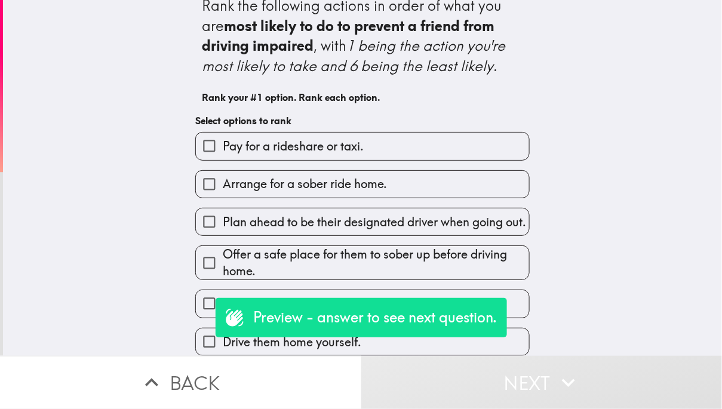
click at [367, 346] on label "Drive them home yourself." at bounding box center [362, 341] width 333 height 27
click at [223, 346] on input "Drive them home yourself." at bounding box center [209, 341] width 27 height 27
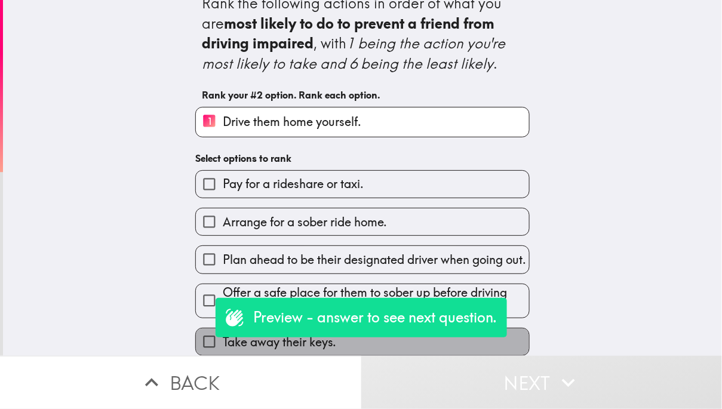
click at [367, 346] on label "Take away their keys." at bounding box center [362, 341] width 333 height 27
click at [223, 346] on input "Take away their keys." at bounding box center [209, 341] width 27 height 27
click at [367, 318] on span "Offer a safe place for them to sober up before driving home." at bounding box center [376, 300] width 306 height 33
click at [223, 314] on input "Offer a safe place for them to sober up before driving home." at bounding box center [209, 300] width 27 height 27
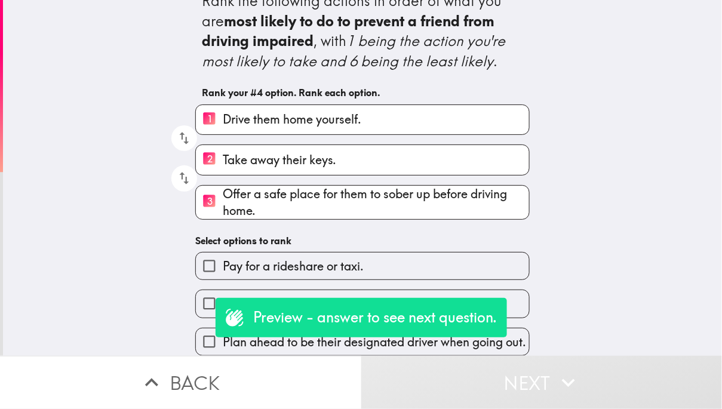
click at [367, 346] on span "Plan ahead to be their designated driver when going out." at bounding box center [374, 342] width 303 height 17
click at [223, 346] on input "Plan ahead to be their designated driver when going out." at bounding box center [209, 341] width 27 height 27
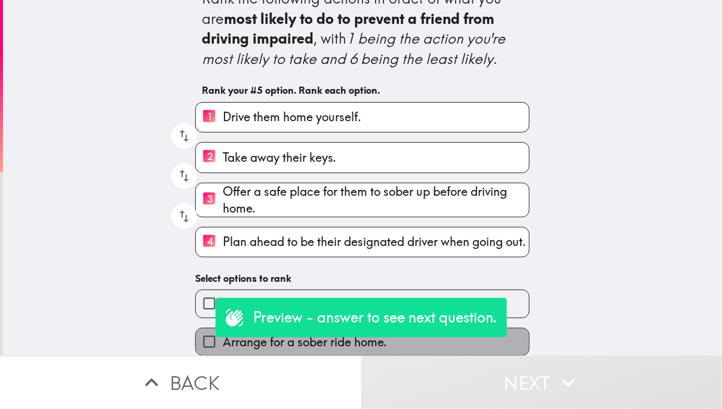
click at [367, 346] on span "Arrange for a sober ride home." at bounding box center [305, 342] width 164 height 17
click at [223, 346] on input "Arrange for a sober ride home." at bounding box center [209, 341] width 27 height 27
click at [367, 317] on label "Pay for a rideshare or taxi." at bounding box center [362, 303] width 333 height 27
click at [223, 317] on input "Pay for a rideshare or taxi." at bounding box center [209, 303] width 27 height 27
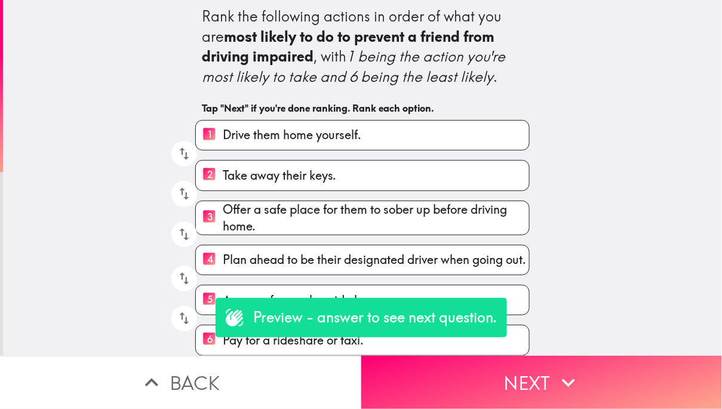
scroll to position [8, 0]
click at [367, 346] on label "6 Pay for a rideshare or taxi." at bounding box center [362, 339] width 333 height 29
click at [223, 346] on input "6 Pay for a rideshare or taxi." at bounding box center [209, 339] width 27 height 29
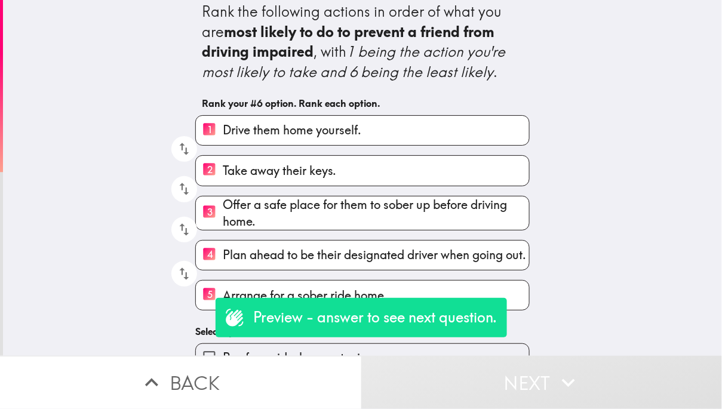
scroll to position [0, 0]
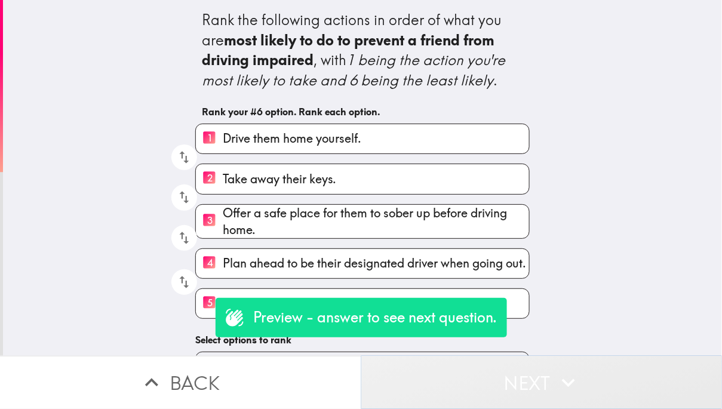
click at [449, 396] on button "Next" at bounding box center [541, 382] width 361 height 53
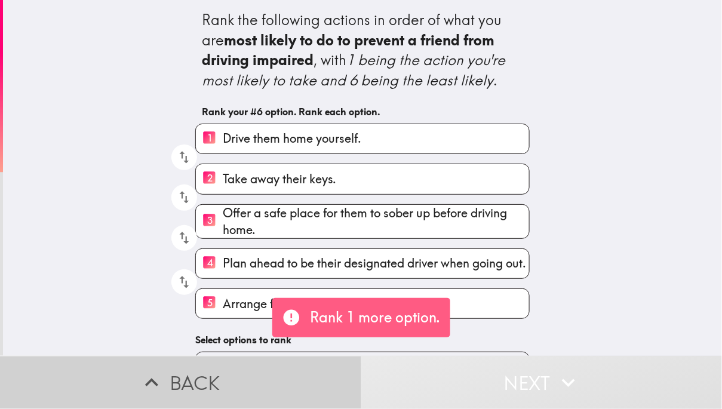
click at [334, 383] on button "Back" at bounding box center [180, 382] width 361 height 53
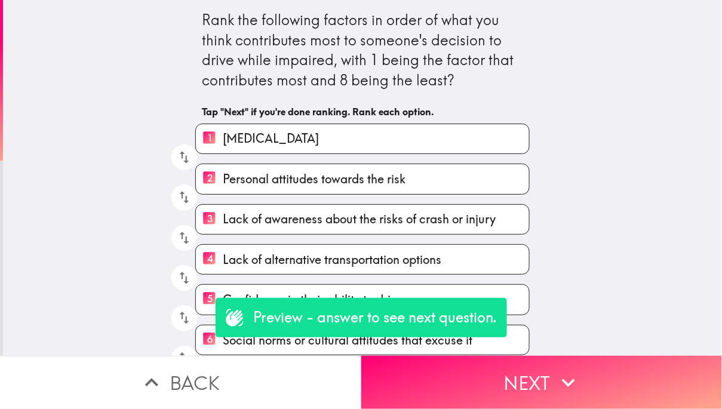
scroll to position [9, 0]
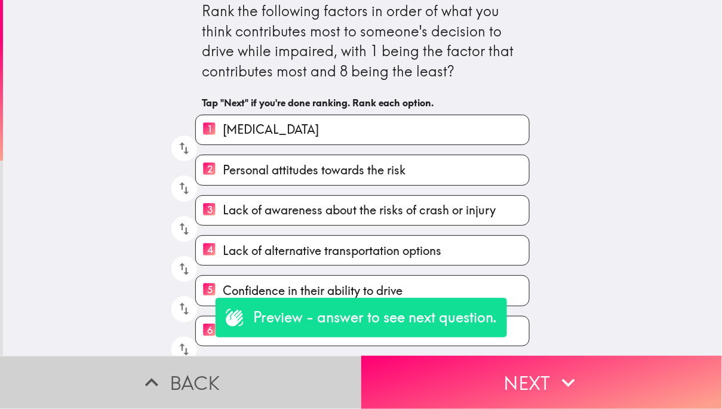
click at [239, 384] on button "Back" at bounding box center [180, 382] width 361 height 53
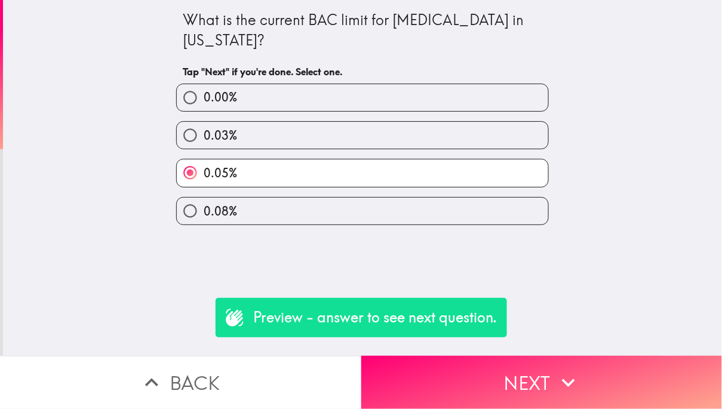
click at [297, 395] on button "Back" at bounding box center [180, 382] width 361 height 53
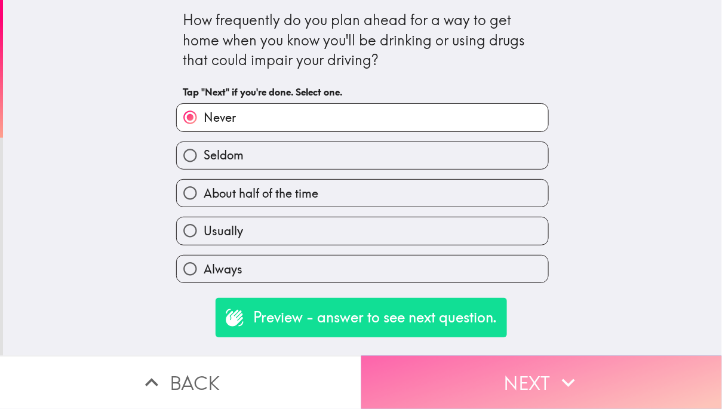
click at [492, 387] on button "Next" at bounding box center [541, 382] width 361 height 53
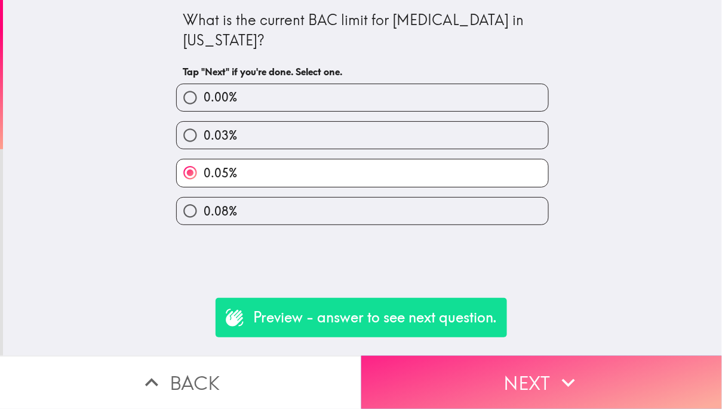
click at [492, 387] on button "Next" at bounding box center [541, 382] width 361 height 53
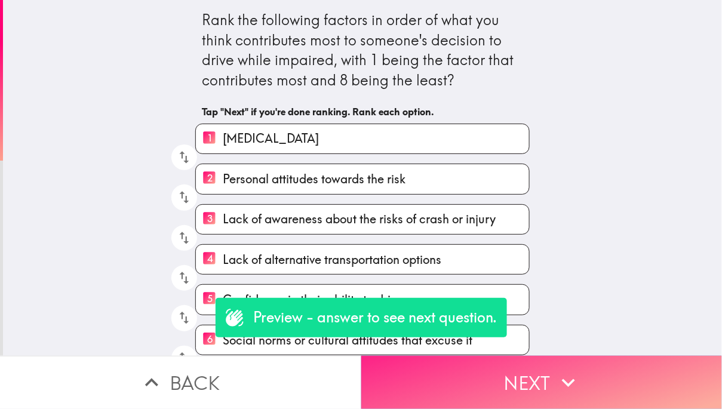
click at [492, 387] on button "Next" at bounding box center [541, 382] width 361 height 53
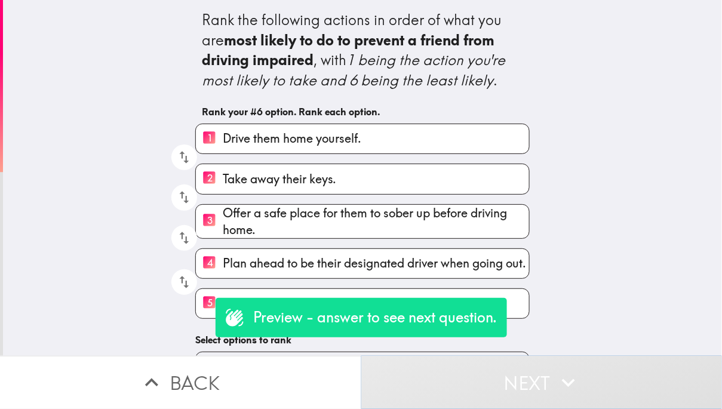
click at [492, 388] on button "Next" at bounding box center [541, 382] width 361 height 53
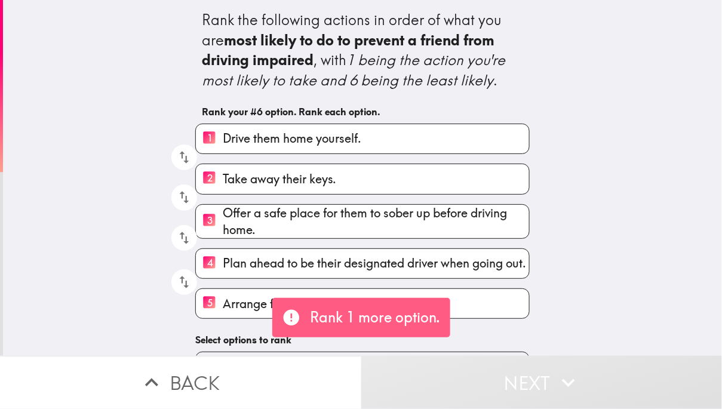
scroll to position [29, 0]
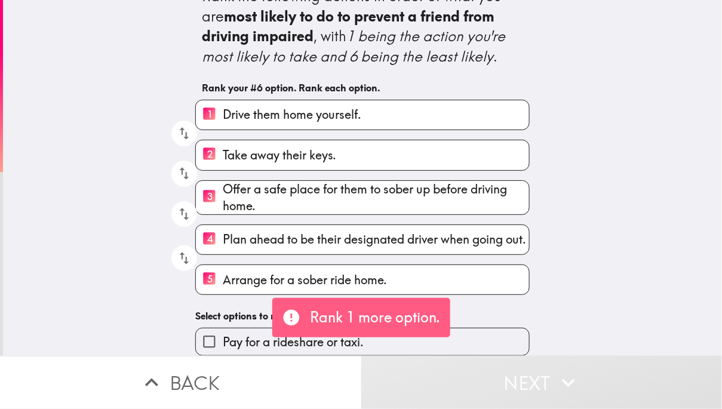
click at [472, 325] on div "Pay for a rideshare or taxi." at bounding box center [358, 337] width 344 height 38
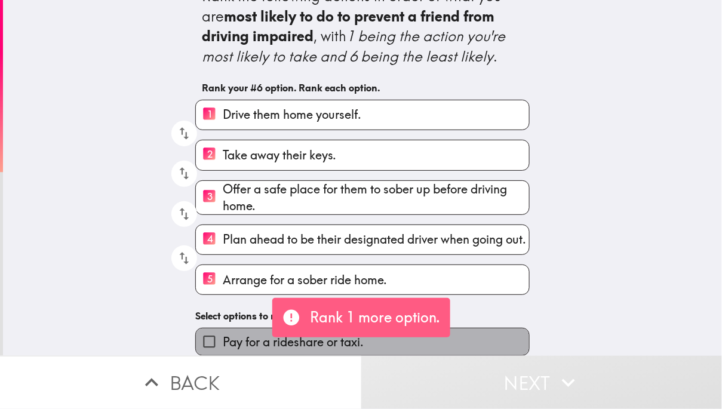
click at [472, 328] on label "Pay for a rideshare or taxi." at bounding box center [362, 341] width 333 height 27
click at [223, 328] on input "Pay for a rideshare or taxi." at bounding box center [209, 341] width 27 height 27
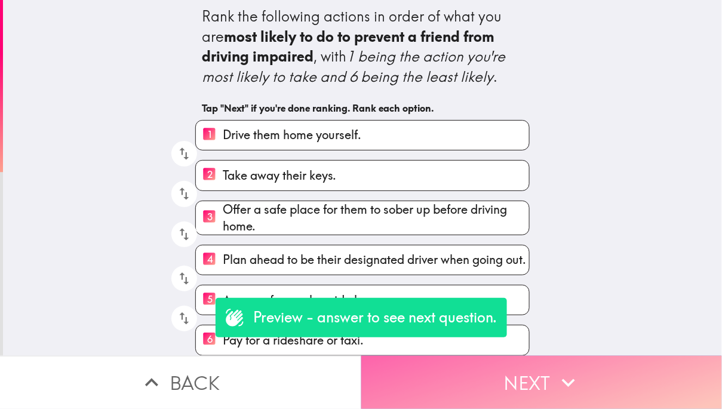
click at [480, 381] on button "Next" at bounding box center [541, 382] width 361 height 53
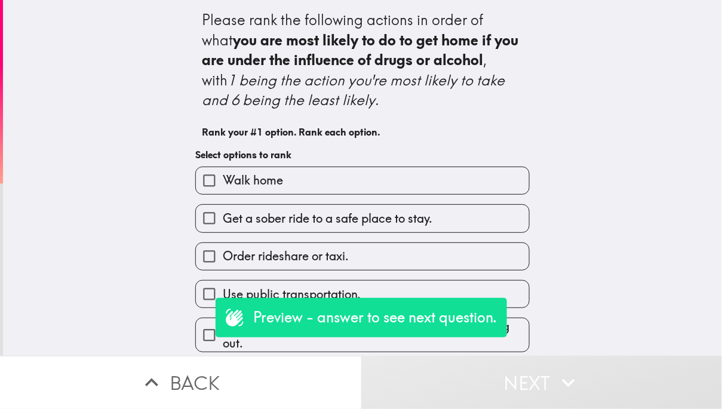
scroll to position [42, 0]
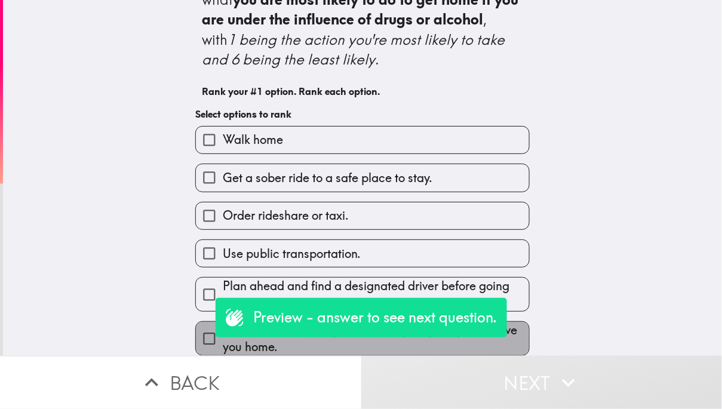
click at [487, 337] on span "Call a friend or family member to pick you up and drive you home." at bounding box center [376, 338] width 306 height 33
click at [223, 337] on input "Call a friend or family member to pick you up and drive you home." at bounding box center [209, 338] width 27 height 27
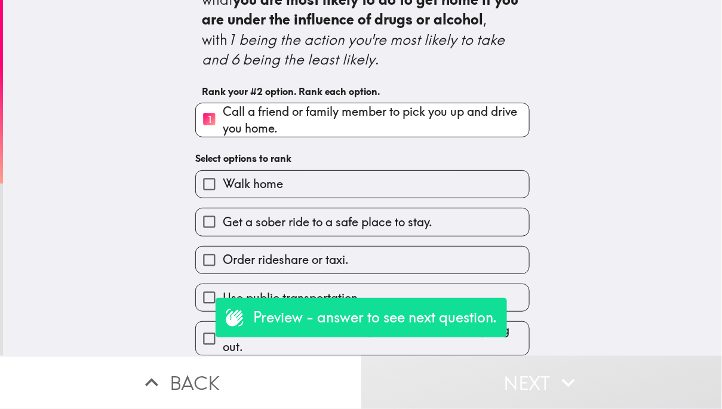
click at [487, 337] on span "Plan ahead and find a designated driver before going out." at bounding box center [376, 338] width 306 height 33
click at [223, 337] on input "Plan ahead and find a designated driver before going out." at bounding box center [209, 338] width 27 height 27
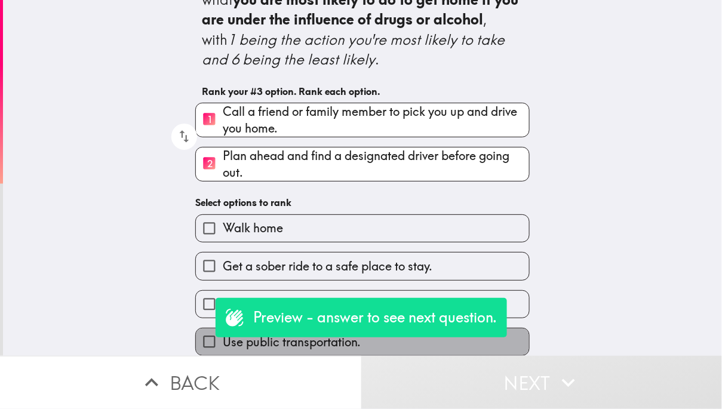
click at [487, 337] on label "Use public transportation." at bounding box center [362, 341] width 333 height 27
click at [223, 337] on input "Use public transportation." at bounding box center [209, 341] width 27 height 27
click at [487, 318] on label "Order rideshare or taxi." at bounding box center [362, 304] width 333 height 27
click at [223, 318] on input "Order rideshare or taxi." at bounding box center [209, 304] width 27 height 27
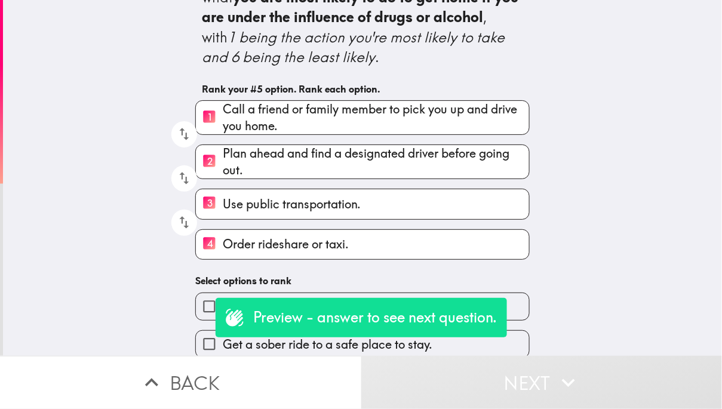
click at [487, 337] on label "Get a sober ride to a safe place to stay." at bounding box center [362, 344] width 333 height 27
click at [223, 337] on input "Get a sober ride to a safe place to stay." at bounding box center [209, 344] width 27 height 27
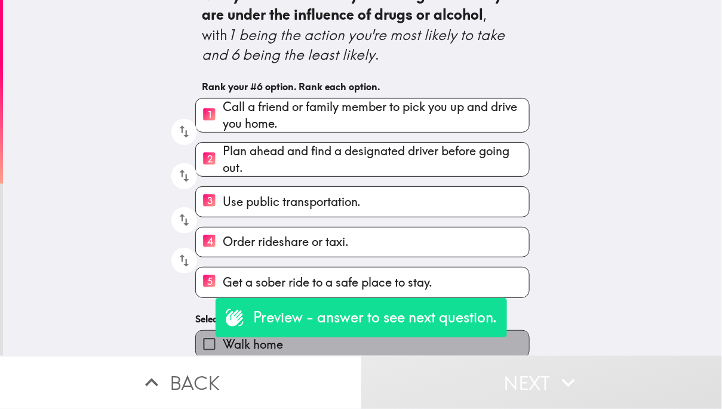
click at [487, 346] on label "Walk home" at bounding box center [362, 344] width 333 height 27
click at [223, 346] on input "Walk home" at bounding box center [209, 344] width 27 height 27
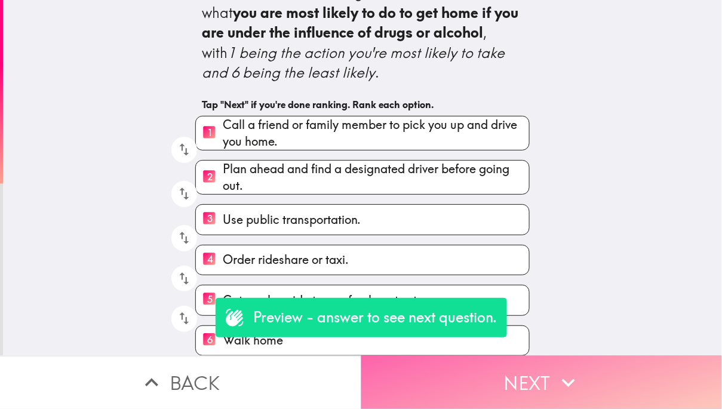
click at [503, 390] on button "Next" at bounding box center [541, 382] width 361 height 53
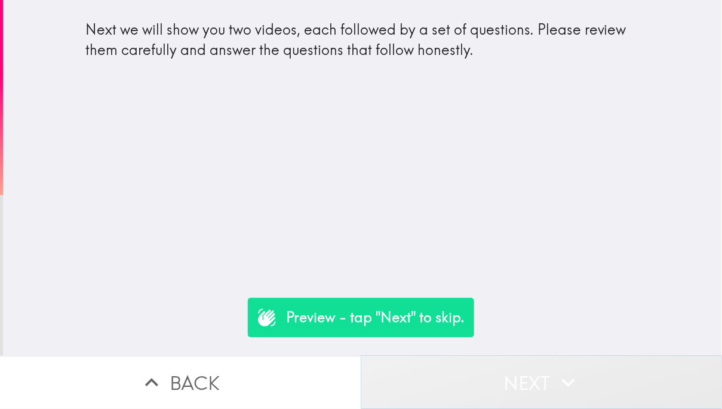
click at [478, 368] on button "Next" at bounding box center [541, 382] width 361 height 53
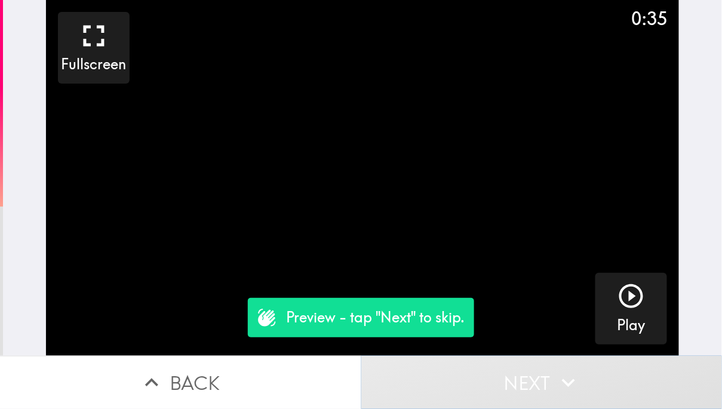
click at [478, 368] on button "Next" at bounding box center [541, 382] width 361 height 53
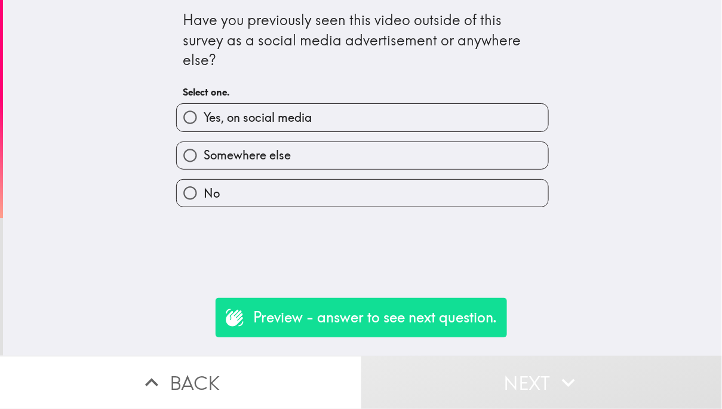
click at [486, 119] on label "Yes, on social media" at bounding box center [362, 117] width 371 height 27
click at [204, 119] on input "Yes, on social media" at bounding box center [190, 117] width 27 height 27
radio input "true"
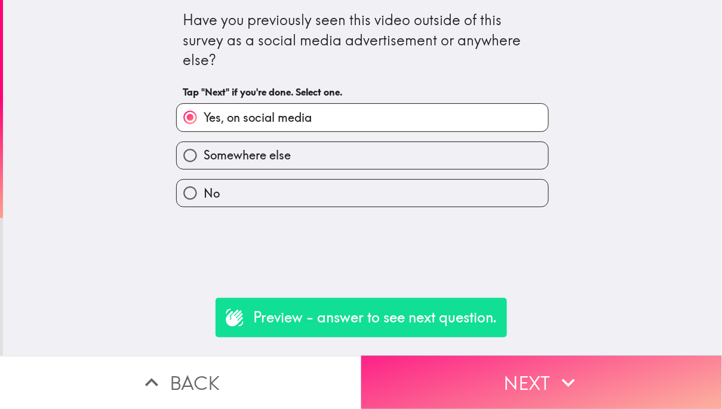
click at [491, 358] on button "Next" at bounding box center [541, 382] width 361 height 53
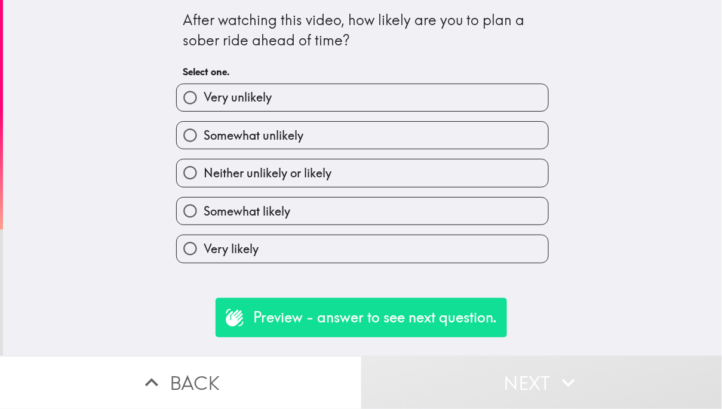
click at [485, 271] on div "After watching this video, how likely are you to plan a sober ride ahead of tim…" at bounding box center [362, 178] width 719 height 356
click at [485, 267] on div "After watching this video, how likely are you to plan a sober ride ahead of tim…" at bounding box center [362, 178] width 719 height 356
click at [486, 247] on label "Very likely" at bounding box center [362, 248] width 371 height 27
click at [204, 247] on input "Very likely" at bounding box center [190, 248] width 27 height 27
radio input "true"
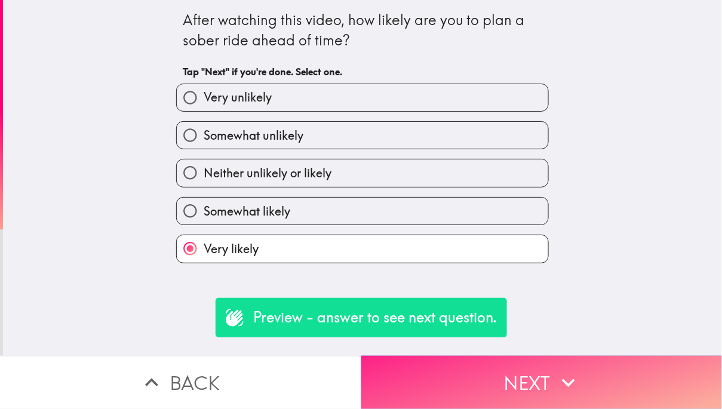
click at [523, 373] on button "Next" at bounding box center [541, 382] width 361 height 53
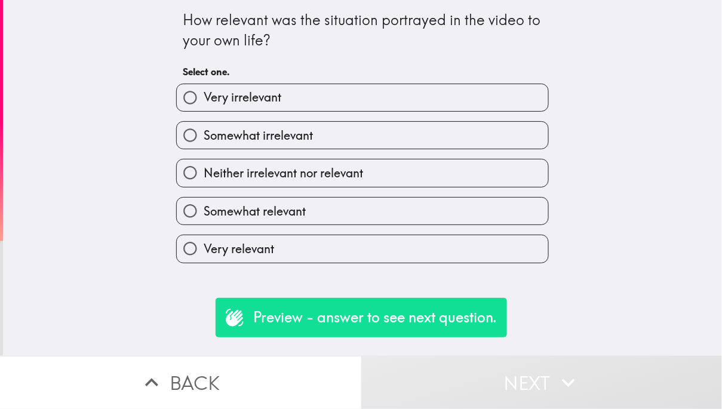
click at [494, 267] on div "How relevant was the situation portrayed in the video to your own life? Select …" at bounding box center [362, 178] width 719 height 356
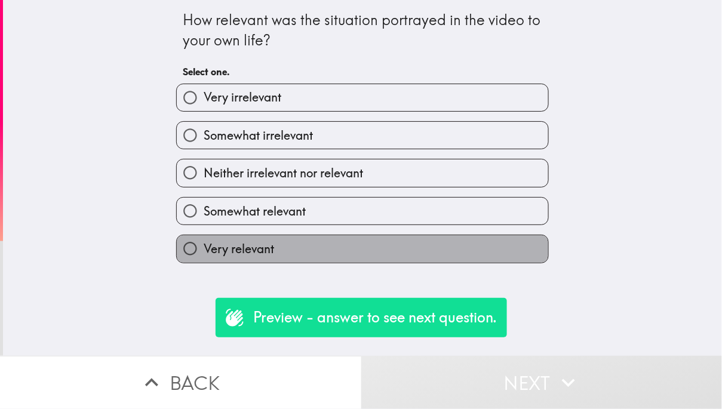
click at [494, 249] on label "Very relevant" at bounding box center [362, 248] width 371 height 27
click at [204, 249] on input "Very relevant" at bounding box center [190, 248] width 27 height 27
radio input "true"
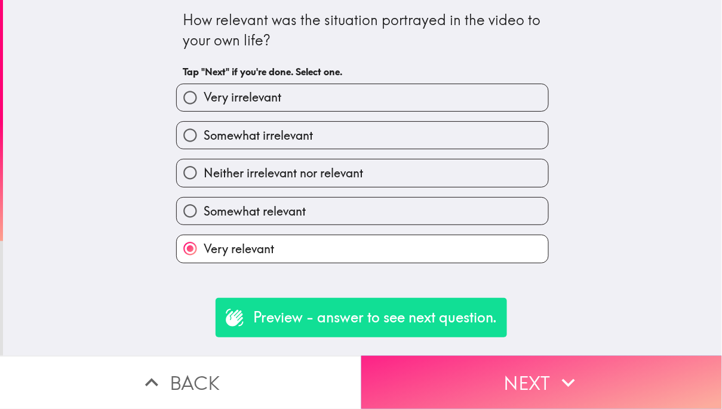
click at [513, 369] on button "Next" at bounding box center [541, 382] width 361 height 53
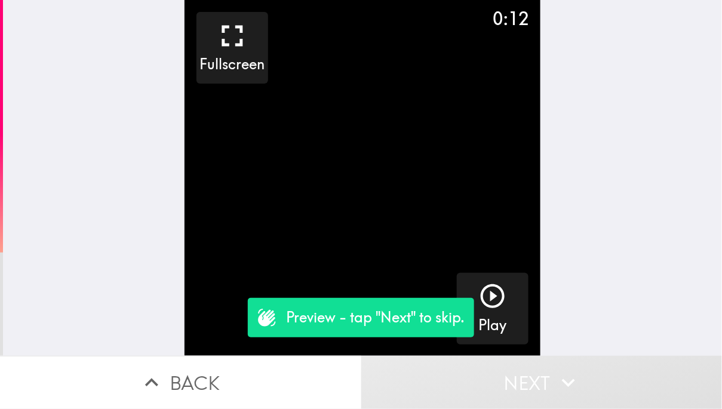
click at [501, 212] on video "button" at bounding box center [362, 178] width 356 height 356
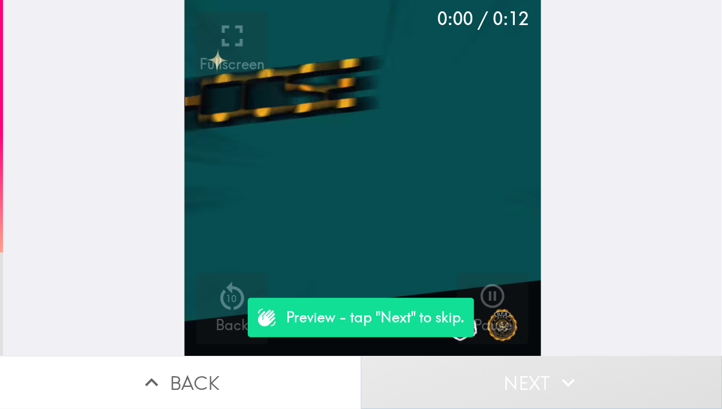
click at [522, 391] on button "Next" at bounding box center [541, 382] width 361 height 53
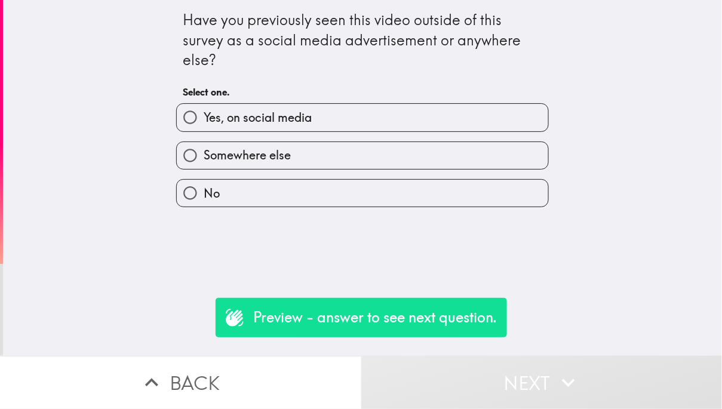
click at [512, 112] on label "Yes, on social media" at bounding box center [362, 117] width 371 height 27
click at [204, 112] on input "Yes, on social media" at bounding box center [190, 117] width 27 height 27
radio input "true"
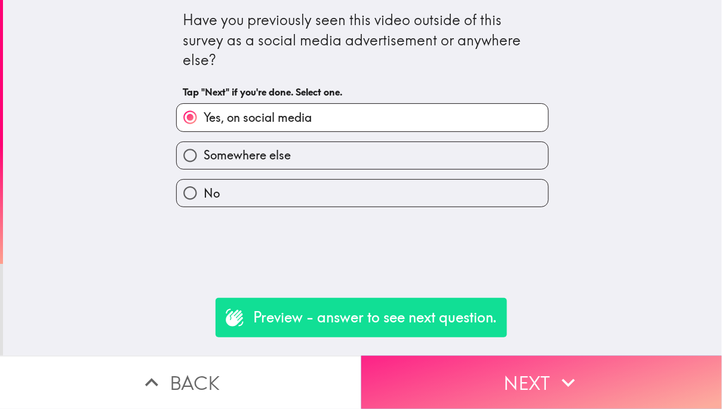
click at [480, 389] on button "Next" at bounding box center [541, 382] width 361 height 53
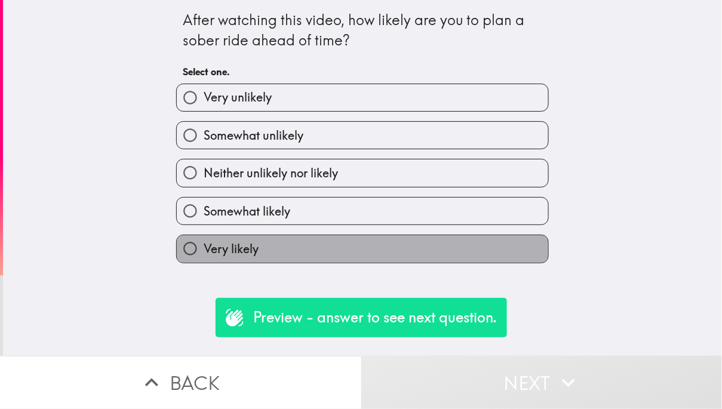
click at [463, 254] on label "Very likely" at bounding box center [362, 248] width 371 height 27
click at [204, 254] on input "Very likely" at bounding box center [190, 248] width 27 height 27
radio input "true"
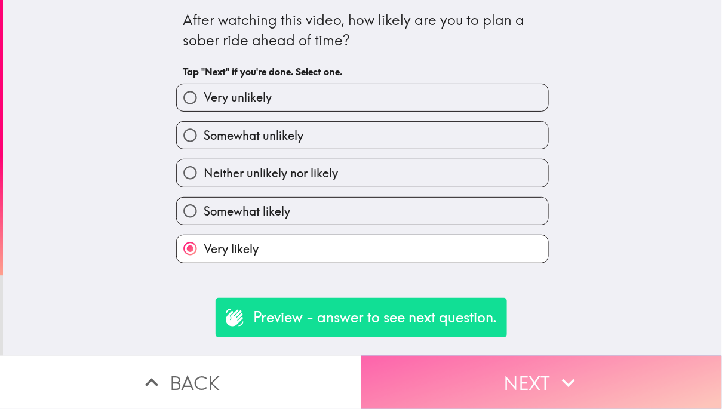
click at [502, 356] on button "Next" at bounding box center [541, 382] width 361 height 53
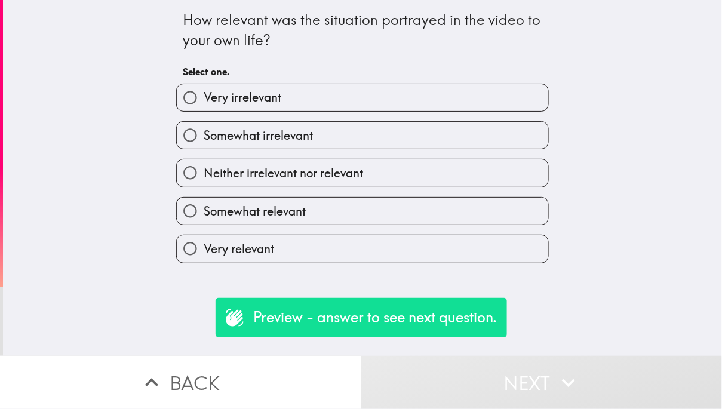
click at [445, 245] on label "Very relevant" at bounding box center [362, 248] width 371 height 27
click at [204, 245] on input "Very relevant" at bounding box center [190, 248] width 27 height 27
radio input "true"
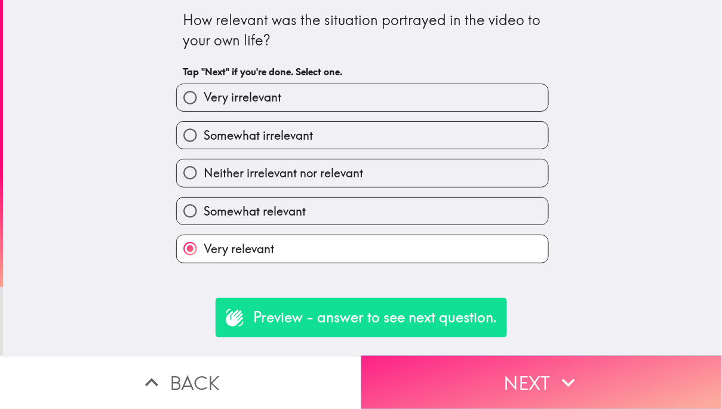
click at [475, 372] on button "Next" at bounding box center [541, 382] width 361 height 53
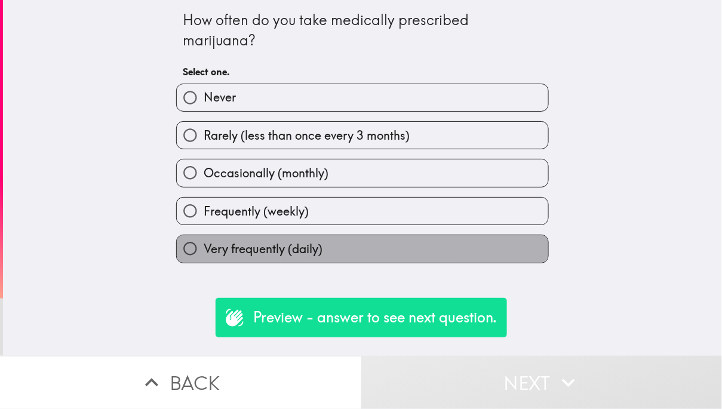
click at [463, 253] on label "Very frequently (daily)" at bounding box center [362, 248] width 371 height 27
click at [204, 253] on input "Very frequently (daily)" at bounding box center [190, 248] width 27 height 27
radio input "true"
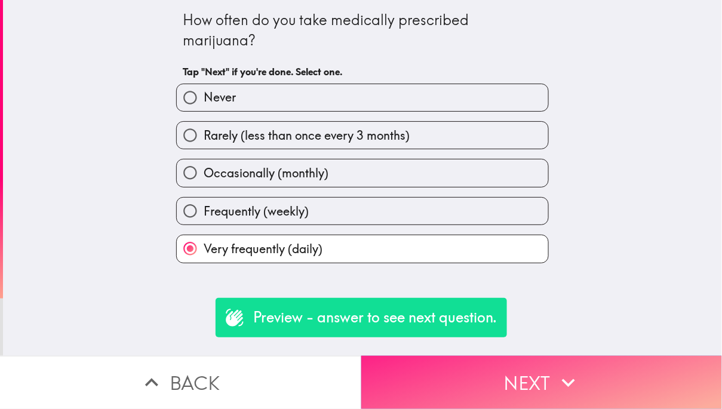
click at [487, 390] on button "Next" at bounding box center [541, 382] width 361 height 53
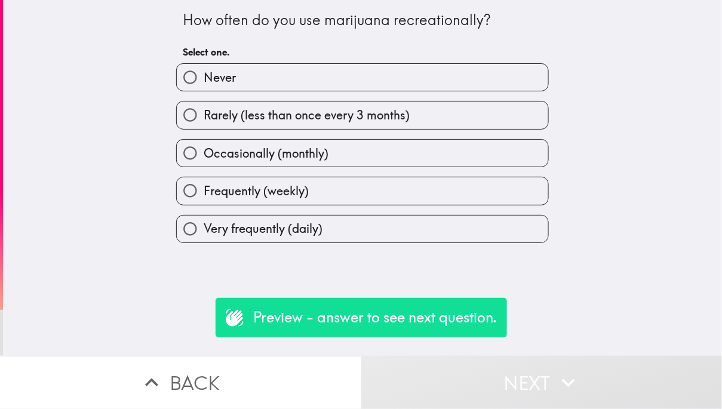
click at [457, 243] on div "Very frequently (daily)" at bounding box center [362, 229] width 372 height 28
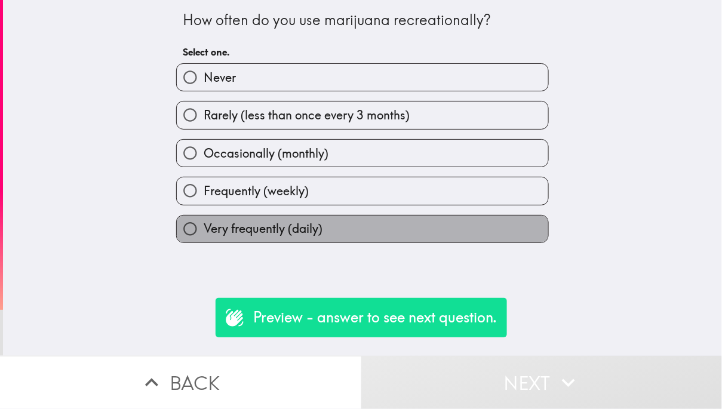
click at [457, 237] on label "Very frequently (daily)" at bounding box center [362, 228] width 371 height 27
click at [204, 237] on input "Very frequently (daily)" at bounding box center [190, 228] width 27 height 27
radio input "true"
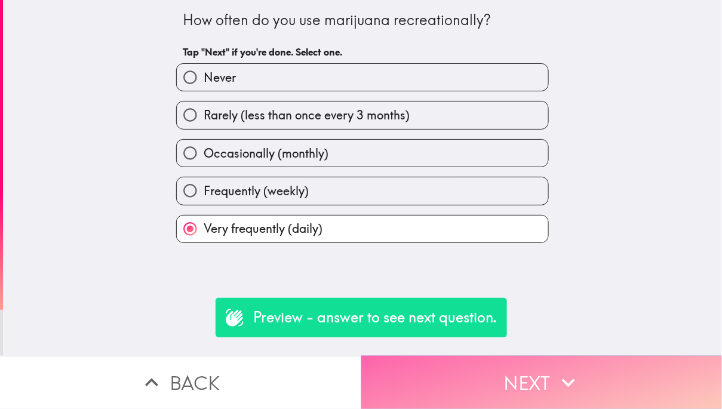
click at [477, 398] on button "Next" at bounding box center [541, 382] width 361 height 53
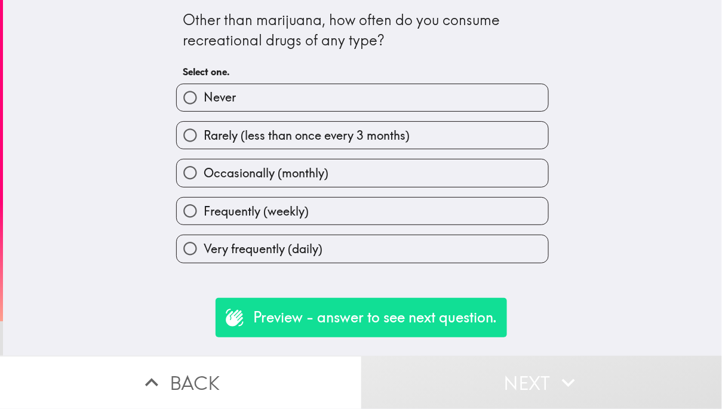
click at [478, 244] on label "Very frequently (daily)" at bounding box center [362, 248] width 371 height 27
click at [204, 244] on input "Very frequently (daily)" at bounding box center [190, 248] width 27 height 27
radio input "true"
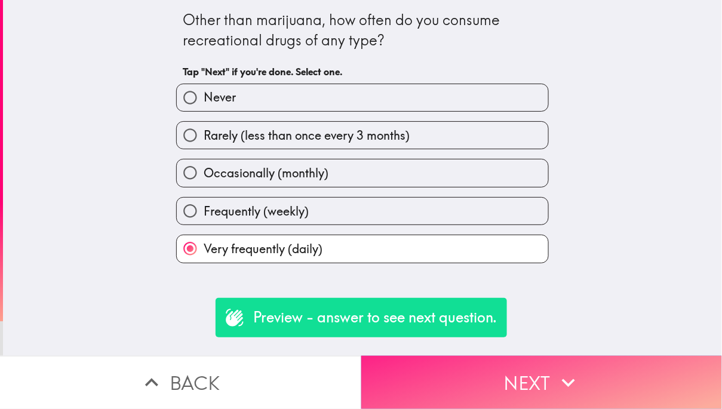
click at [484, 395] on button "Next" at bounding box center [541, 382] width 361 height 53
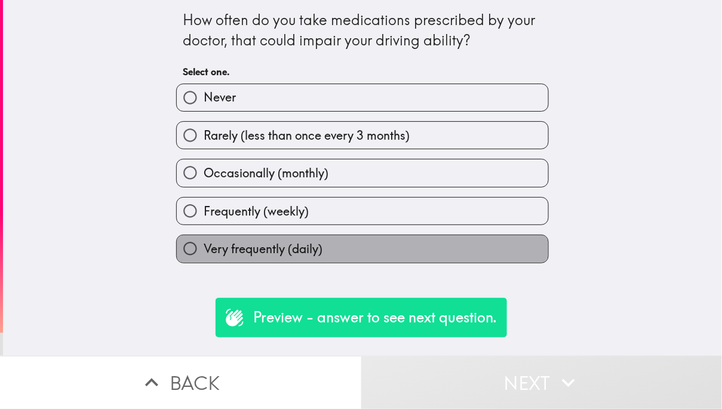
click at [476, 260] on label "Very frequently (daily)" at bounding box center [362, 248] width 371 height 27
click at [204, 260] on input "Very frequently (daily)" at bounding box center [190, 248] width 27 height 27
radio input "true"
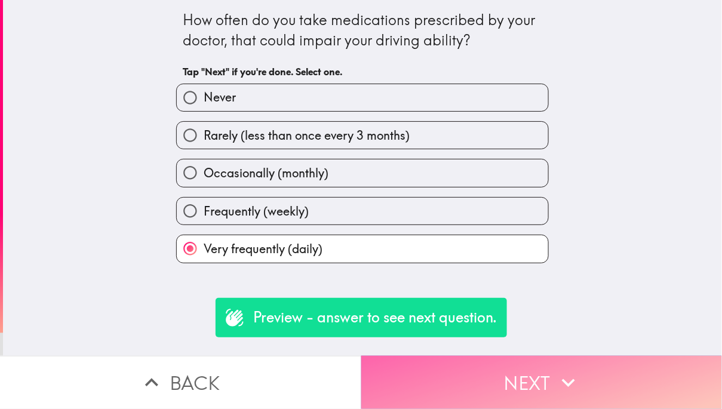
click at [477, 359] on button "Next" at bounding box center [541, 382] width 361 height 53
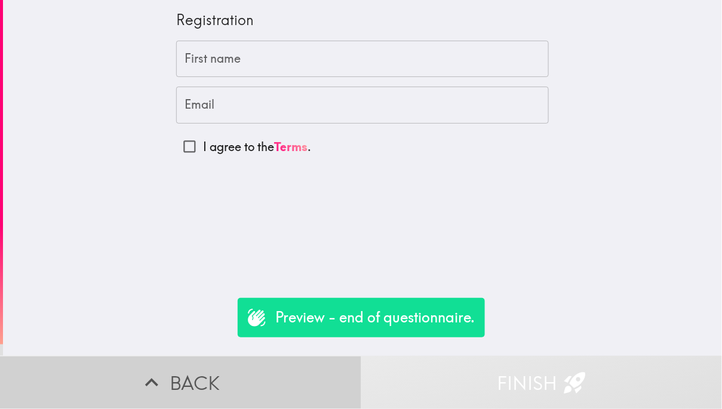
click at [257, 377] on button "Back" at bounding box center [180, 382] width 361 height 53
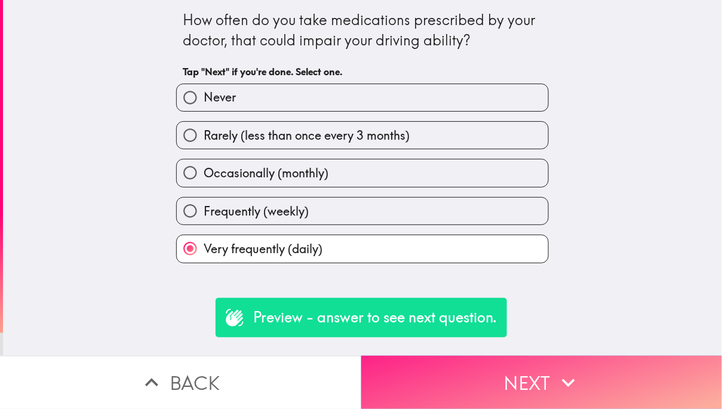
click at [618, 408] on button "Next" at bounding box center [541, 382] width 361 height 53
